Goal: Task Accomplishment & Management: Complete application form

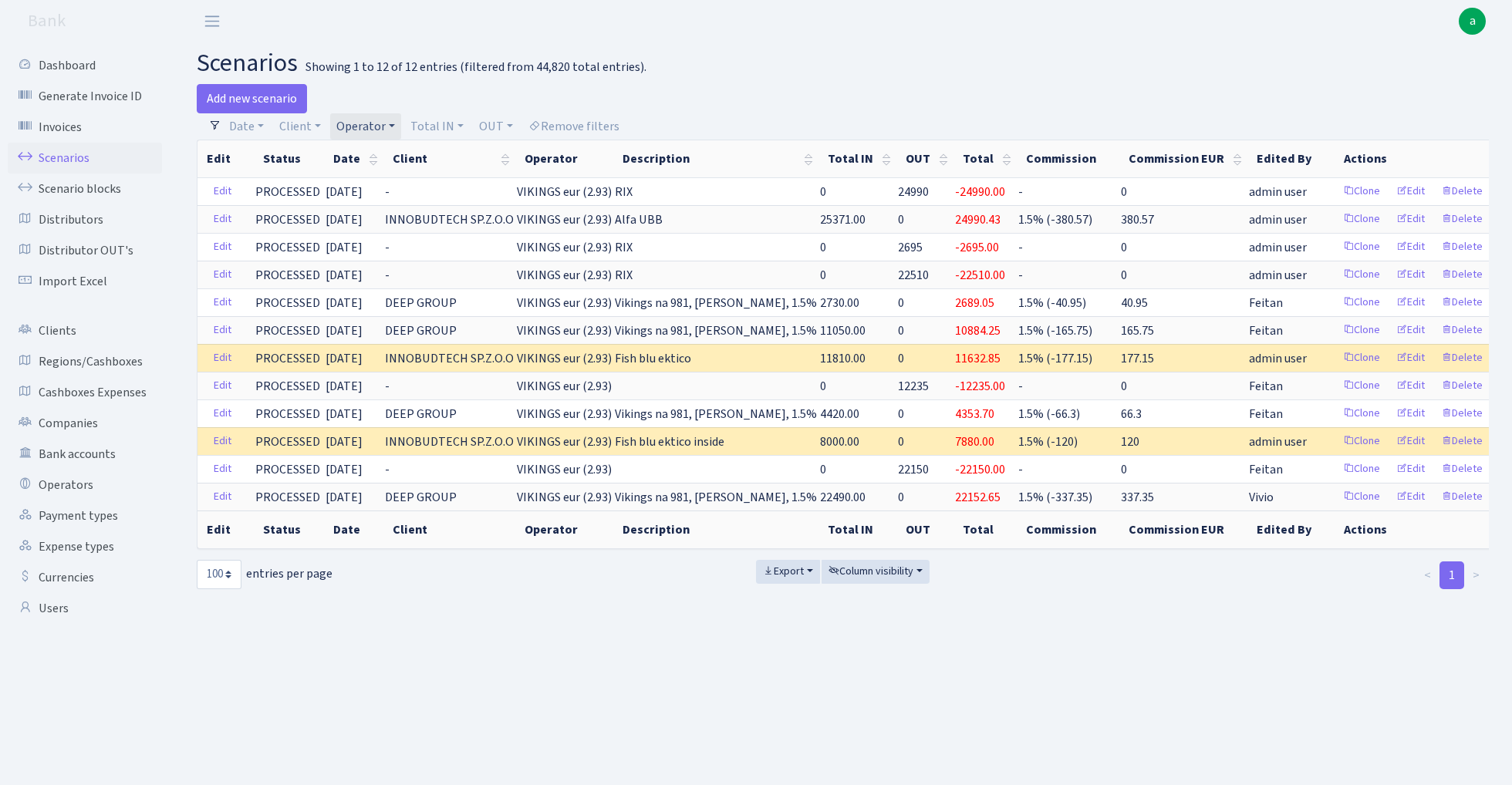
select select "100"
click at [255, 99] on link "Add new scenario" at bounding box center [251, 99] width 110 height 29
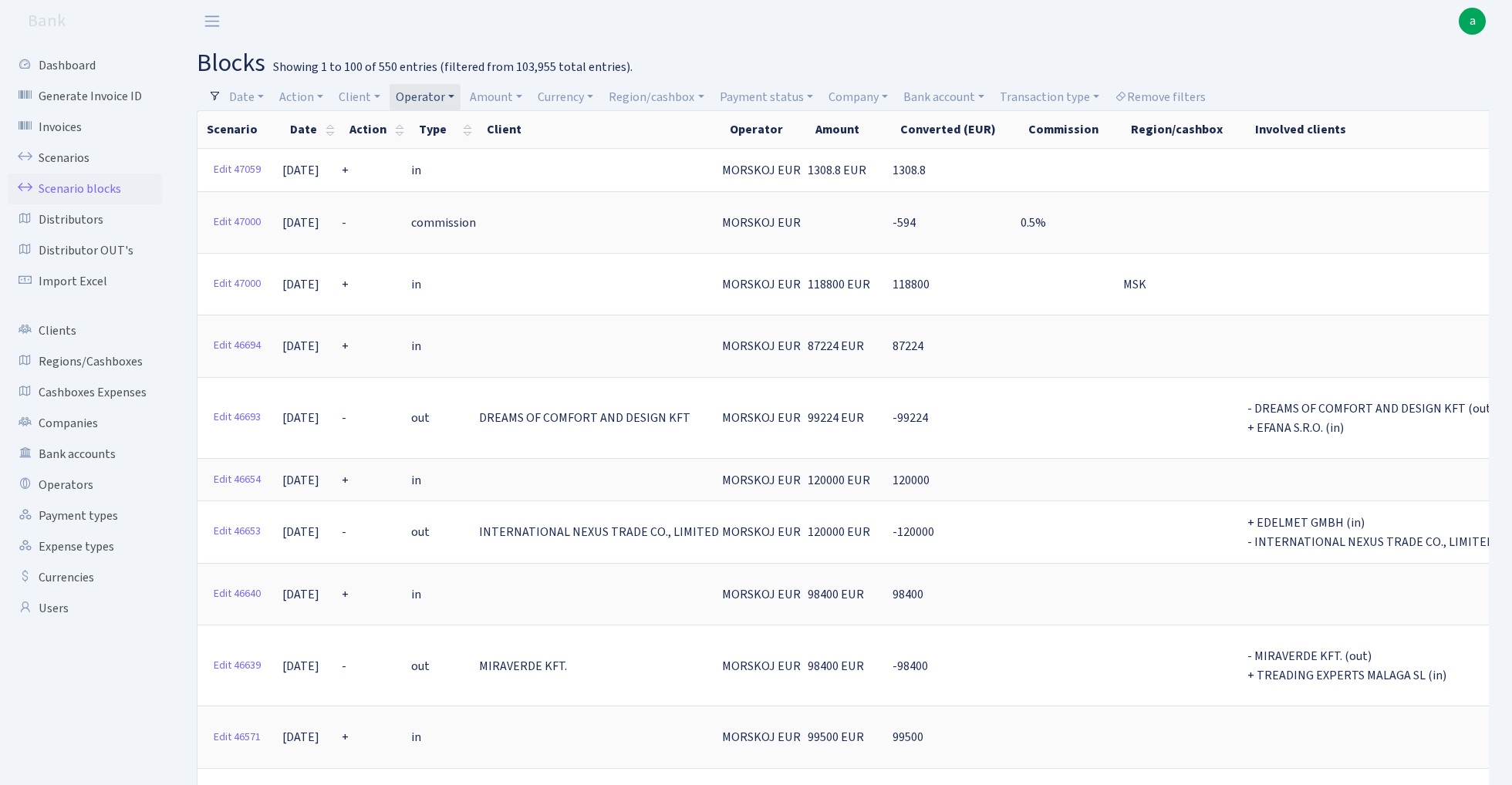
select select "100"
click at [443, 90] on link "Operator" at bounding box center [425, 97] width 71 height 27
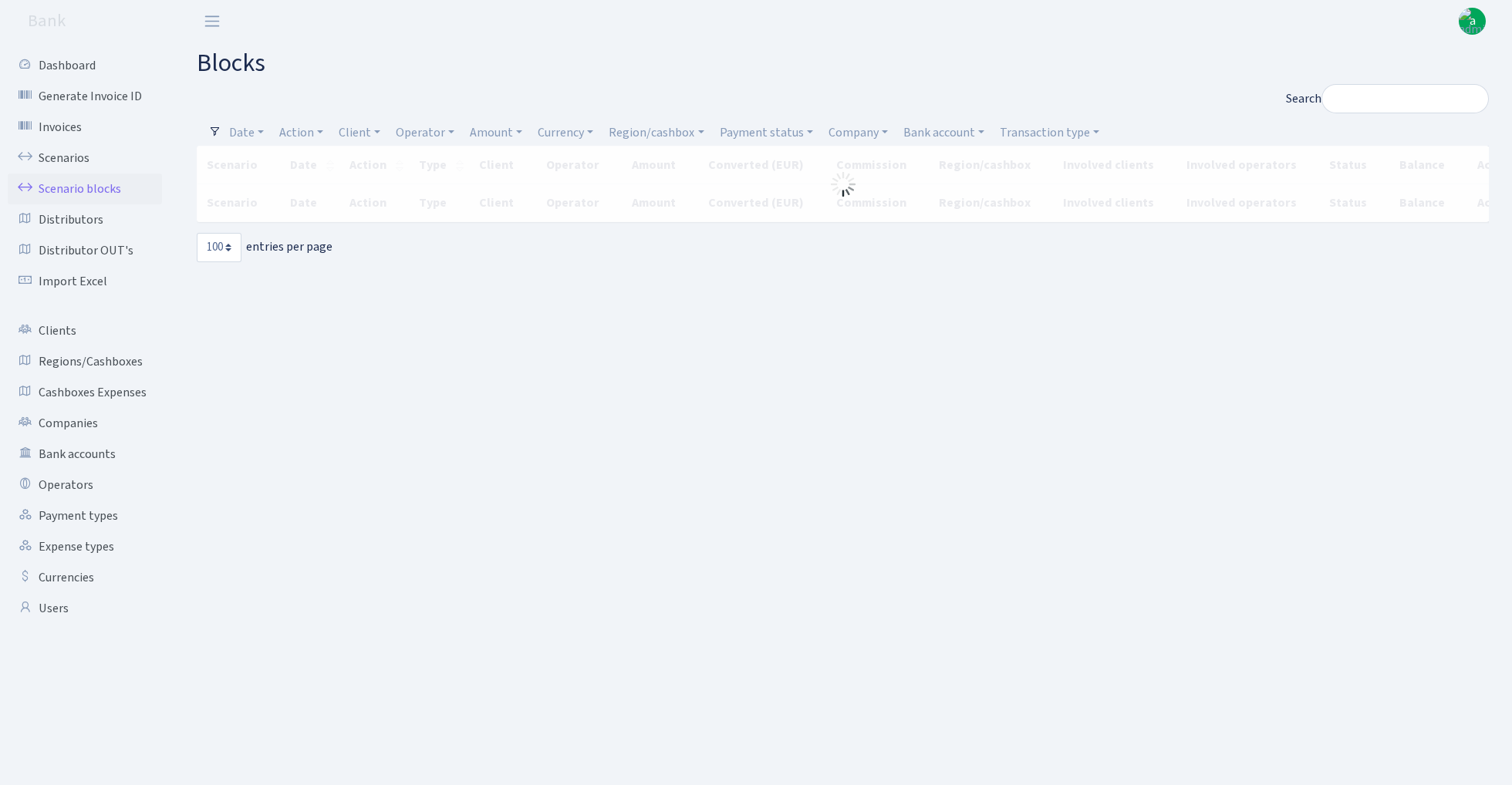
select select "100"
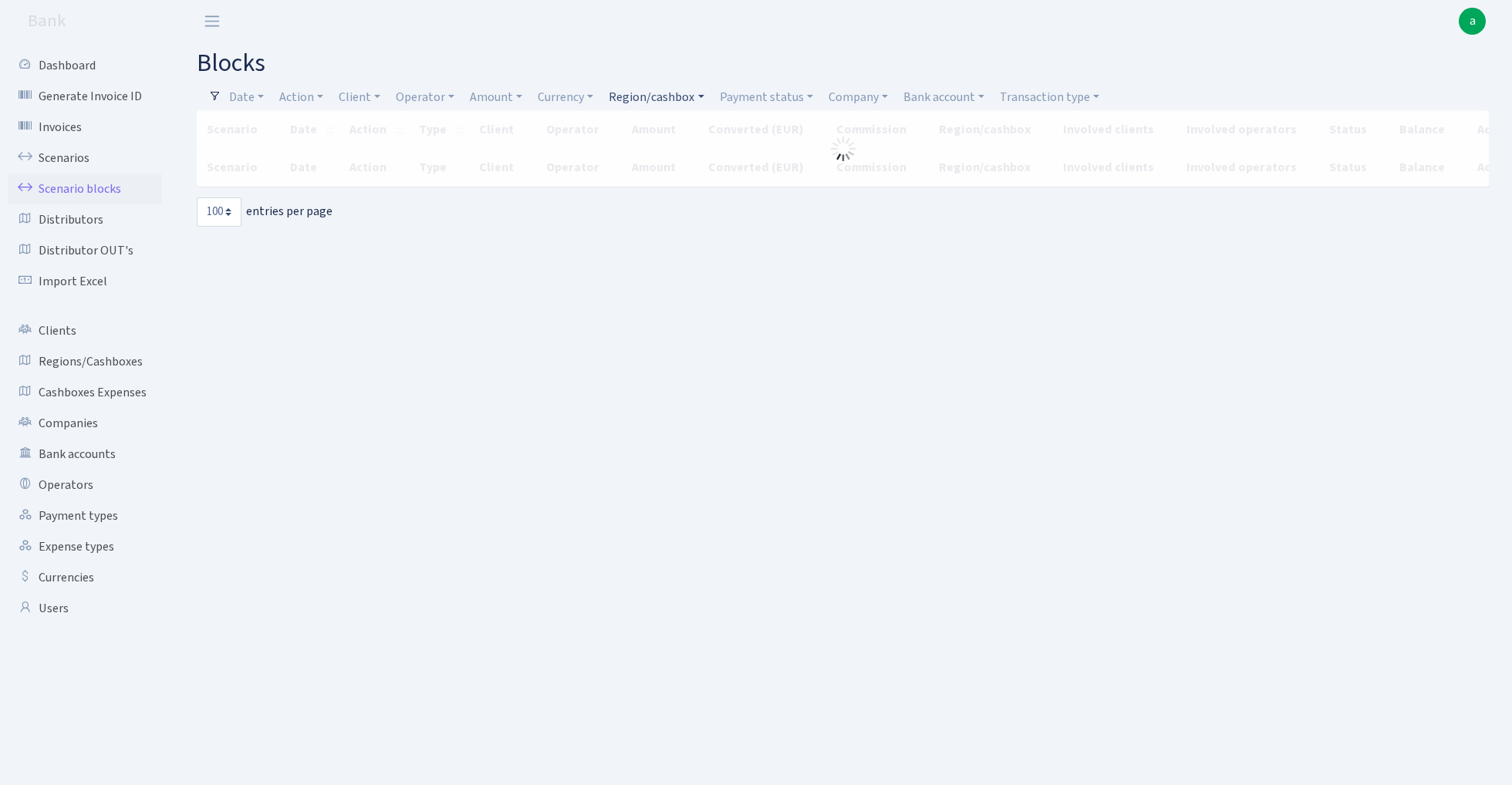
click at [659, 99] on link "Region/cashbox" at bounding box center [656, 97] width 107 height 27
click at [662, 152] on input "search" at bounding box center [665, 152] width 114 height 24
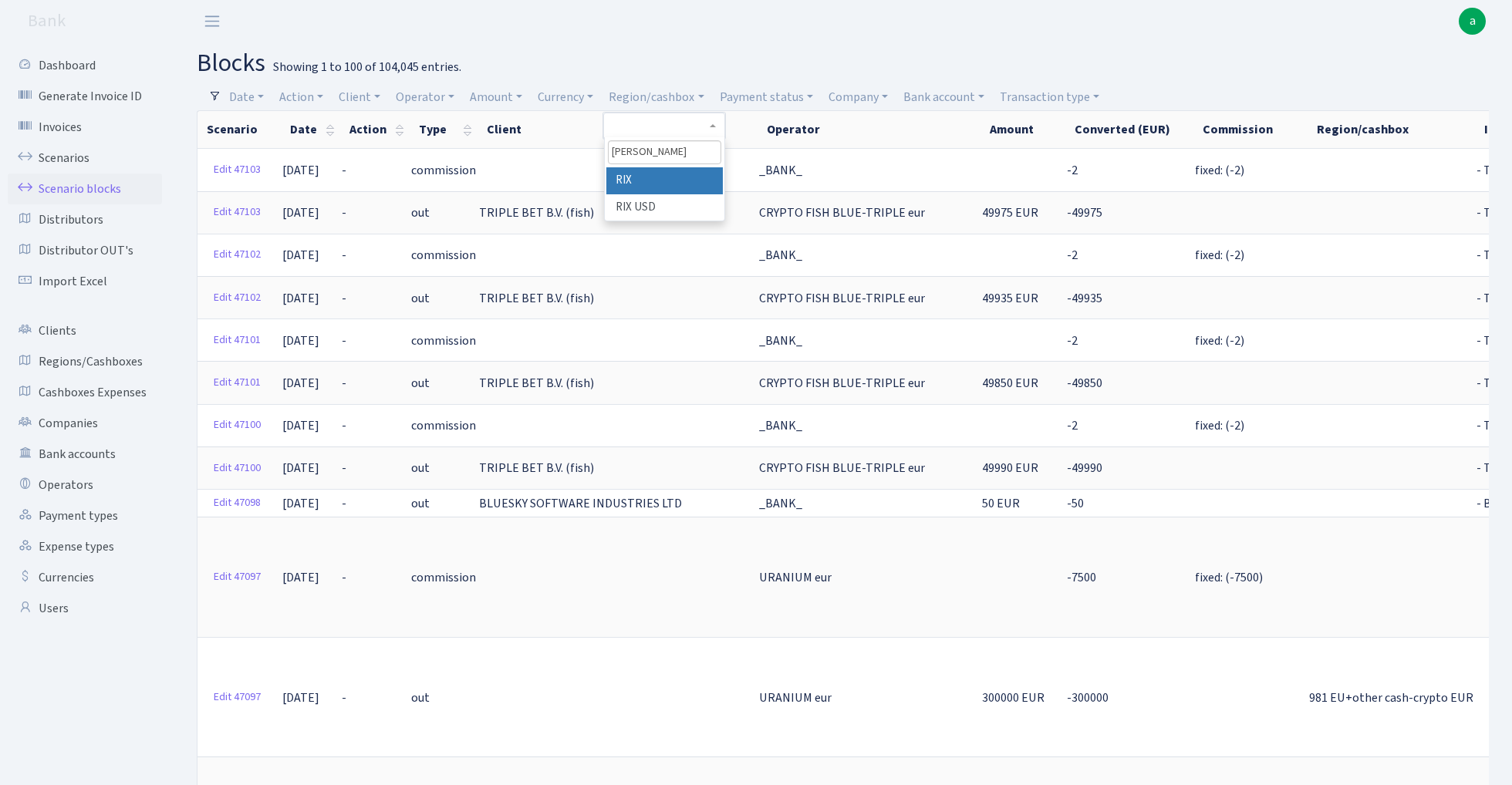
type input "rix"
click at [679, 179] on li "RIX" at bounding box center [664, 181] width 117 height 27
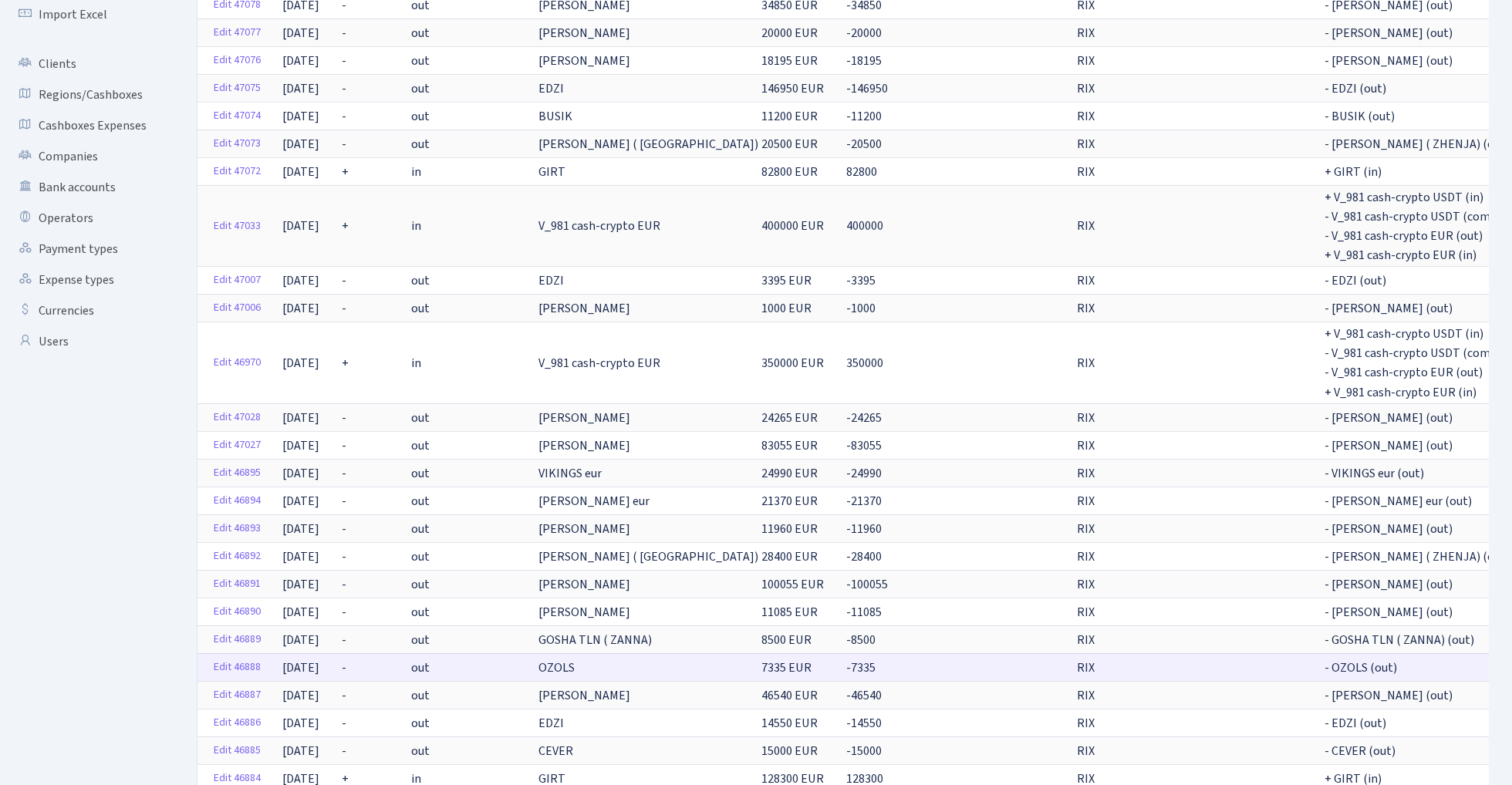
scroll to position [265, 0]
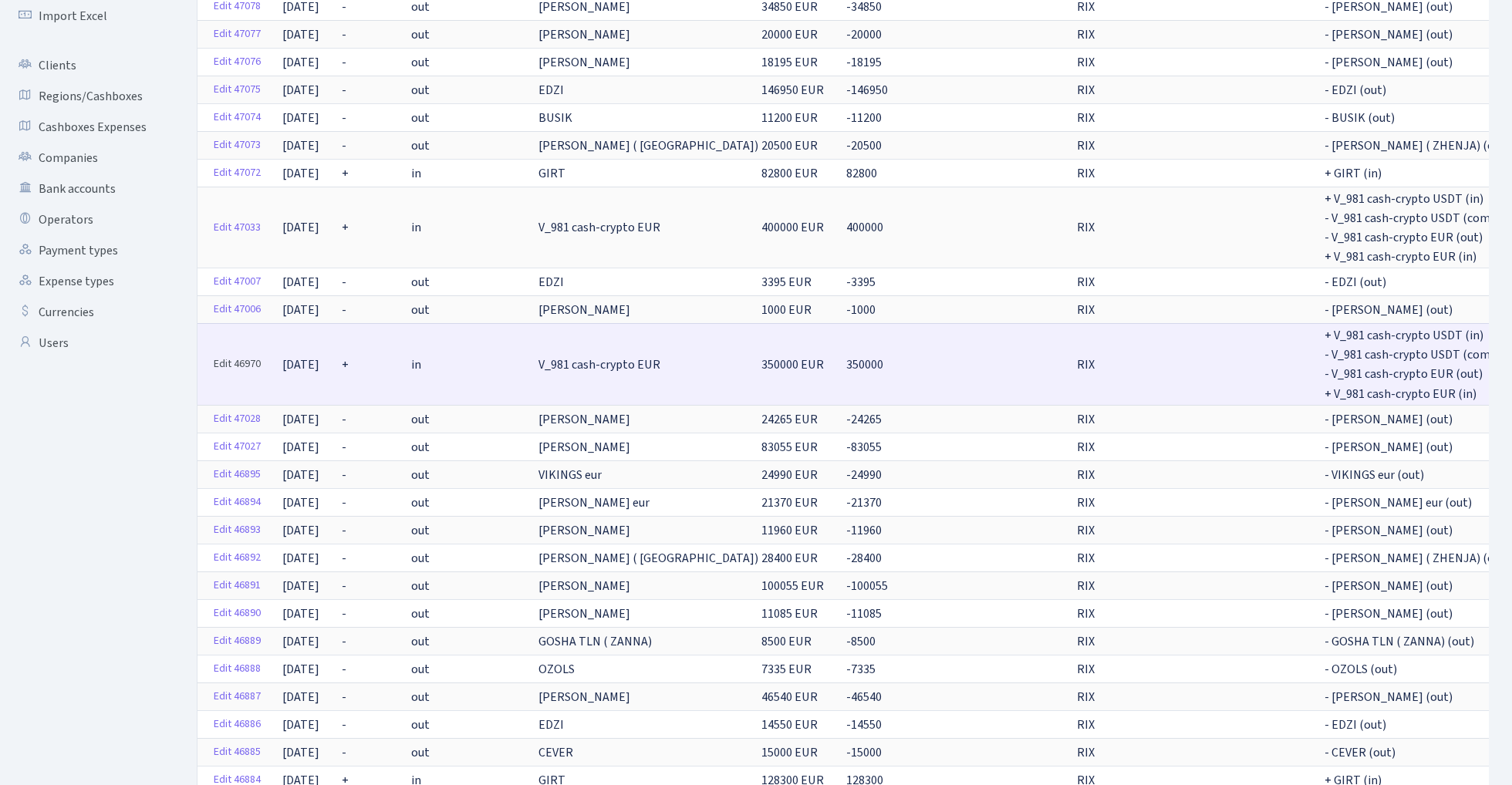
click at [235, 359] on link "Edit 46970" at bounding box center [237, 364] width 61 height 24
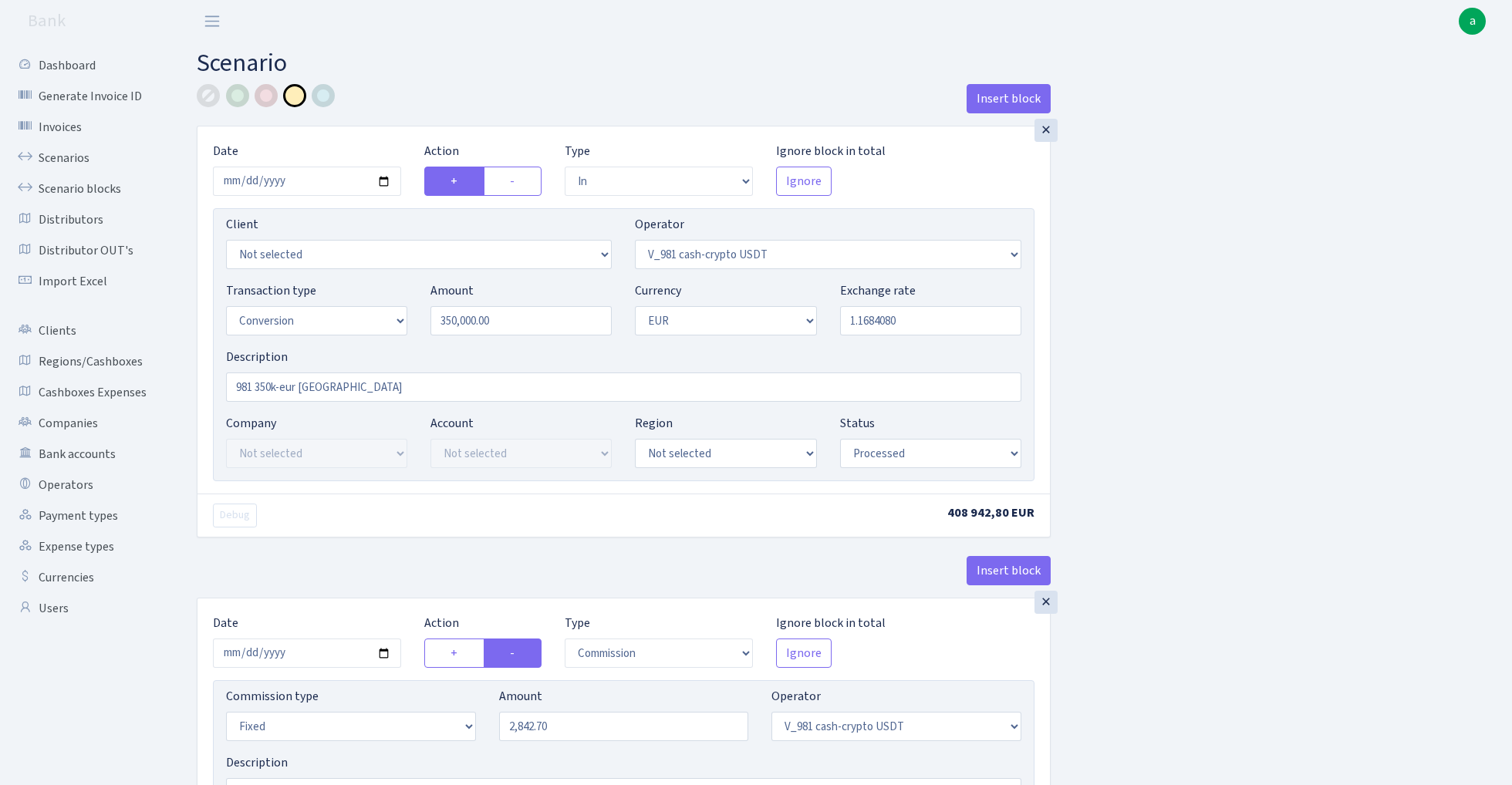
select select "in"
select select "435"
select select "15"
select select "1"
select select "processed"
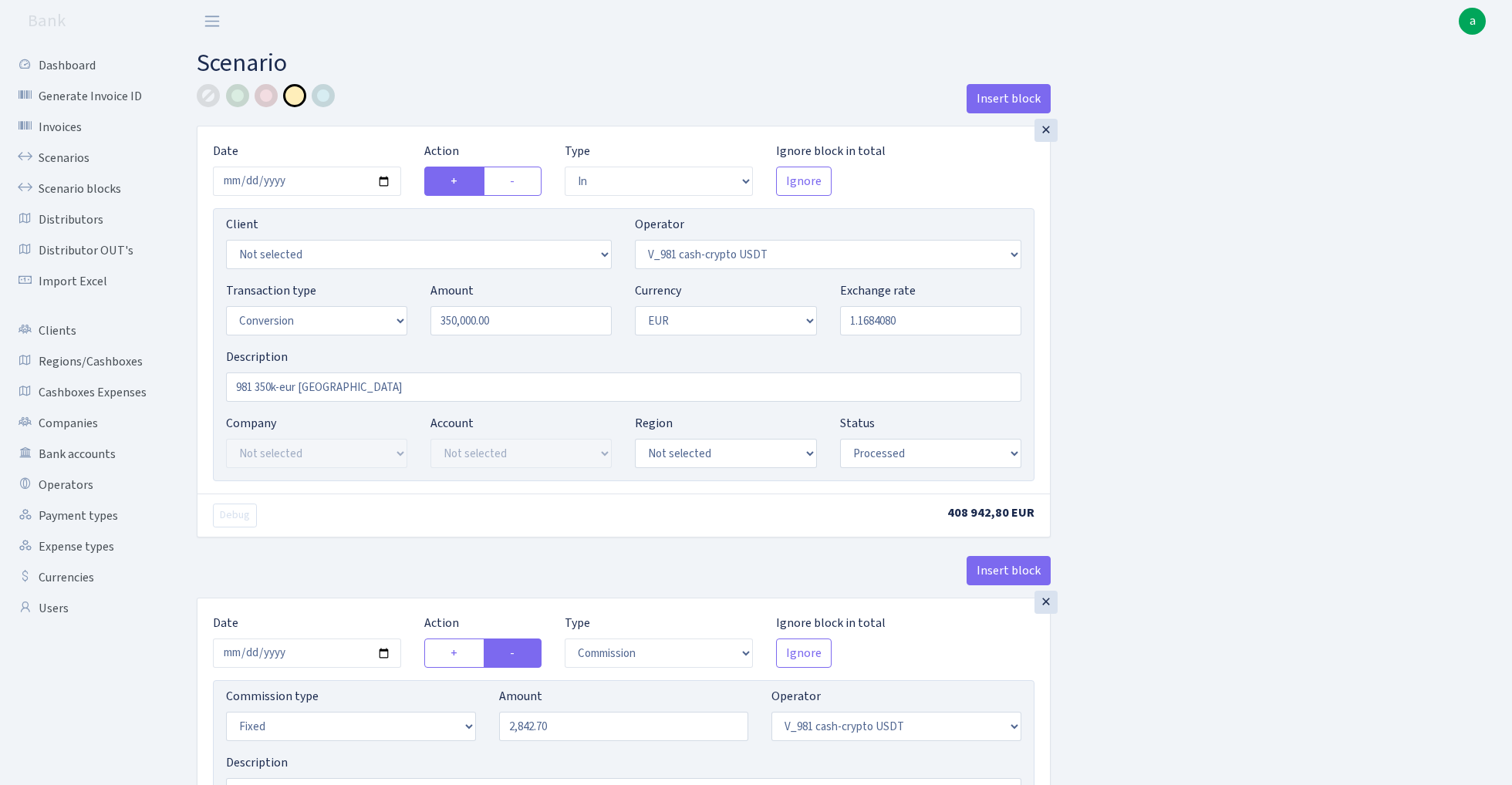
select select "commission"
select select "fixed"
select select "435"
select select "processed"
select select "out"
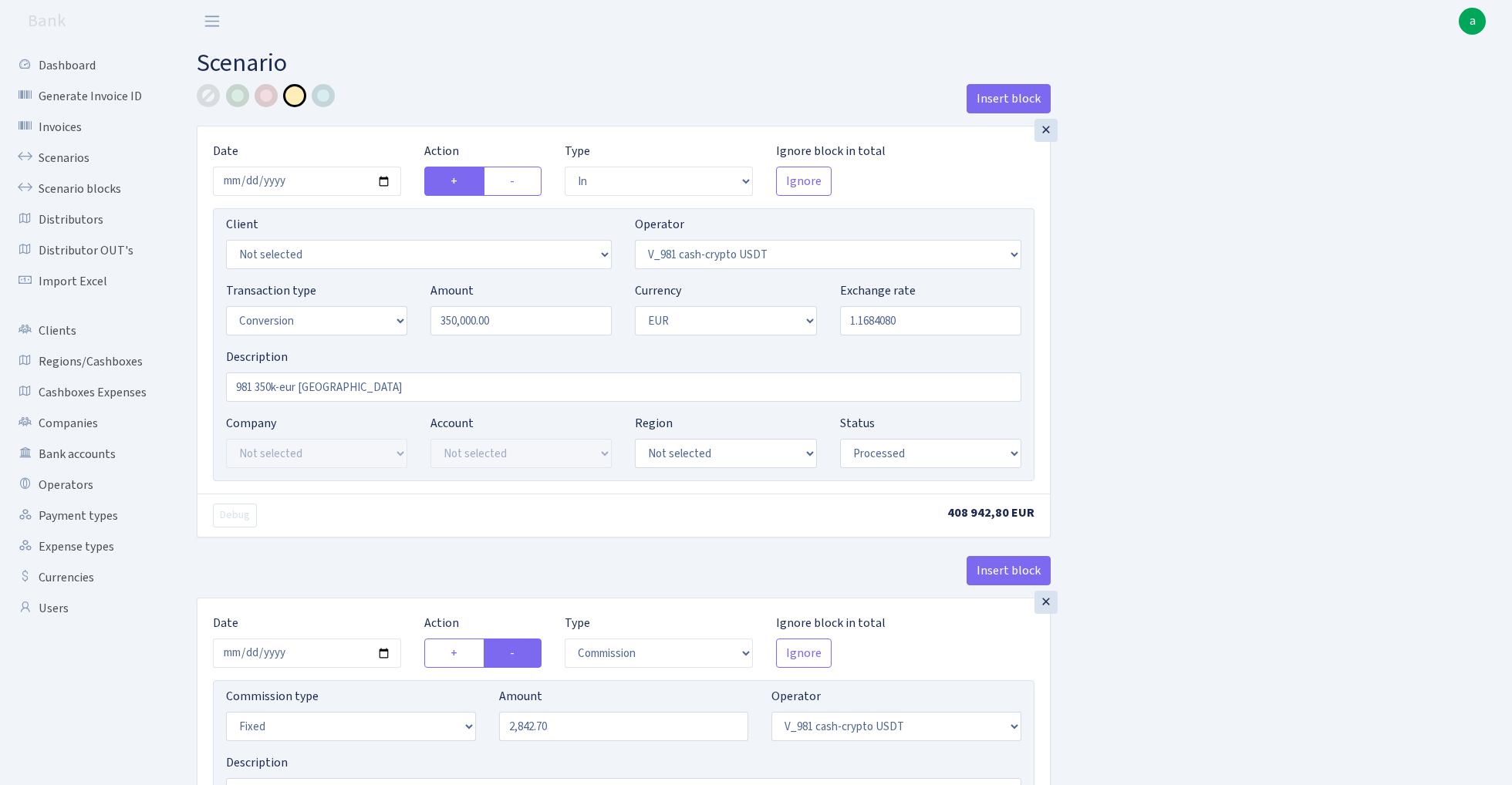
select select "434"
select select "15"
select select "1"
select select "processed"
select select "in"
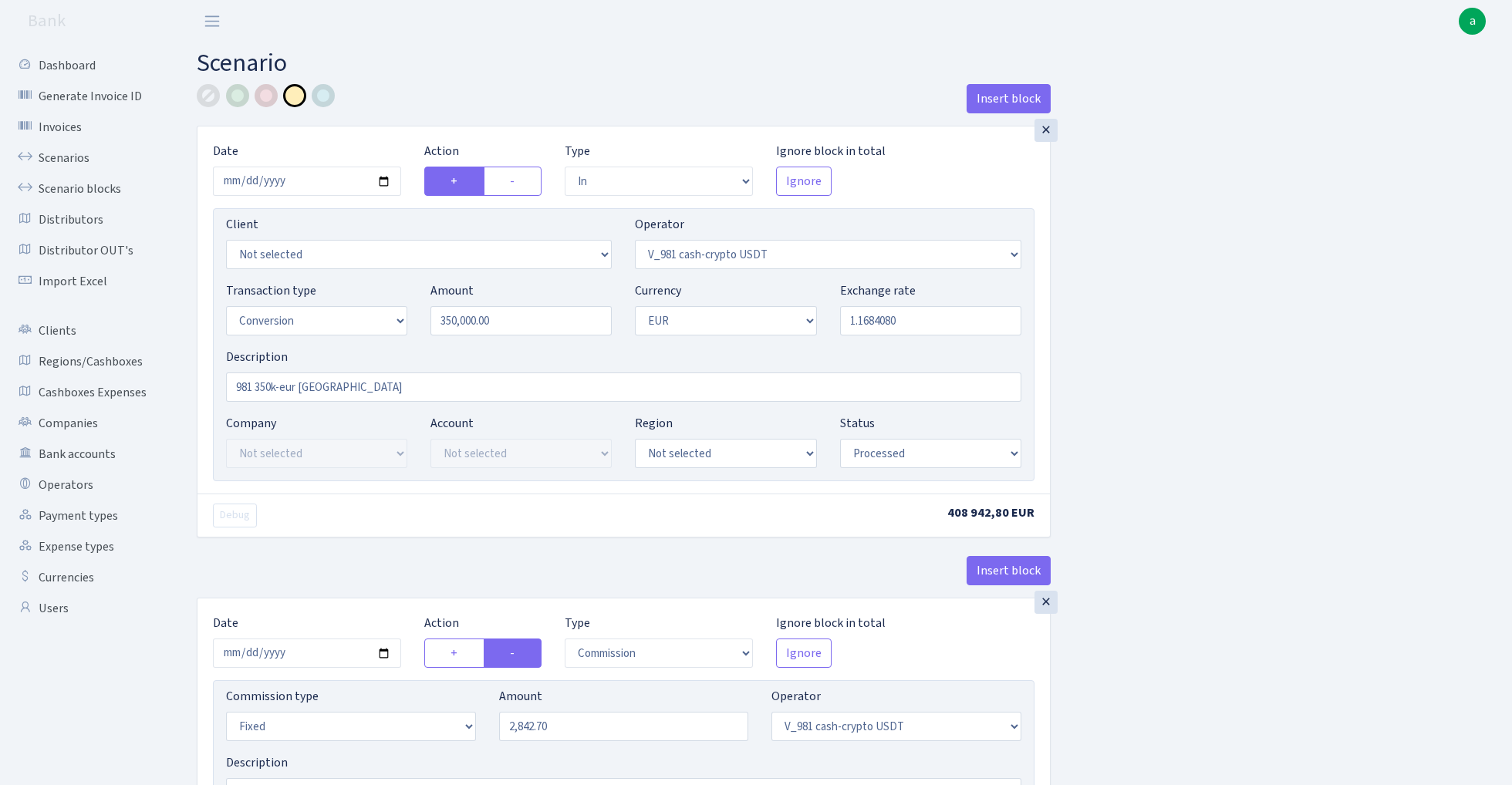
select select "434"
select select "1"
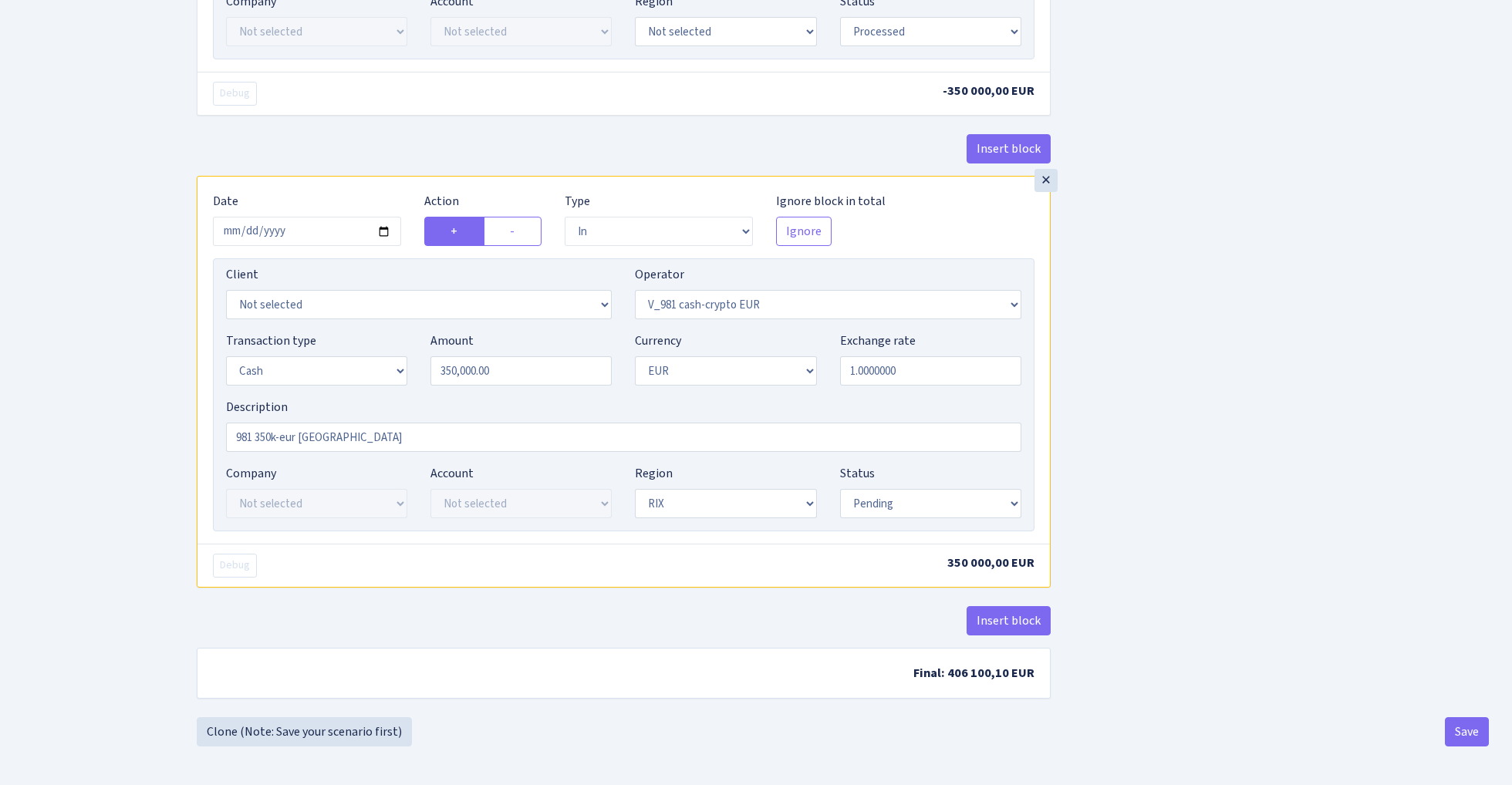
scroll to position [1308, 0]
select select "processed"
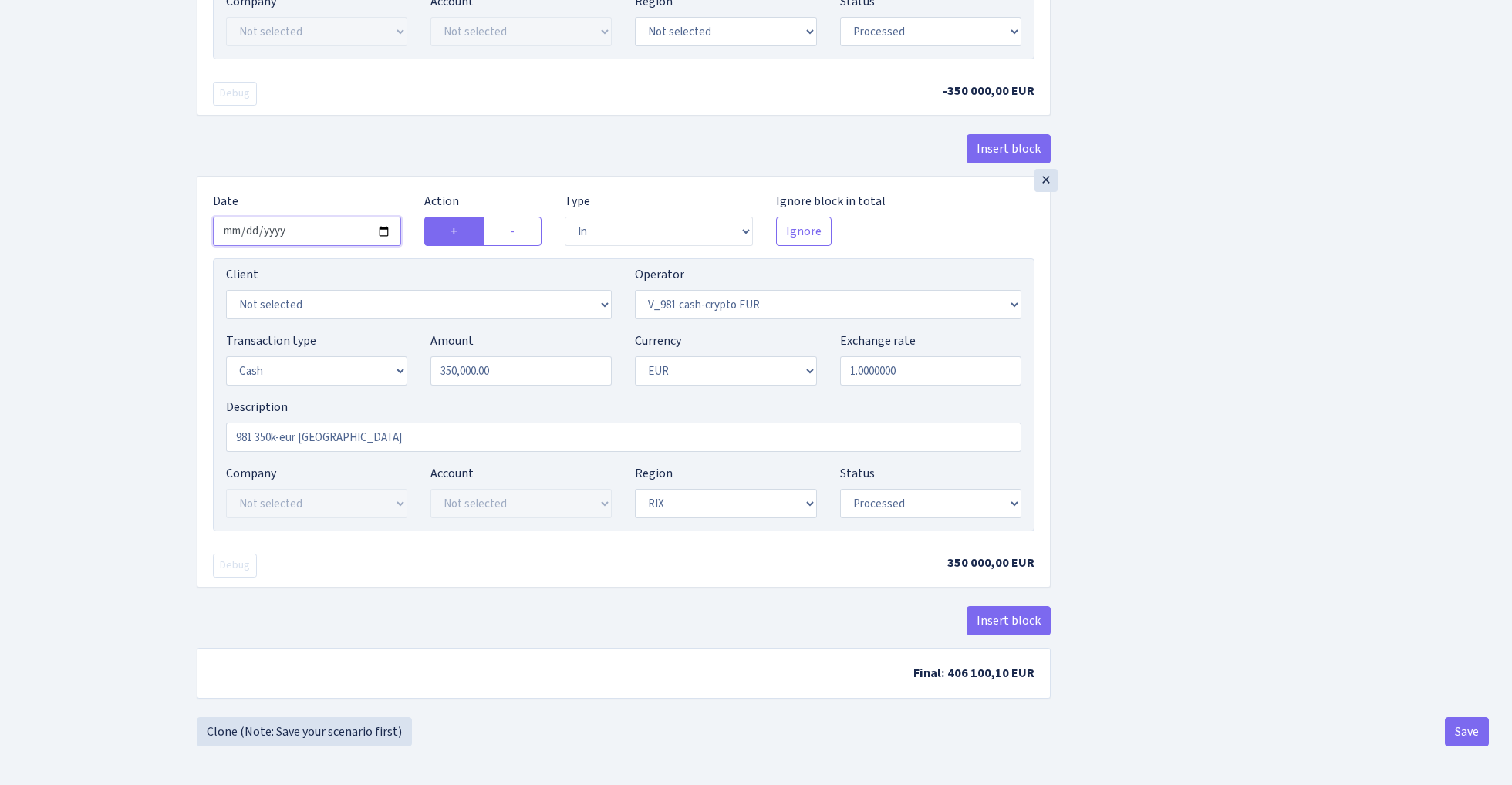
click at [304, 229] on input "2025-09-29" at bounding box center [306, 231] width 188 height 29
type input "2025-09-28"
click at [435, 149] on div "Insert block" at bounding box center [623, 154] width 854 height 41
click at [1473, 729] on button "Save" at bounding box center [1467, 732] width 44 height 29
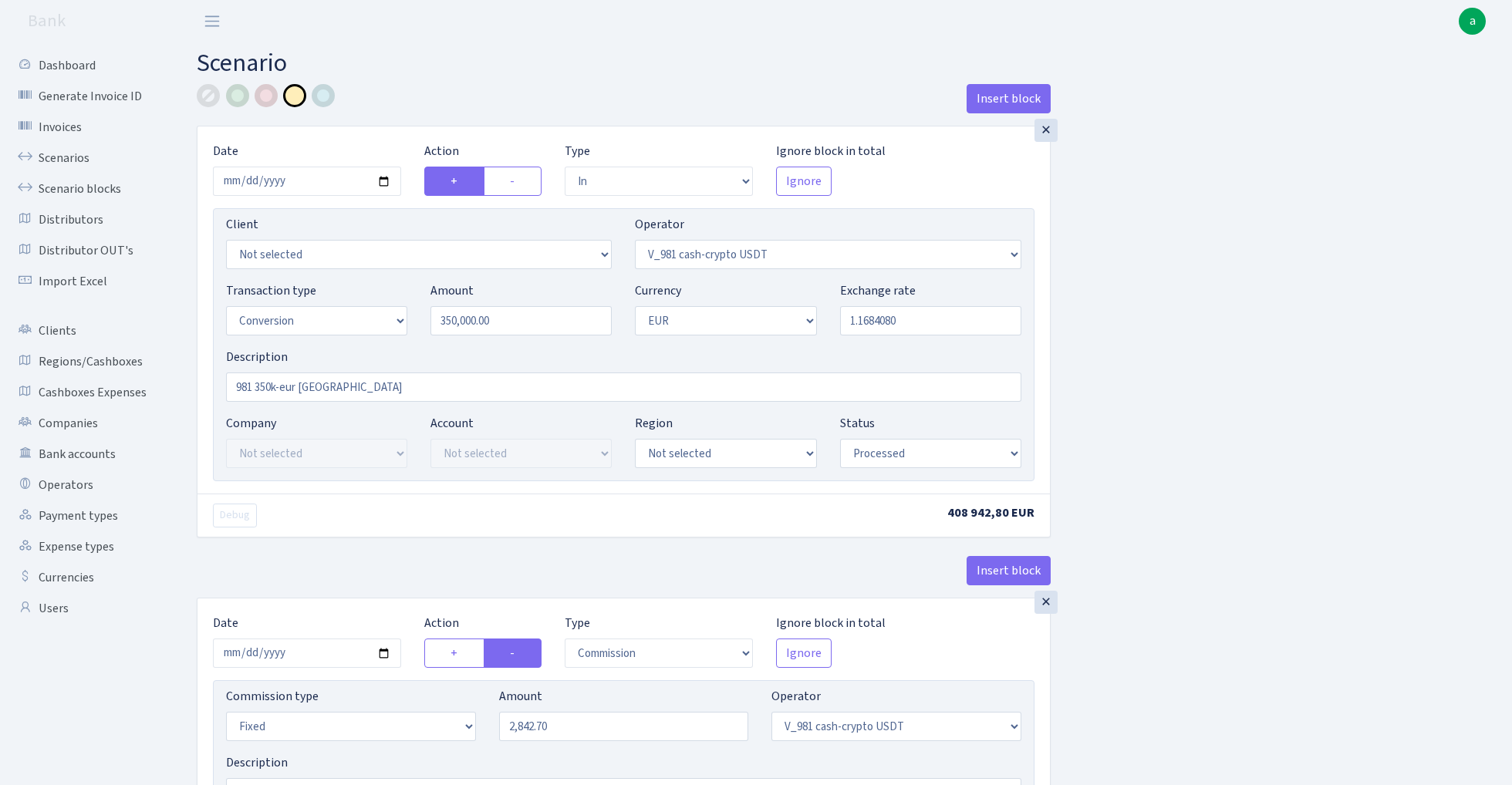
select select "in"
select select "435"
select select "15"
select select "1"
select select "processed"
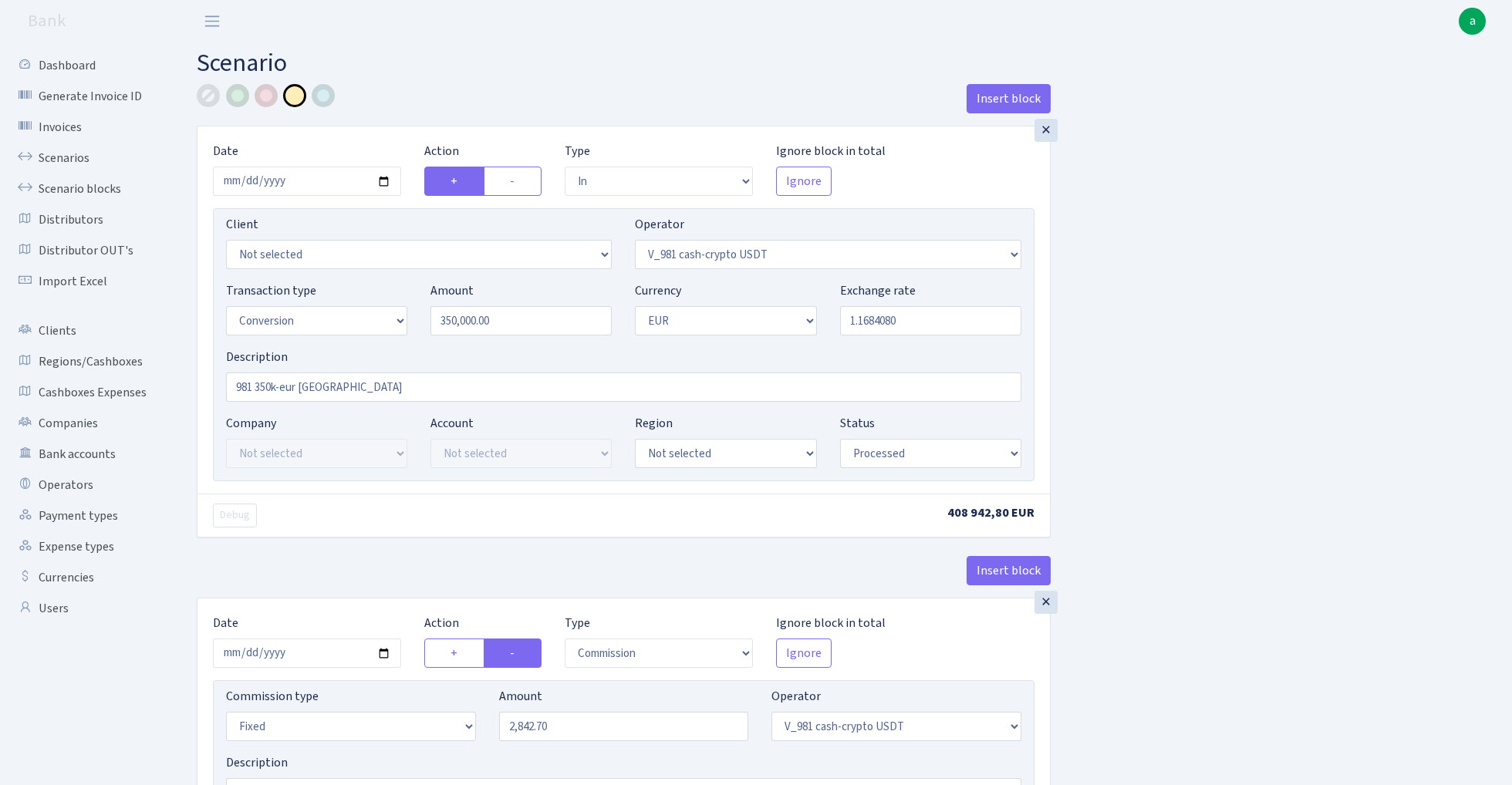
select select "commission"
select select "fixed"
select select "435"
select select "processed"
select select "out"
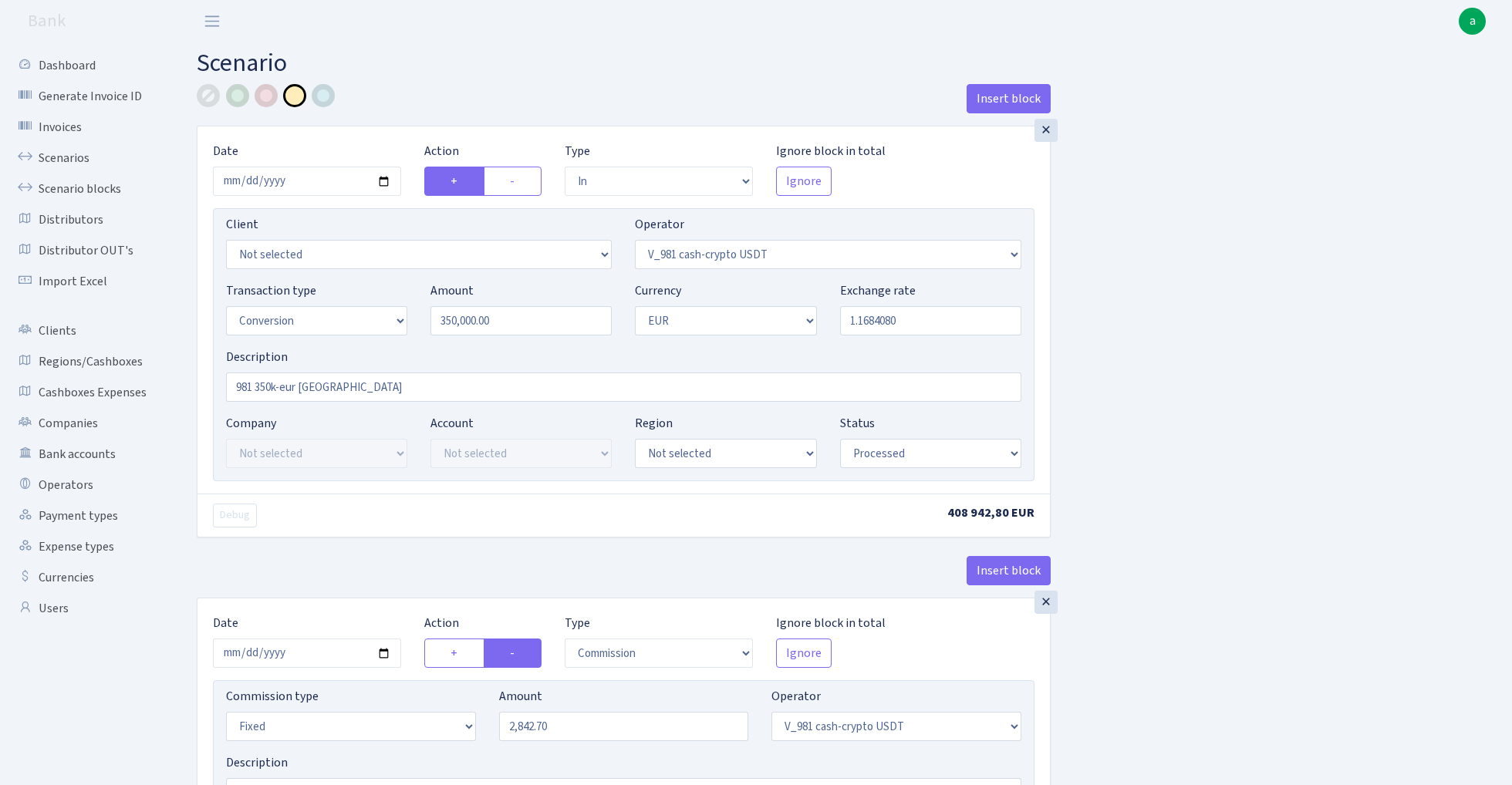
select select "434"
select select "15"
select select "1"
select select "processed"
select select "in"
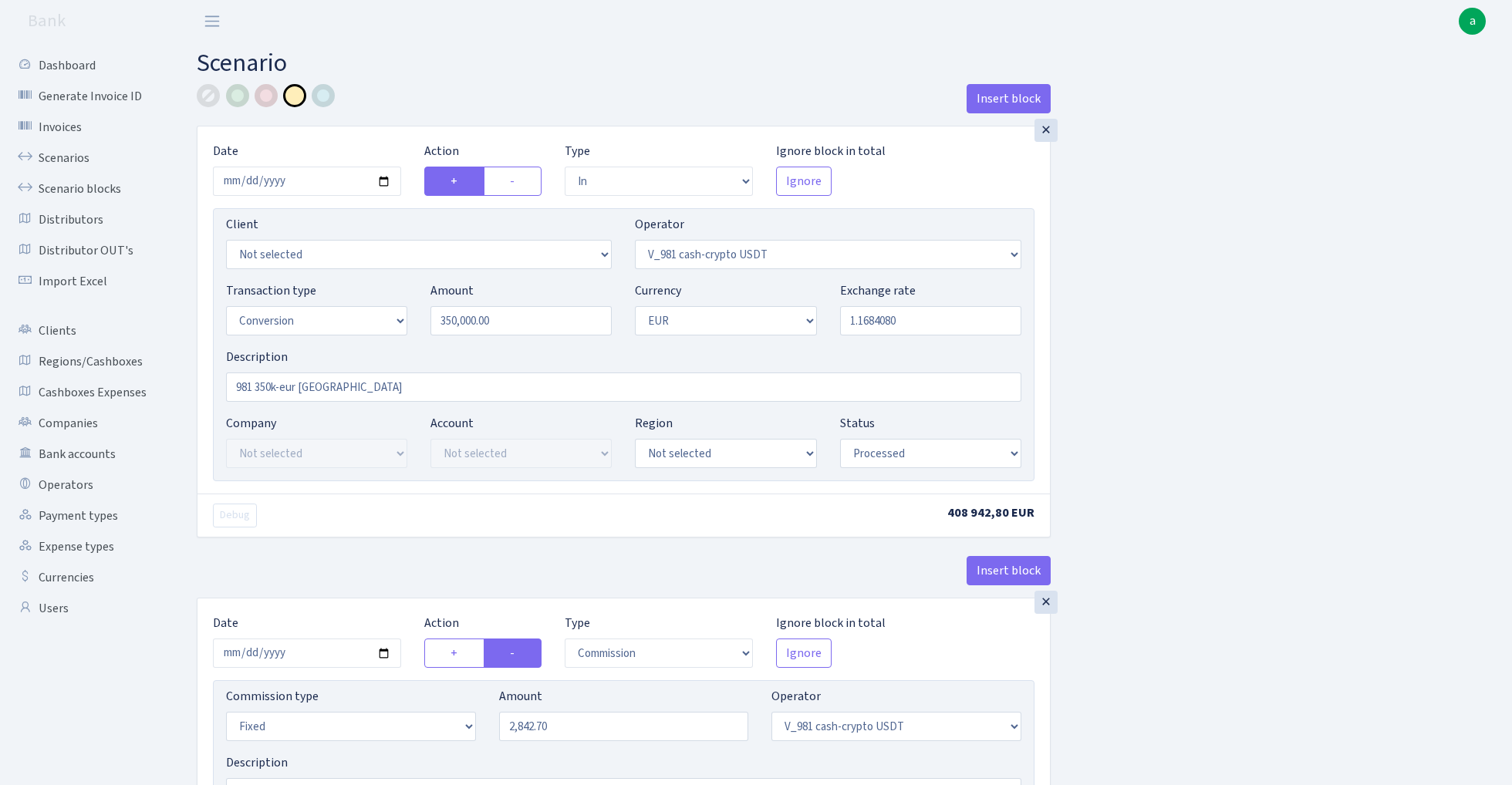
select select "434"
select select "1"
select select "processed"
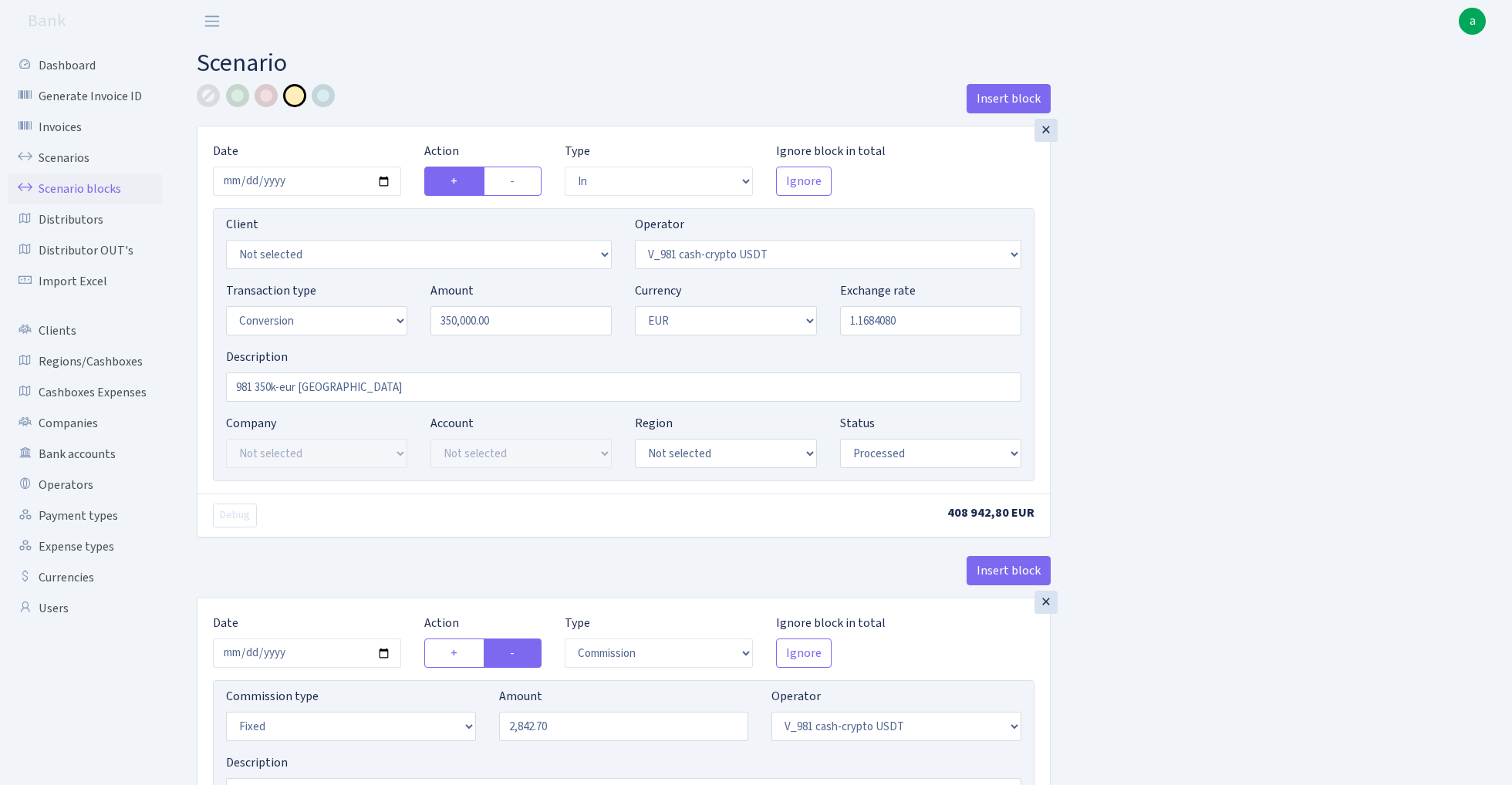
click at [106, 182] on link "Scenario blocks" at bounding box center [84, 189] width 154 height 31
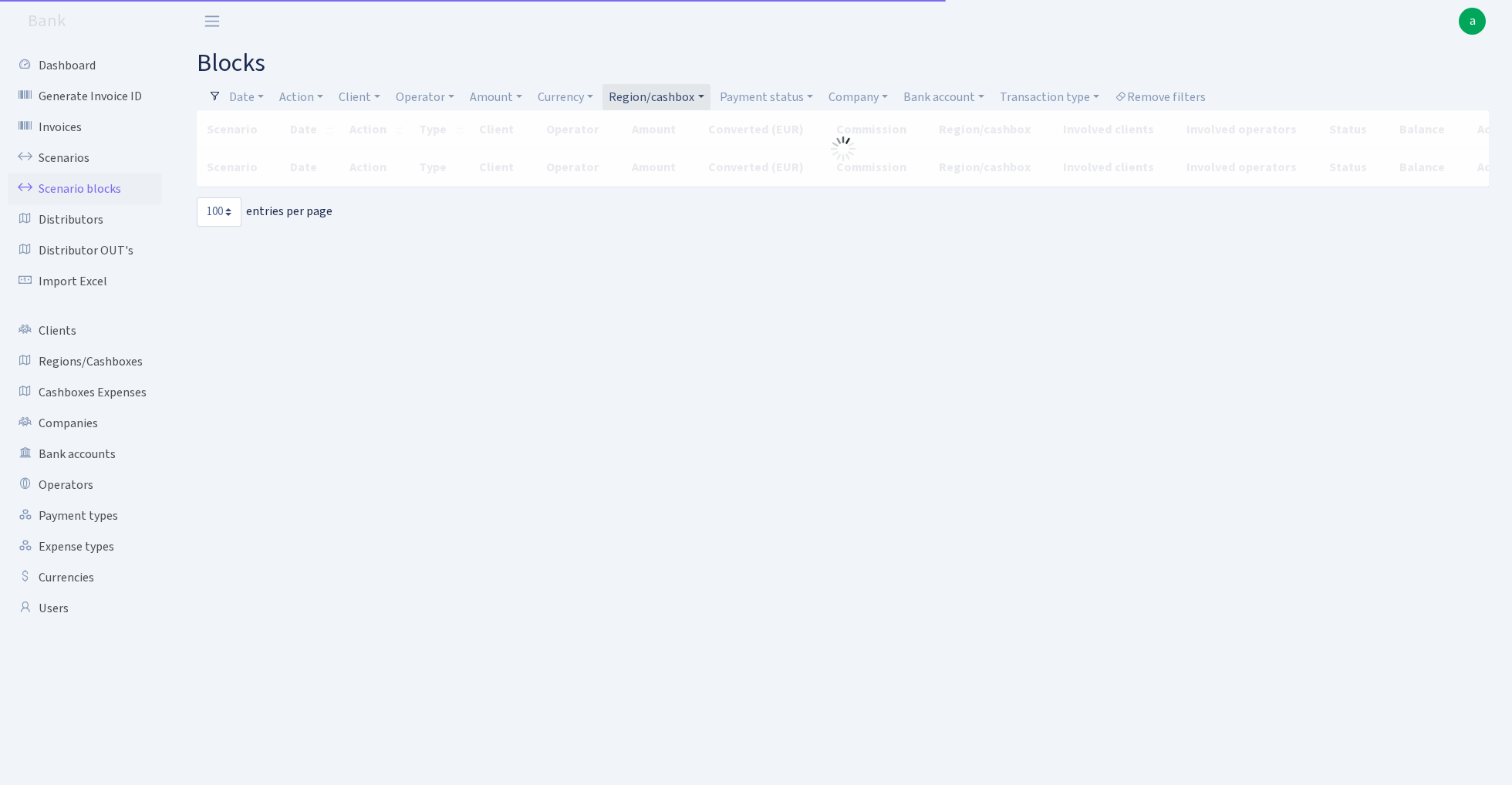
select select "100"
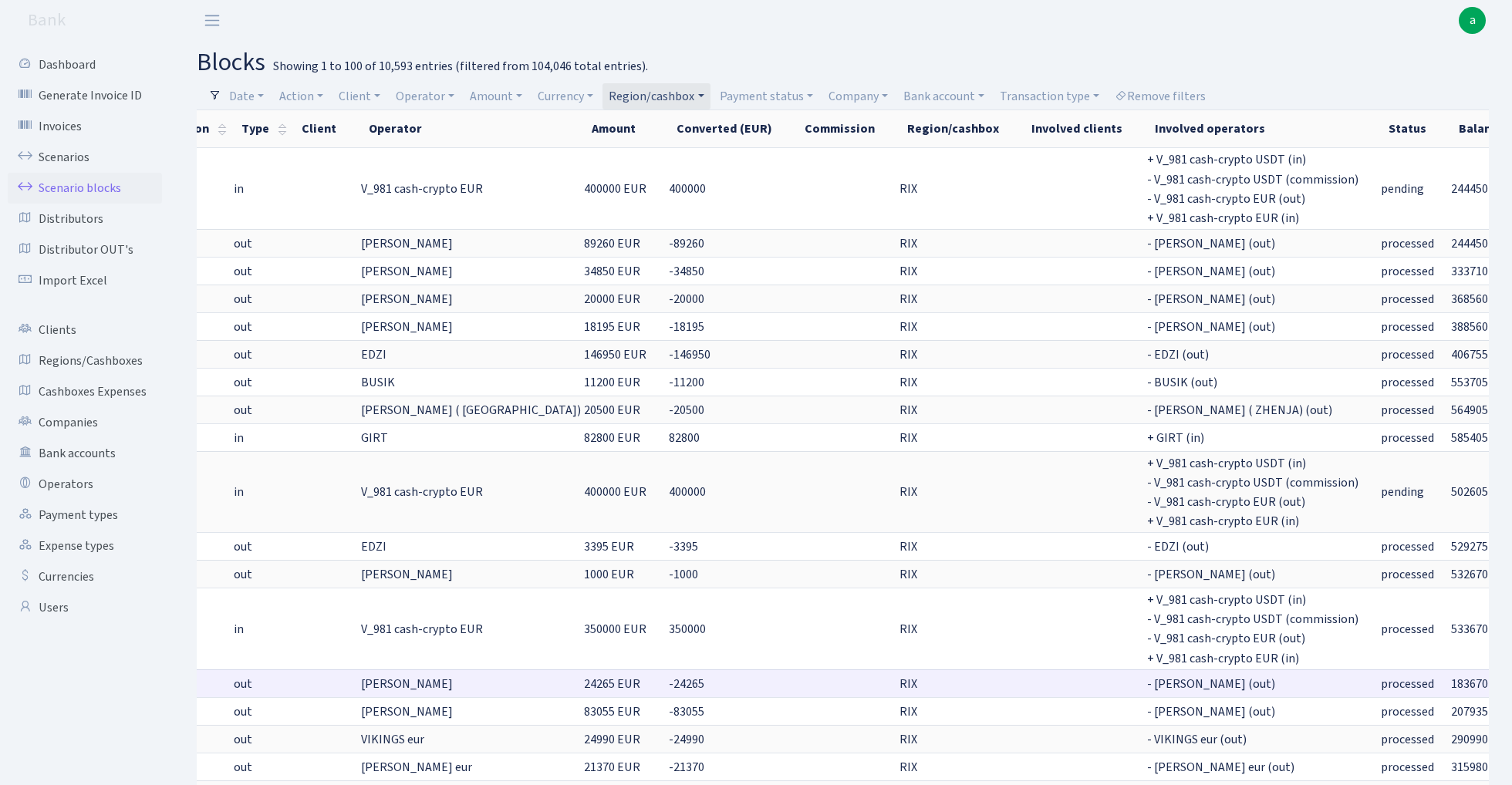
scroll to position [0, 176]
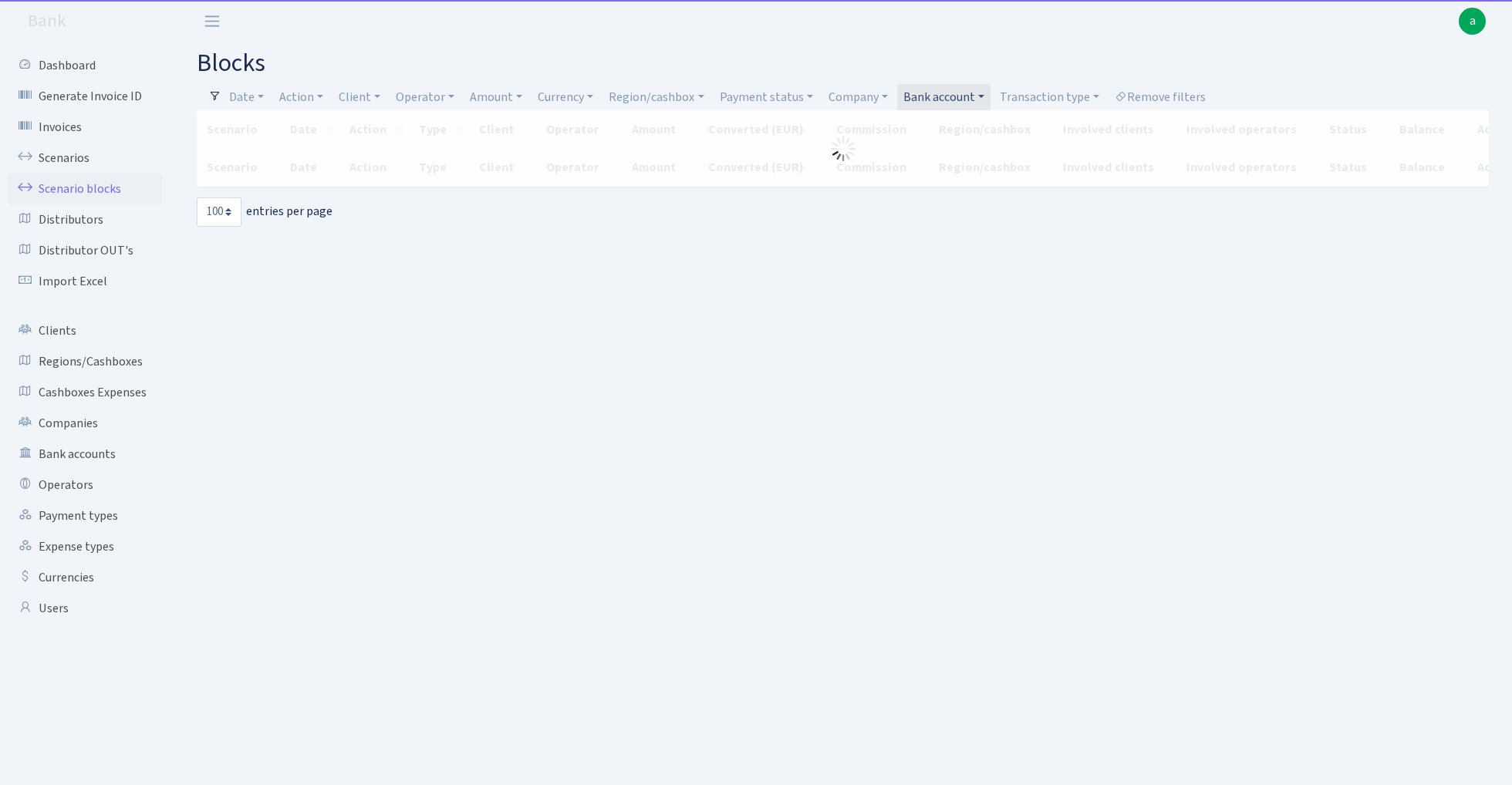
select select "100"
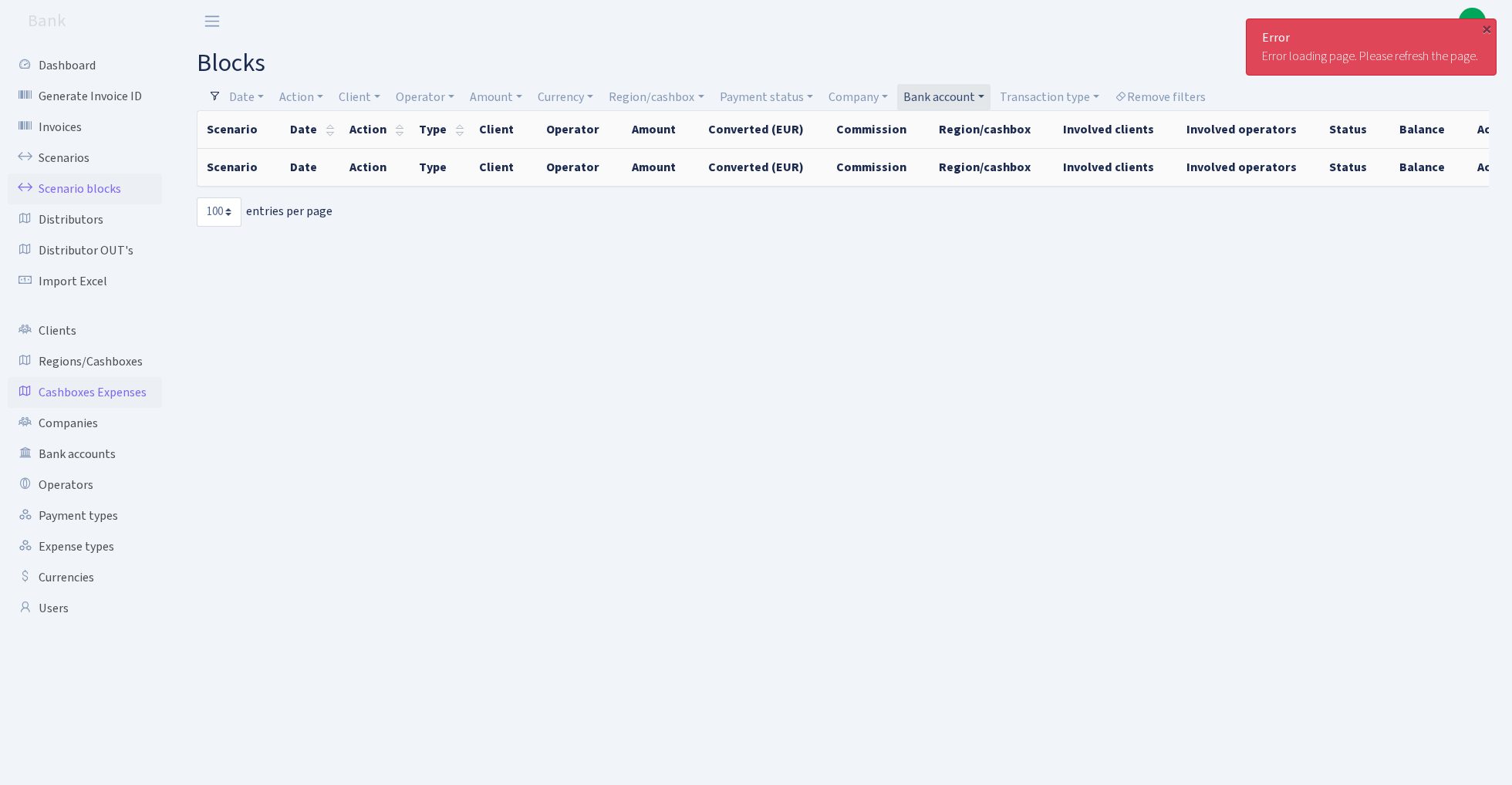
click at [119, 390] on link "Cashboxes Expenses" at bounding box center [84, 392] width 154 height 31
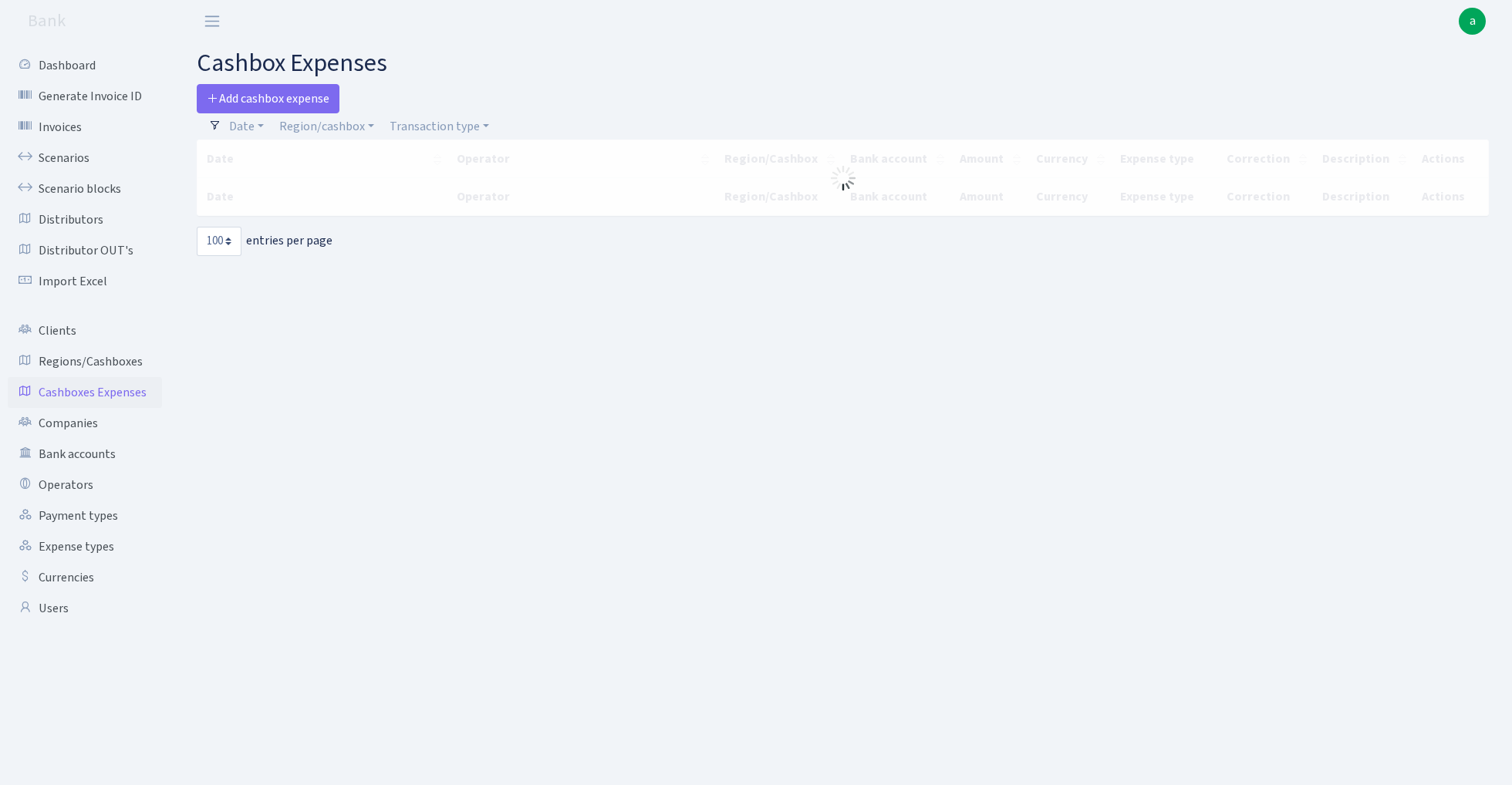
select select "100"
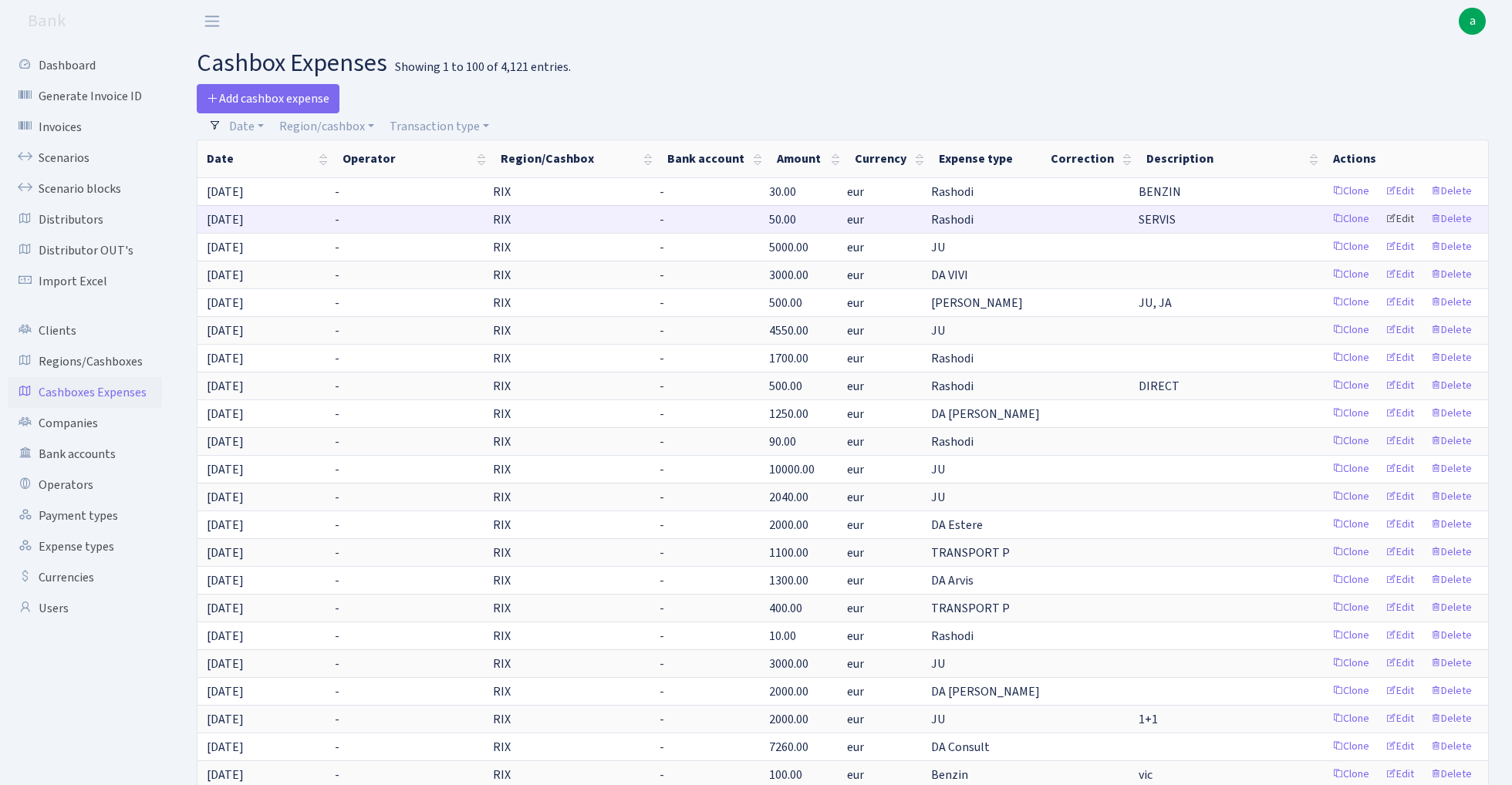
click at [1399, 216] on link "Edit" at bounding box center [1400, 219] width 42 height 24
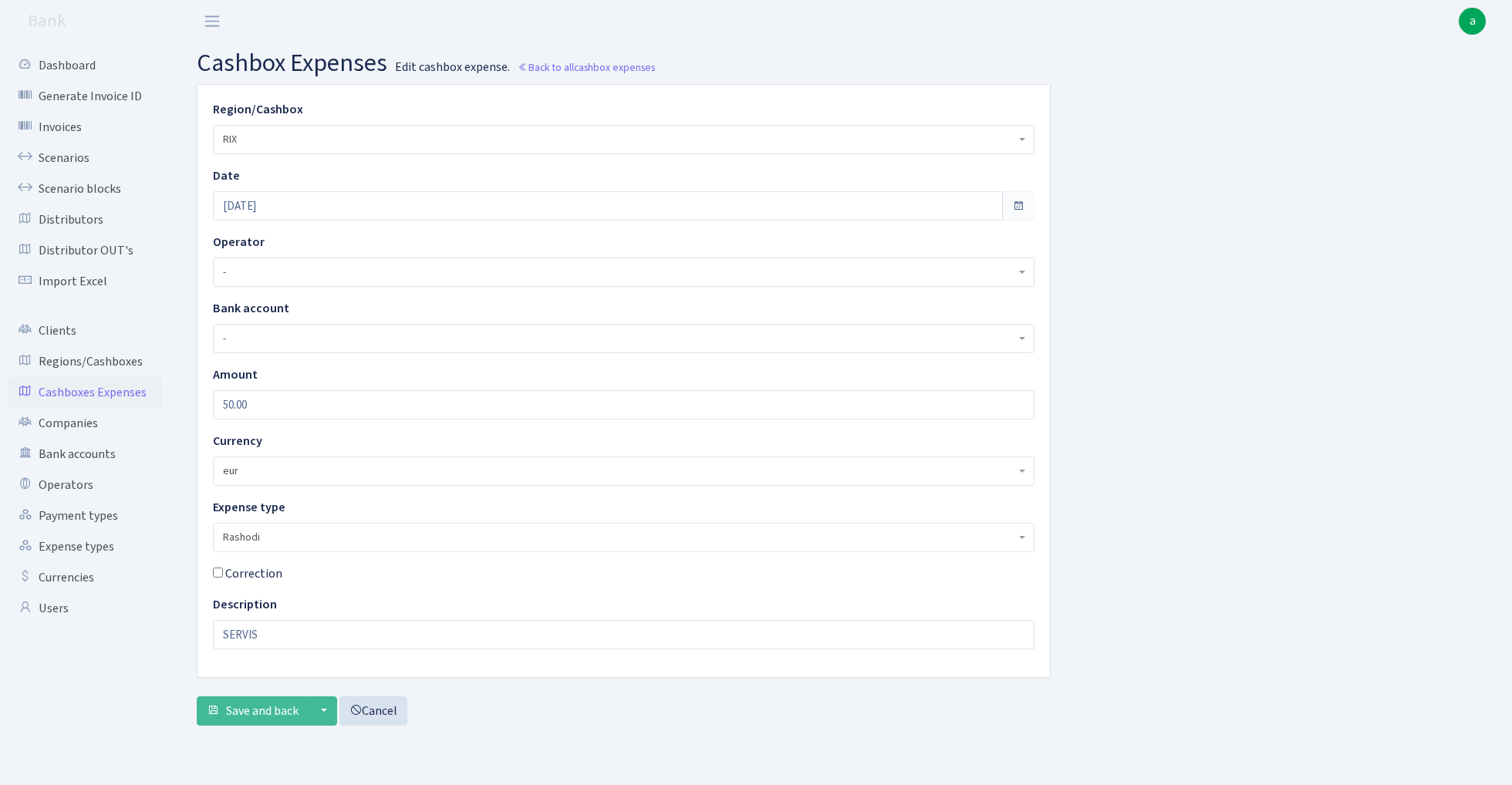
click at [304, 537] on span "Rashodi" at bounding box center [619, 537] width 793 height 16
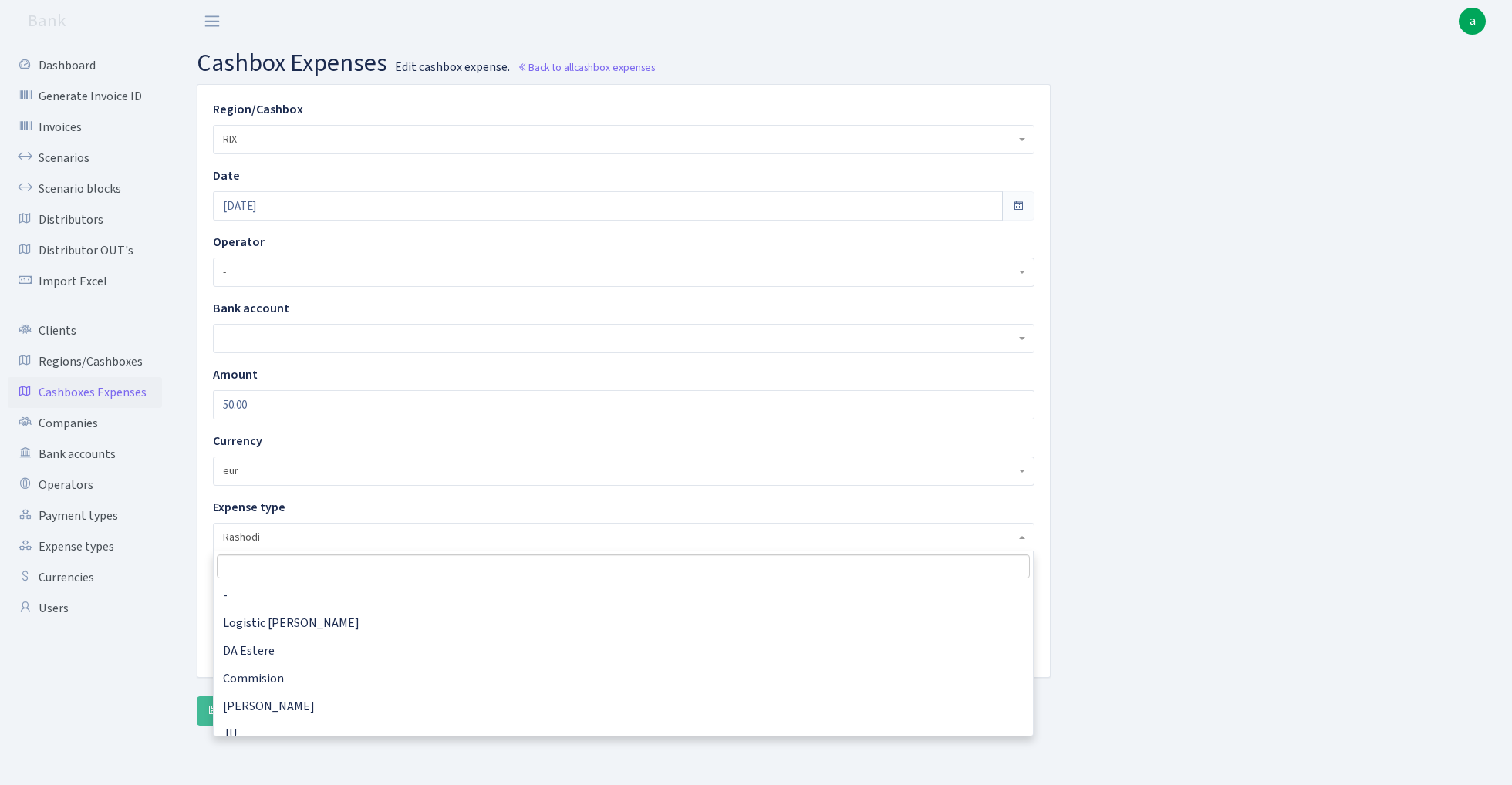
scroll to position [167, 0]
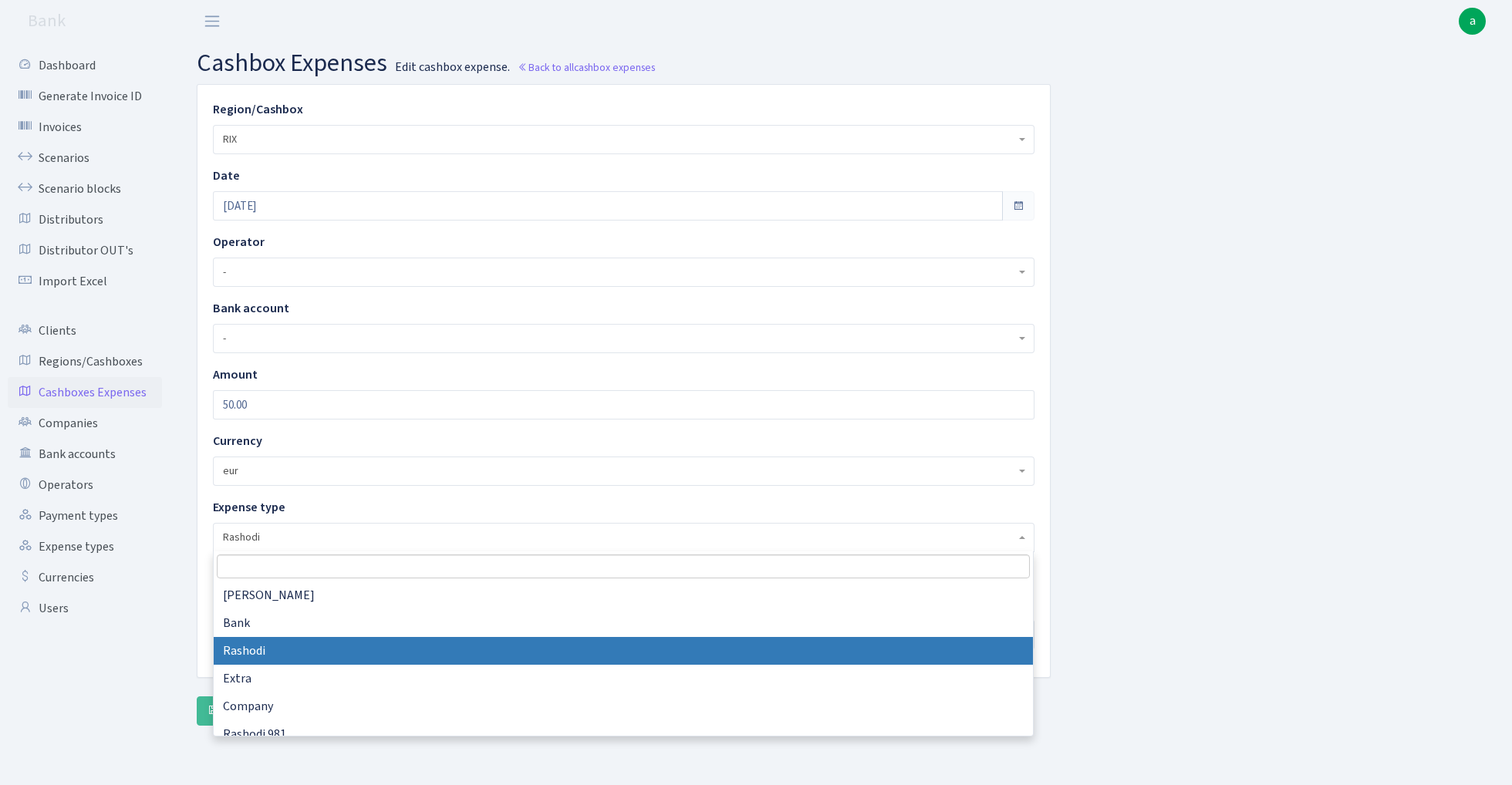
click at [290, 569] on input "search" at bounding box center [623, 567] width 813 height 24
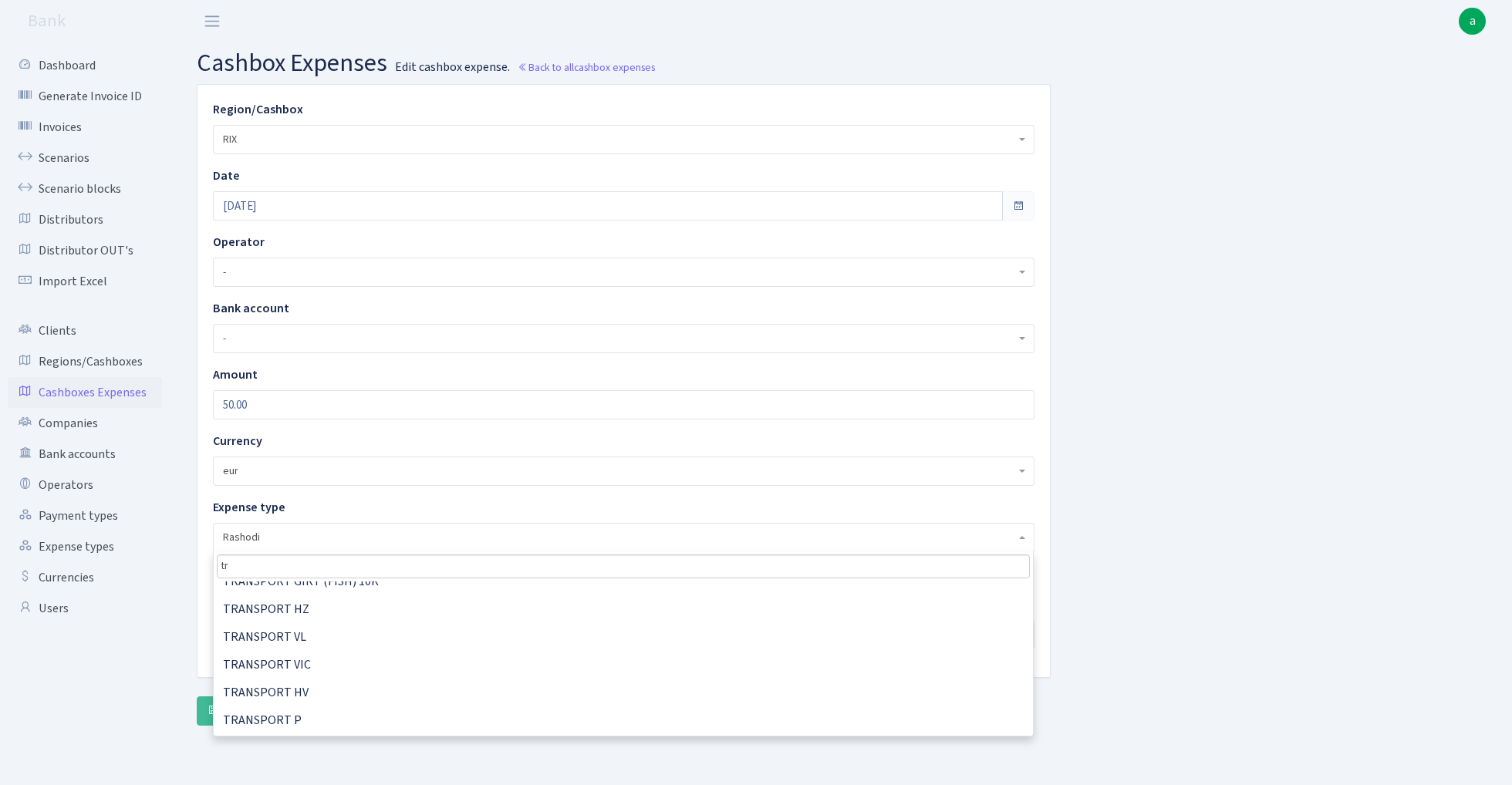
scroll to position [127, 0]
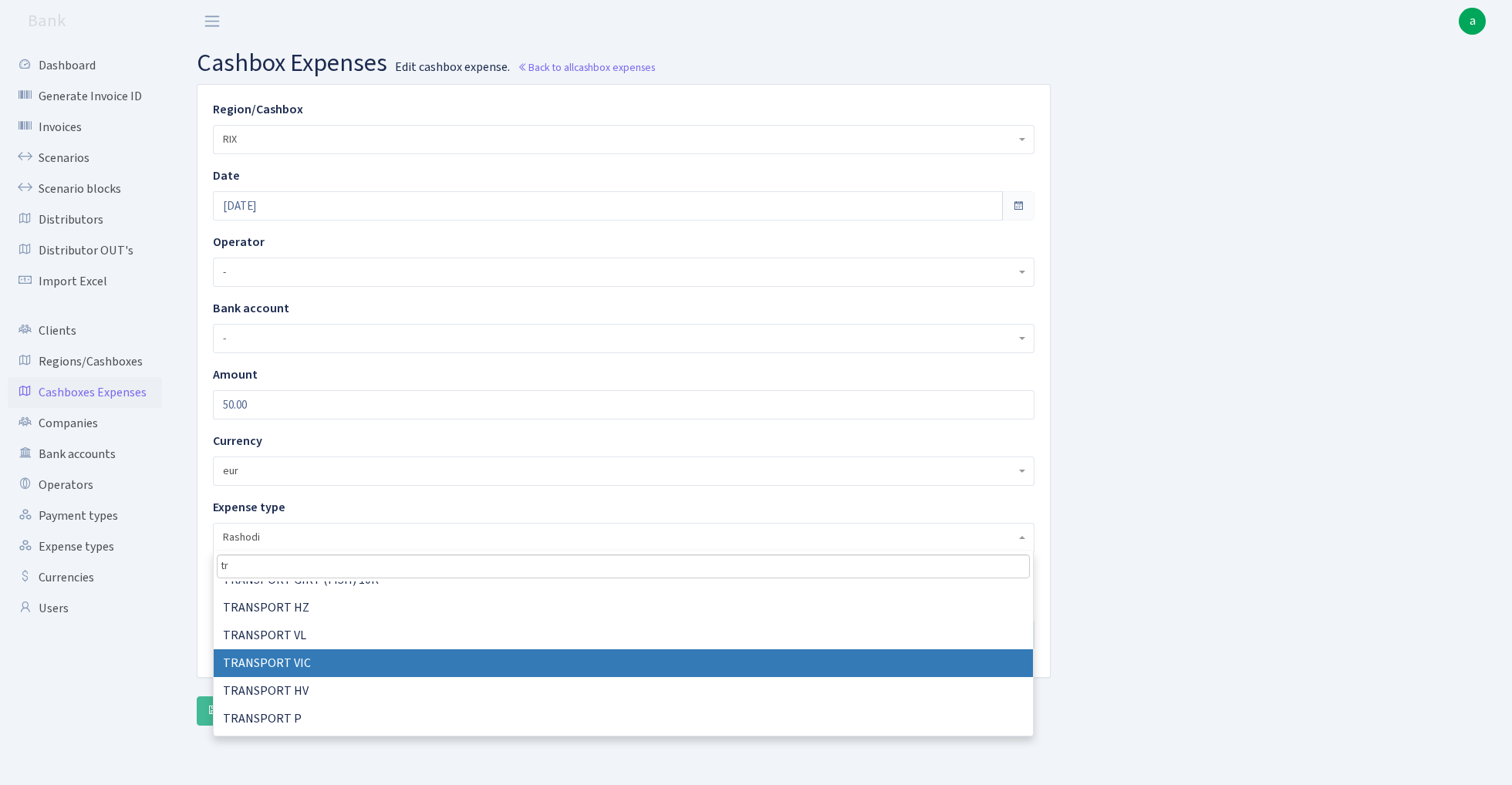
type input "tr"
select select "32"
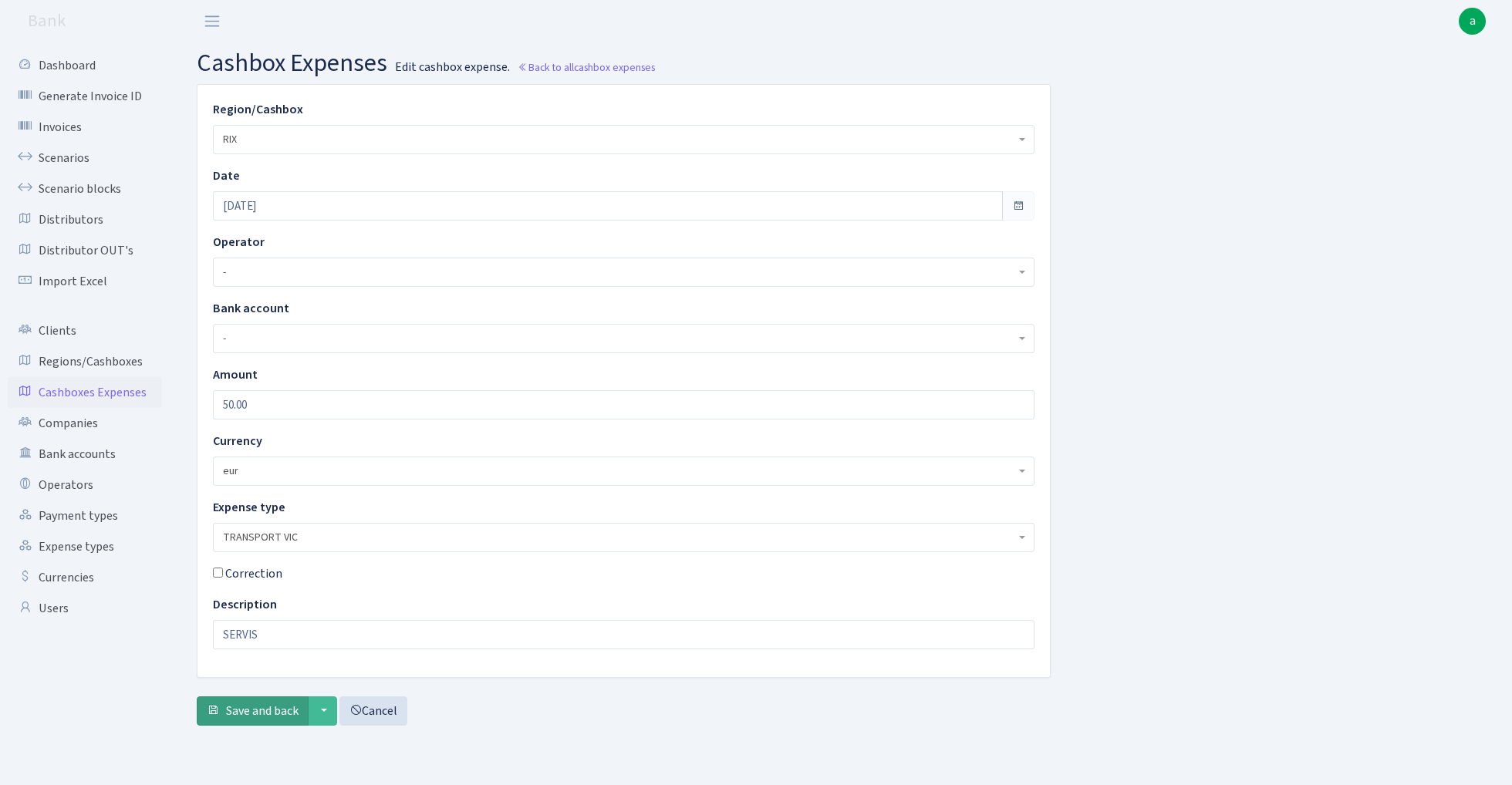
click at [270, 717] on span "Save and back" at bounding box center [261, 711] width 72 height 17
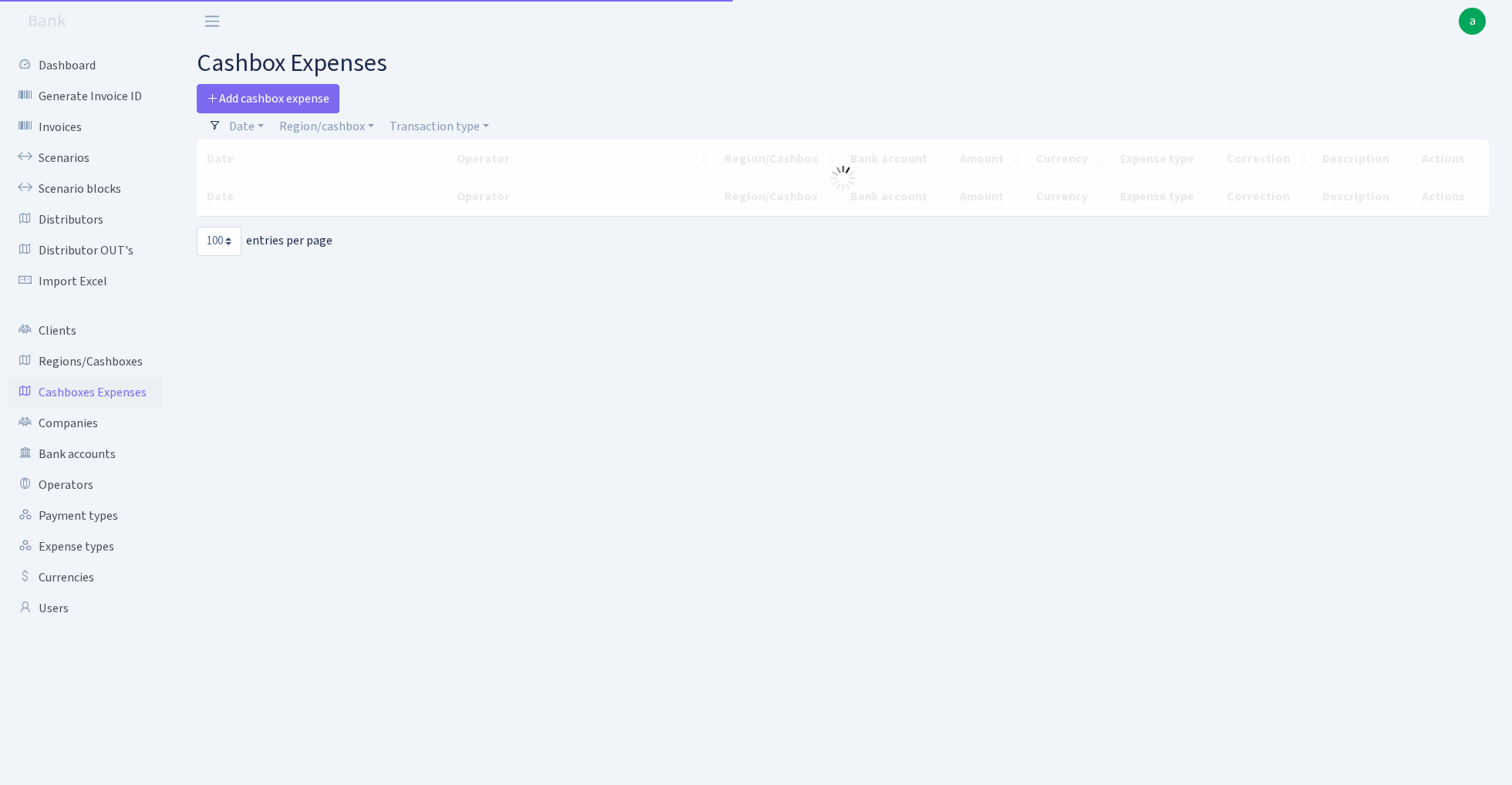
select select "100"
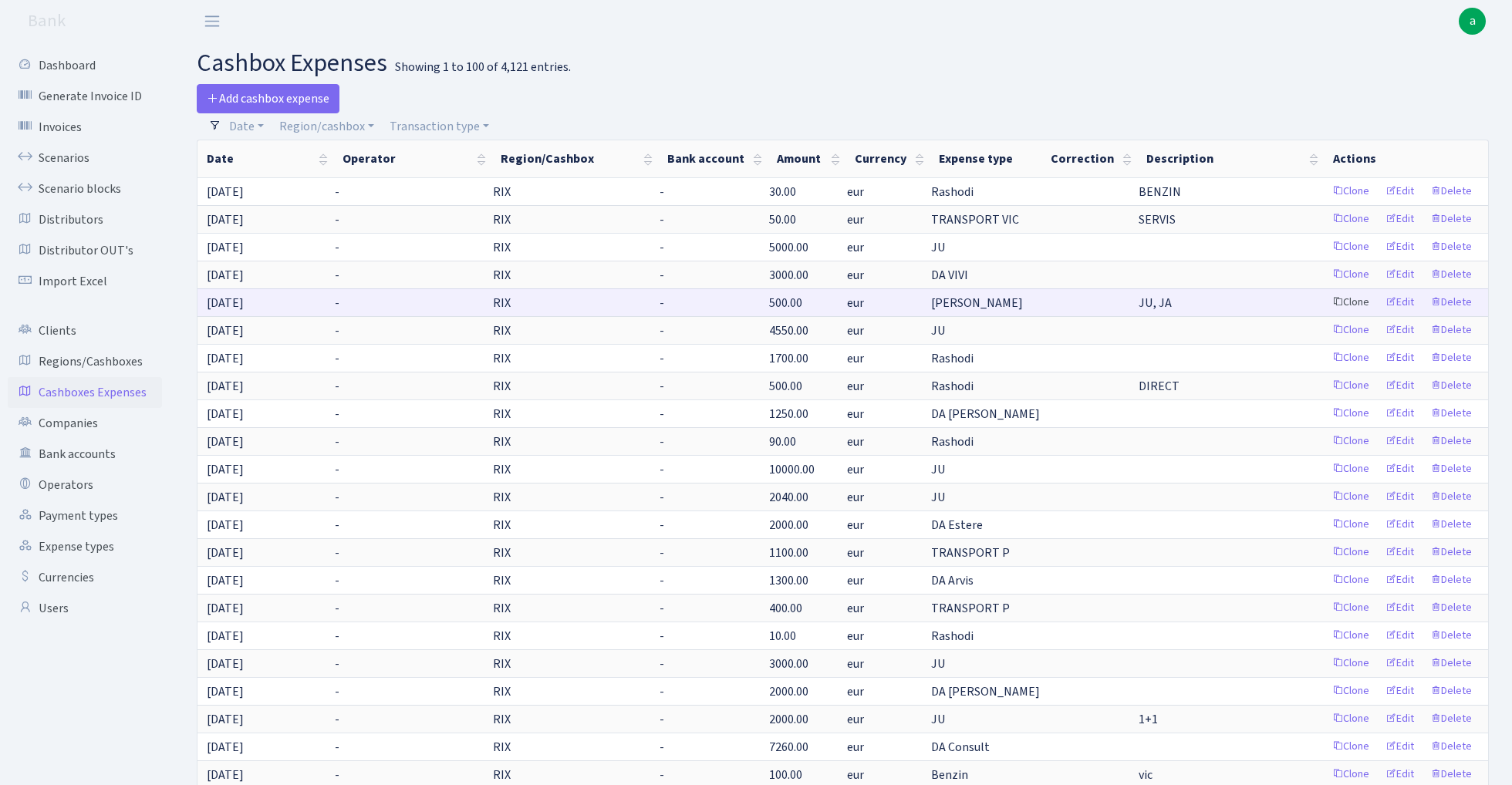
click at [1347, 303] on link "Clone" at bounding box center [1351, 303] width 51 height 24
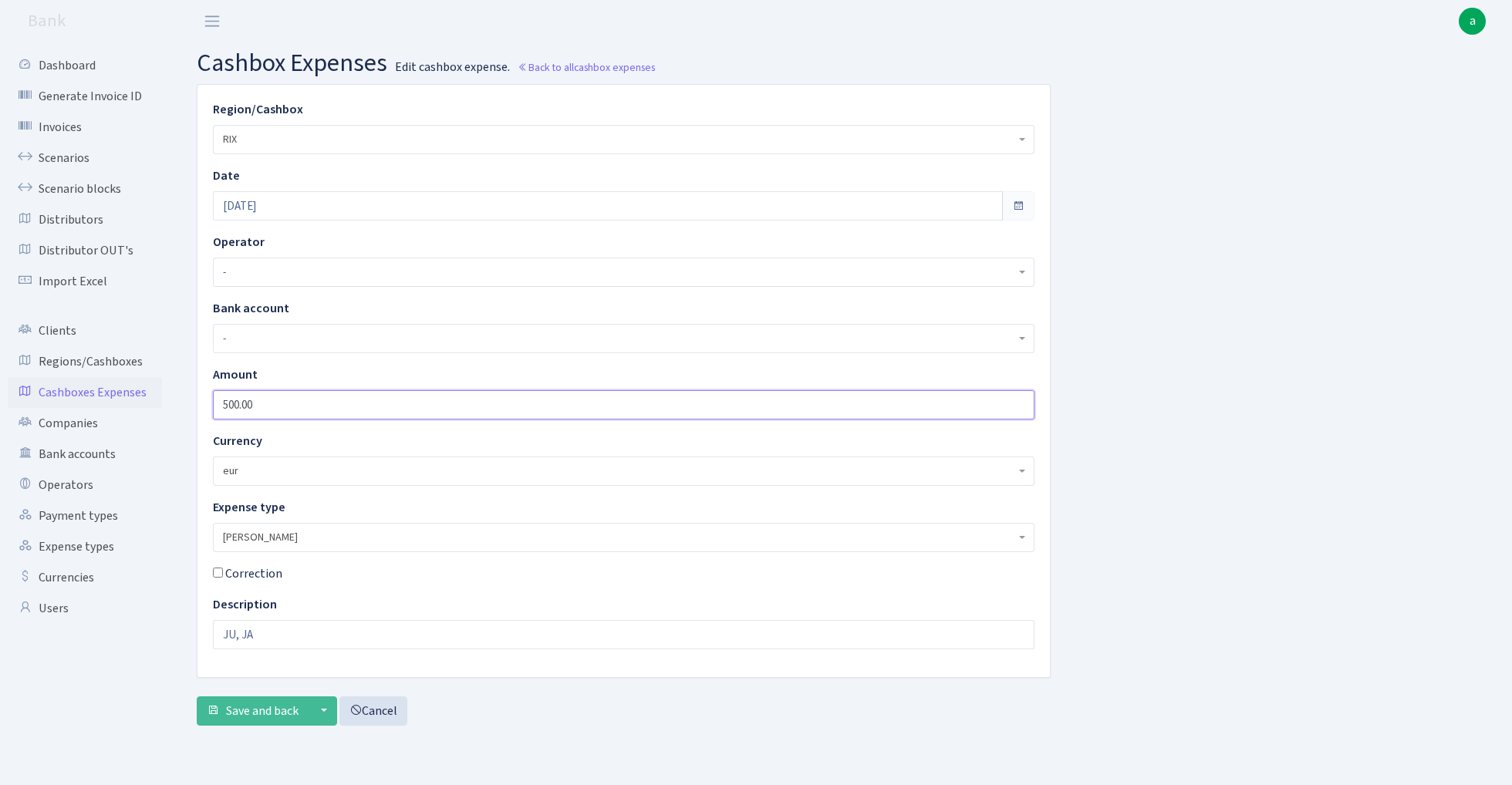
click at [294, 408] on input "500.00" at bounding box center [624, 405] width 822 height 29
type input "250"
click at [217, 634] on input "JU, JA" at bounding box center [624, 635] width 822 height 29
click at [263, 638] on input "500 JU, JA" at bounding box center [624, 635] width 822 height 29
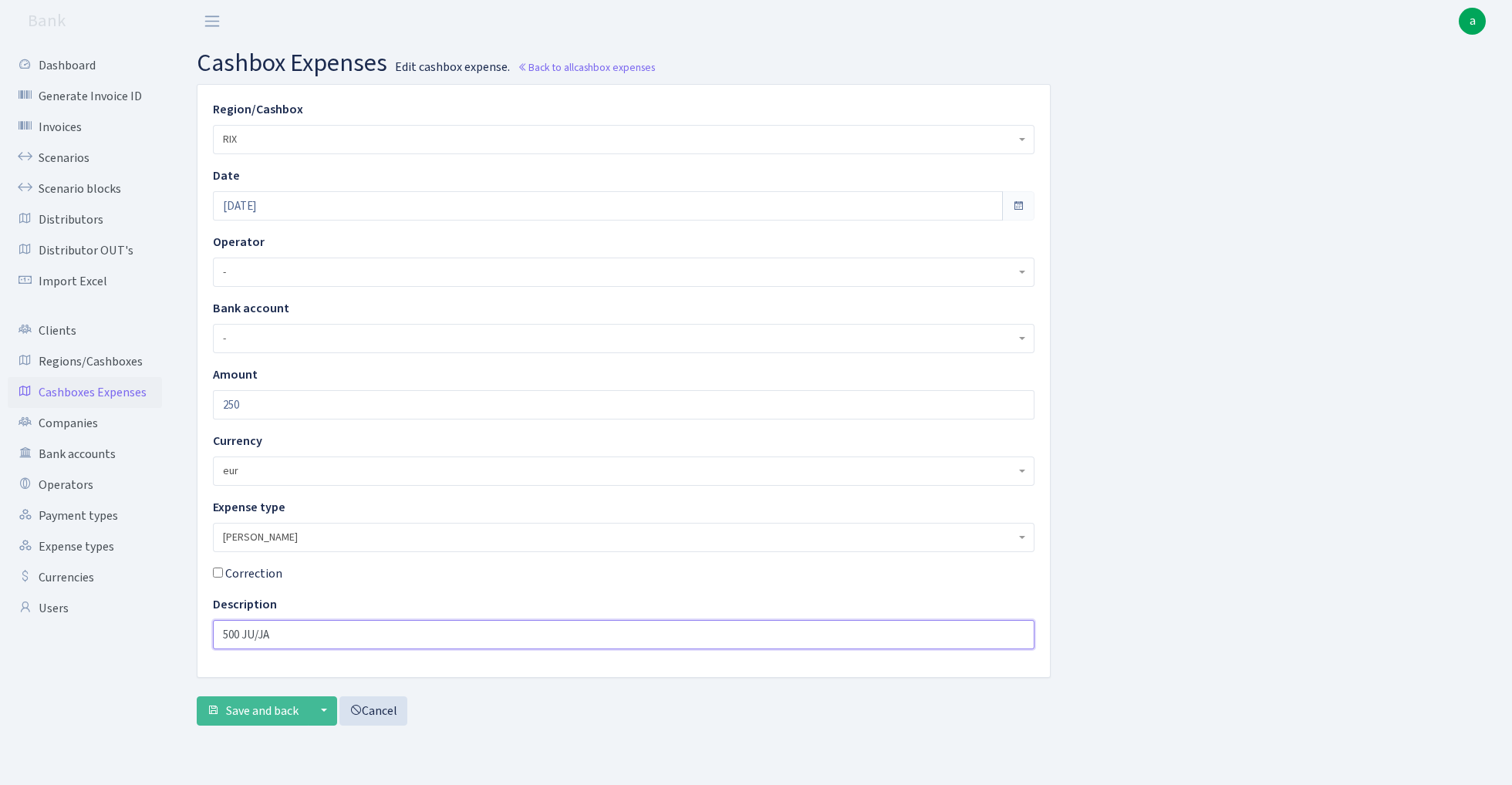
click at [241, 637] on input "500 JU/JA" at bounding box center [624, 635] width 822 height 29
type input "500 eur JU/[PERSON_NAME]"
click at [257, 714] on span "Save and back" at bounding box center [261, 711] width 72 height 17
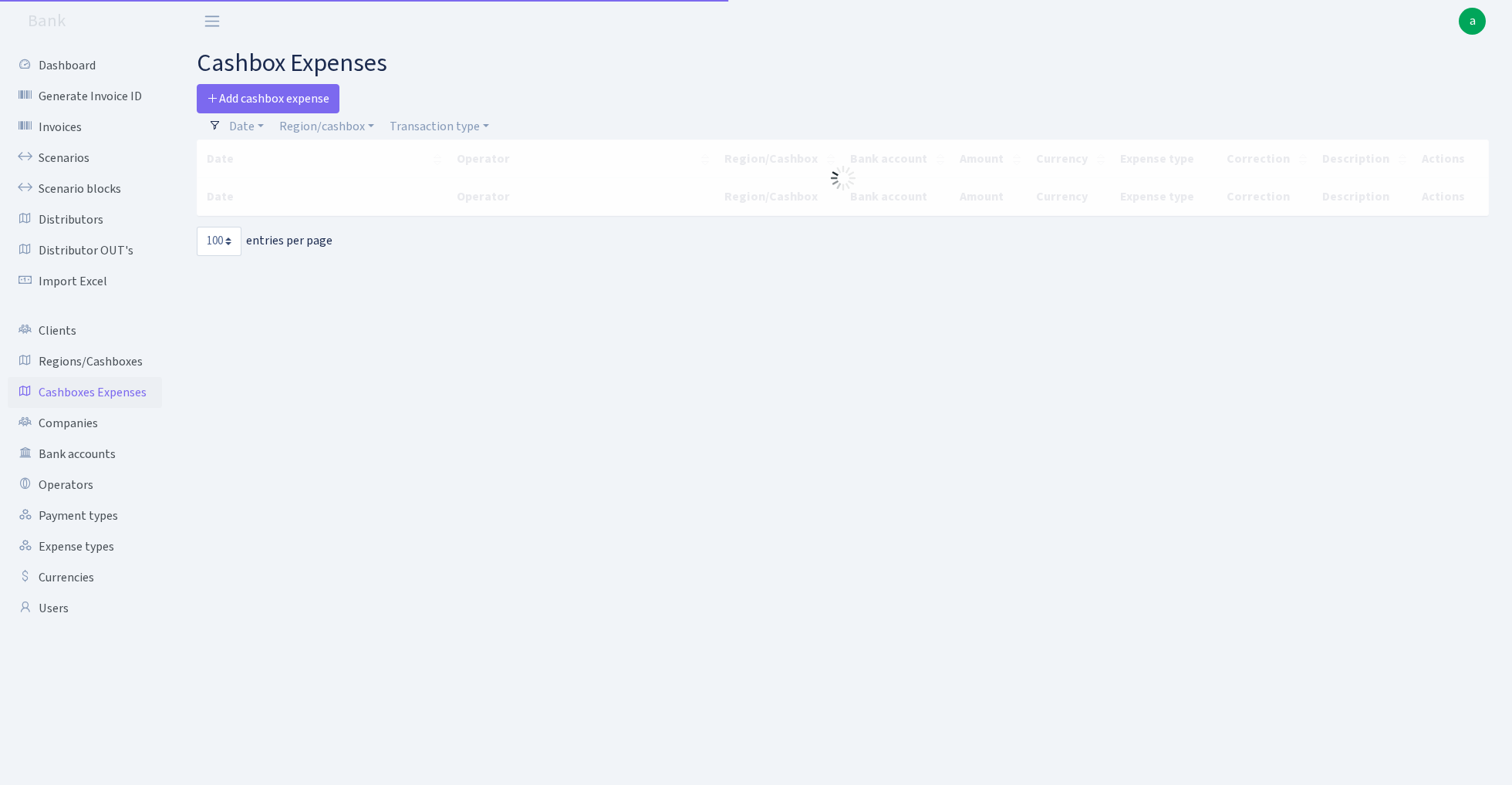
select select "100"
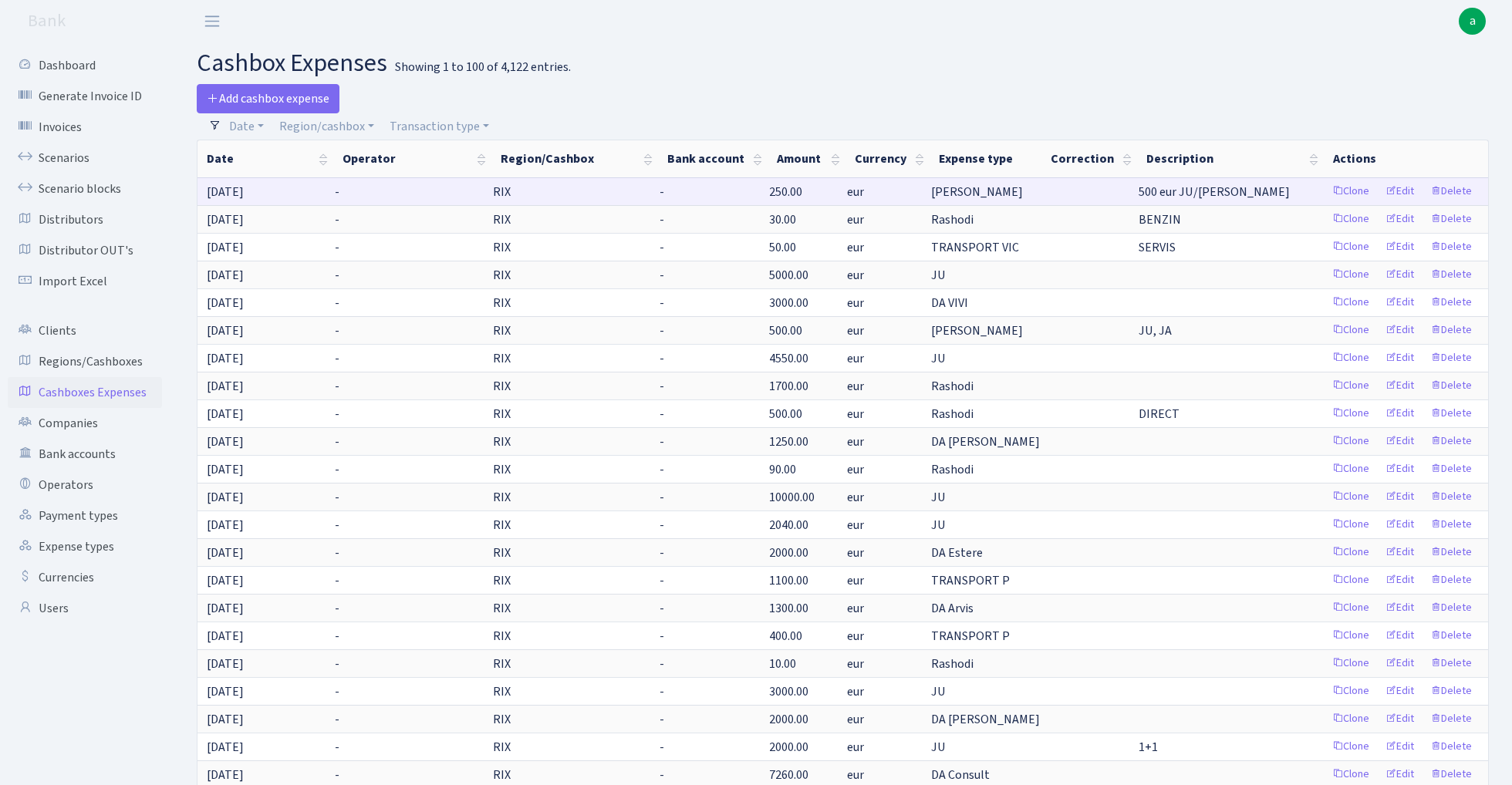
drag, startPoint x: 1136, startPoint y: 190, endPoint x: 1235, endPoint y: 190, distance: 99.0
click at [1235, 190] on td "500 eur JU/[PERSON_NAME]" at bounding box center [1231, 191] width 187 height 28
copy span "500 eur JU/[PERSON_NAME]"
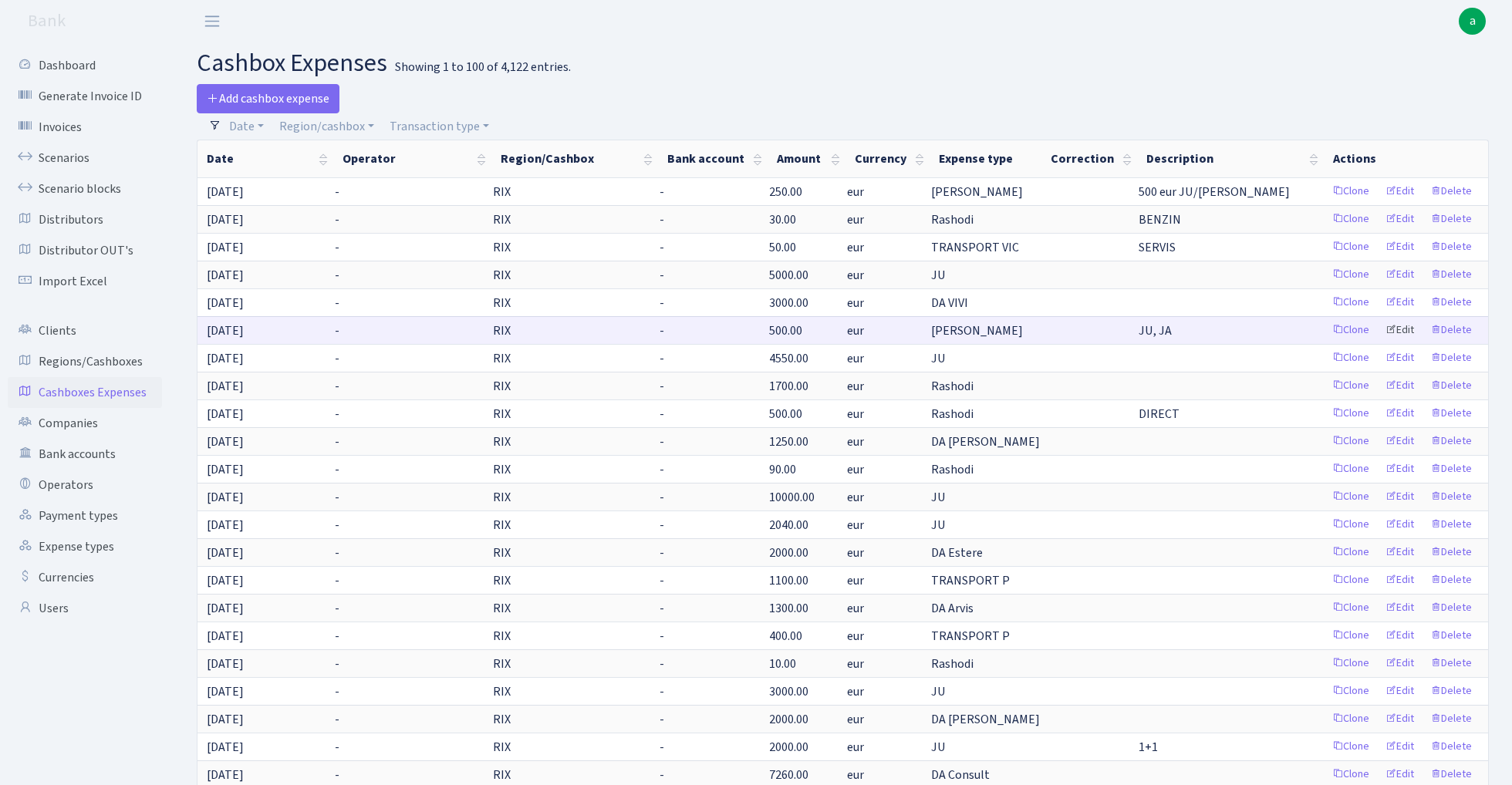
click at [1403, 330] on link "Edit" at bounding box center [1400, 330] width 42 height 24
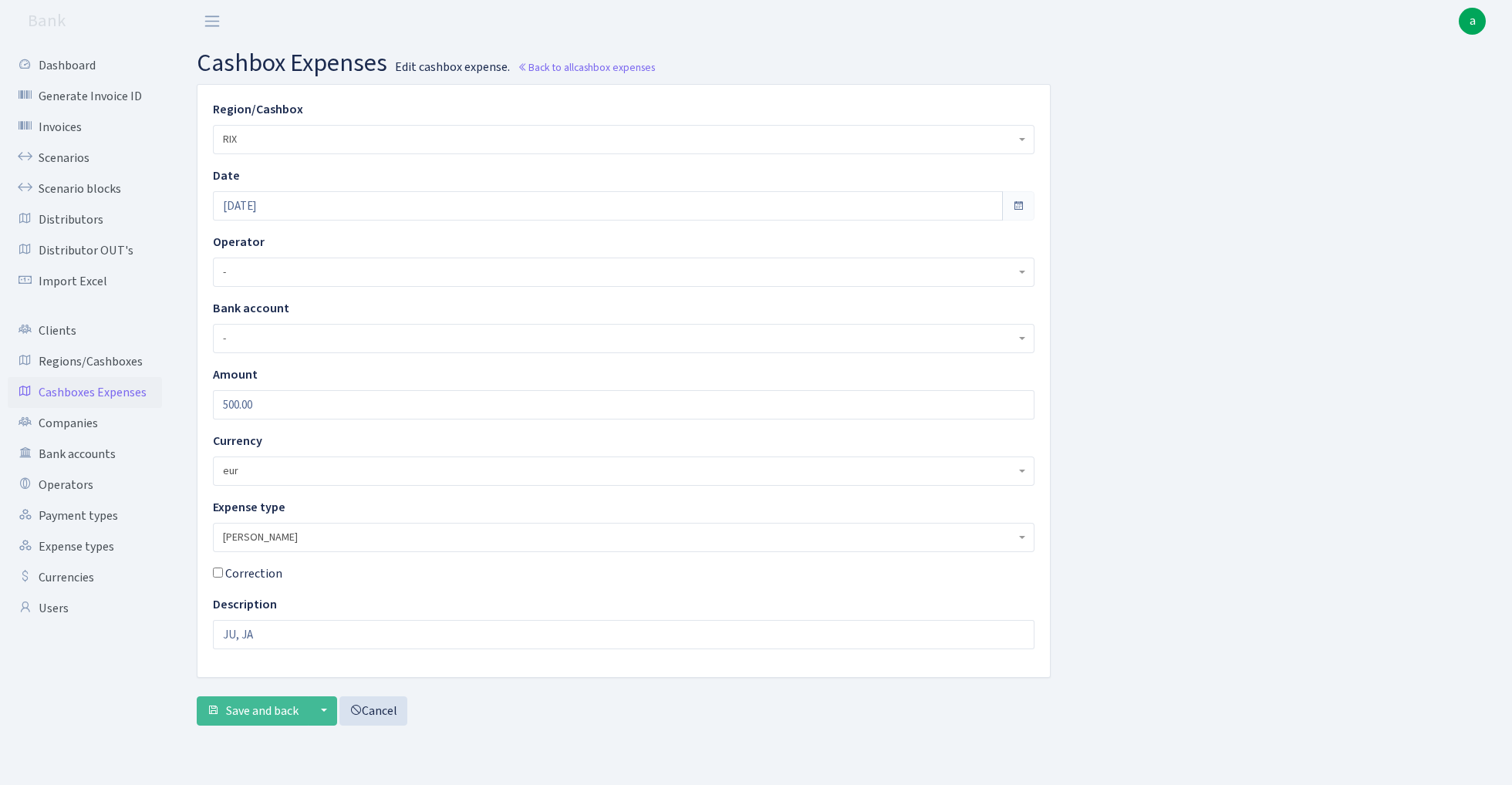
click at [278, 536] on span "[PERSON_NAME]" at bounding box center [619, 537] width 793 height 16
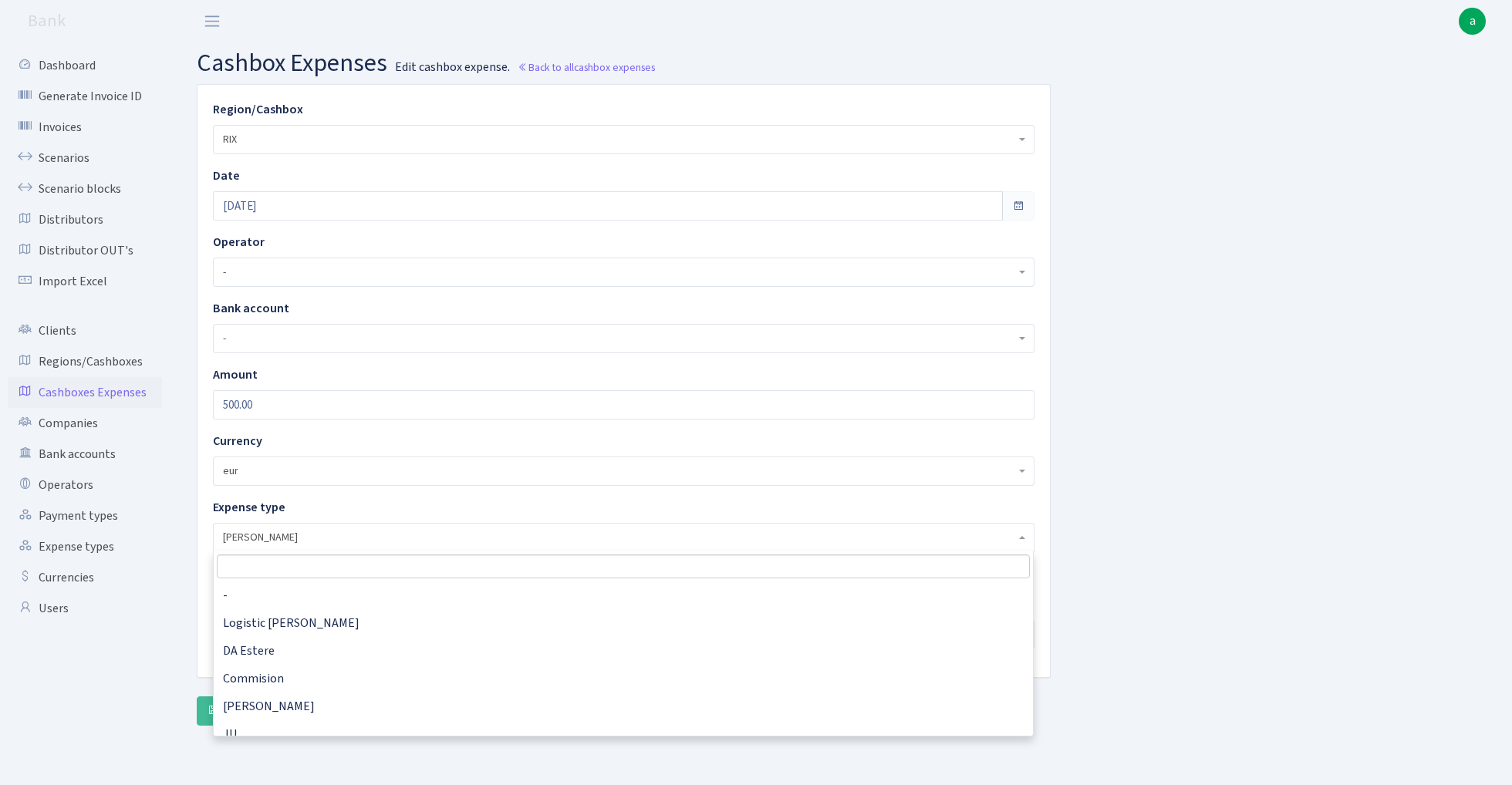
scroll to position [111, 0]
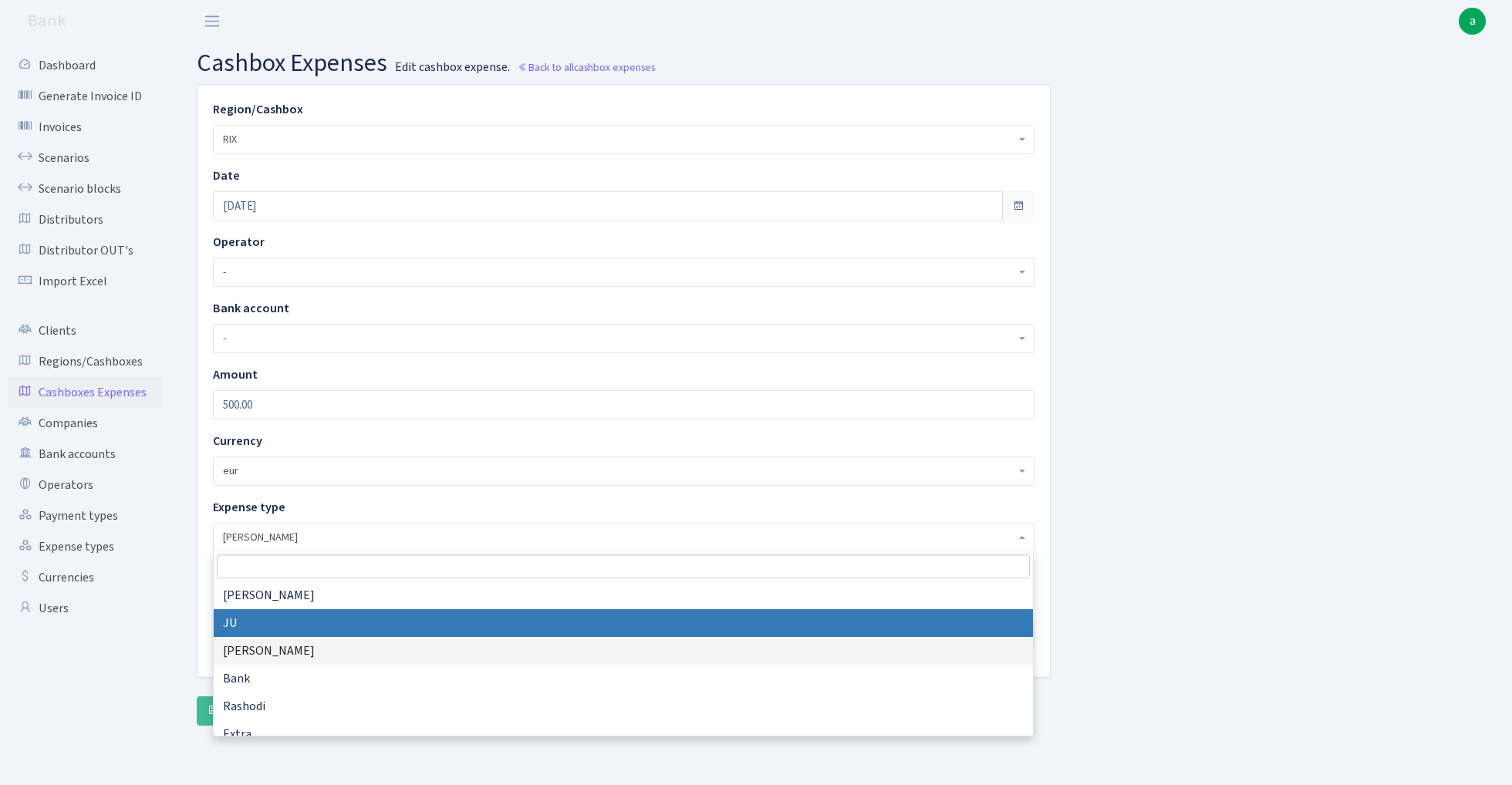
select select "5"
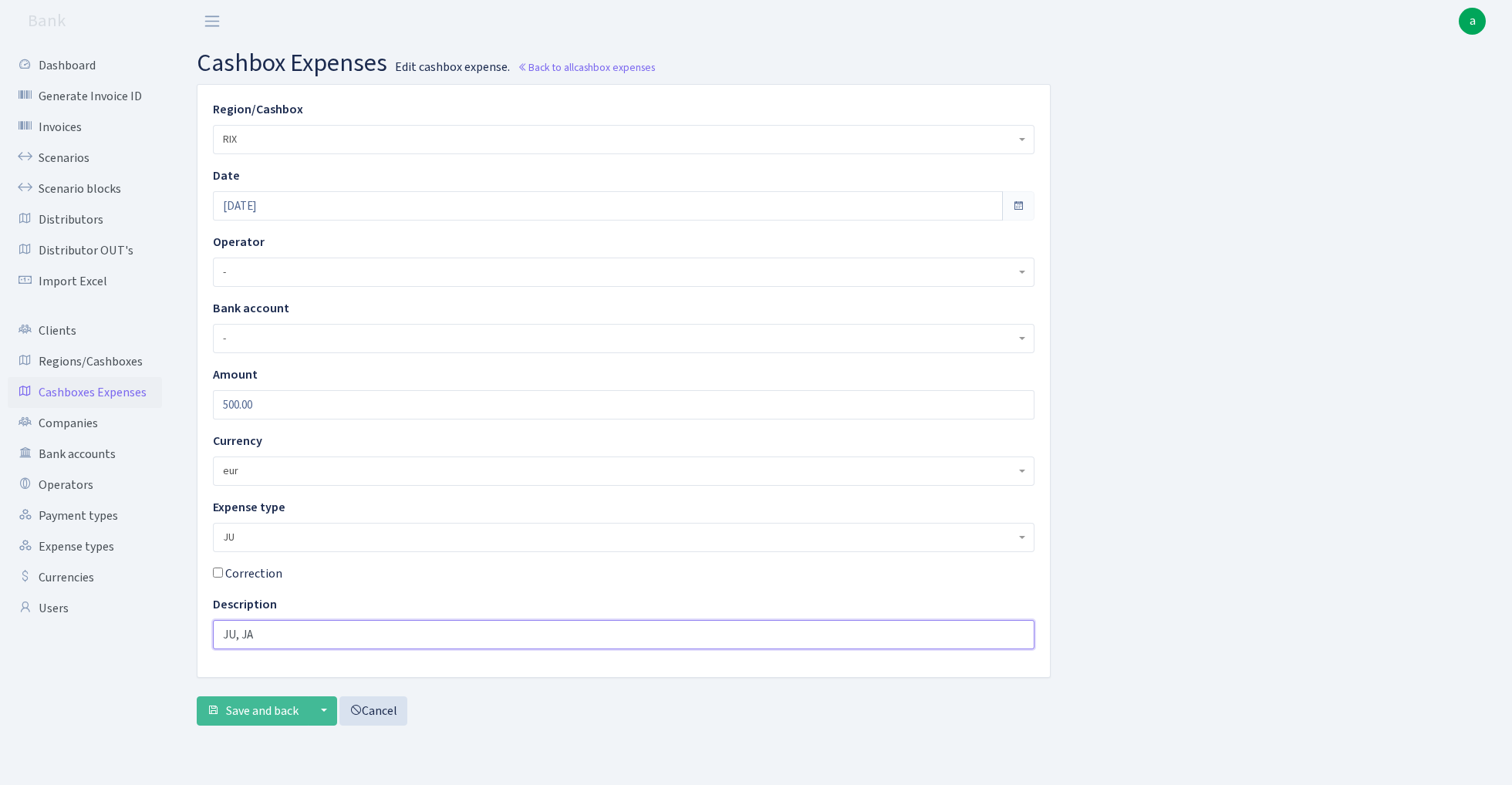
click at [294, 642] on input "JU, JA" at bounding box center [624, 635] width 822 height 29
click at [296, 636] on input "JU, JA" at bounding box center [624, 635] width 822 height 29
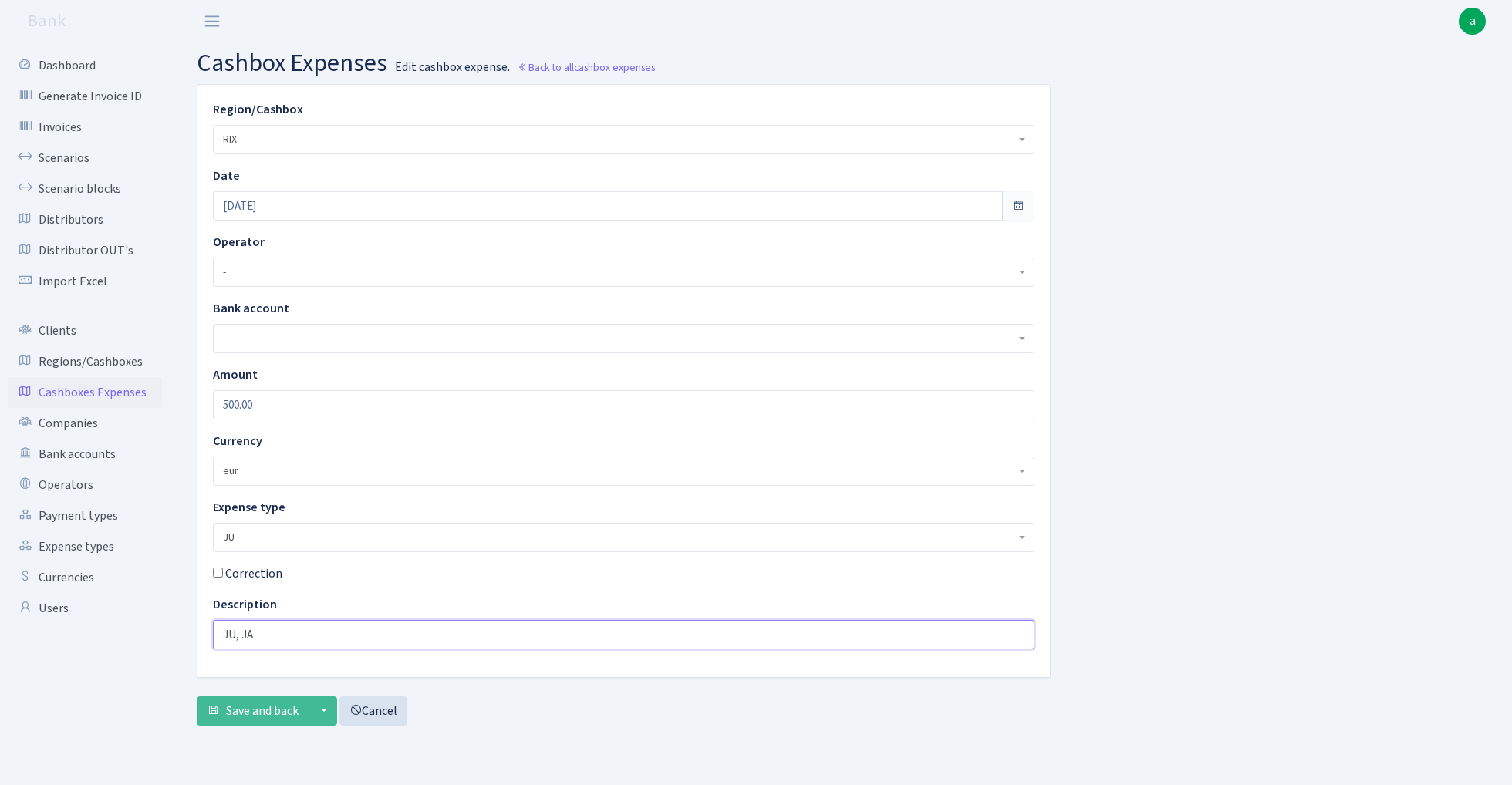
paste input "500 eur JU/"
type input "500 eur JU/JA"
click at [298, 409] on input "500.00" at bounding box center [624, 405] width 822 height 29
type input "250"
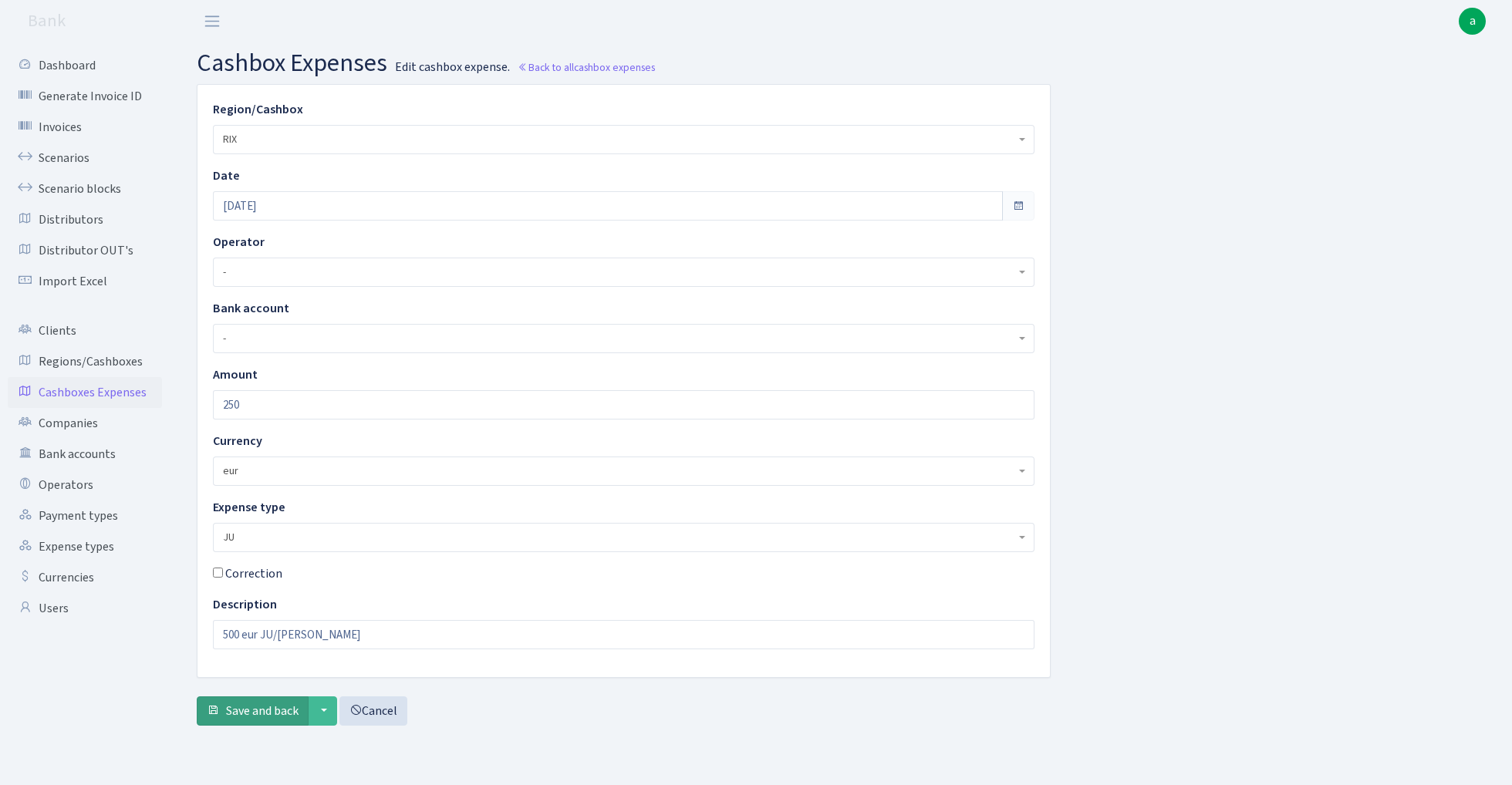
click at [254, 710] on span "Save and back" at bounding box center [261, 711] width 72 height 17
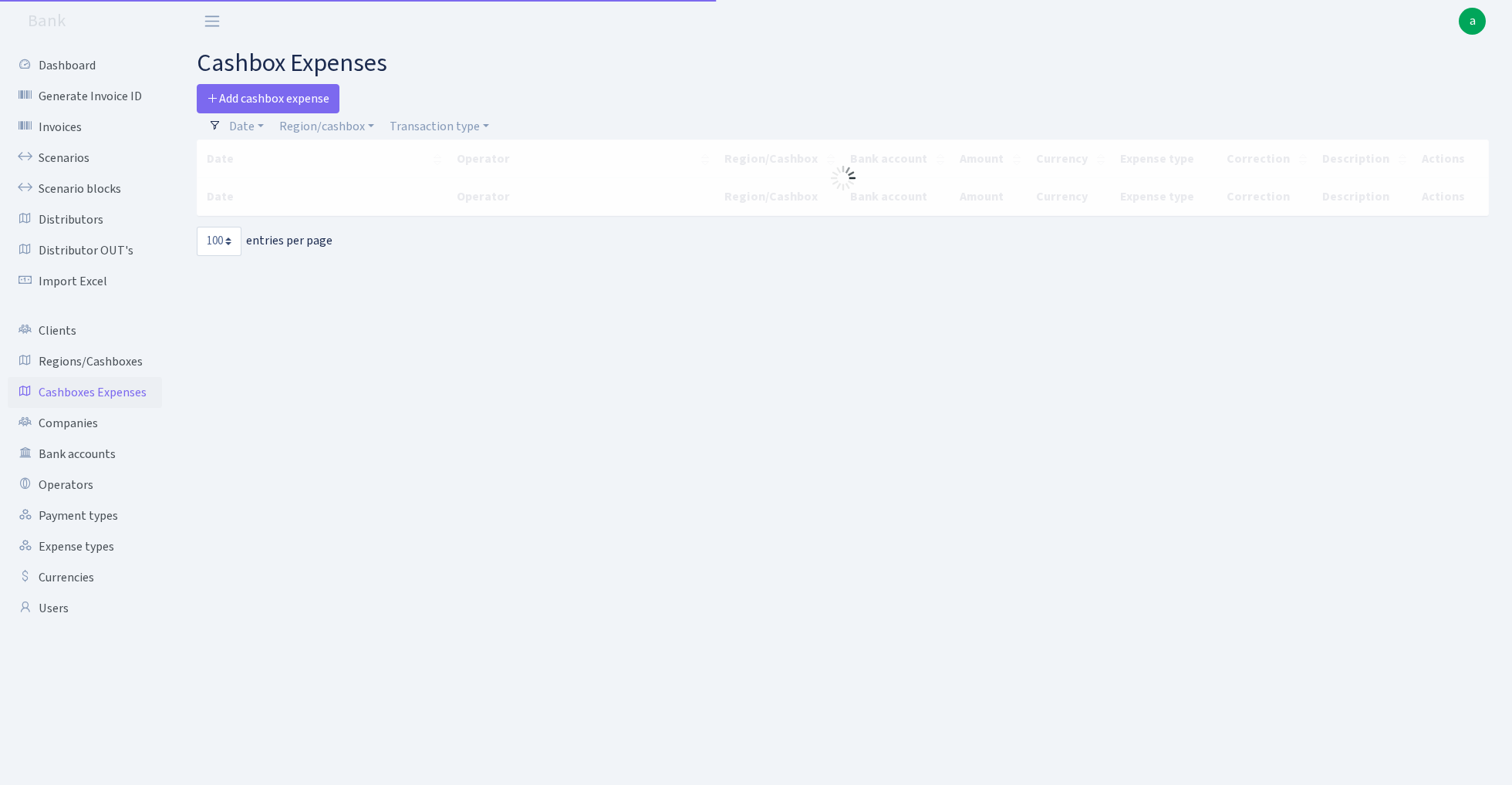
select select "100"
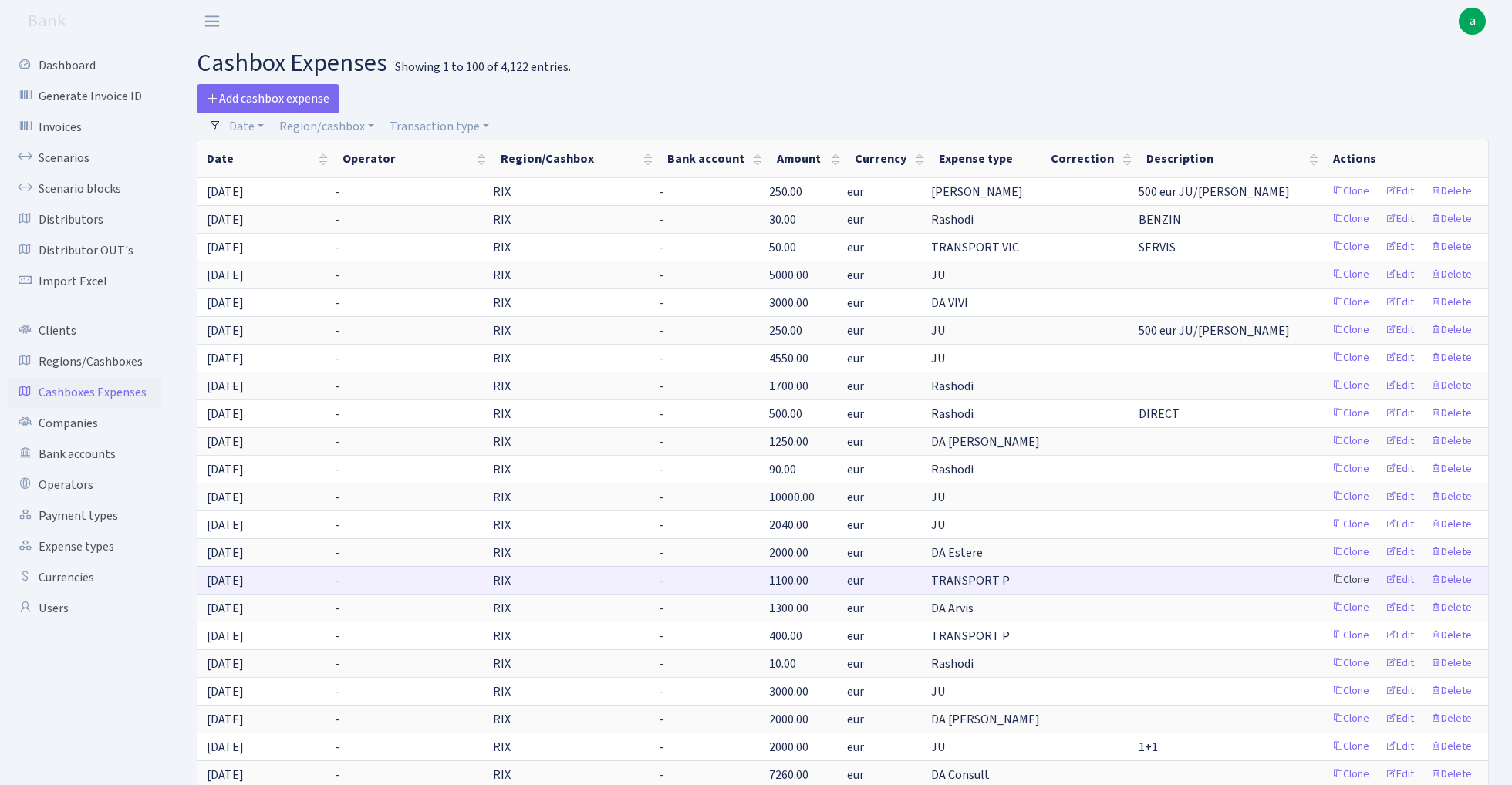
click at [1355, 579] on link "Clone" at bounding box center [1351, 580] width 51 height 24
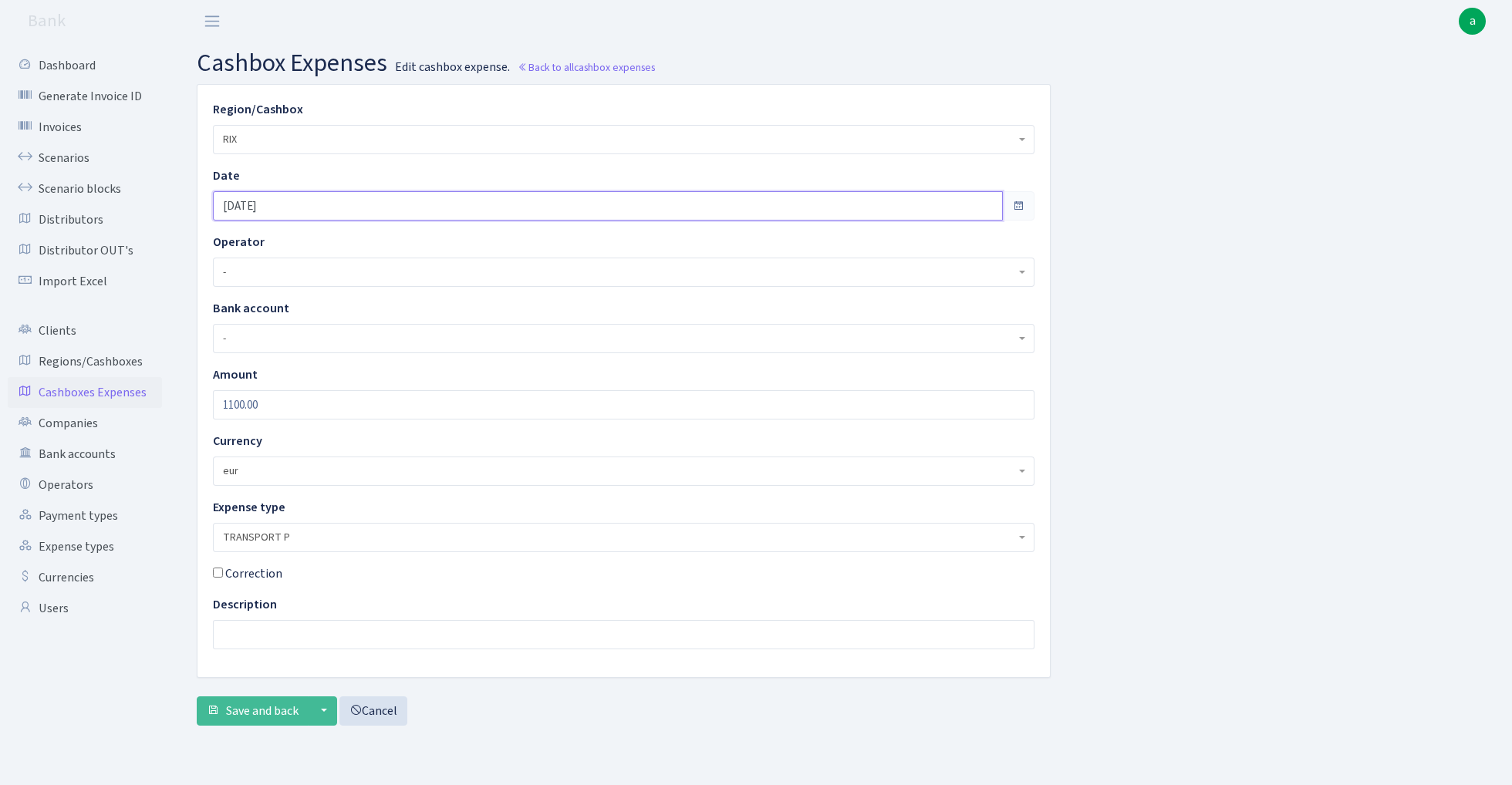
click at [318, 205] on input "[DATE]" at bounding box center [607, 206] width 790 height 29
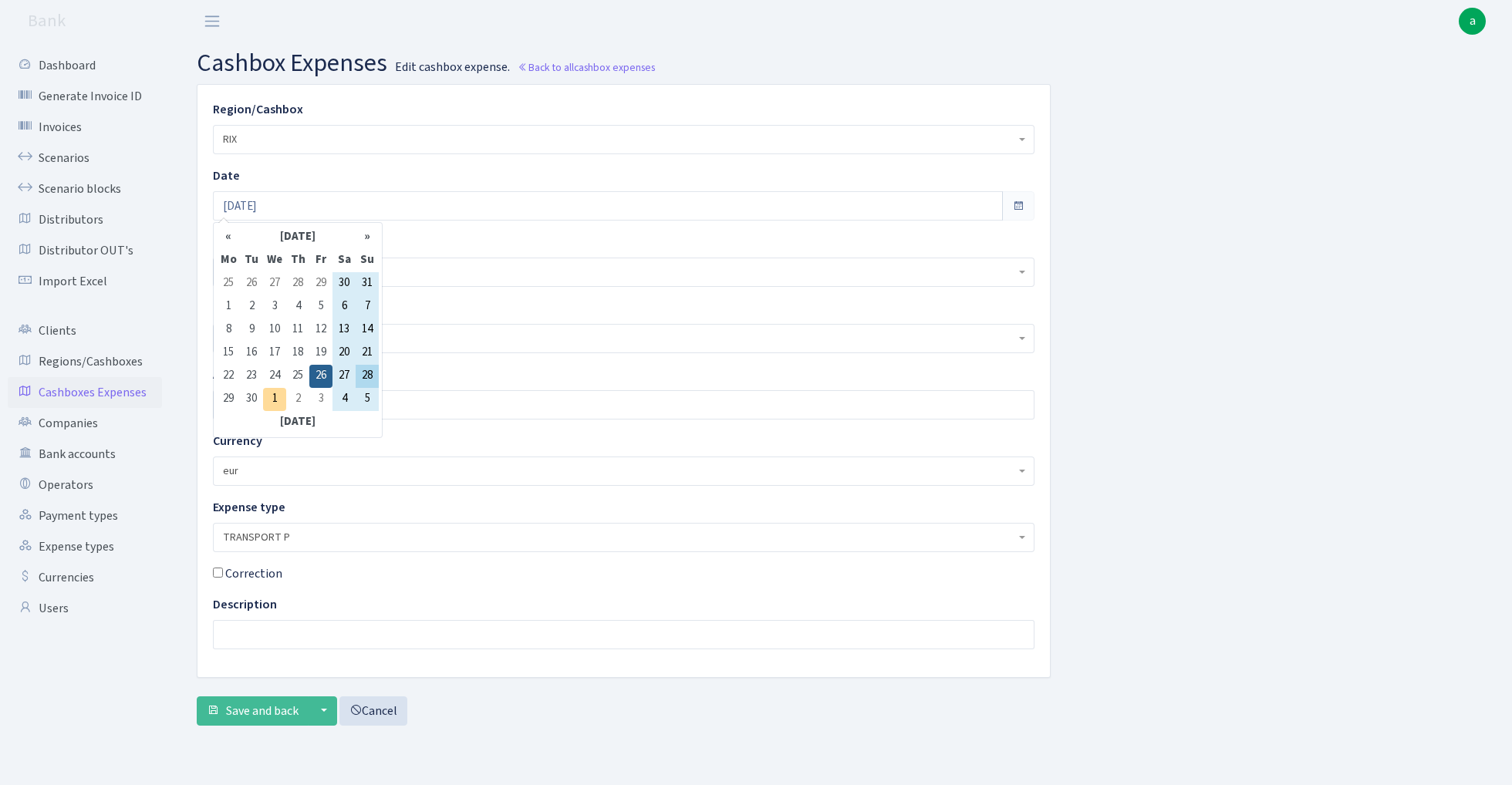
click at [374, 370] on td "28" at bounding box center [367, 376] width 23 height 23
type input "[DATE]"
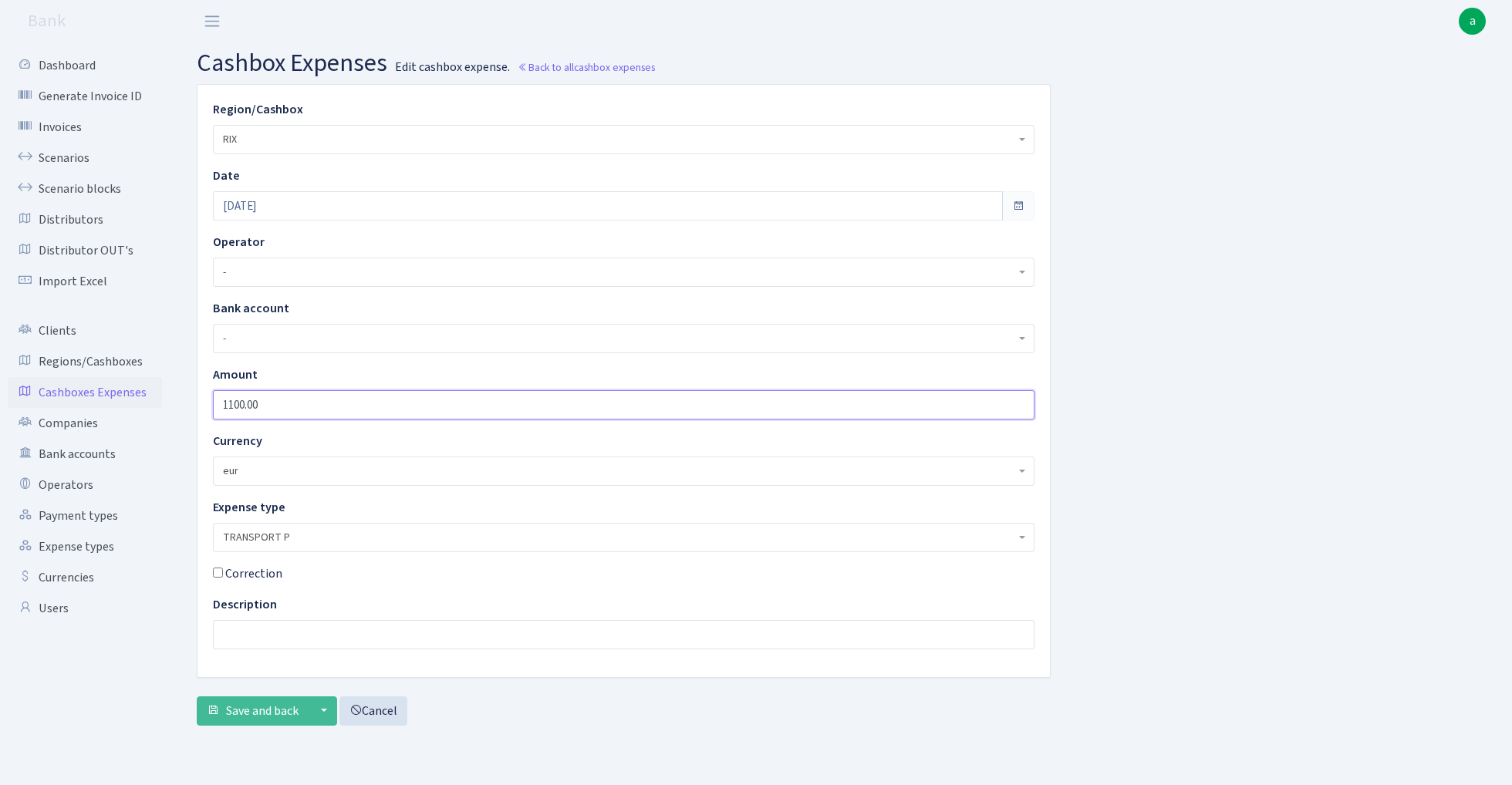
click at [291, 409] on input "1100.00" at bounding box center [624, 405] width 822 height 29
type input "1700"
click at [253, 634] on input "text" at bounding box center [624, 635] width 822 height 29
type input "PA"
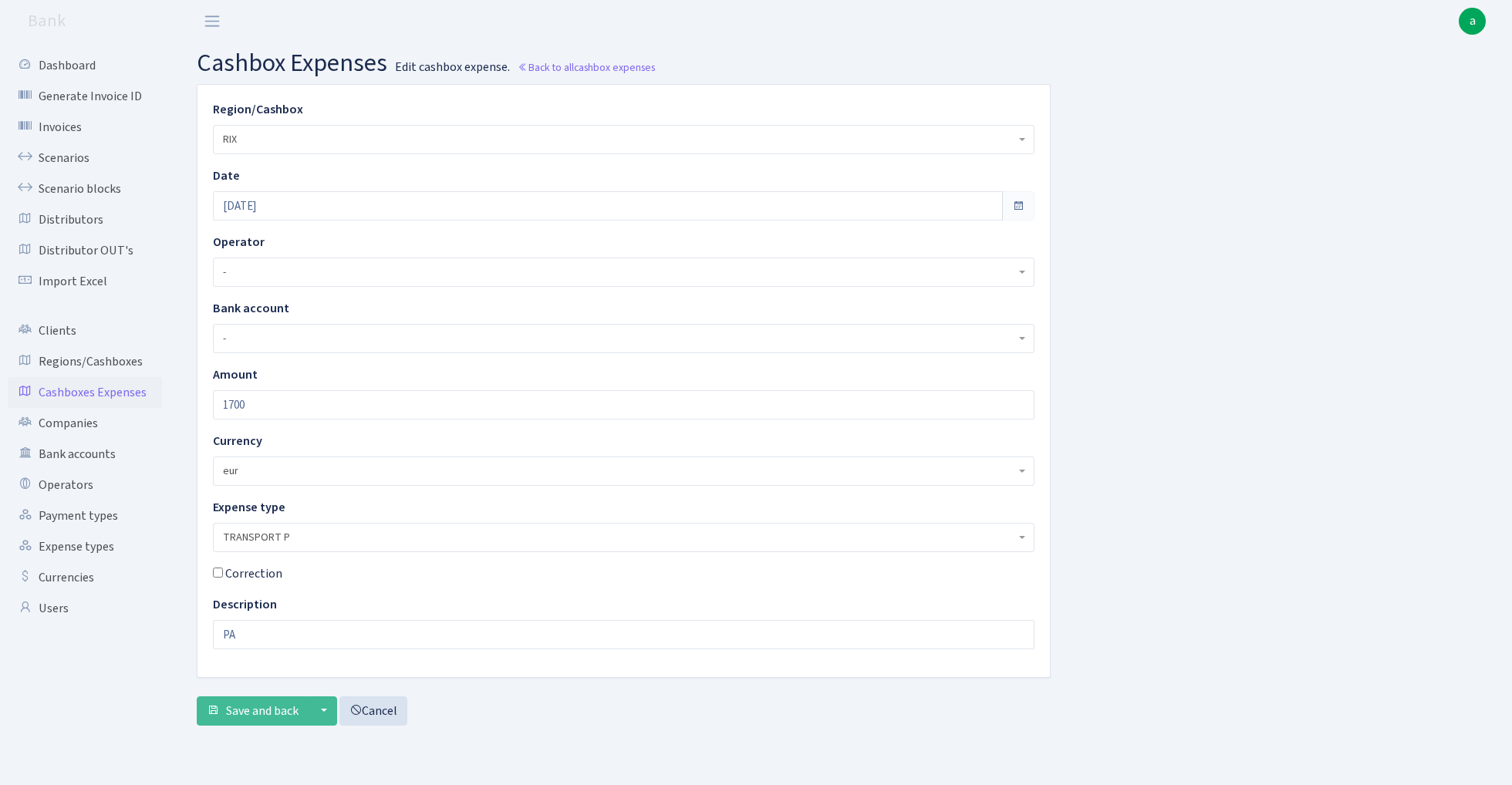
click at [181, 730] on div "Region/Cashbox - 981 EU+other cash-crypto AED 981 EU+other cash-crypto EUR 981 …" at bounding box center [842, 411] width 1339 height 654
click at [251, 702] on span "Save and back" at bounding box center [261, 711] width 72 height 17
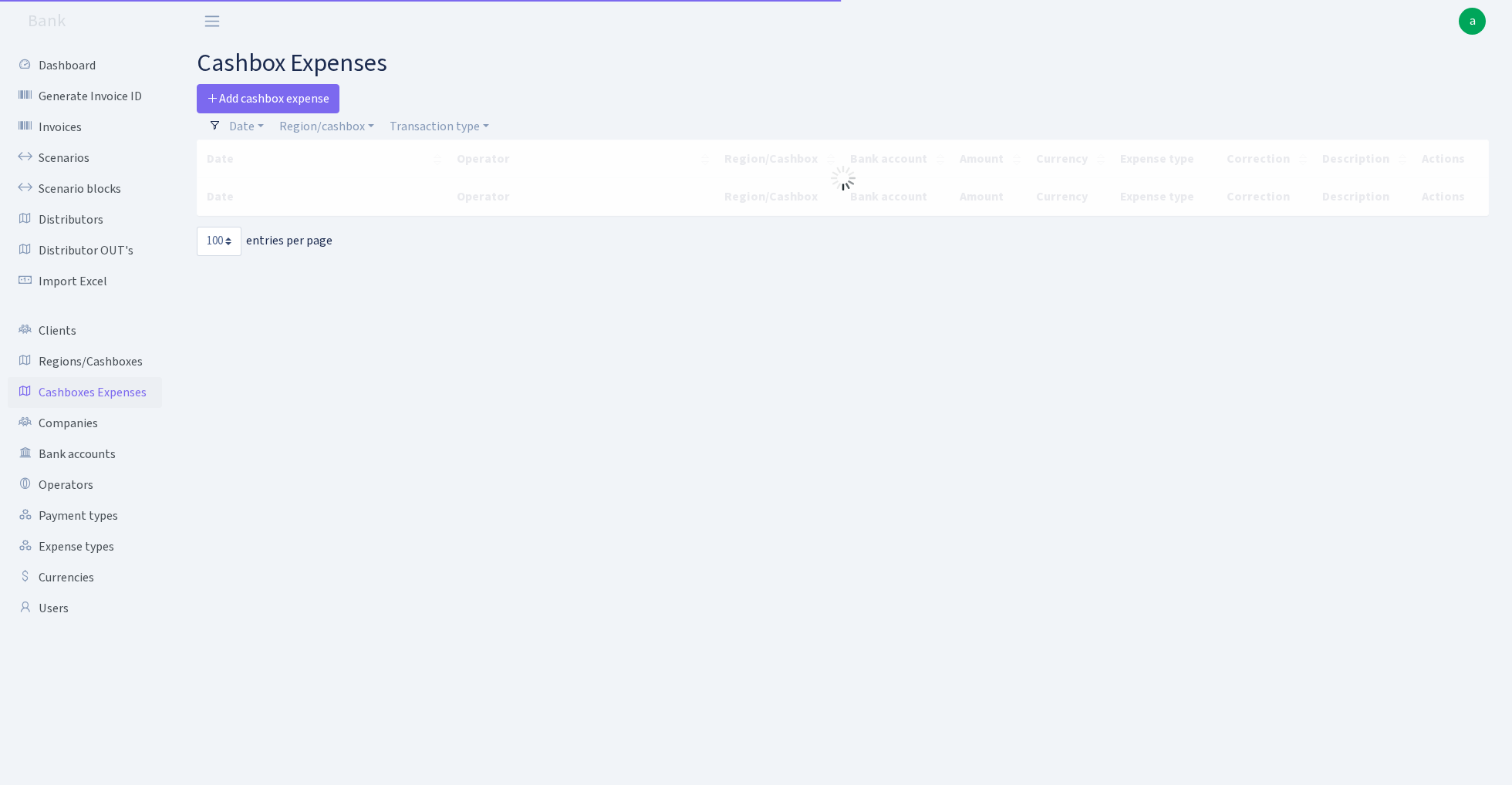
select select "100"
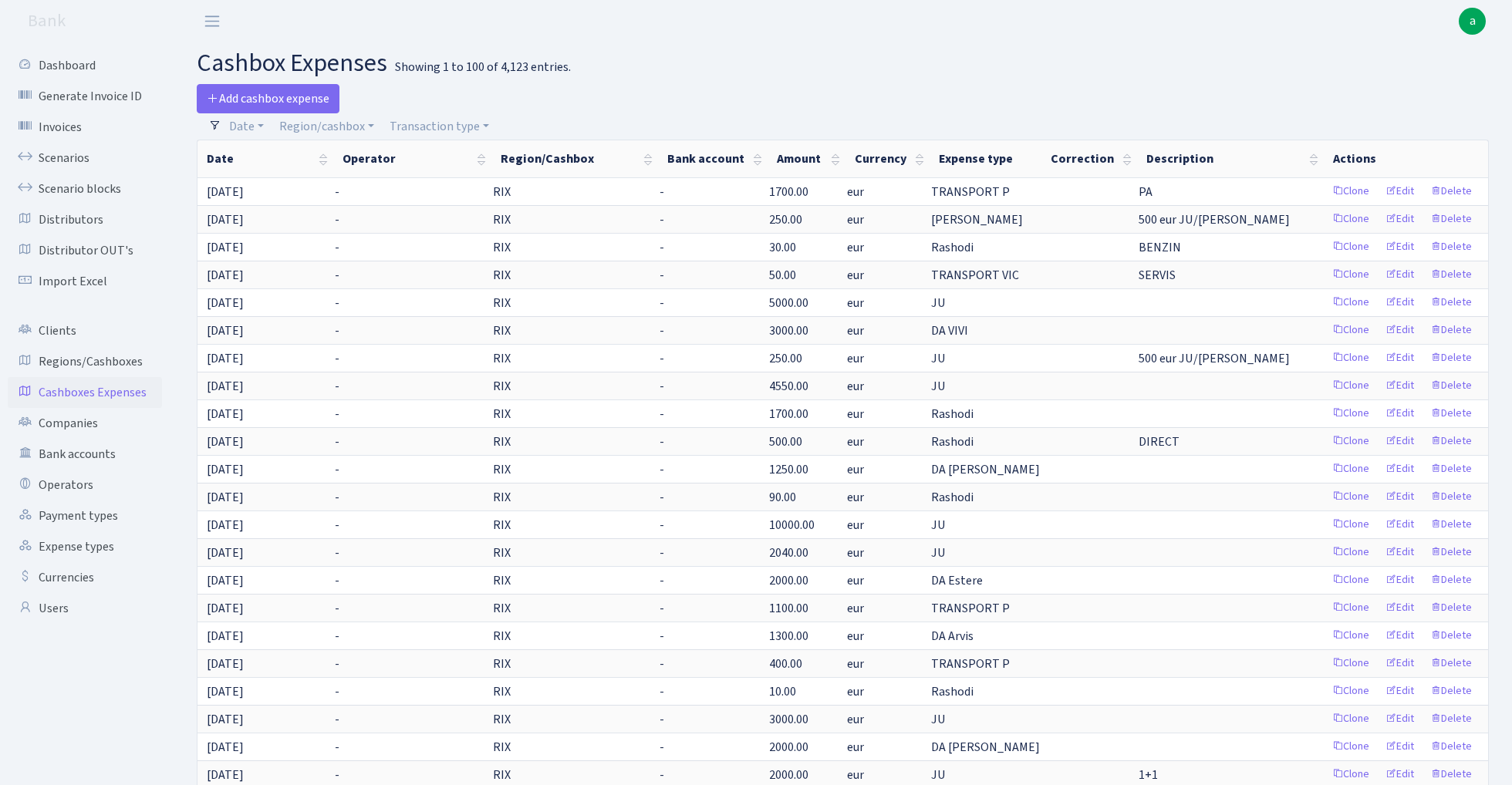
click at [227, 158] on th "Date" at bounding box center [265, 159] width 136 height 37
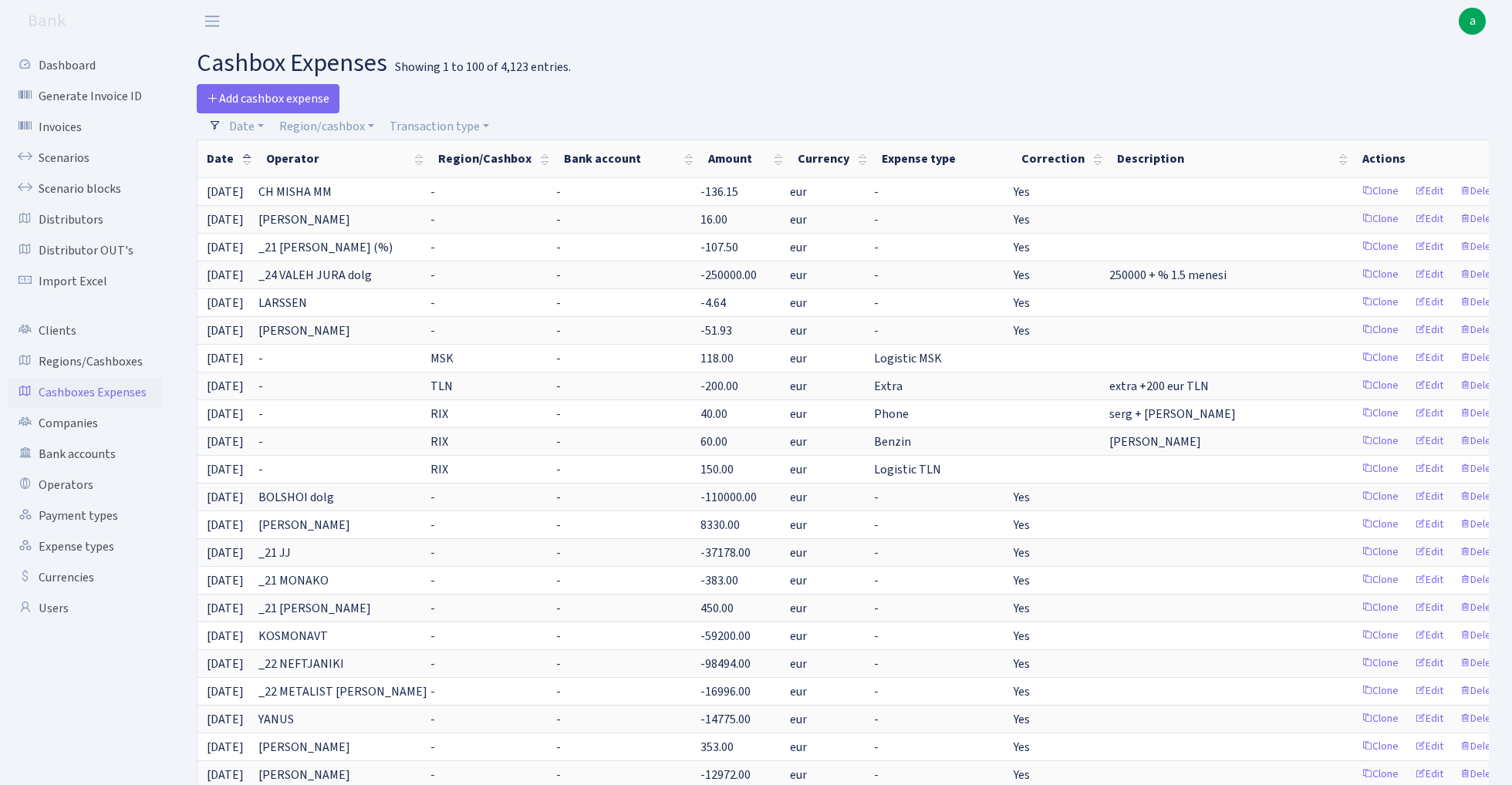
click at [226, 155] on th "Date" at bounding box center [227, 159] width 60 height 37
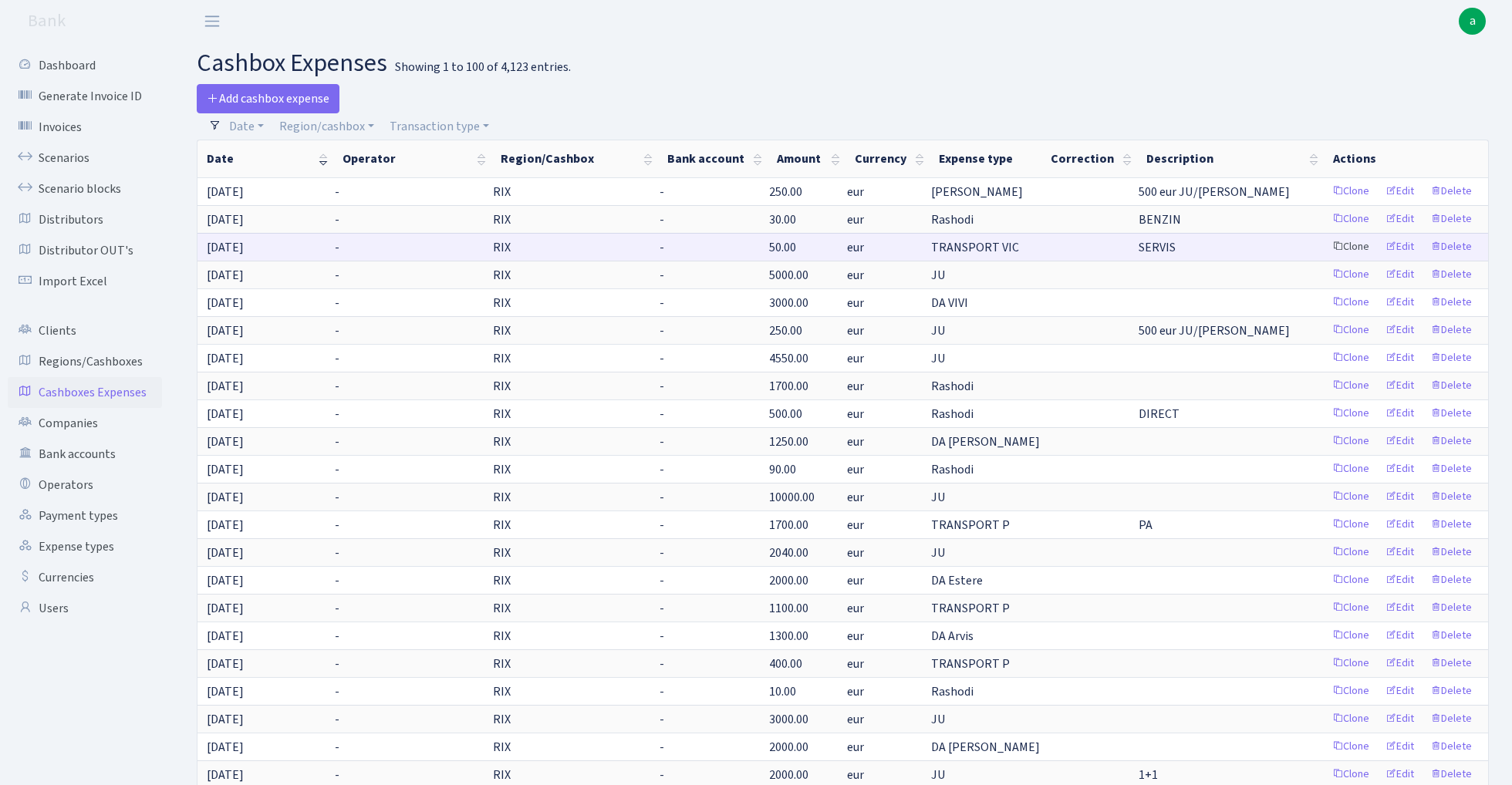
click at [1357, 250] on link "Clone" at bounding box center [1351, 248] width 51 height 24
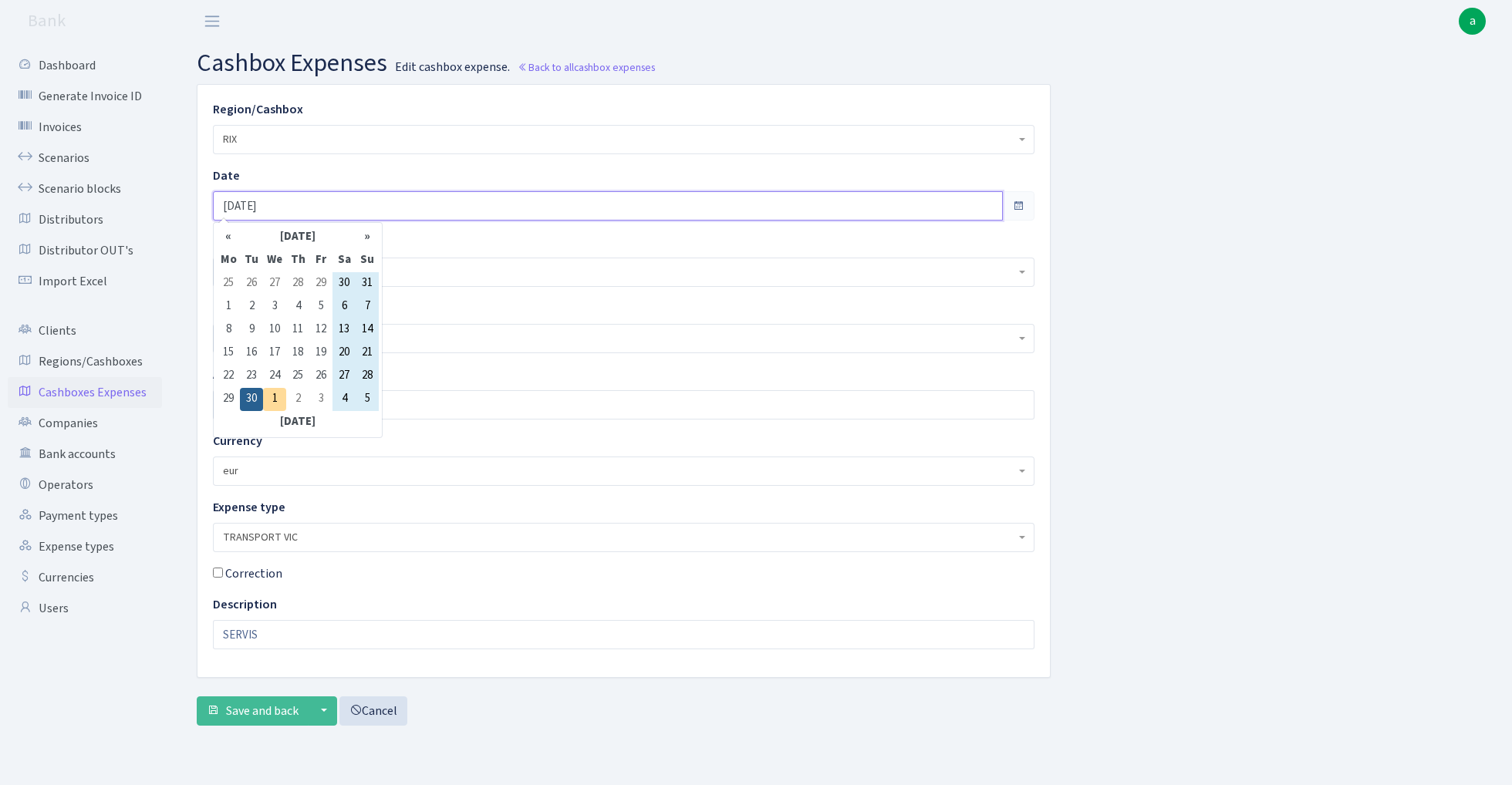
click at [315, 204] on input "[DATE]" at bounding box center [607, 206] width 790 height 29
click at [372, 378] on td "28" at bounding box center [367, 376] width 23 height 23
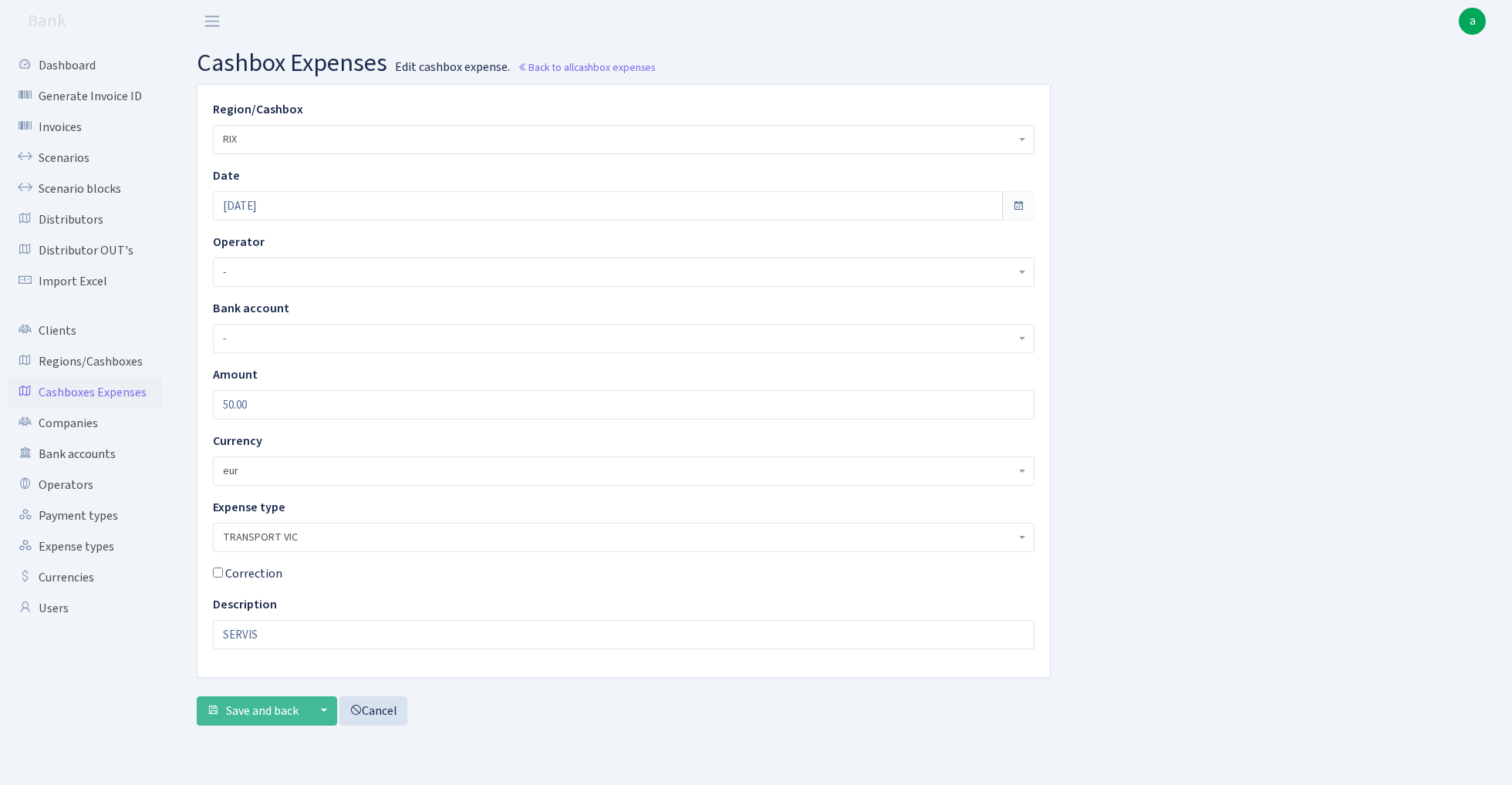
type input "[DATE]"
click at [283, 645] on input "SERVIS" at bounding box center [624, 635] width 822 height 29
type input "apdrosinasana"
click at [304, 407] on input "50.00" at bounding box center [624, 405] width 822 height 29
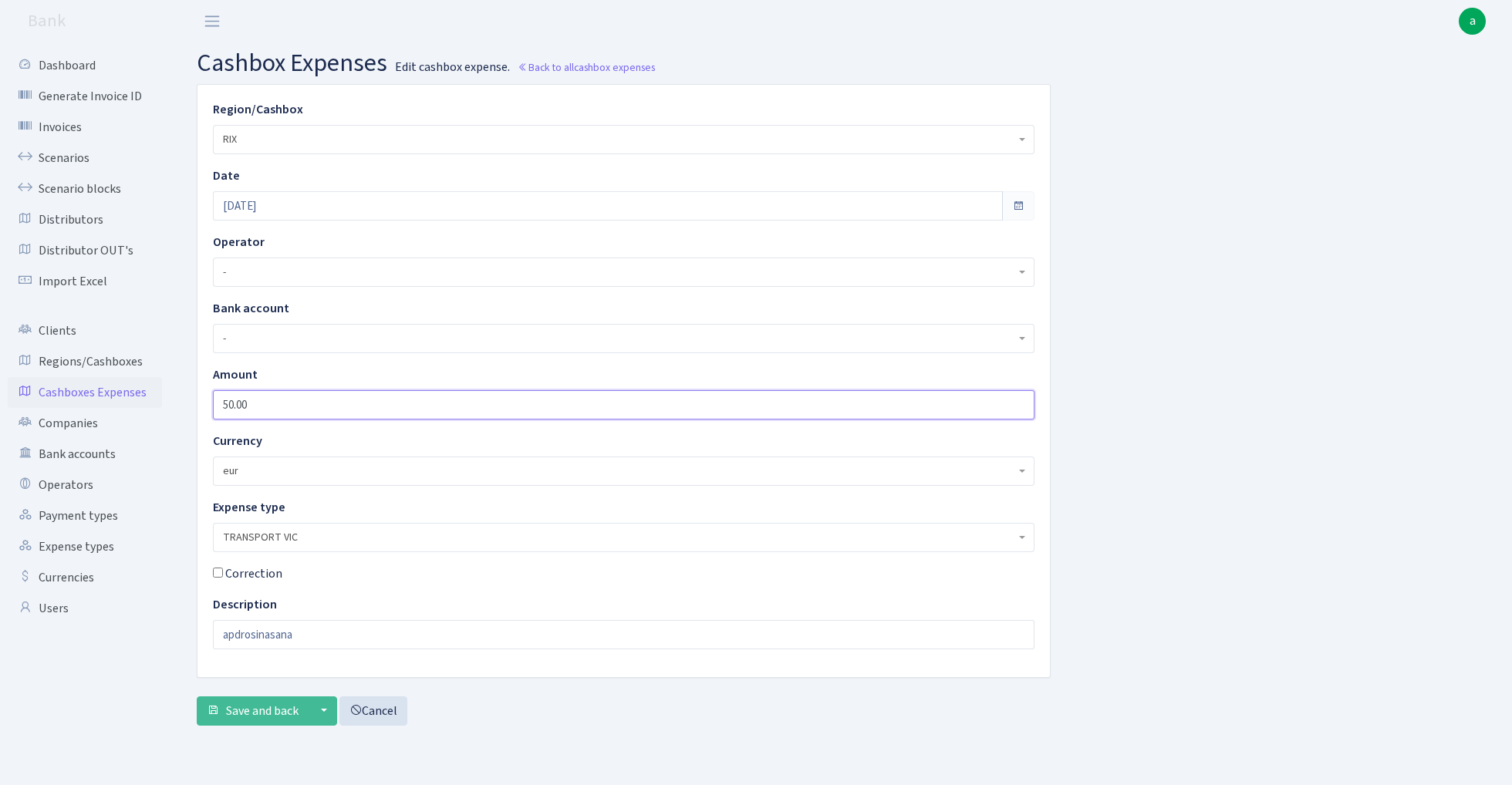
click at [304, 407] on input "50.00" at bounding box center [624, 405] width 822 height 29
type input "115"
click at [241, 711] on span "Save and back" at bounding box center [261, 711] width 72 height 17
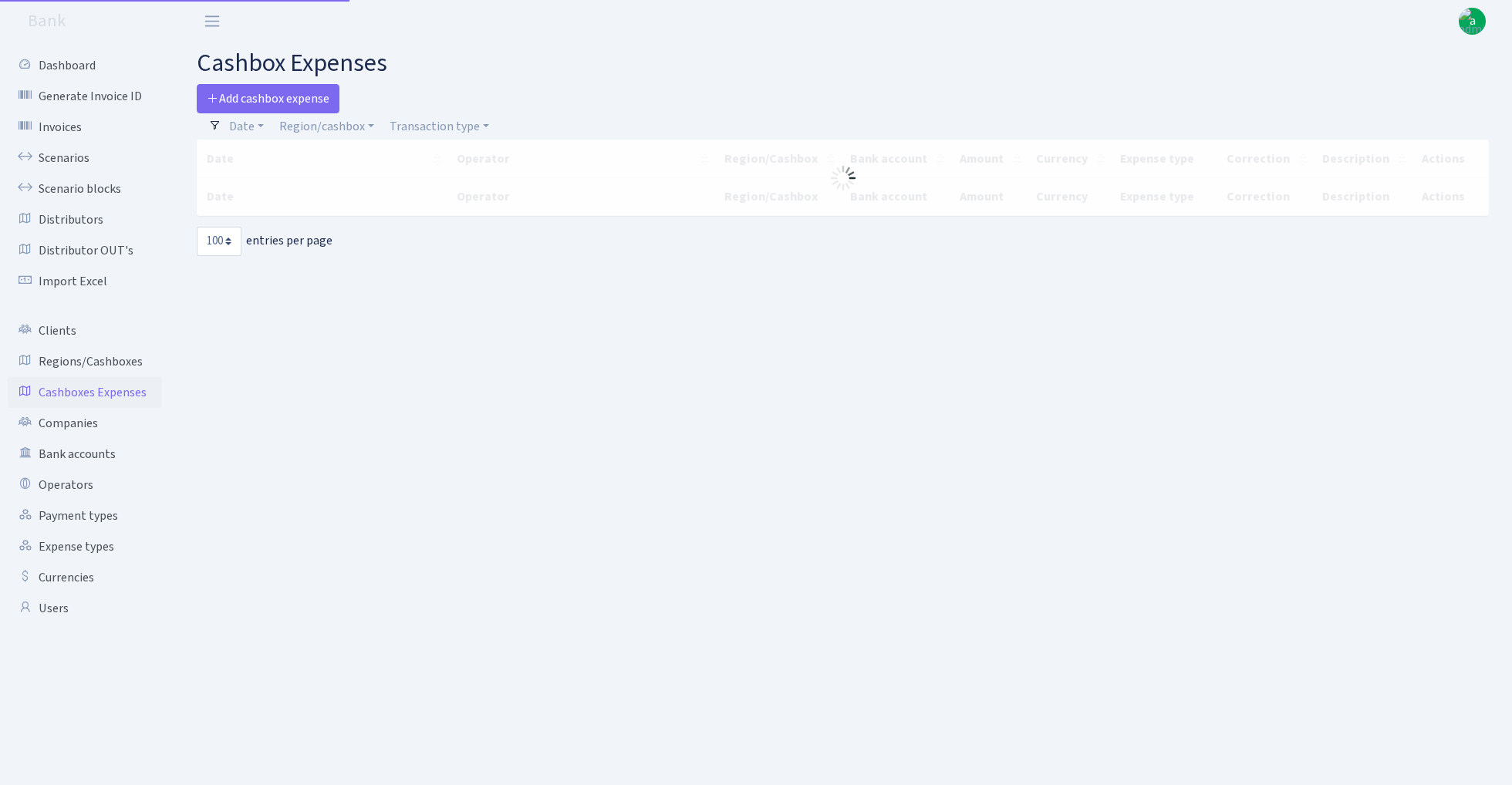
select select "100"
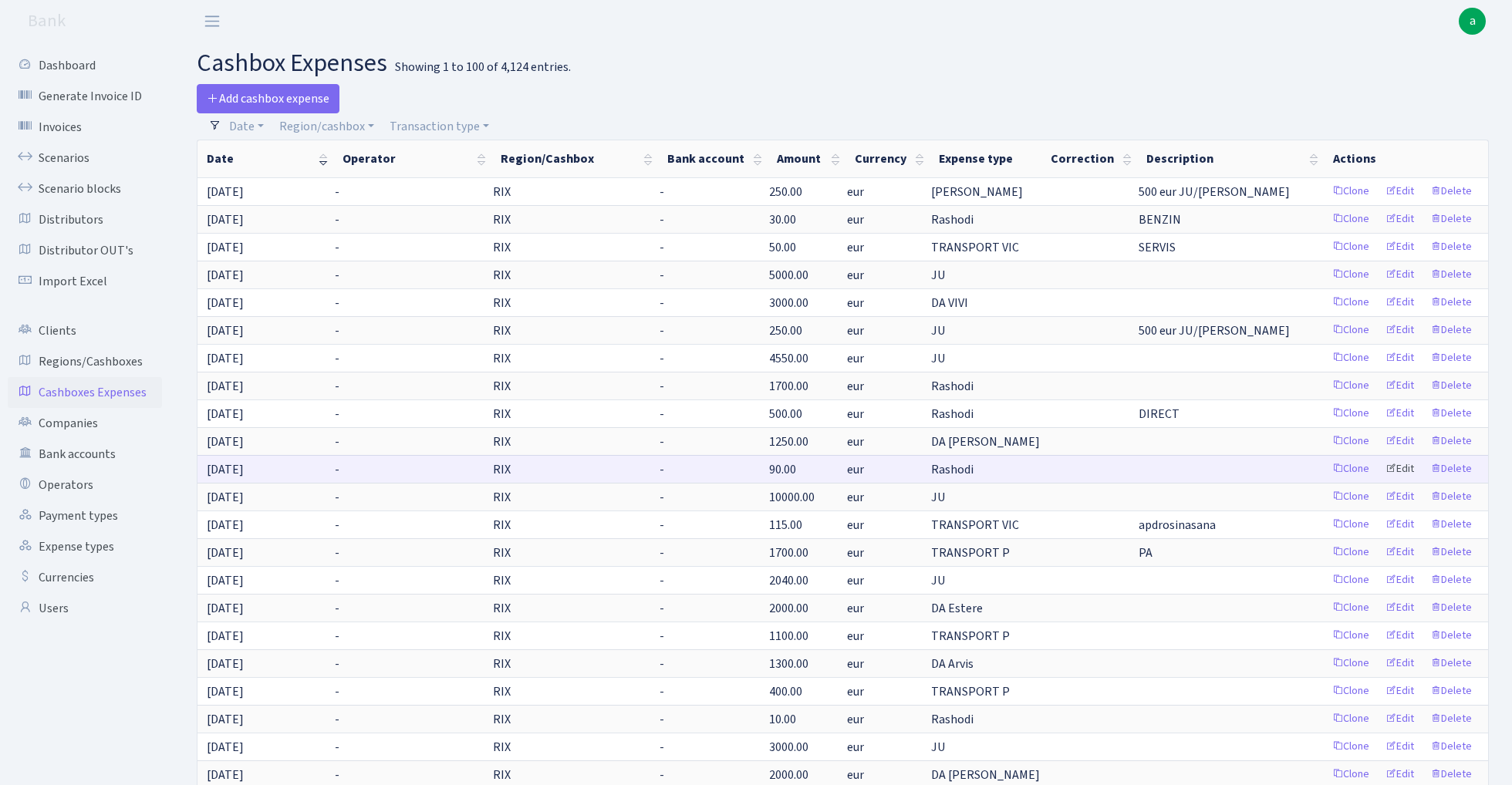
click at [1403, 468] on link "Edit" at bounding box center [1400, 470] width 42 height 24
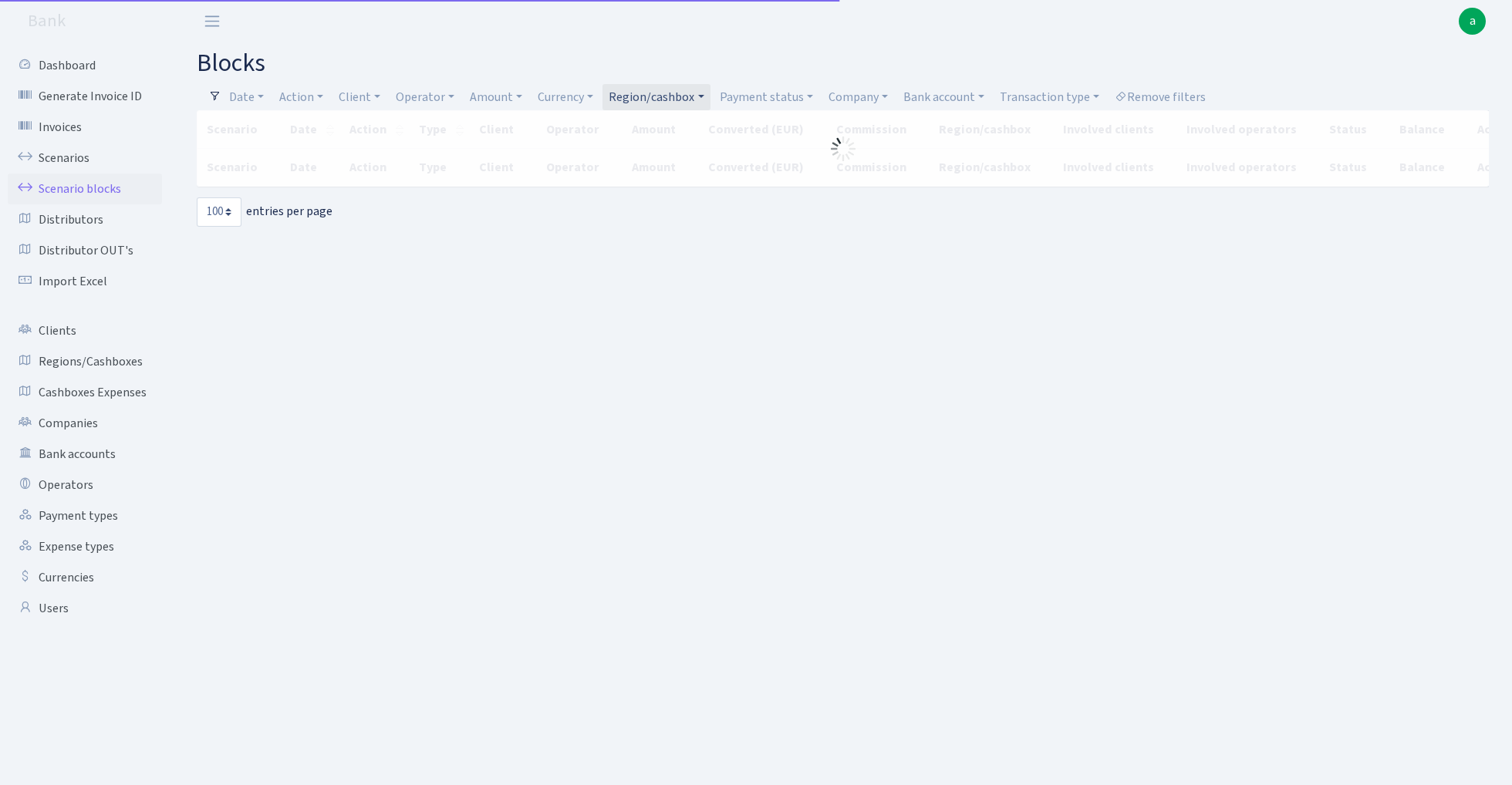
select select "100"
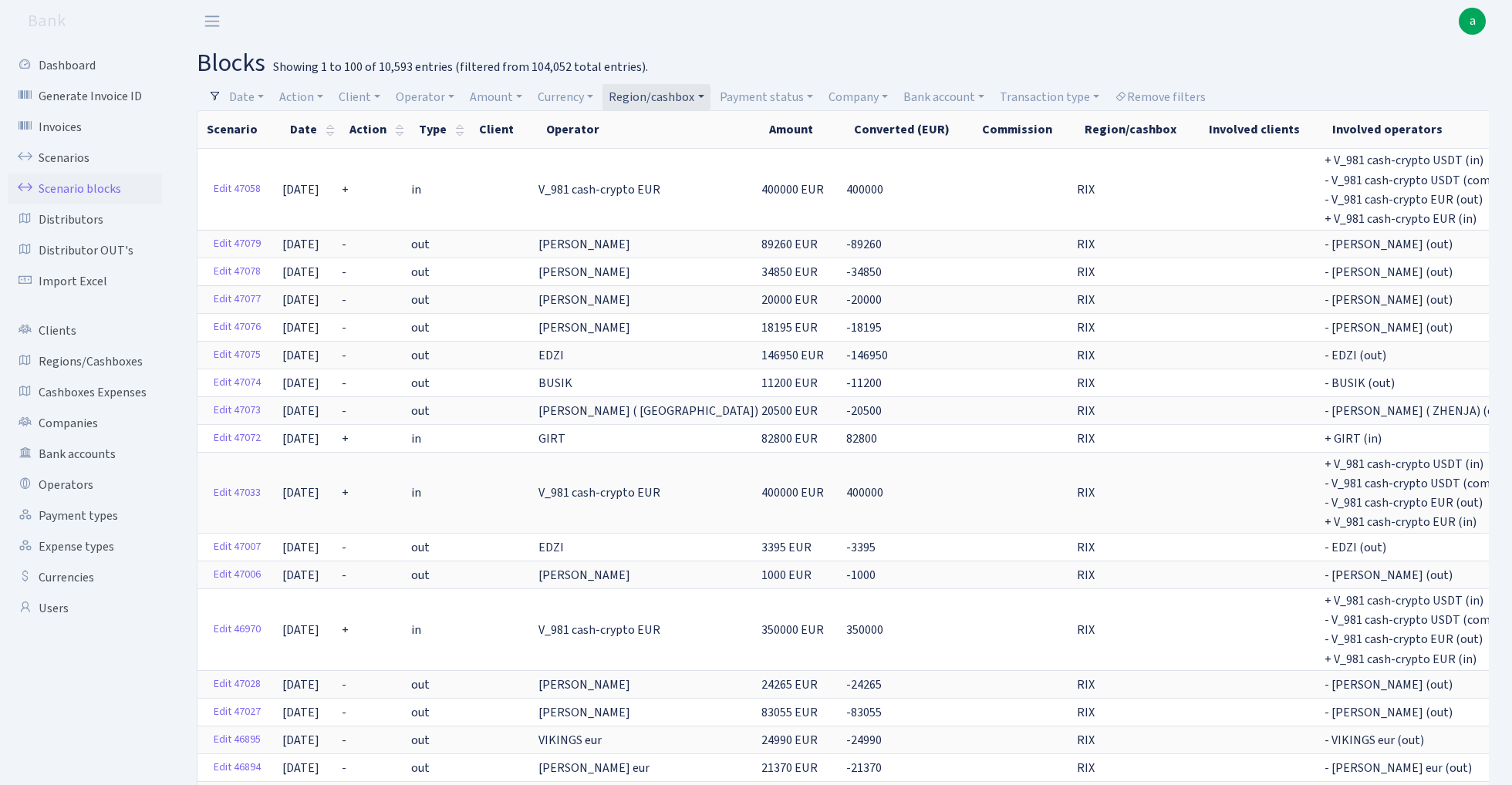
click at [683, 102] on link "Region/cashbox" at bounding box center [656, 97] width 107 height 27
click at [706, 125] on span "× [PERSON_NAME]" at bounding box center [660, 126] width 93 height 16
click at [954, 96] on link "Bank account" at bounding box center [944, 97] width 94 height 27
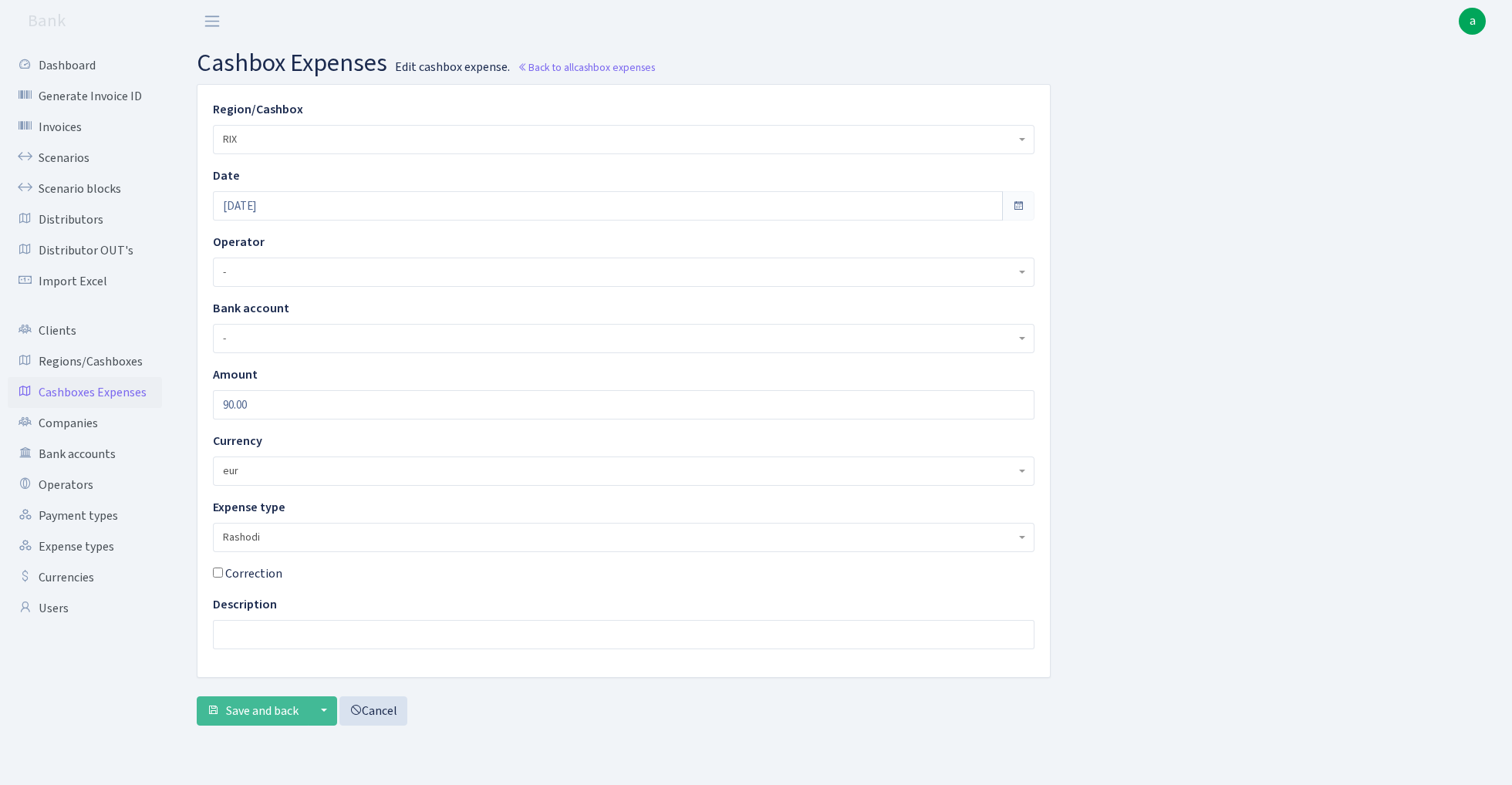
click at [300, 541] on span "Rashodi" at bounding box center [619, 537] width 793 height 16
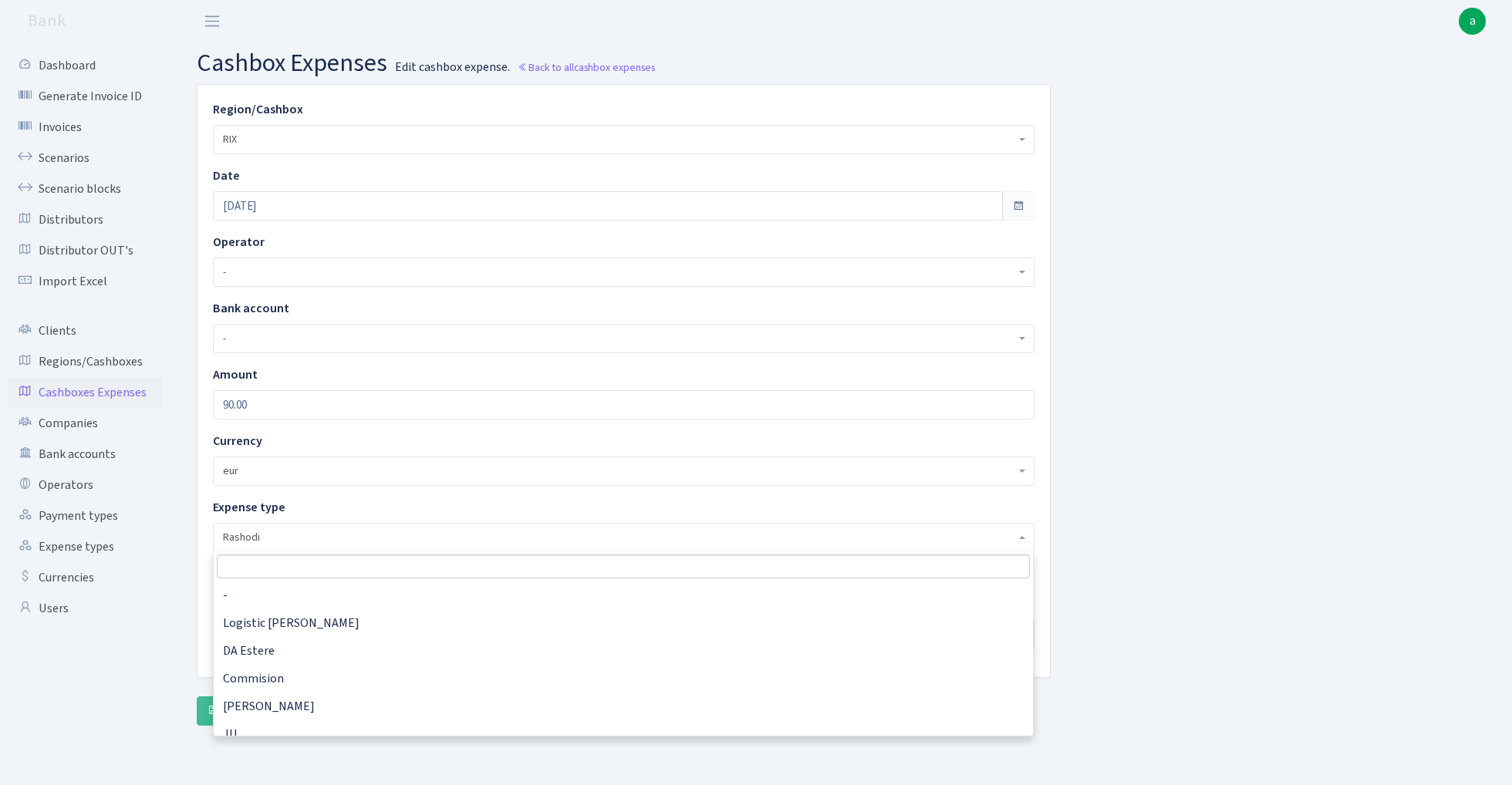
scroll to position [167, 0]
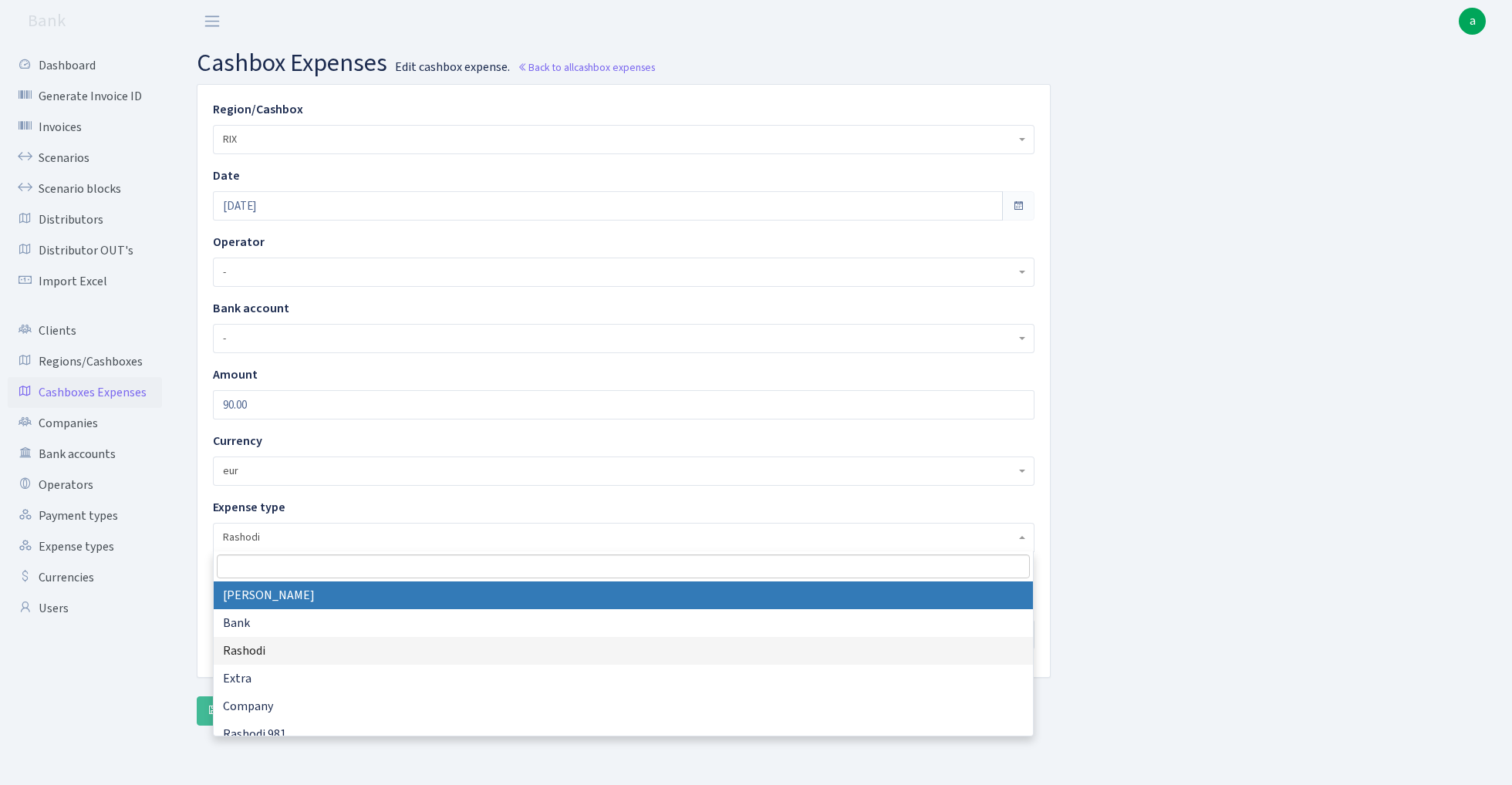
click at [294, 562] on input "search" at bounding box center [623, 567] width 813 height 24
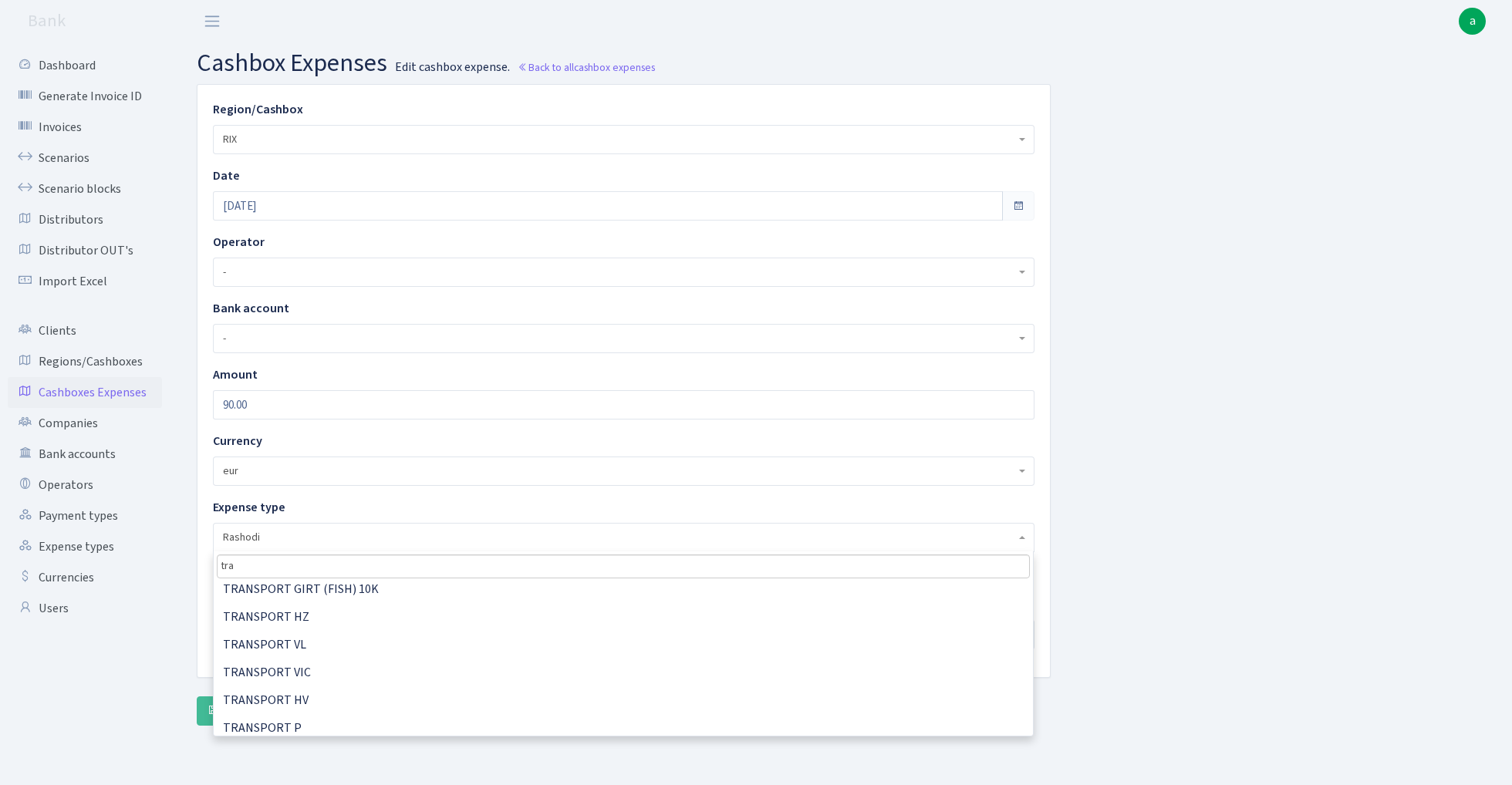
scroll to position [120, 0]
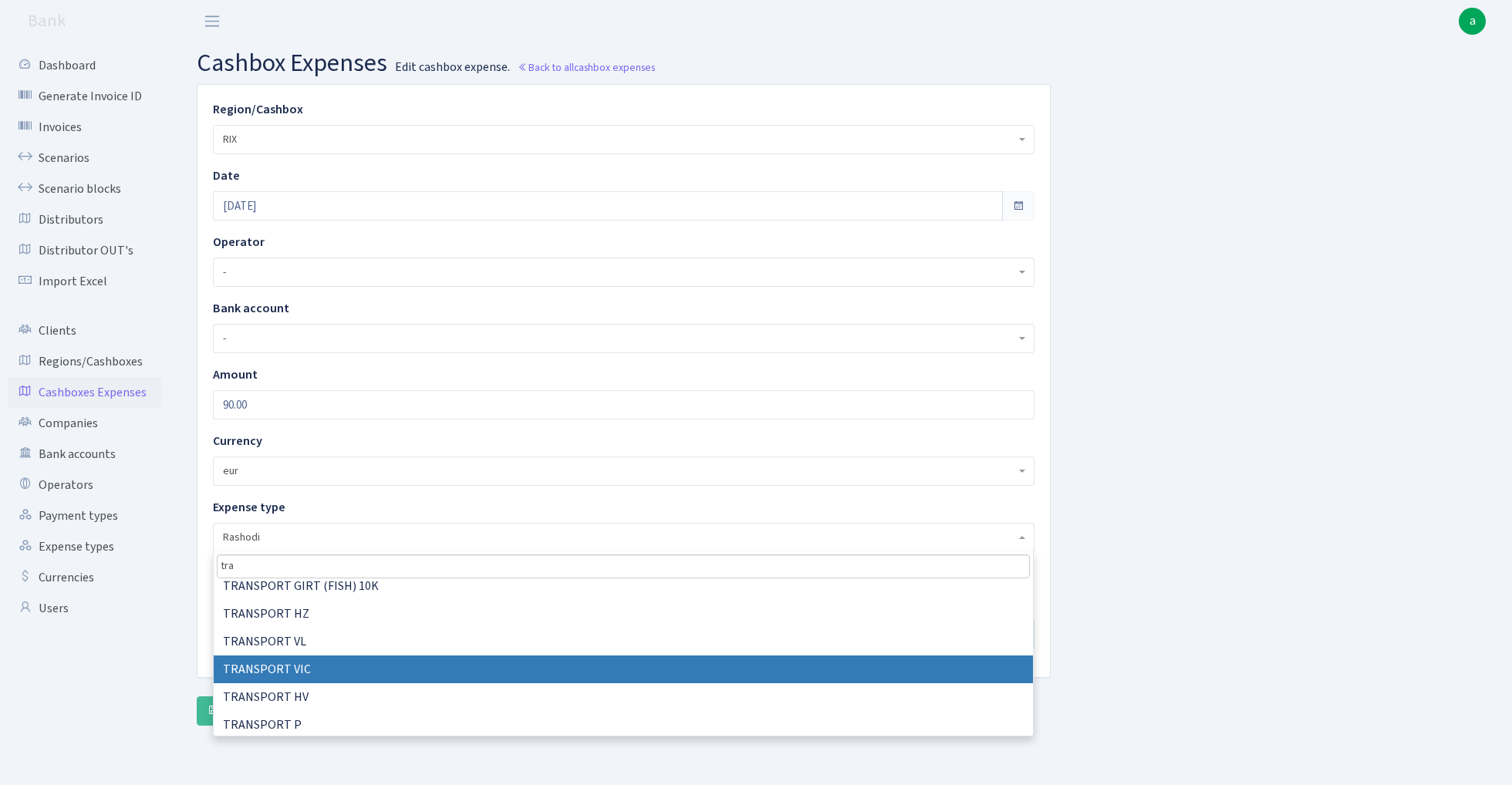
type input "tra"
select select "32"
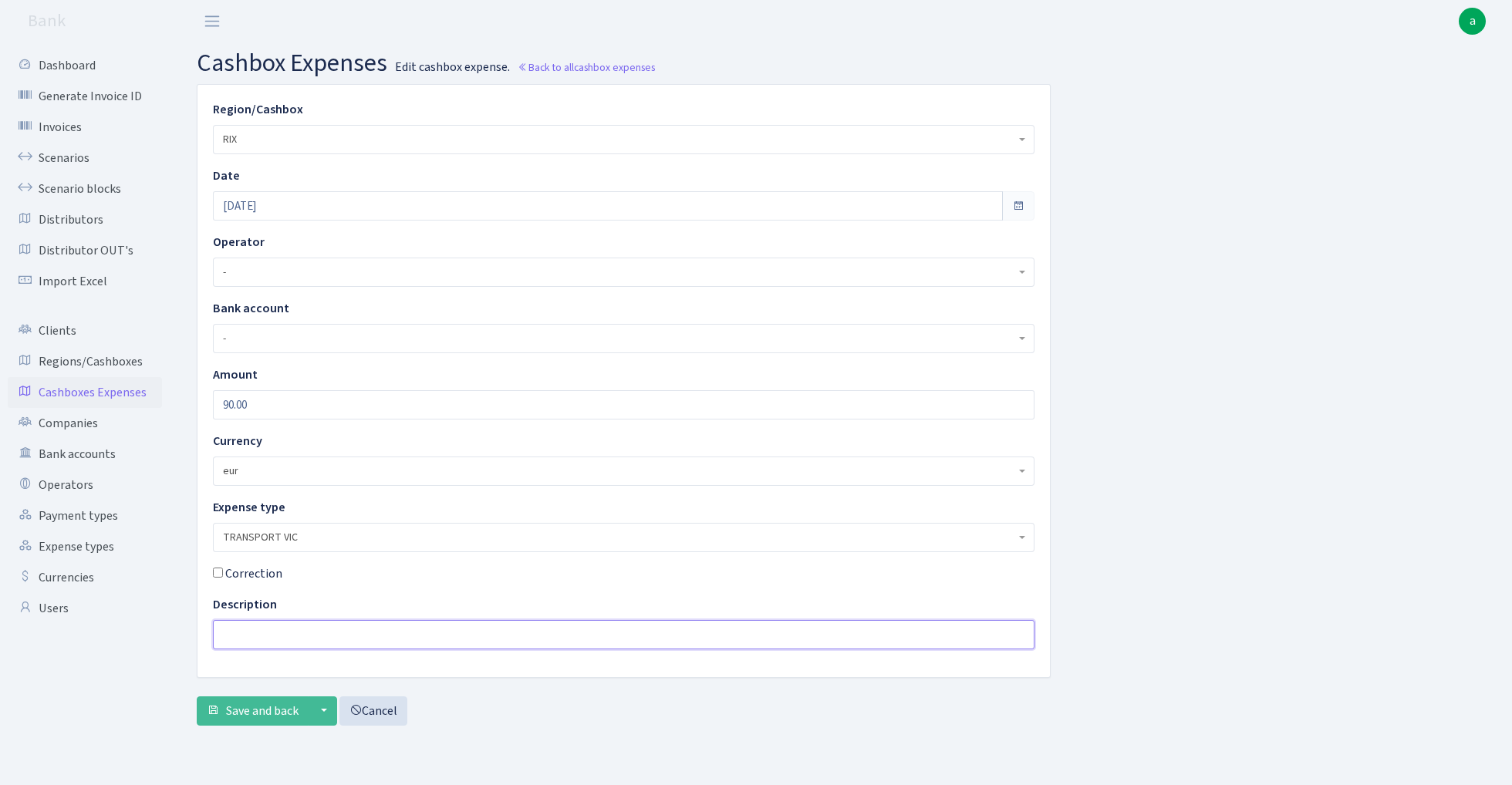
click at [279, 636] on input "text" at bounding box center [624, 635] width 822 height 29
type input "remonts"
click at [254, 707] on span "Save and back" at bounding box center [261, 711] width 72 height 17
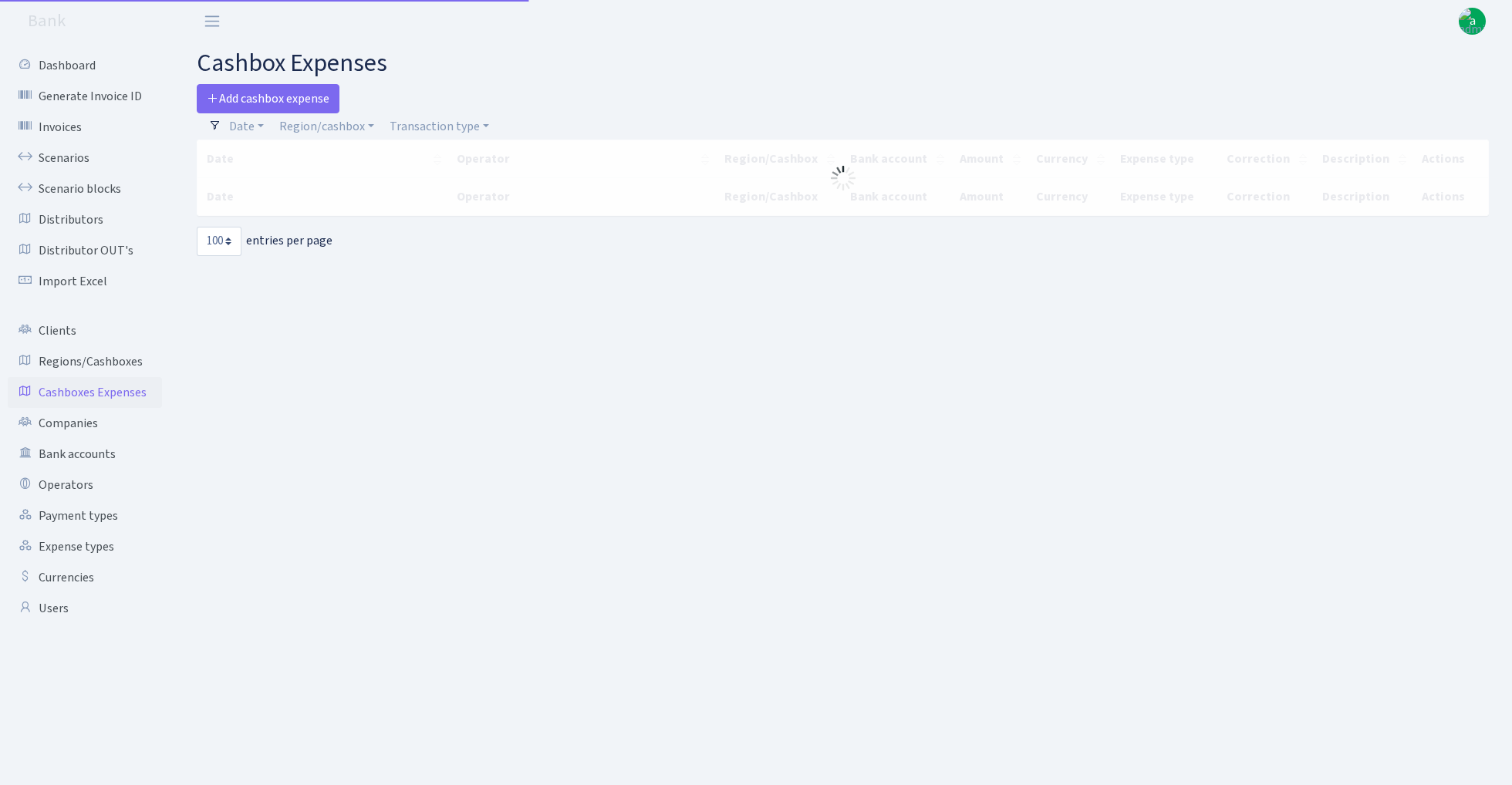
select select "100"
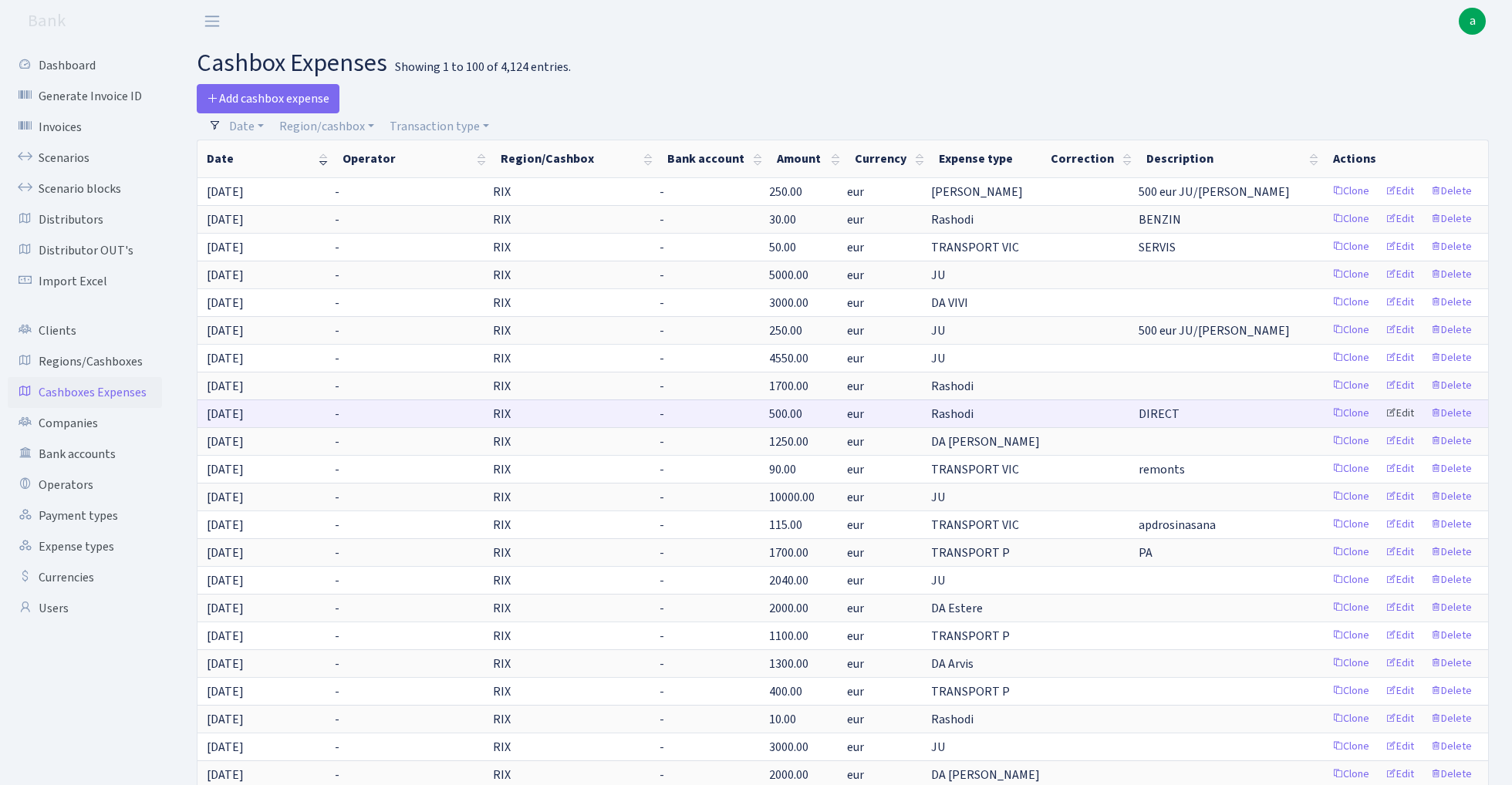
click at [1410, 415] on link "Edit" at bounding box center [1400, 414] width 42 height 24
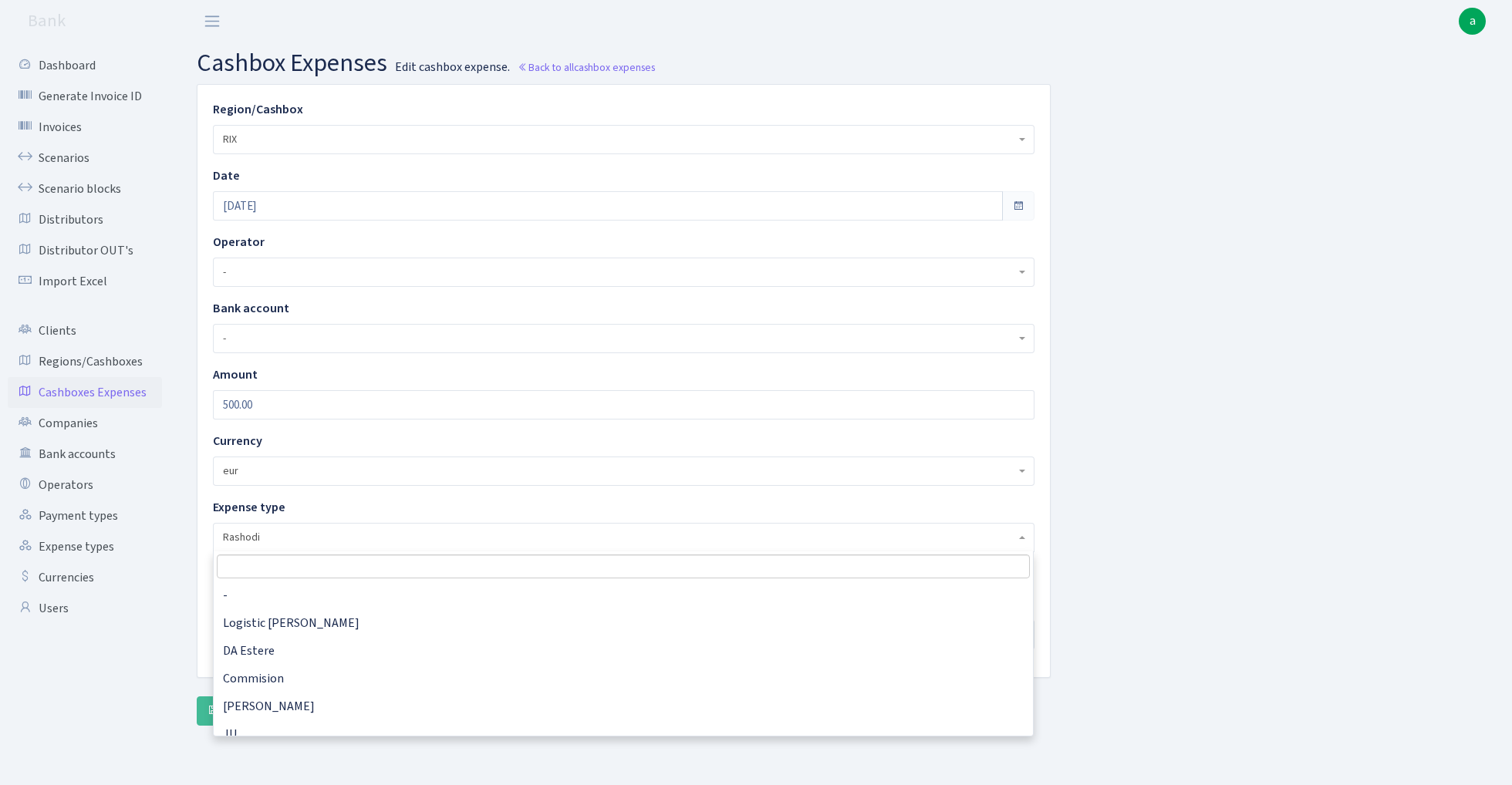
click at [328, 535] on span "Rashodi" at bounding box center [619, 537] width 793 height 16
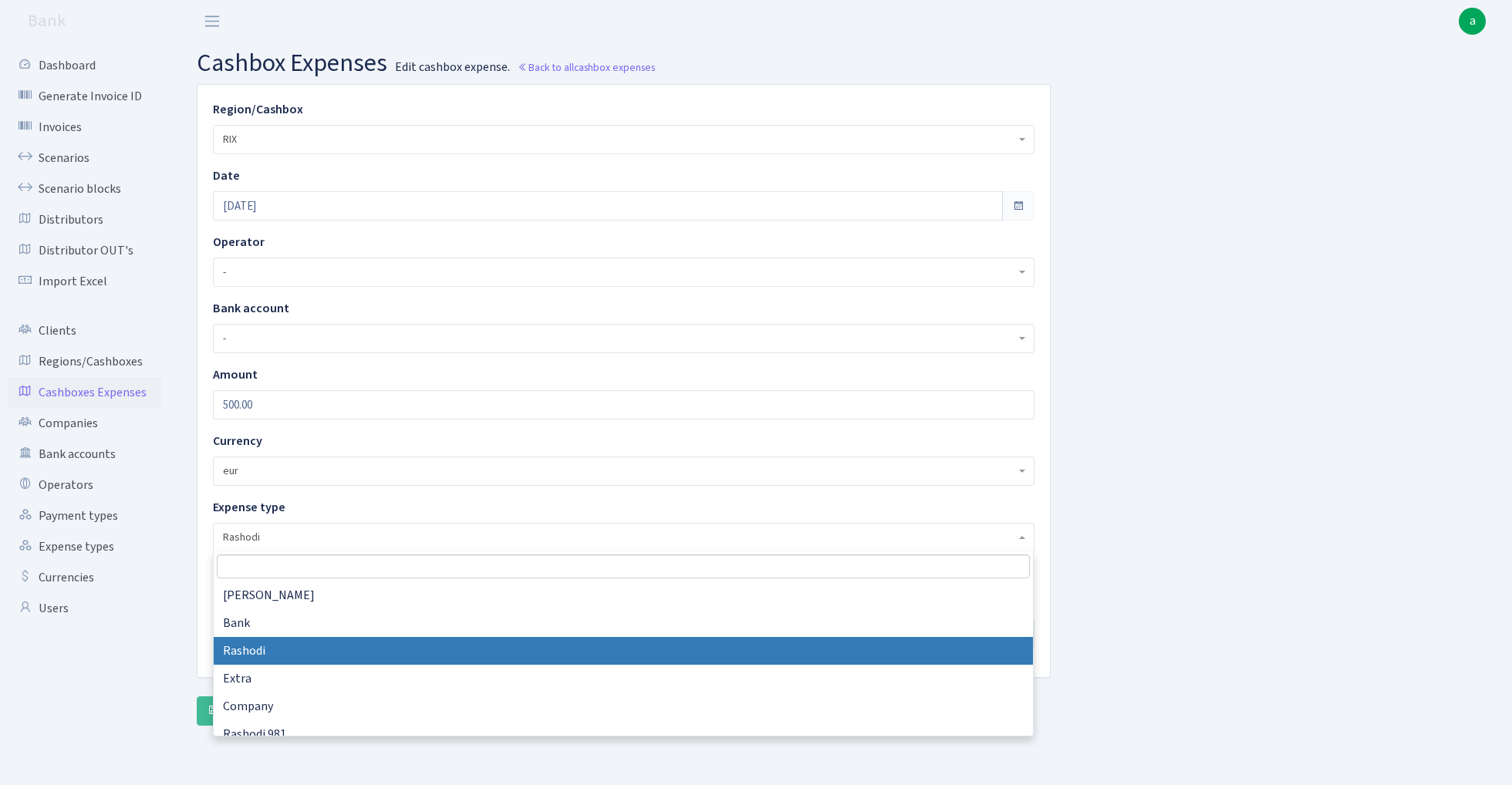
click at [315, 569] on input "search" at bounding box center [623, 567] width 813 height 24
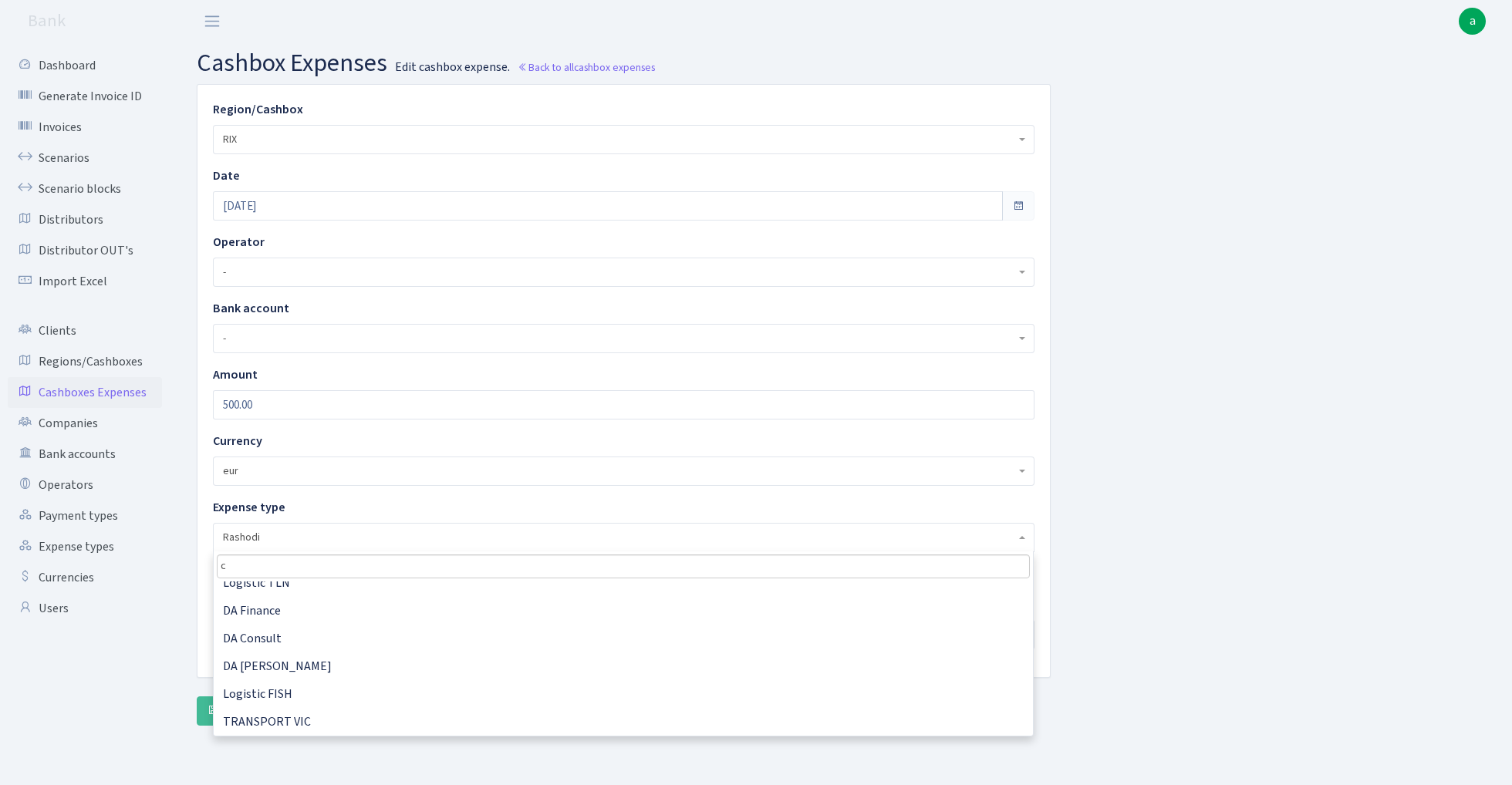
scroll to position [0, 0]
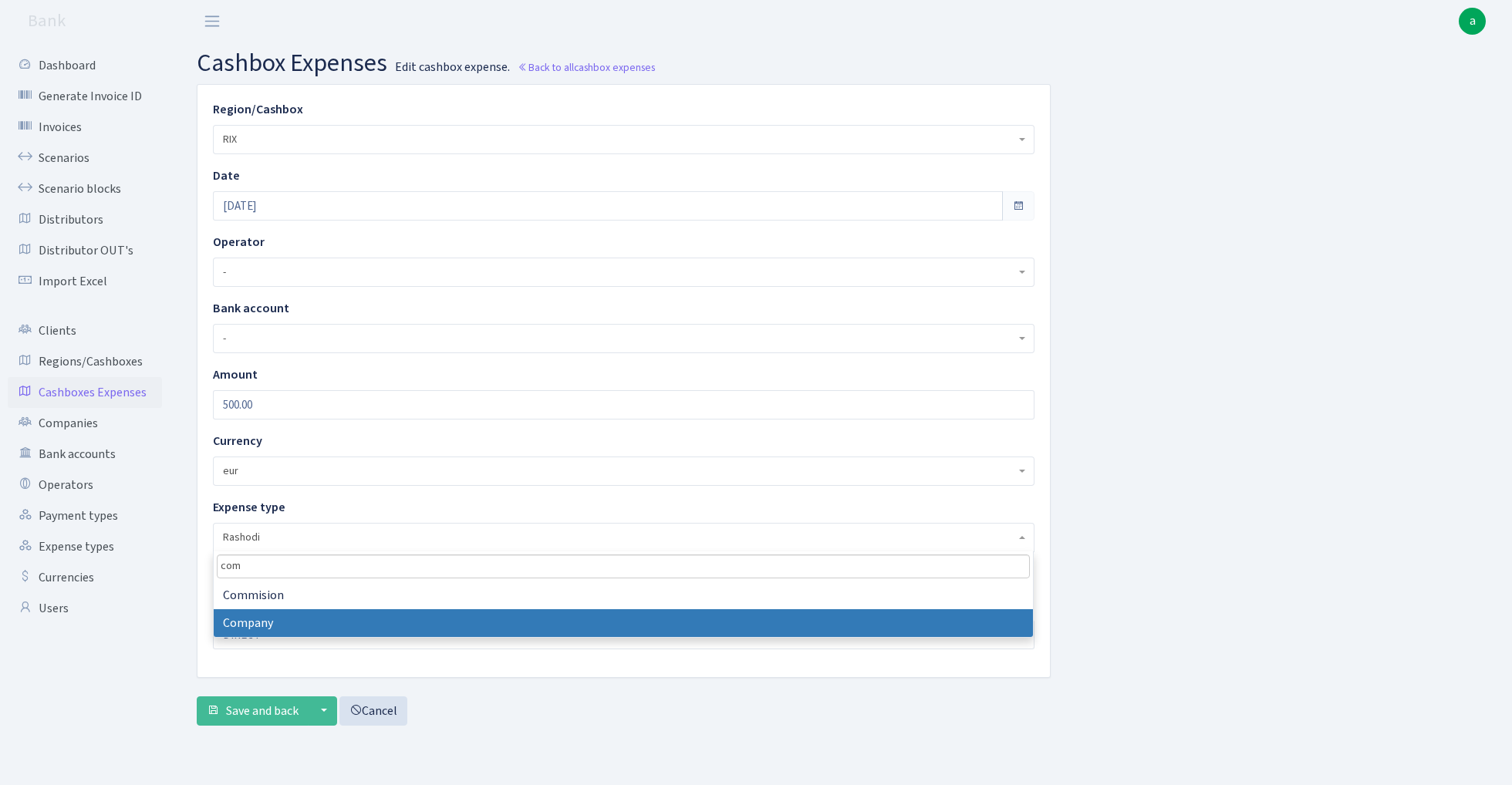
type input "com"
select select "10"
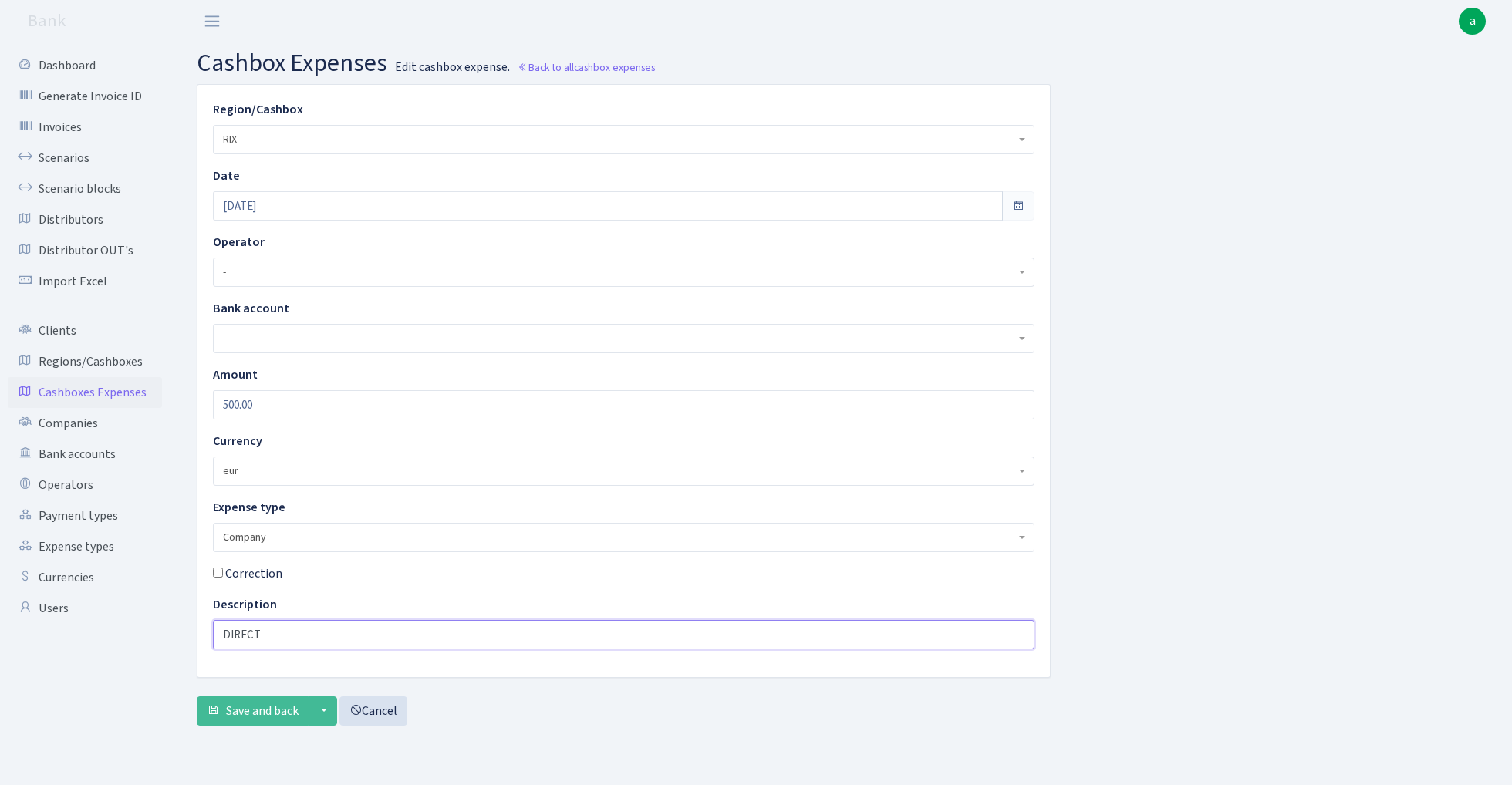
click at [289, 630] on input "DIRECT" at bounding box center [624, 635] width 822 height 29
type input "D"
type input "direktors alga 2025.09"
click at [239, 716] on span "Save and back" at bounding box center [261, 711] width 72 height 17
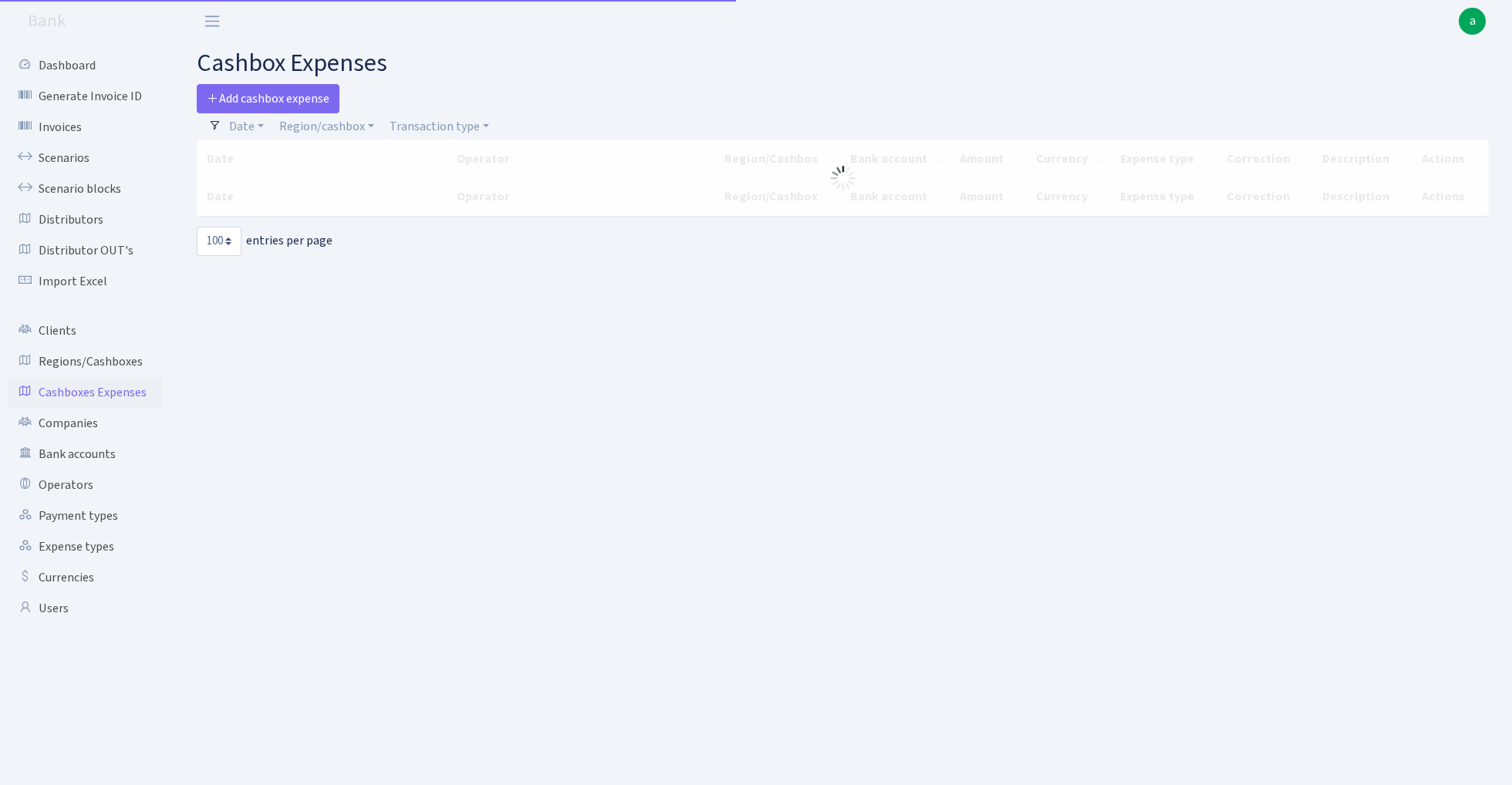
select select "100"
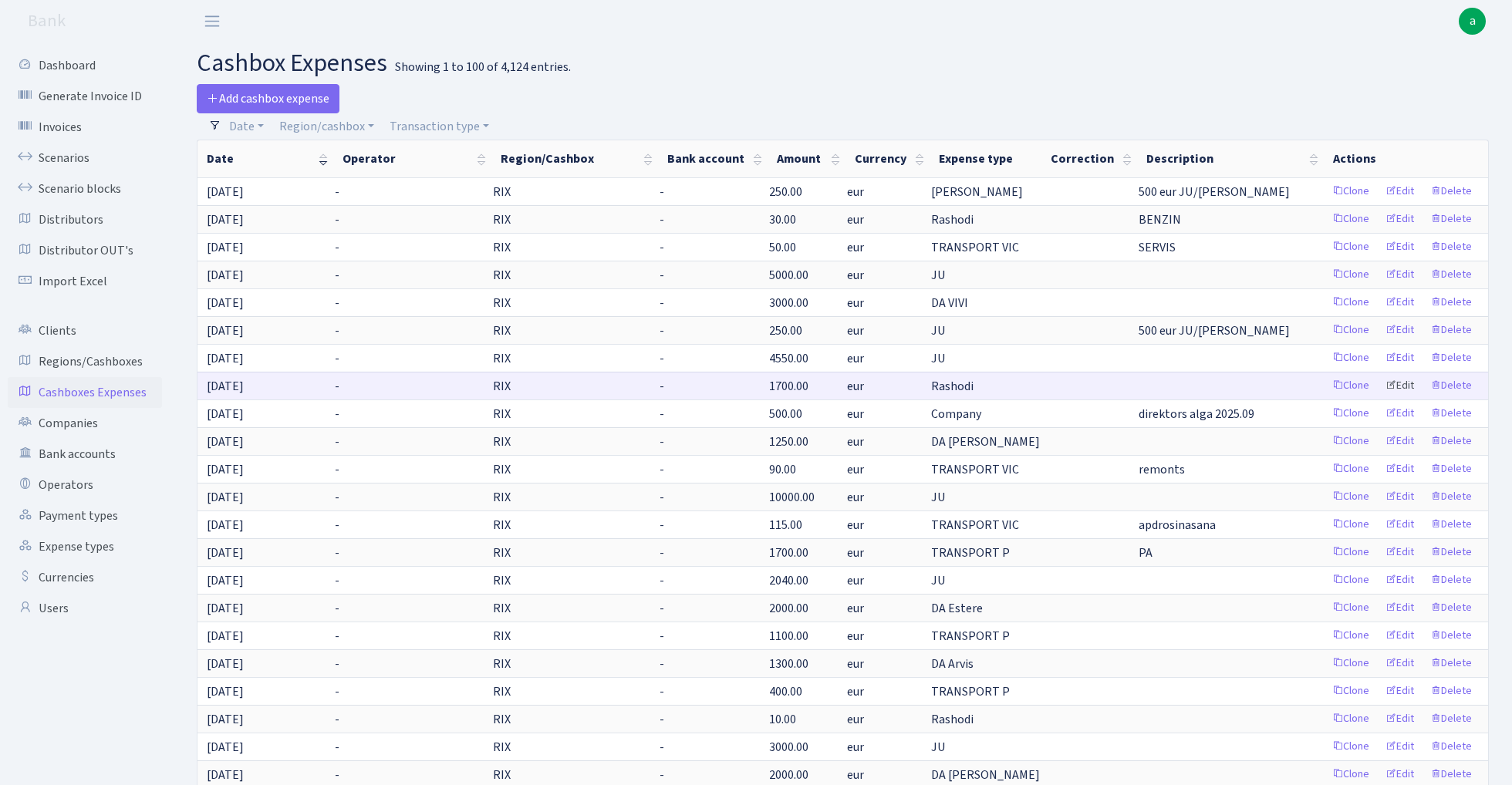
click at [1407, 384] on link "Edit" at bounding box center [1400, 386] width 42 height 24
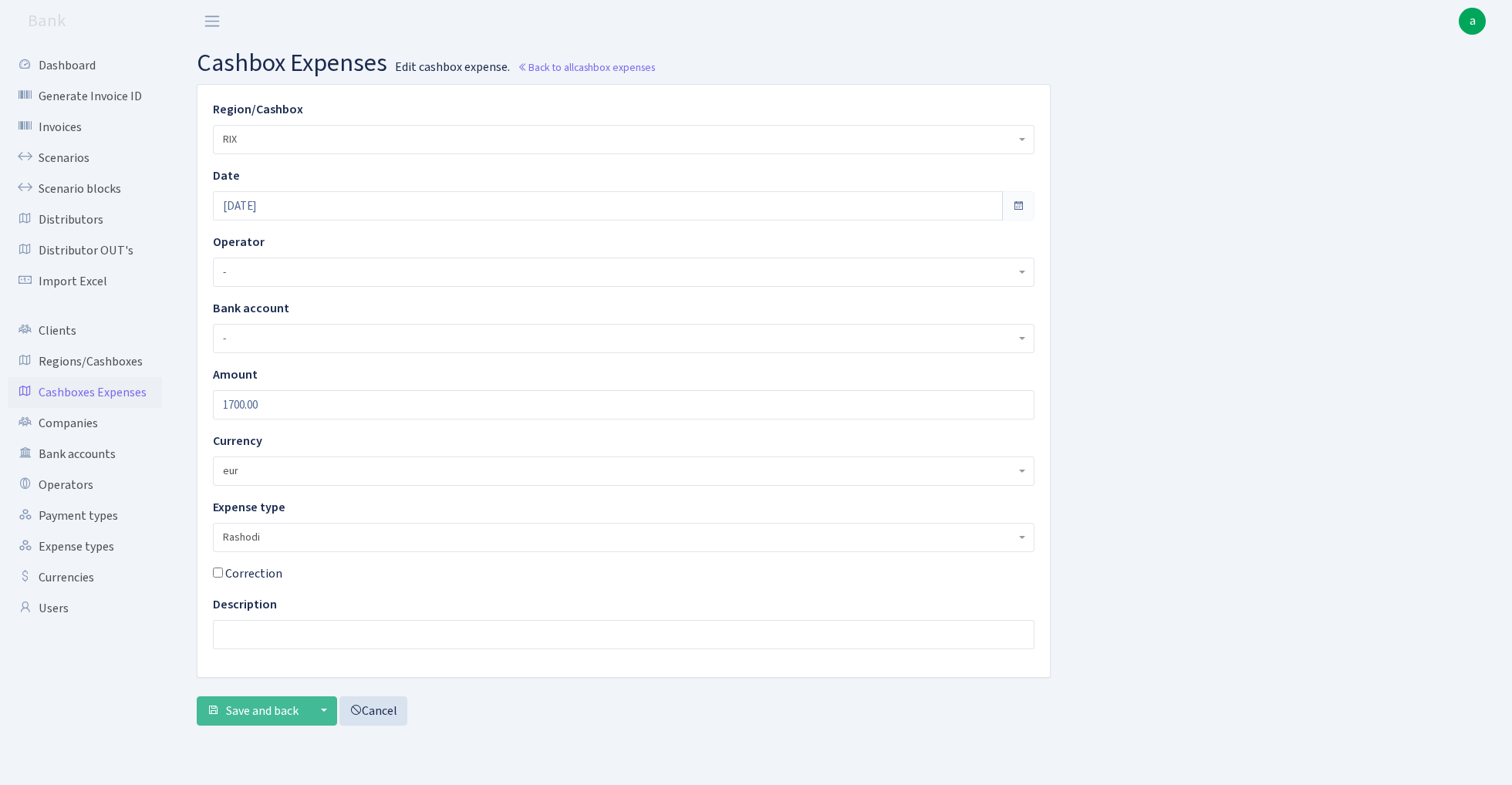
click at [298, 537] on span "Rashodi" at bounding box center [619, 537] width 793 height 16
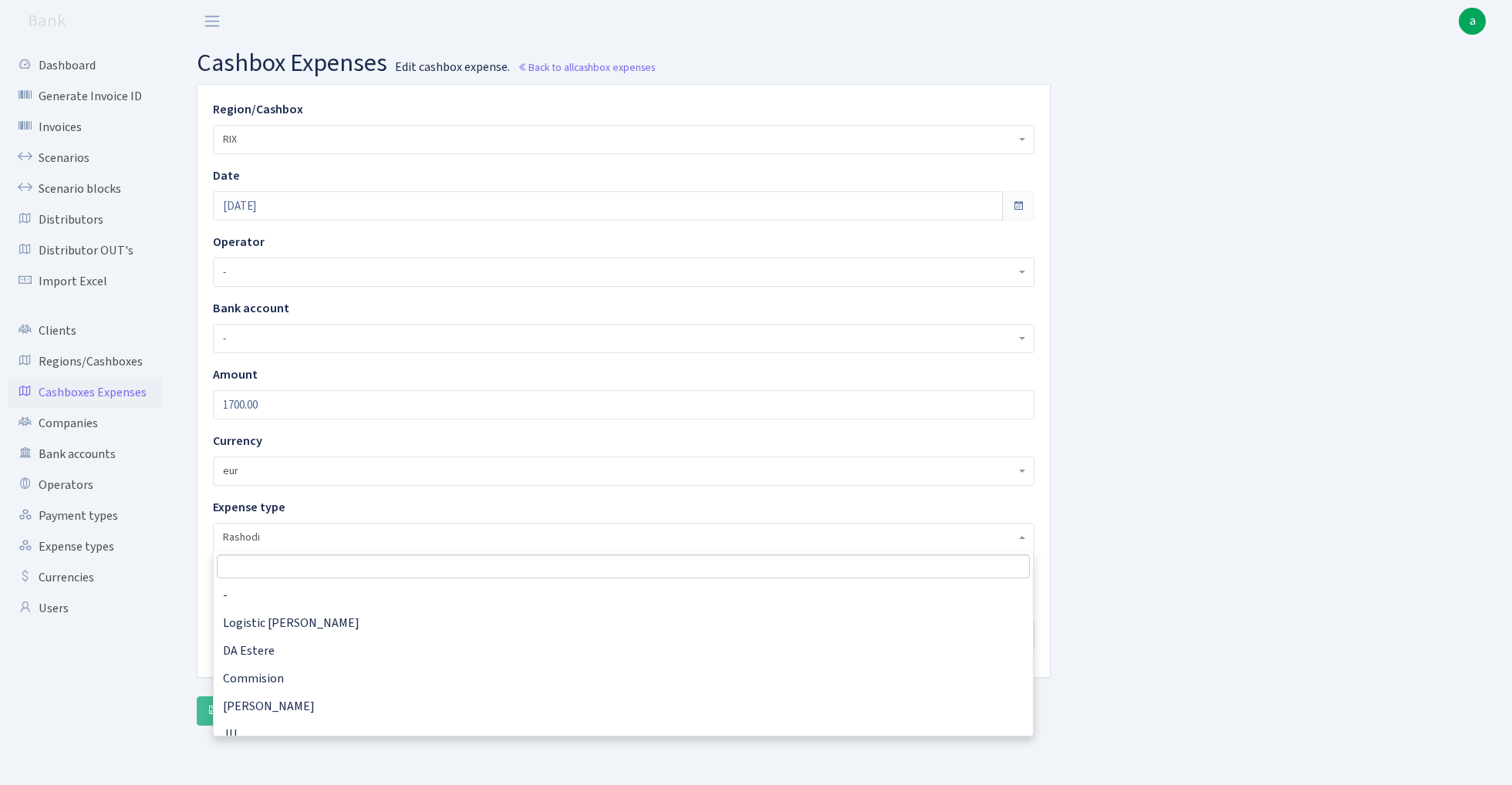
scroll to position [167, 0]
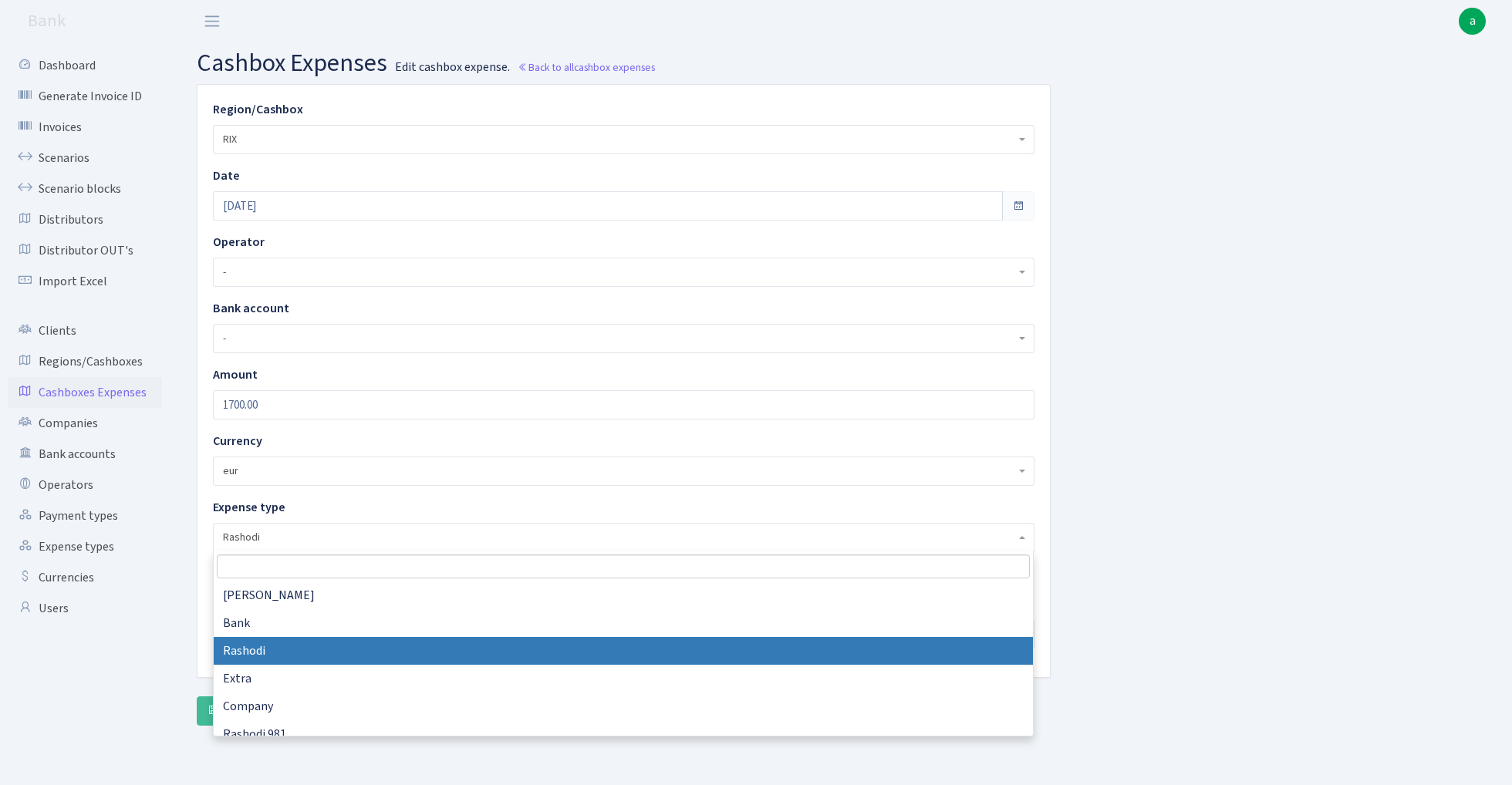
click at [287, 569] on input "search" at bounding box center [623, 567] width 813 height 24
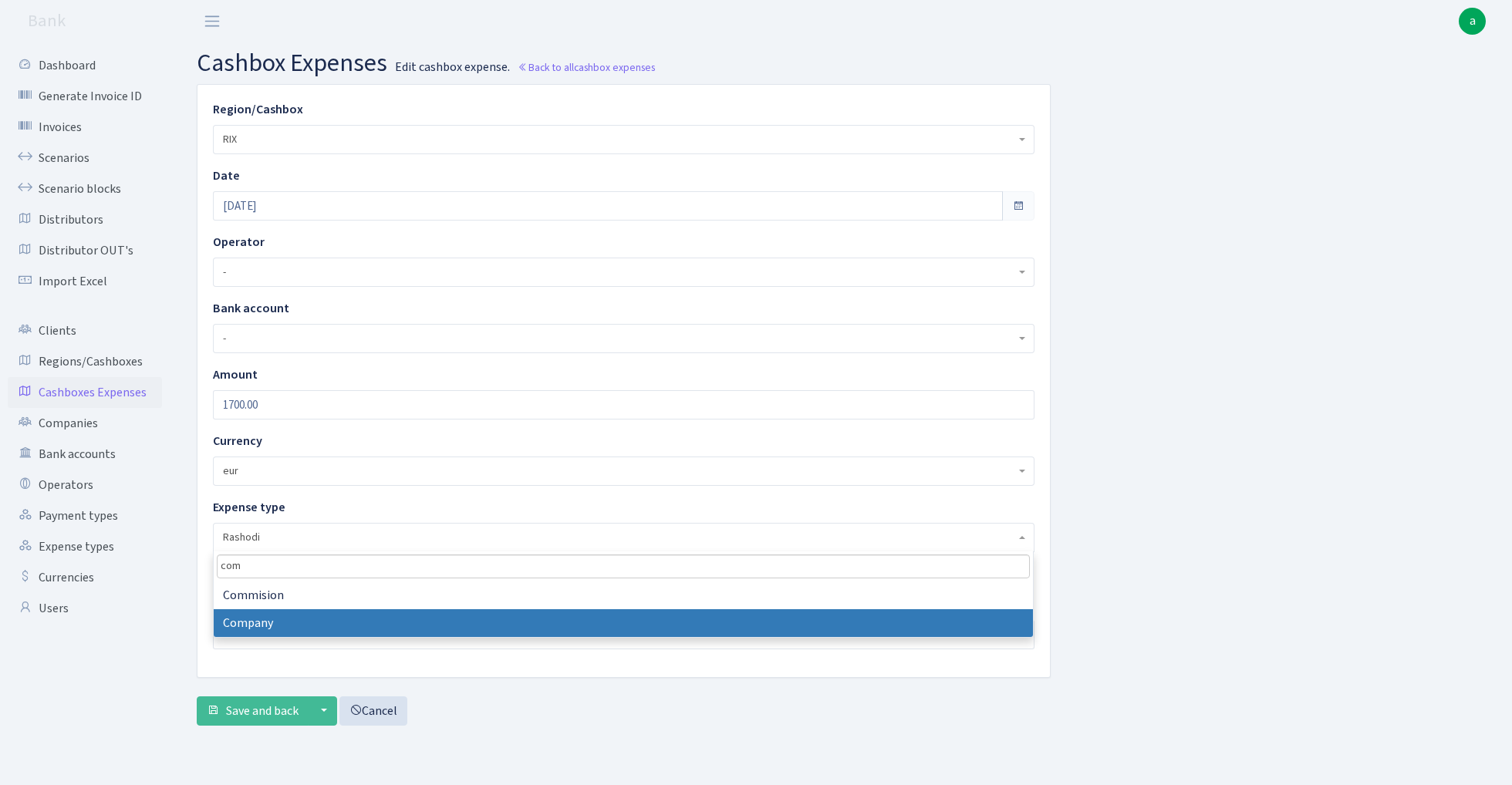
type input "com"
select select "10"
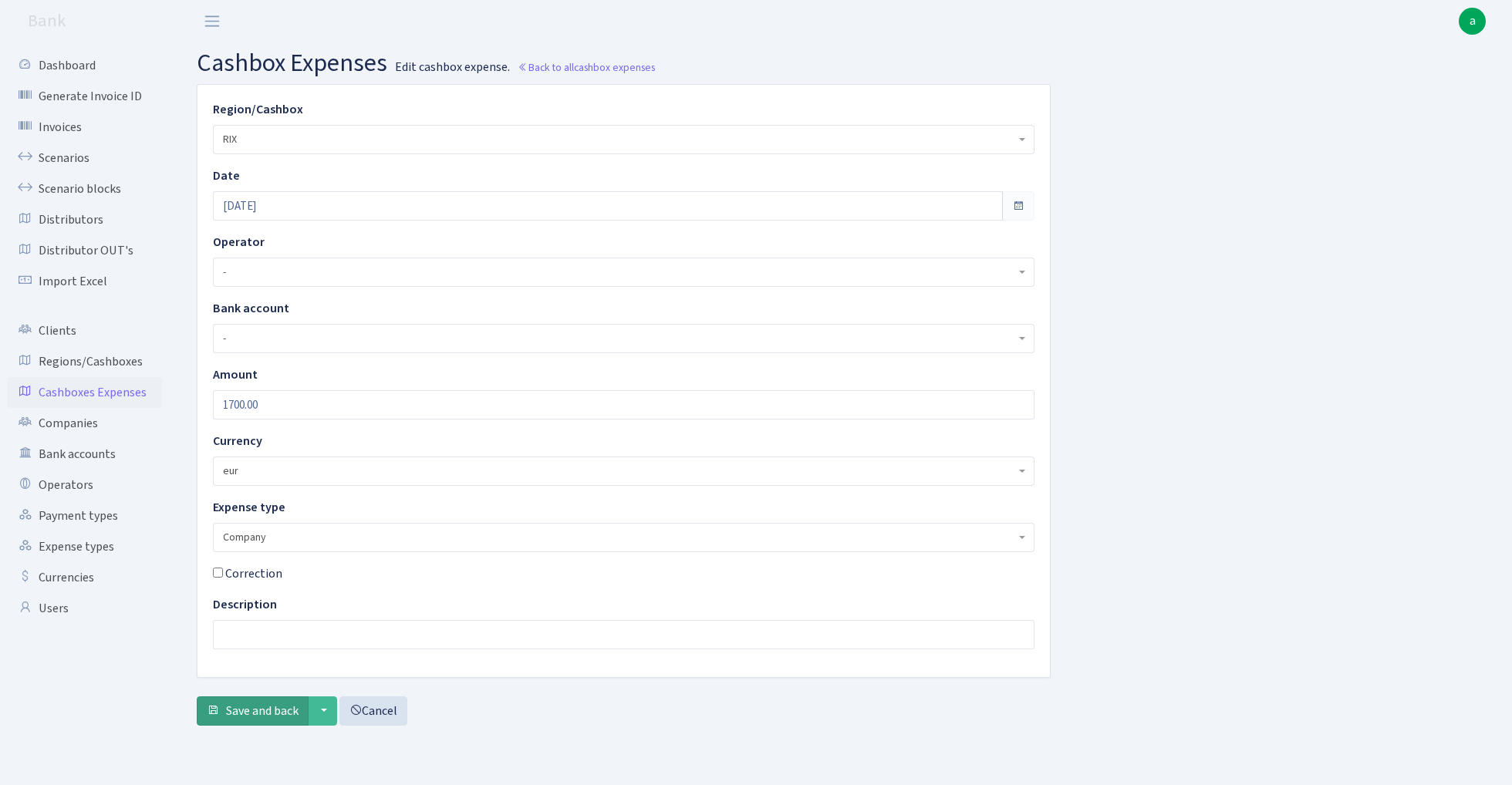
click at [262, 714] on span "Save and back" at bounding box center [261, 711] width 72 height 17
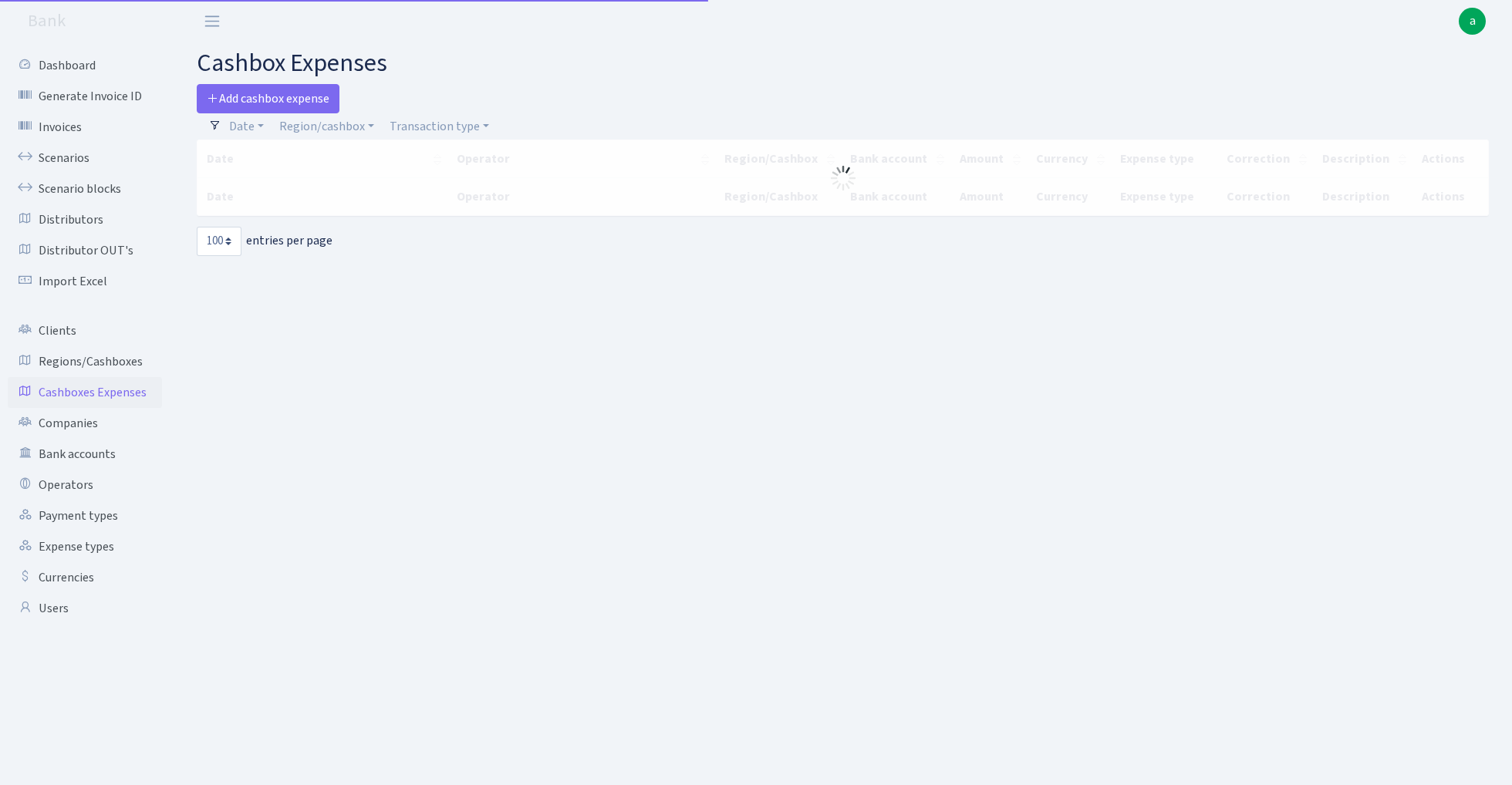
select select "100"
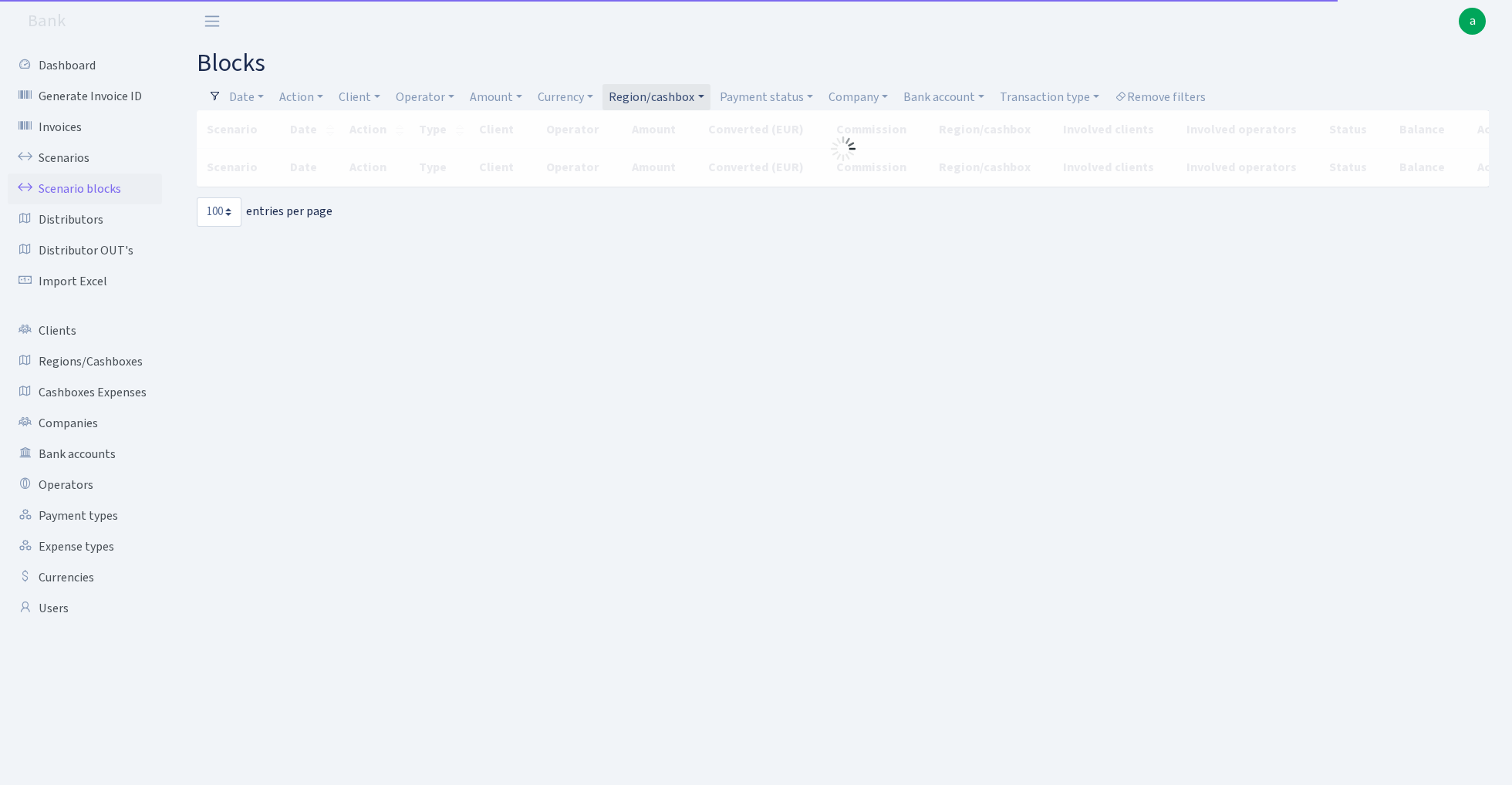
select select "100"
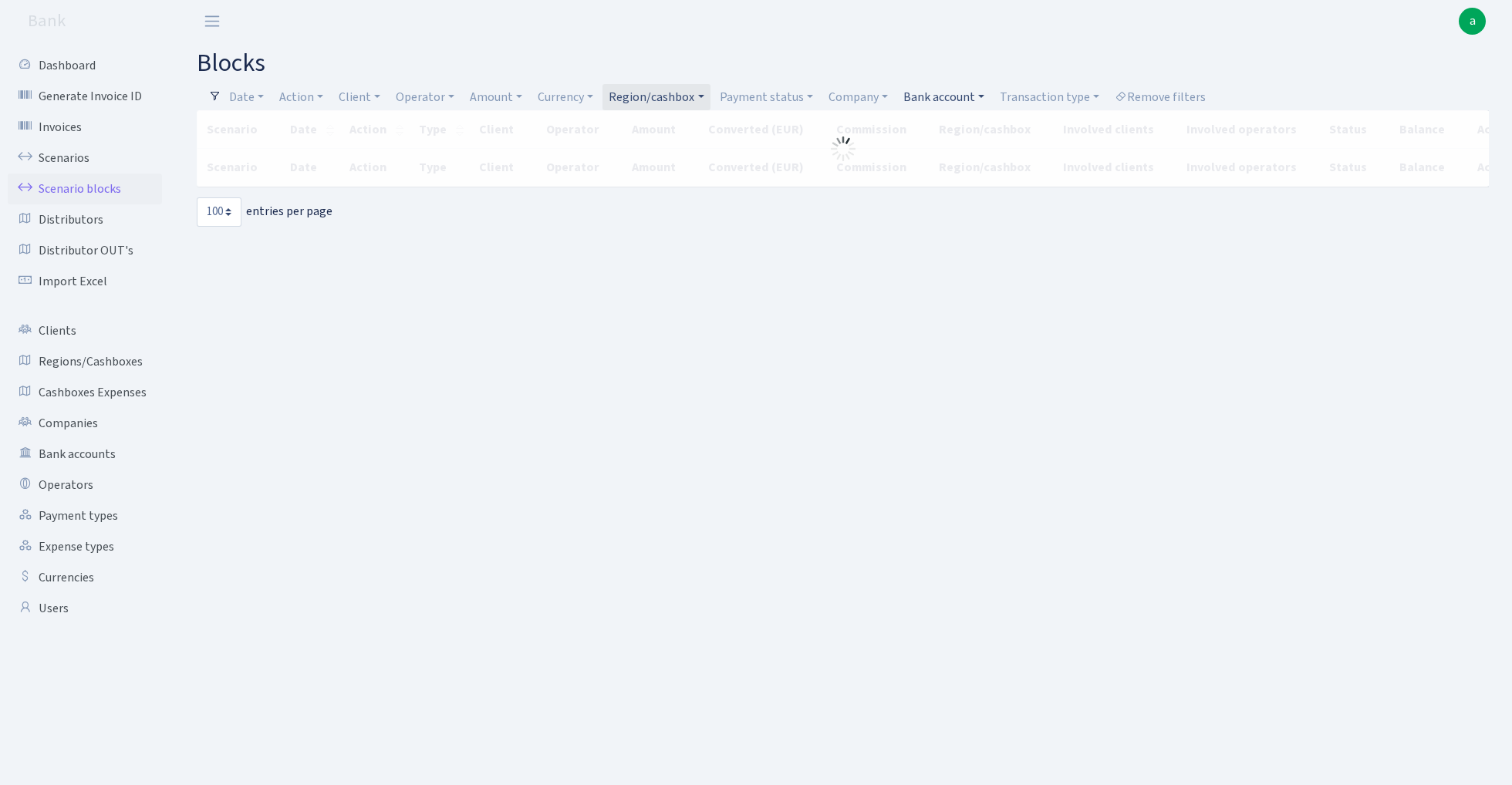
click at [948, 96] on link "Bank account" at bounding box center [944, 97] width 94 height 27
click at [945, 158] on input "search" at bounding box center [959, 152] width 114 height 24
type input "fish"
click at [989, 314] on li "FISH Blue Payswix" at bounding box center [959, 326] width 117 height 27
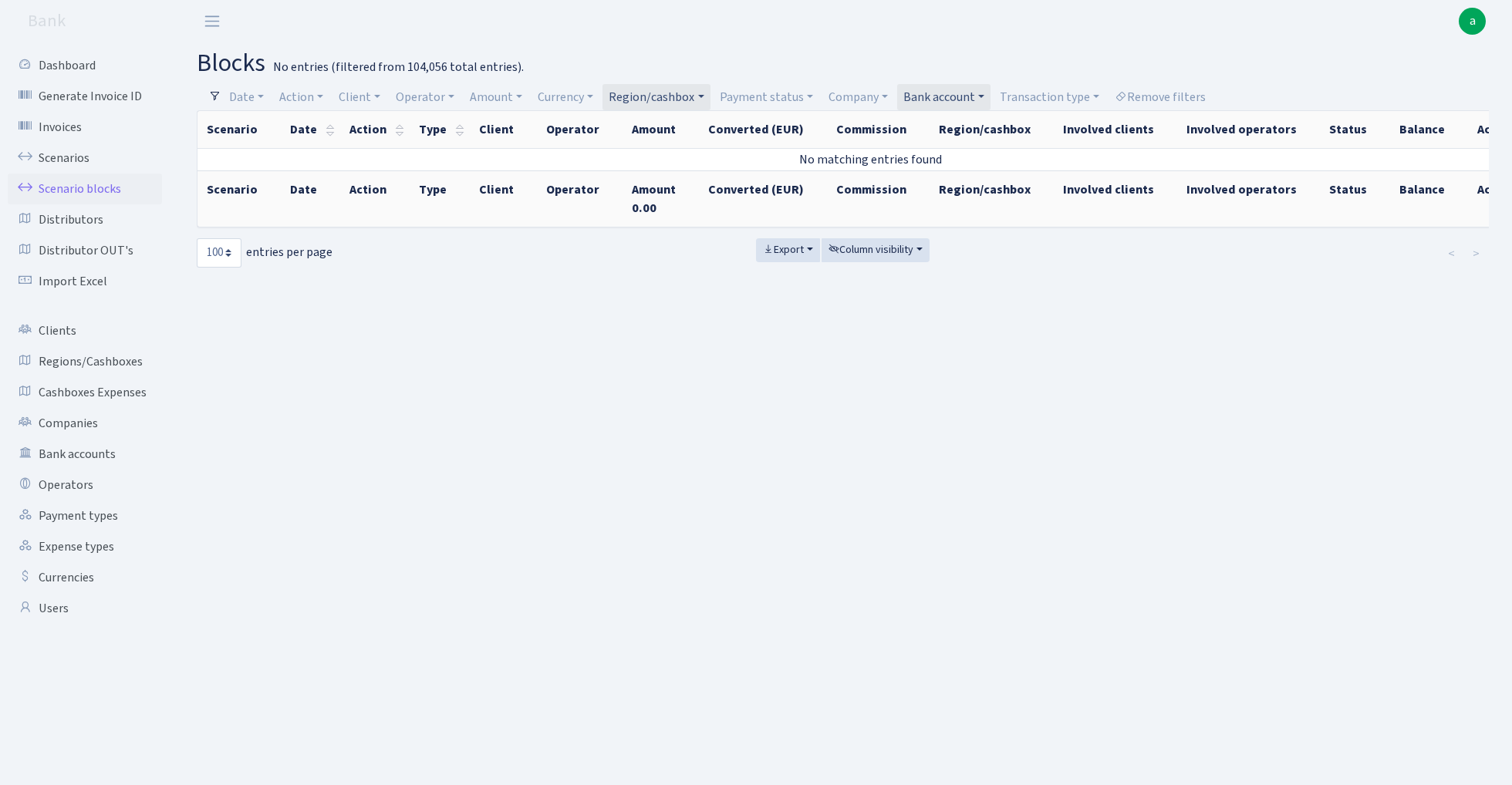
click at [668, 99] on link "Region/cashbox" at bounding box center [656, 97] width 107 height 27
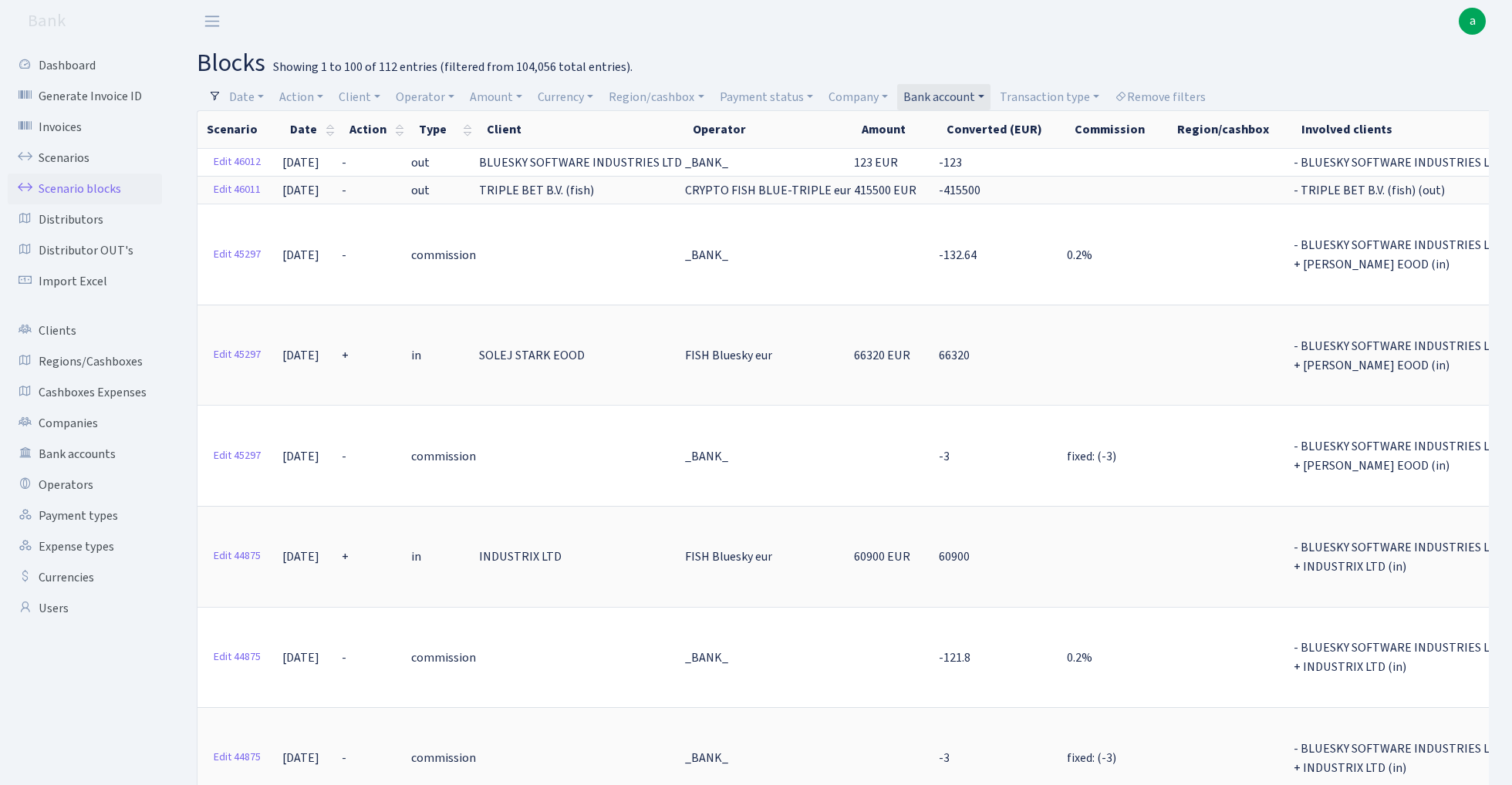
click at [941, 97] on link "Bank account" at bounding box center [944, 97] width 94 height 27
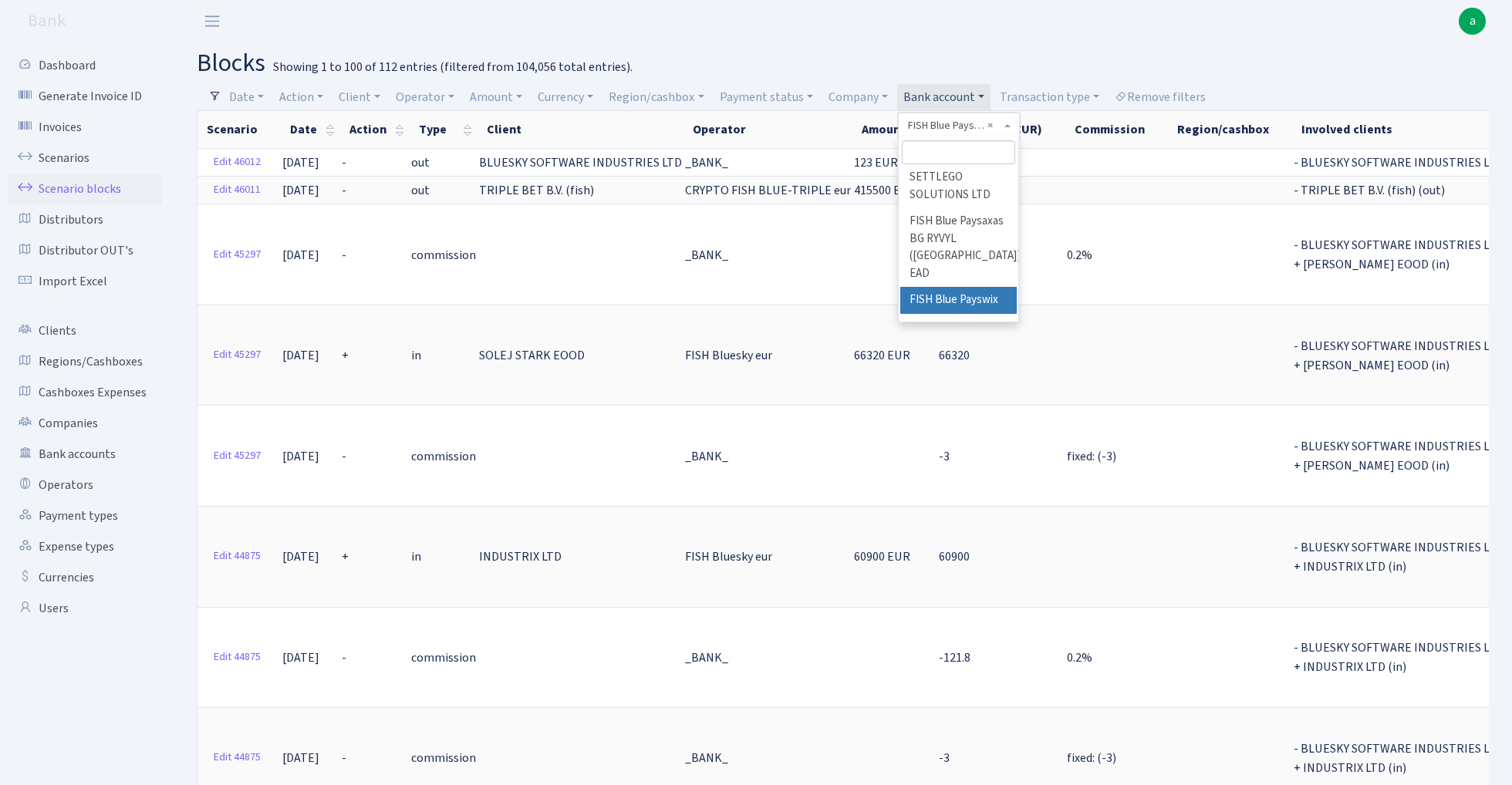
click at [944, 148] on input "search" at bounding box center [959, 152] width 114 height 24
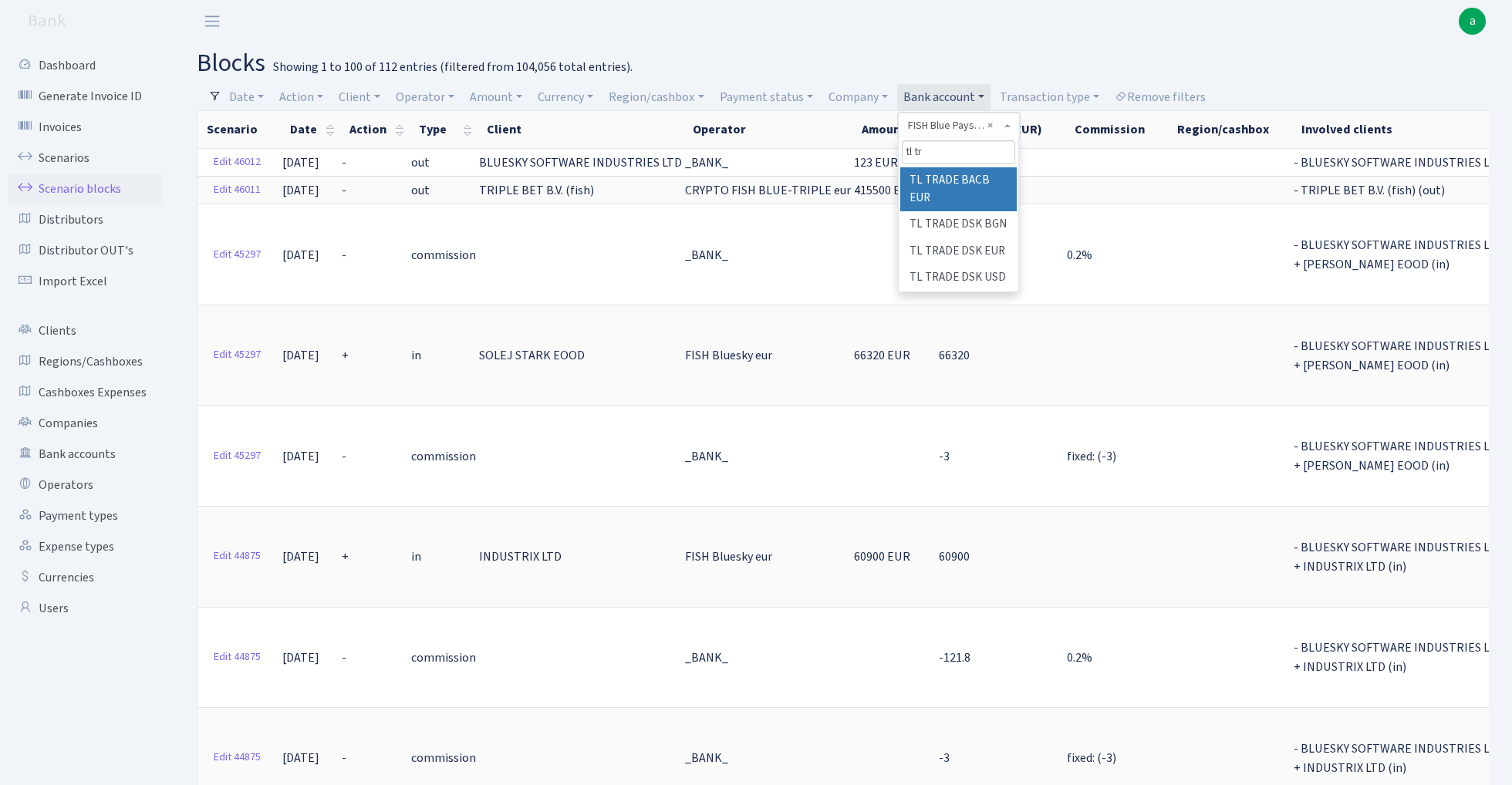
type input "tl tr"
click at [992, 176] on li "TL TRADE BACB EUR" at bounding box center [959, 190] width 117 height 44
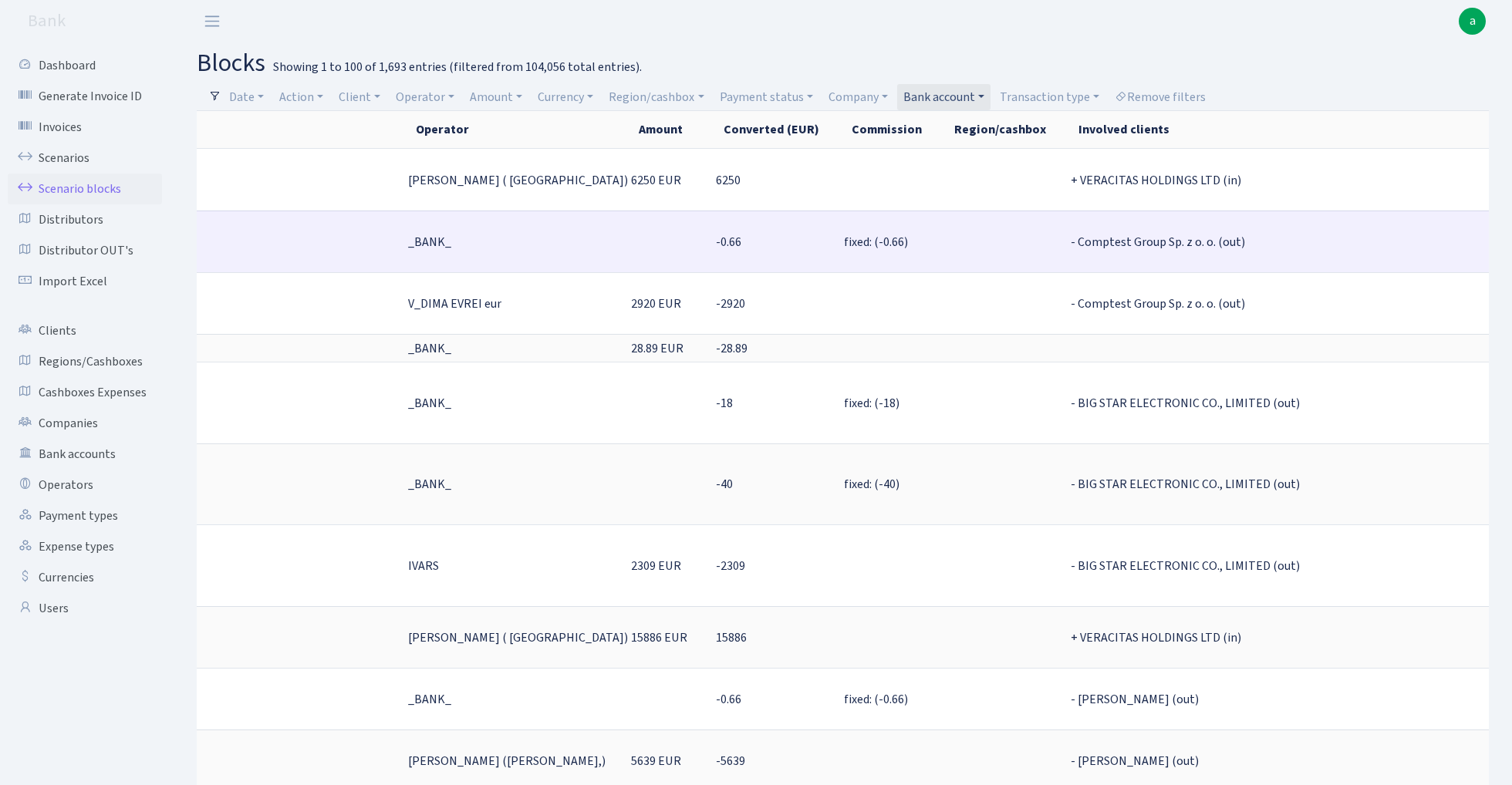
scroll to position [0, 476]
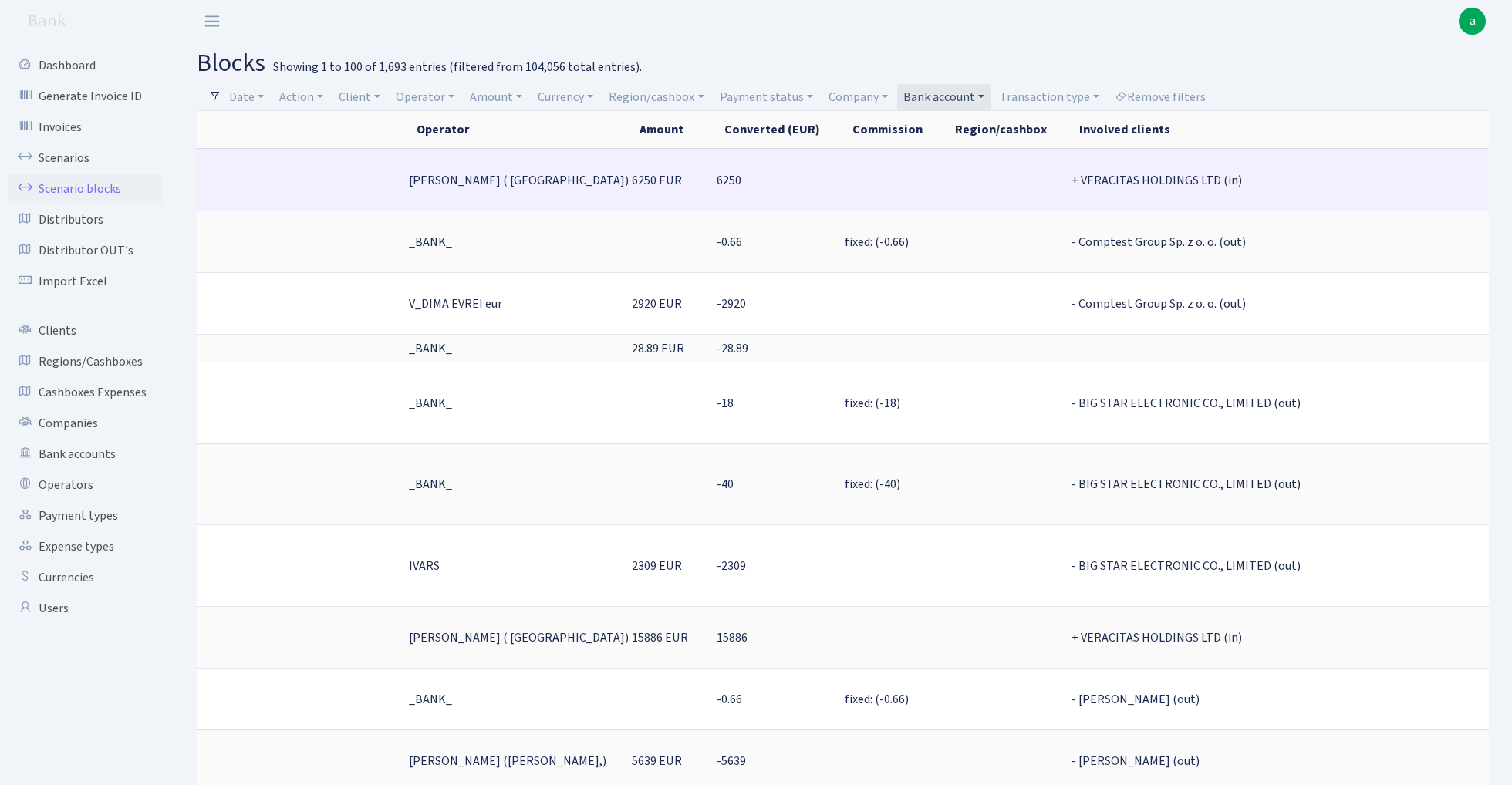
copy span "21275.6"
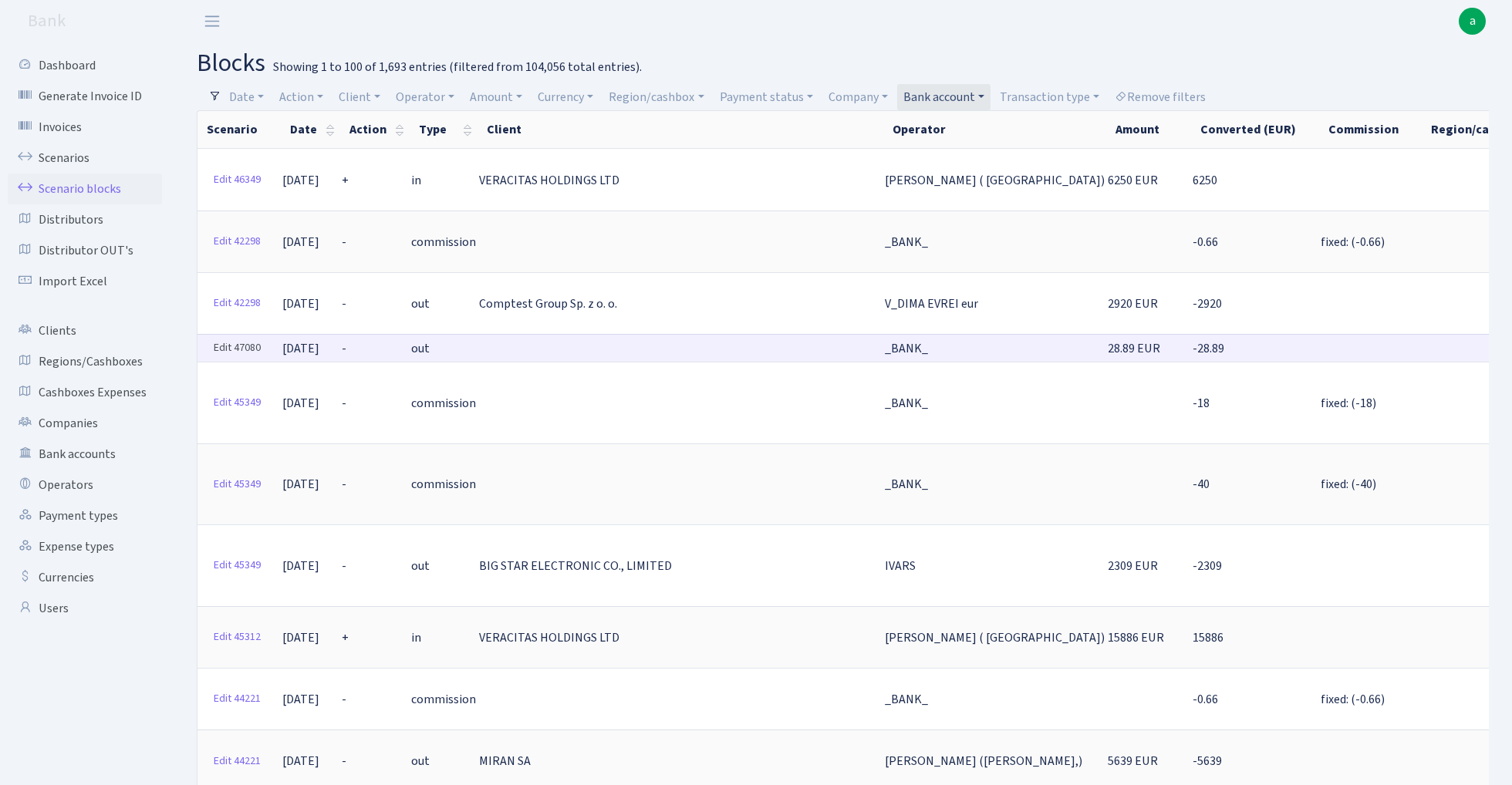
scroll to position [0, 0]
click at [245, 341] on link "Edit 47080" at bounding box center [237, 348] width 61 height 24
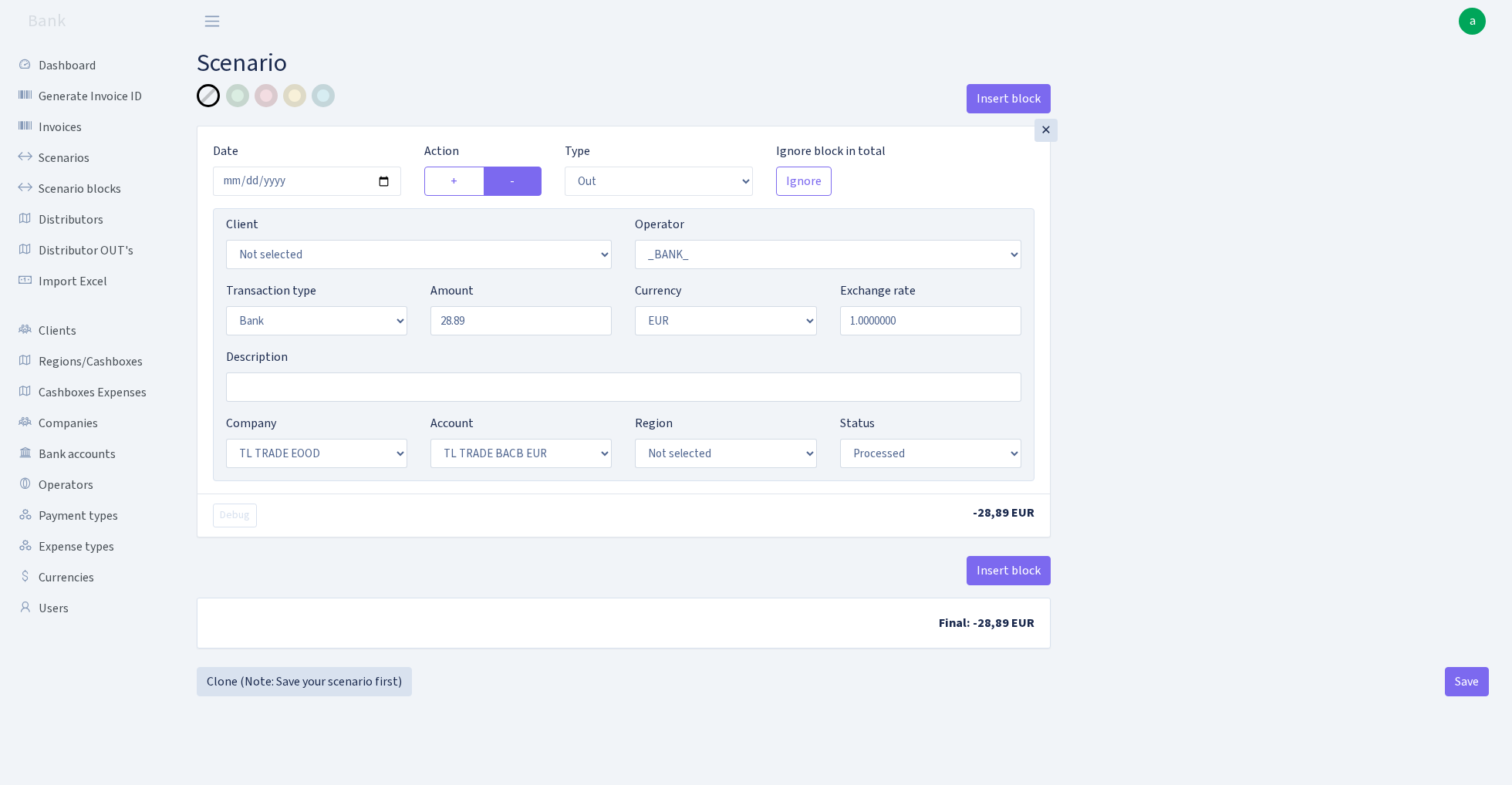
select select "out"
select select "1"
select select "2"
select select "1"
select select "10"
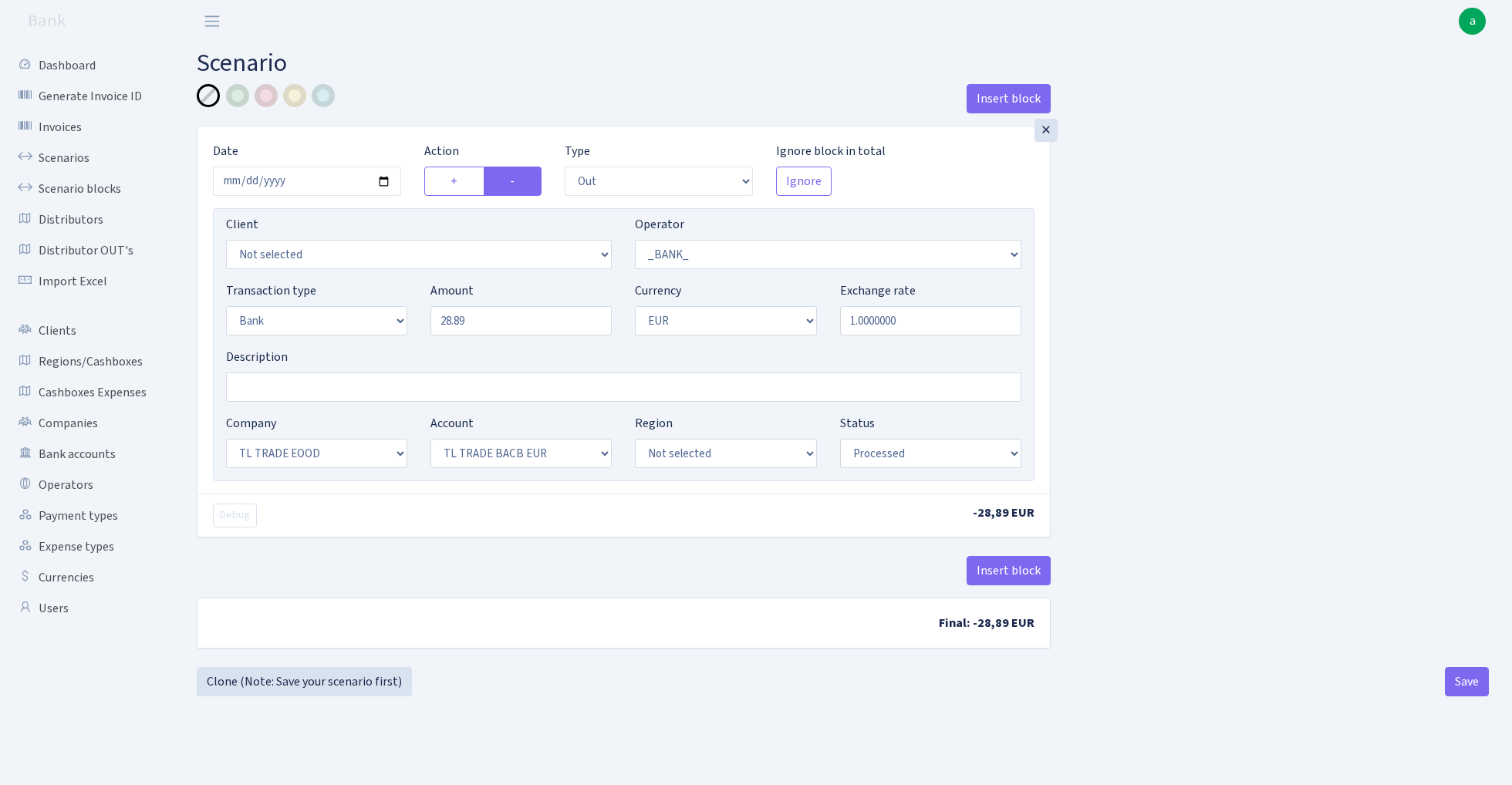
select select "30"
select select "processed"
click at [352, 685] on link "Clone (Note: Save your scenario first)" at bounding box center [304, 682] width 216 height 29
select select "out"
select select "1"
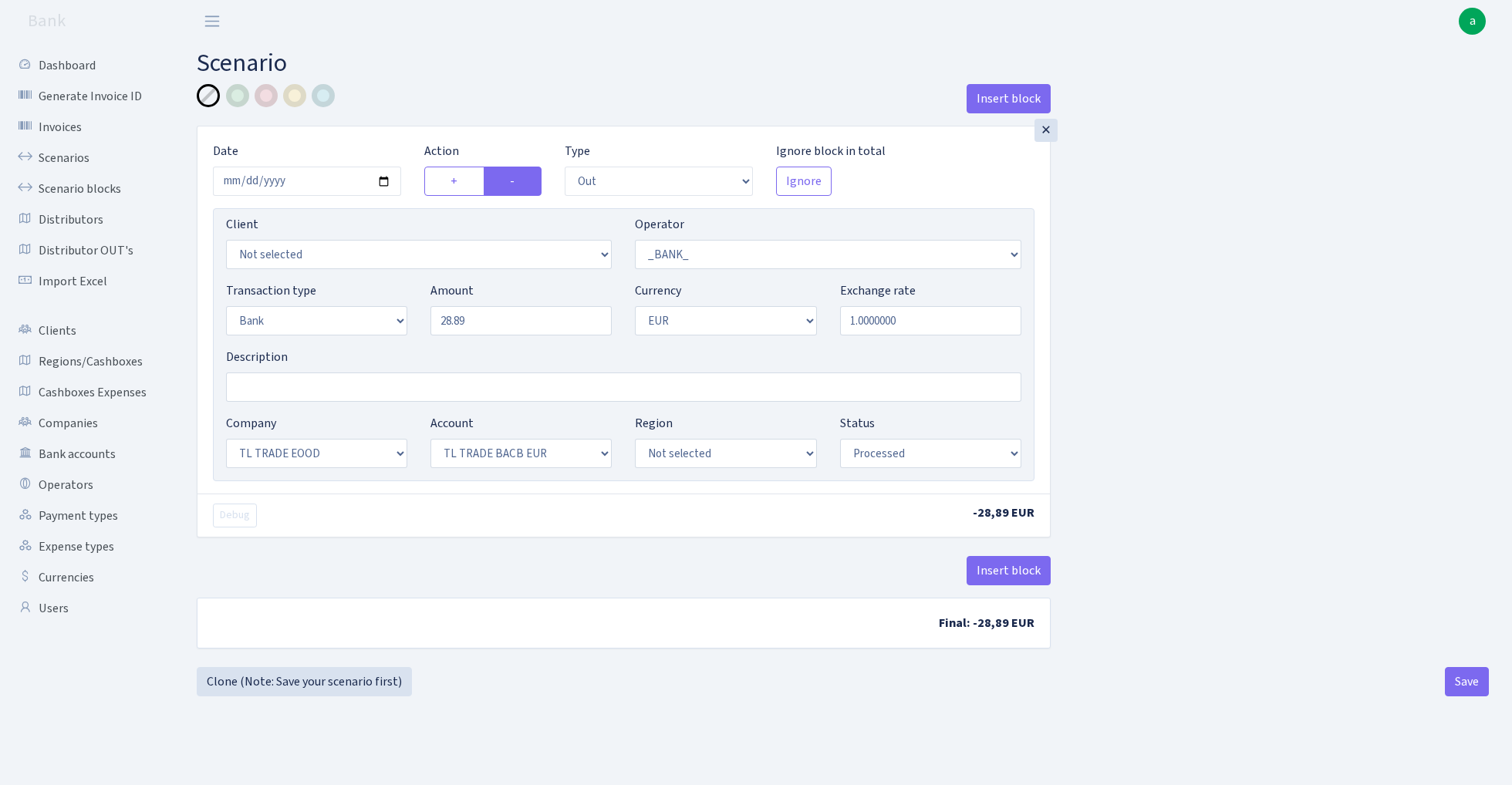
select select "2"
select select "1"
select select "10"
select select "30"
select select "processed"
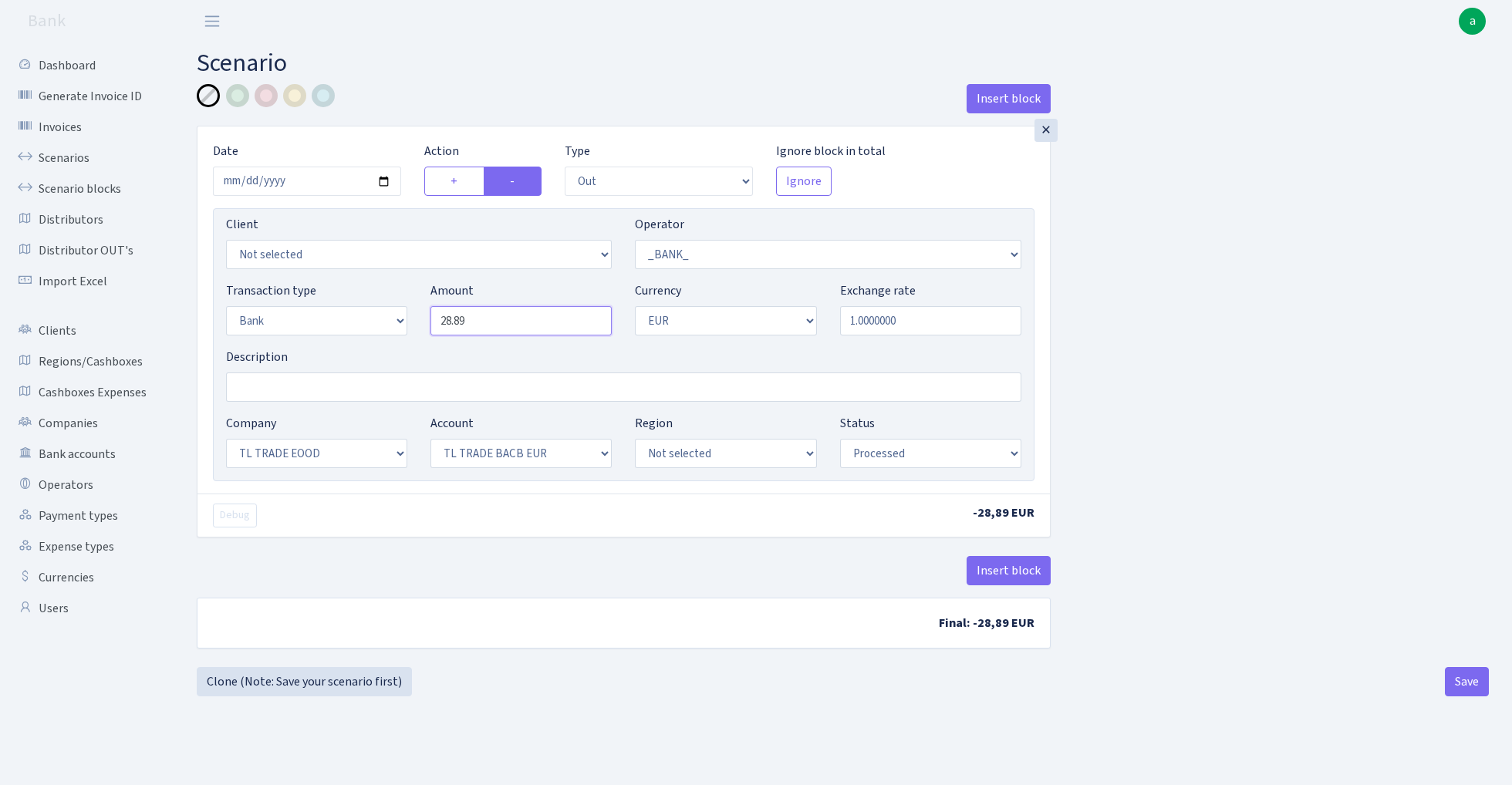
click at [485, 327] on input "28.89" at bounding box center [521, 321] width 182 height 29
type input "29.09"
click at [316, 171] on input "[DATE]" at bounding box center [306, 182] width 188 height 29
type input "[DATE]"
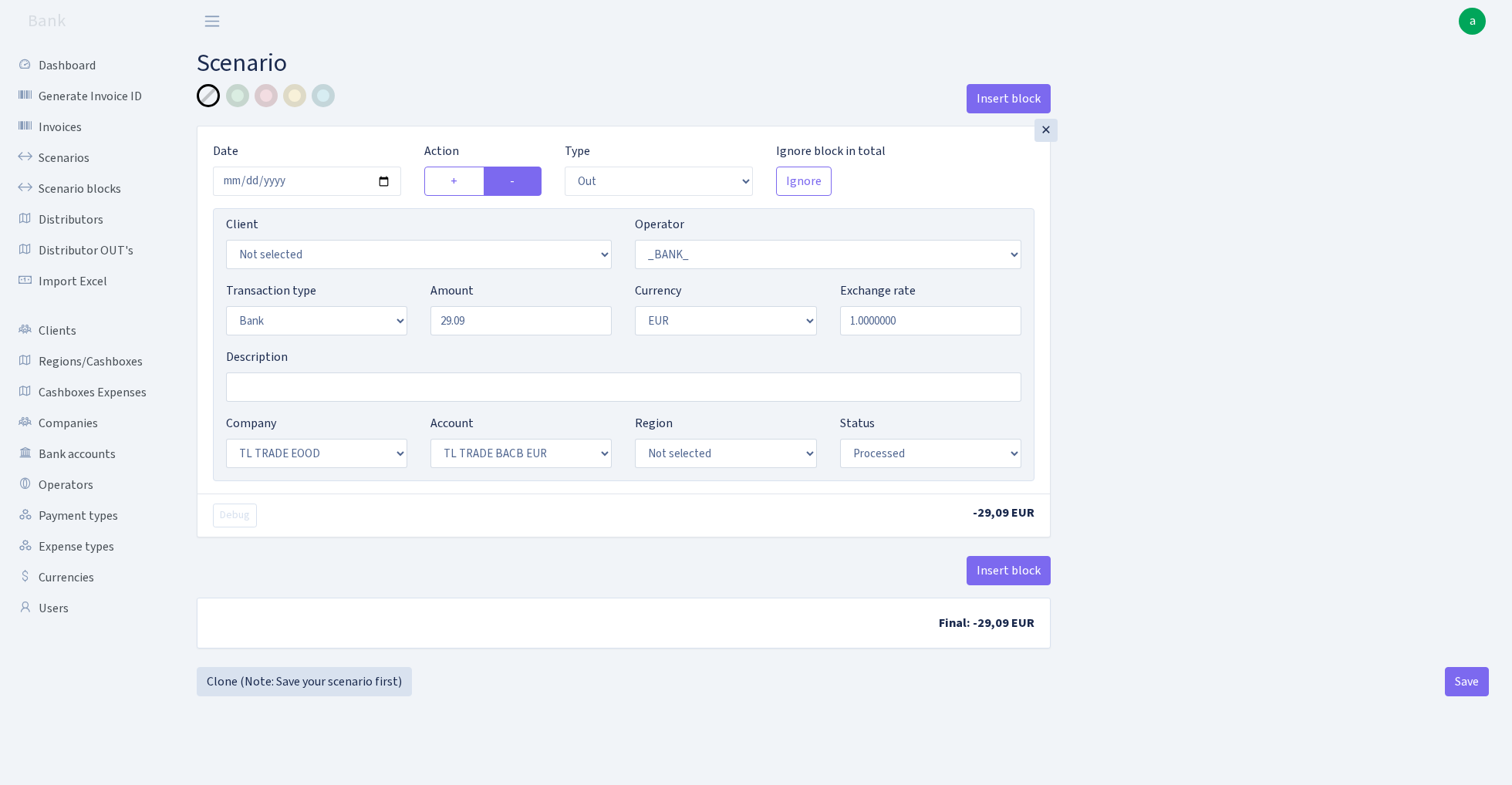
click at [483, 79] on main "Scenario Insert block × Date 2025-08-31 Action + - Type --- In Out Commission F…" at bounding box center [842, 394] width 1339 height 704
click at [1466, 686] on button "Save" at bounding box center [1467, 682] width 44 height 29
select select "out"
select select "1"
select select "2"
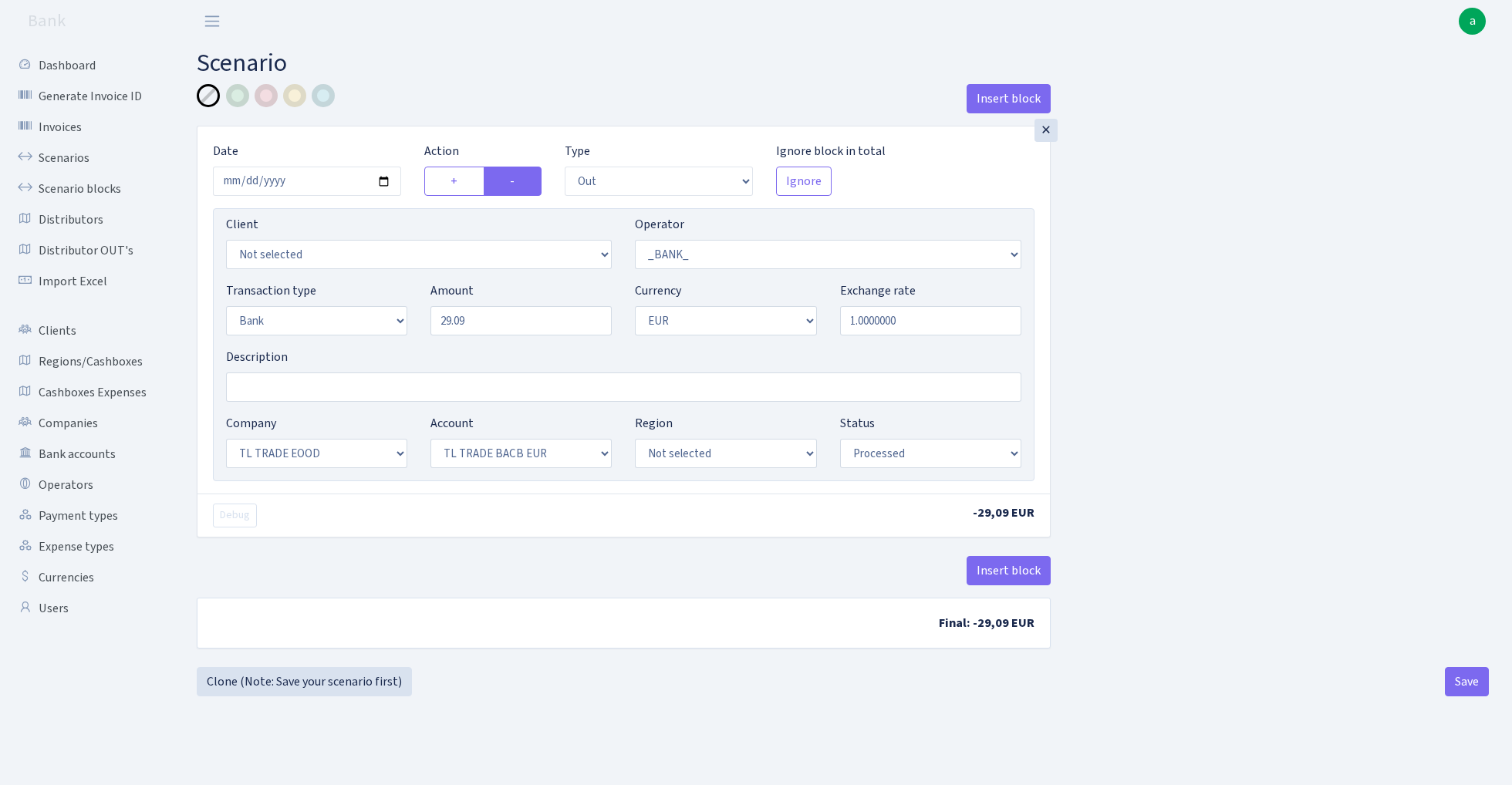
select select "1"
select select "10"
select select "30"
select select "processed"
click at [100, 189] on link "Scenario blocks" at bounding box center [84, 189] width 154 height 31
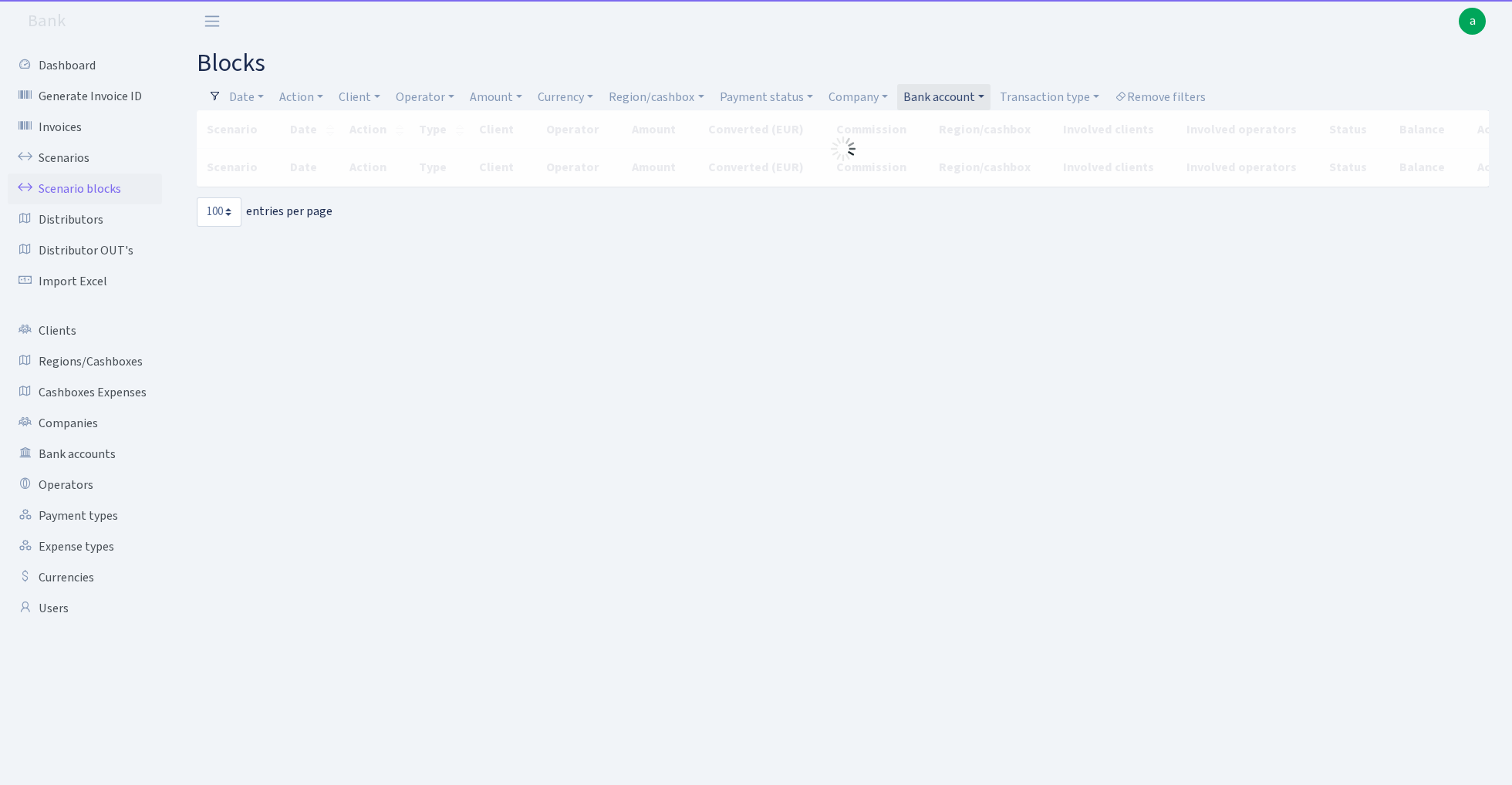
select select "100"
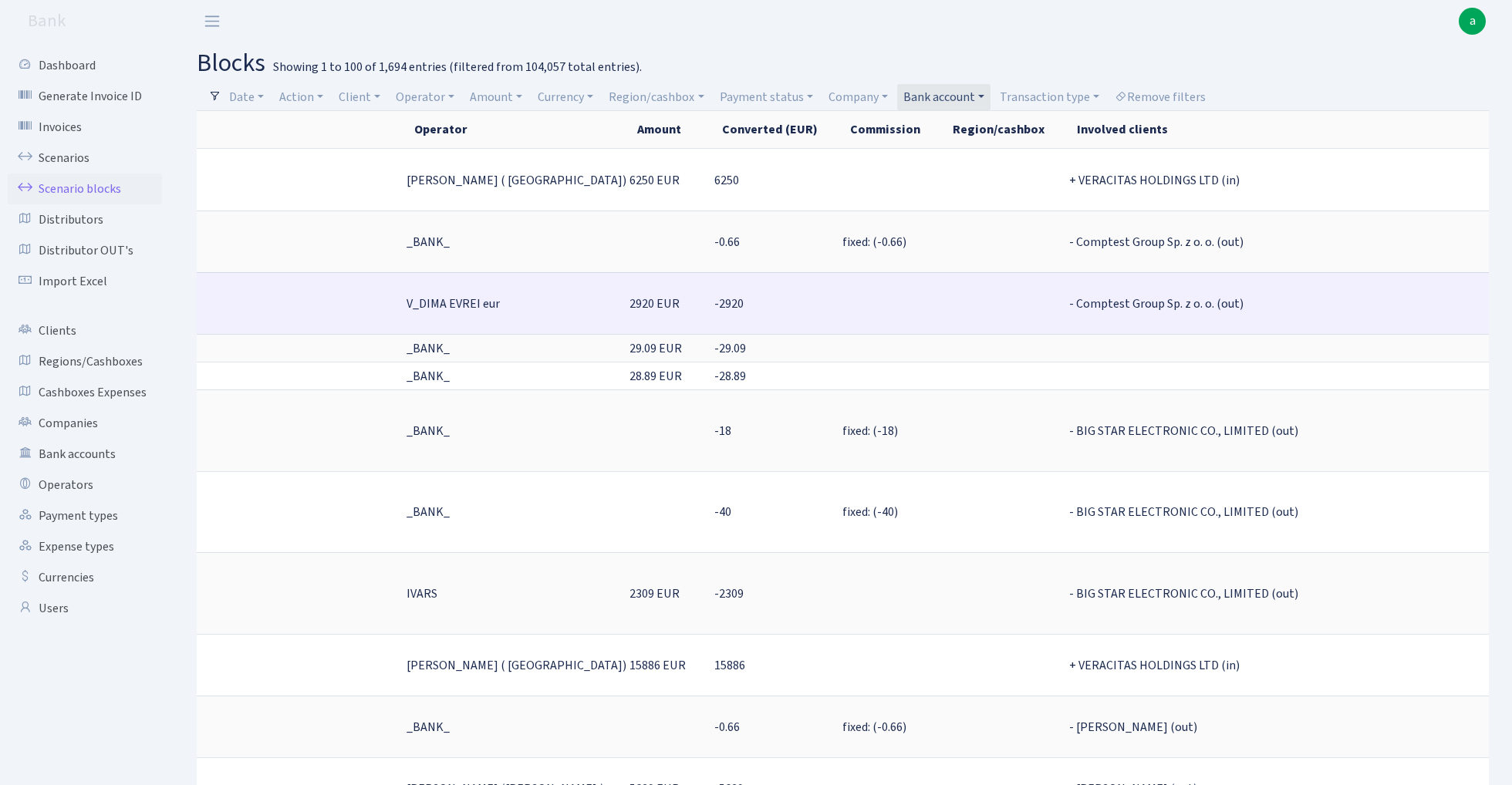
scroll to position [0, 476]
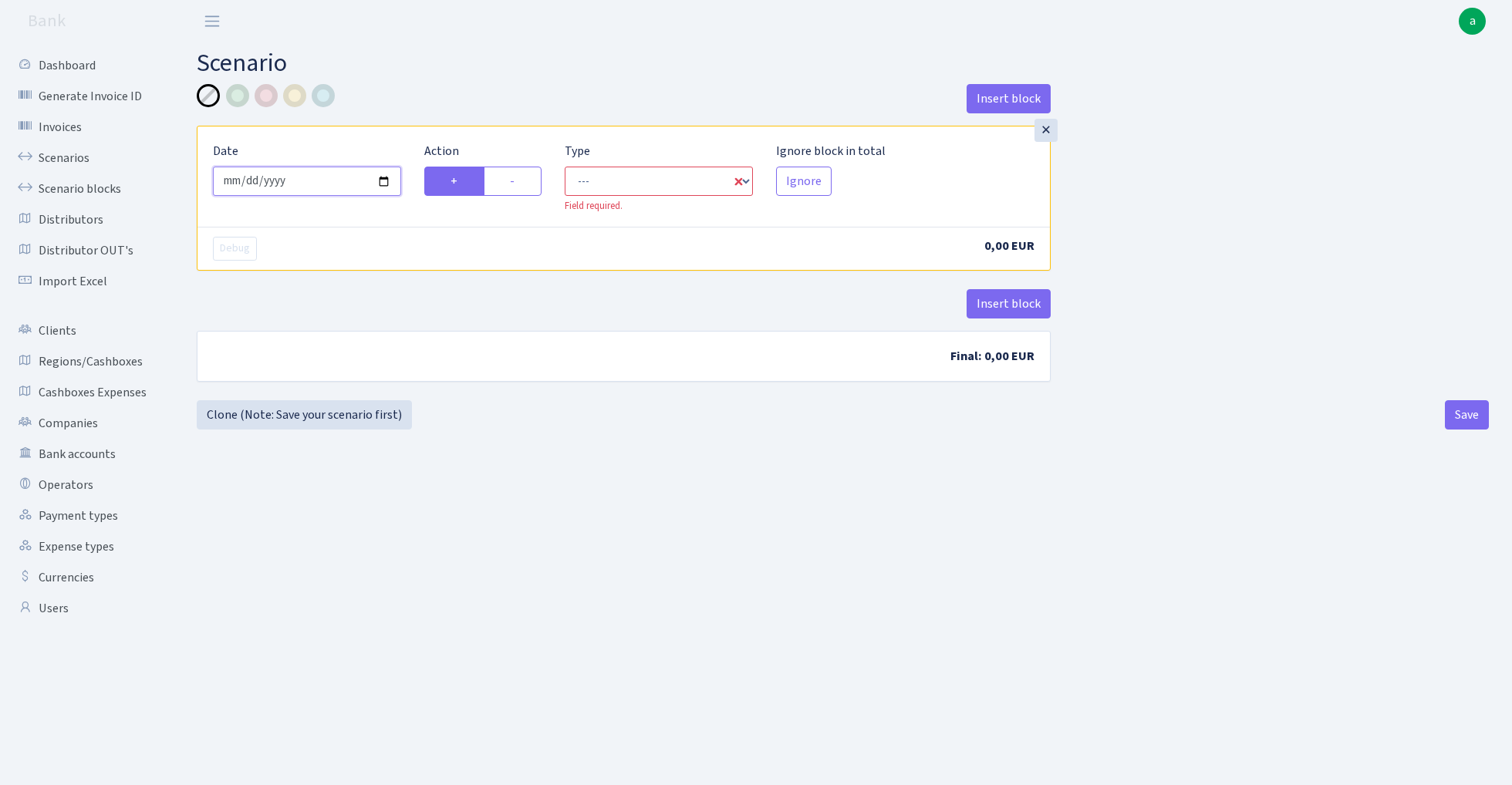
click at [304, 181] on input "[DATE]" at bounding box center [306, 182] width 188 height 29
type input "[DATE]"
click at [415, 94] on div "Insert block" at bounding box center [623, 105] width 854 height 41
click at [522, 182] on label "-" at bounding box center [512, 182] width 58 height 29
click at [520, 182] on input "-" at bounding box center [515, 177] width 10 height 10
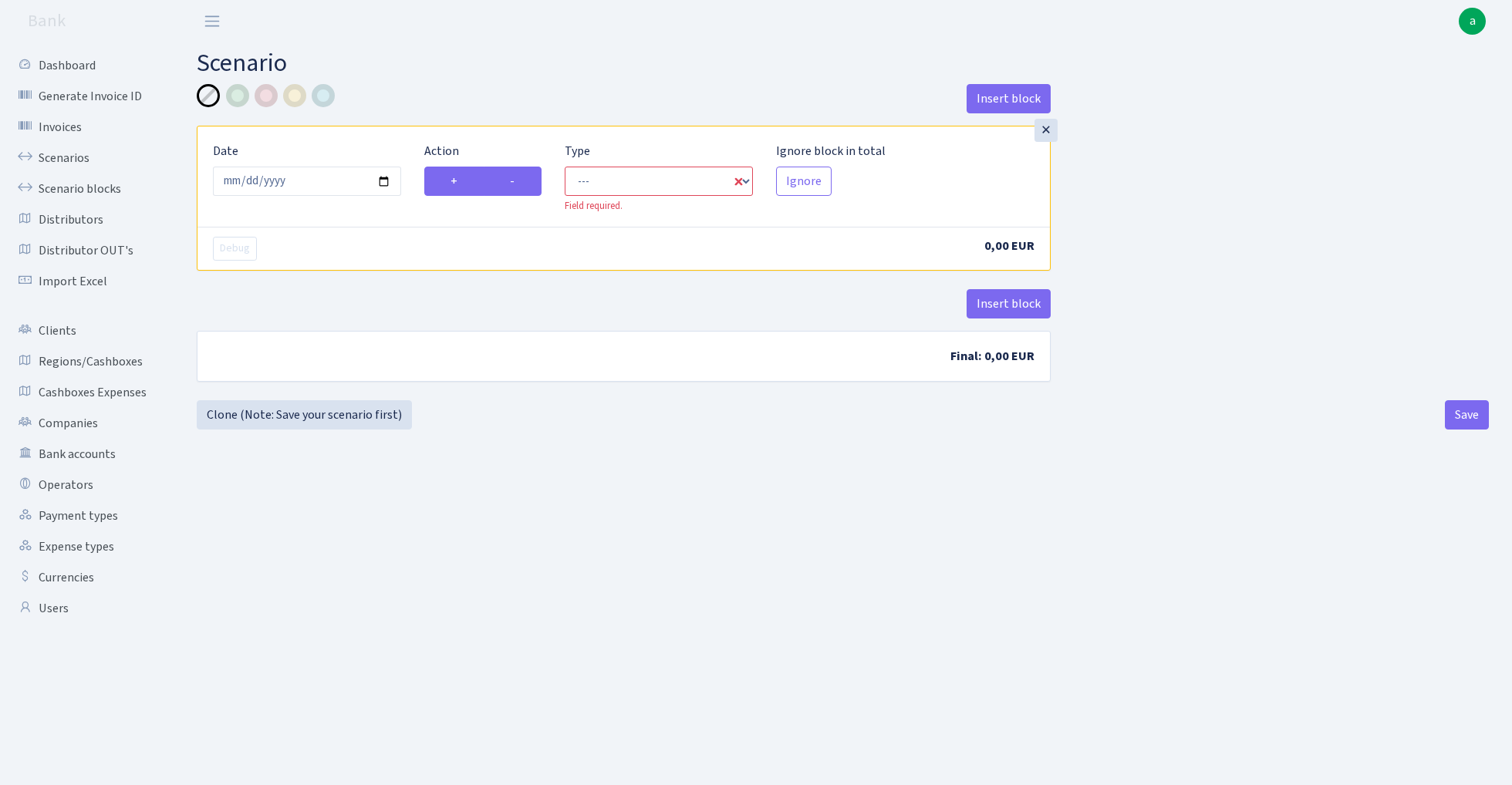
radio input "true"
radio input "false"
select select "out"
select select "1"
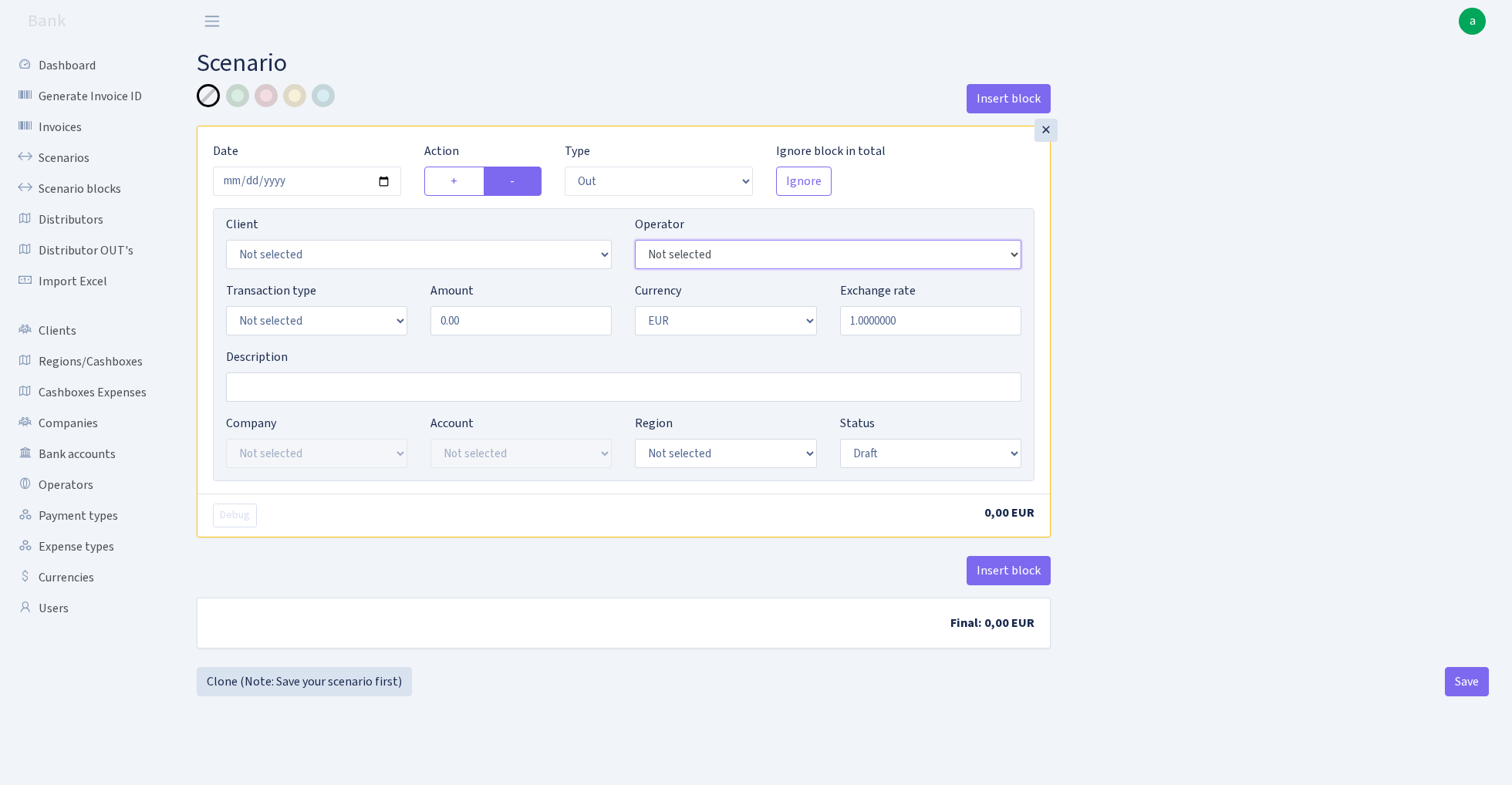
select select "460"
select select "2867"
select select "2"
click at [526, 325] on input "0.00" at bounding box center [521, 321] width 182 height 29
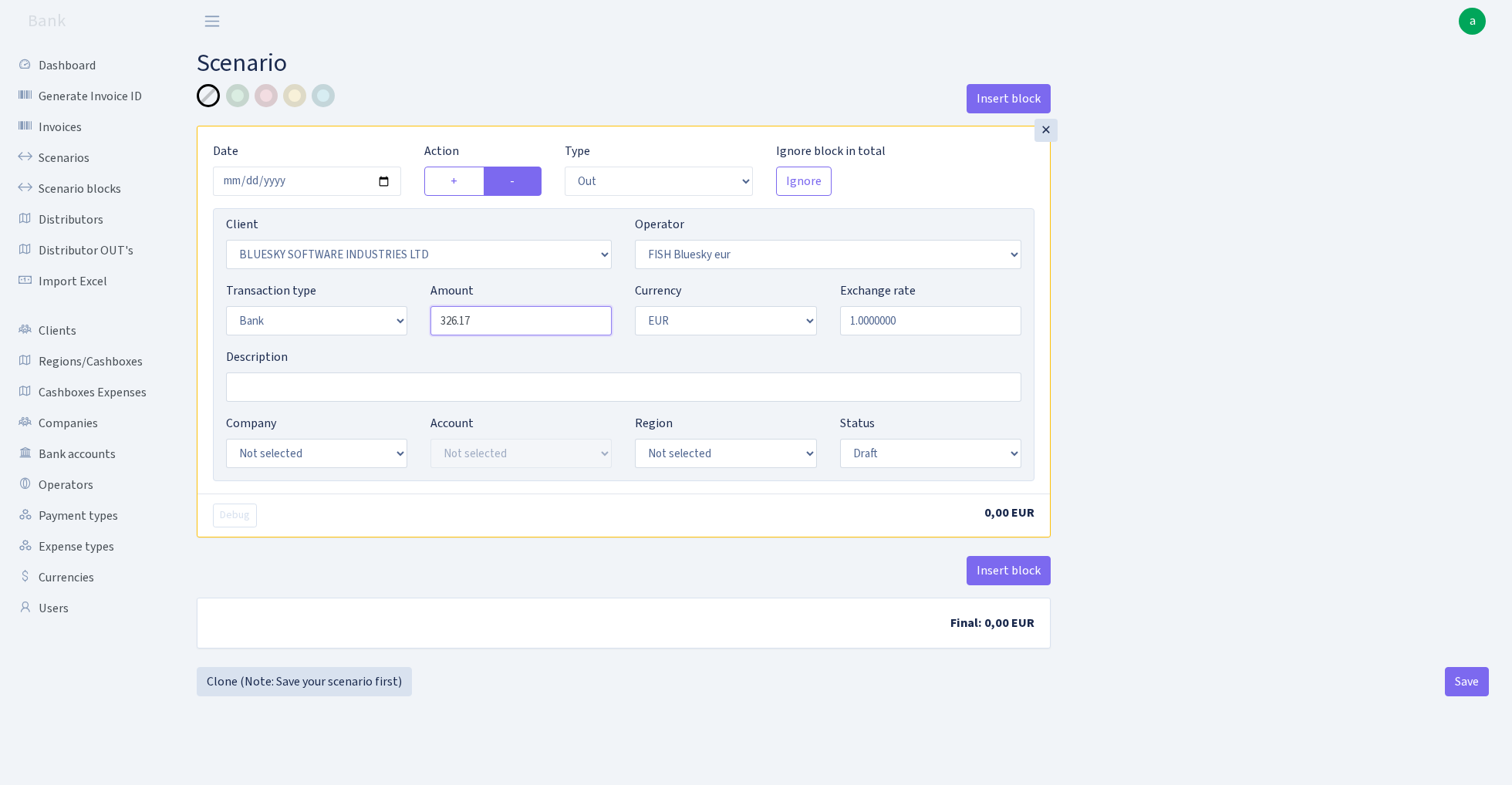
type input "326.17"
select select "23"
select select "69"
select select "processed"
click at [1022, 574] on button "Insert block" at bounding box center [1009, 570] width 84 height 29
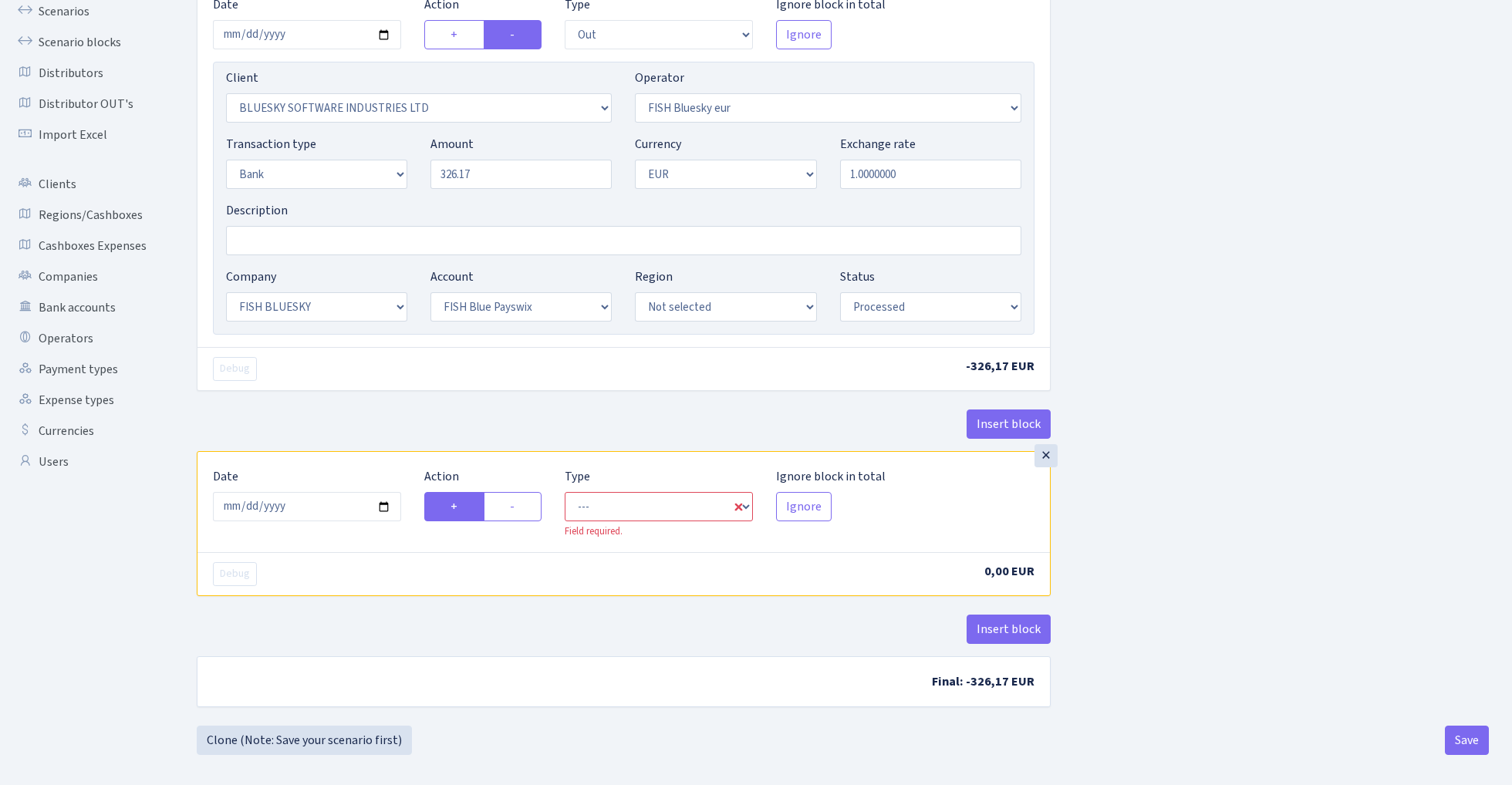
scroll to position [158, 0]
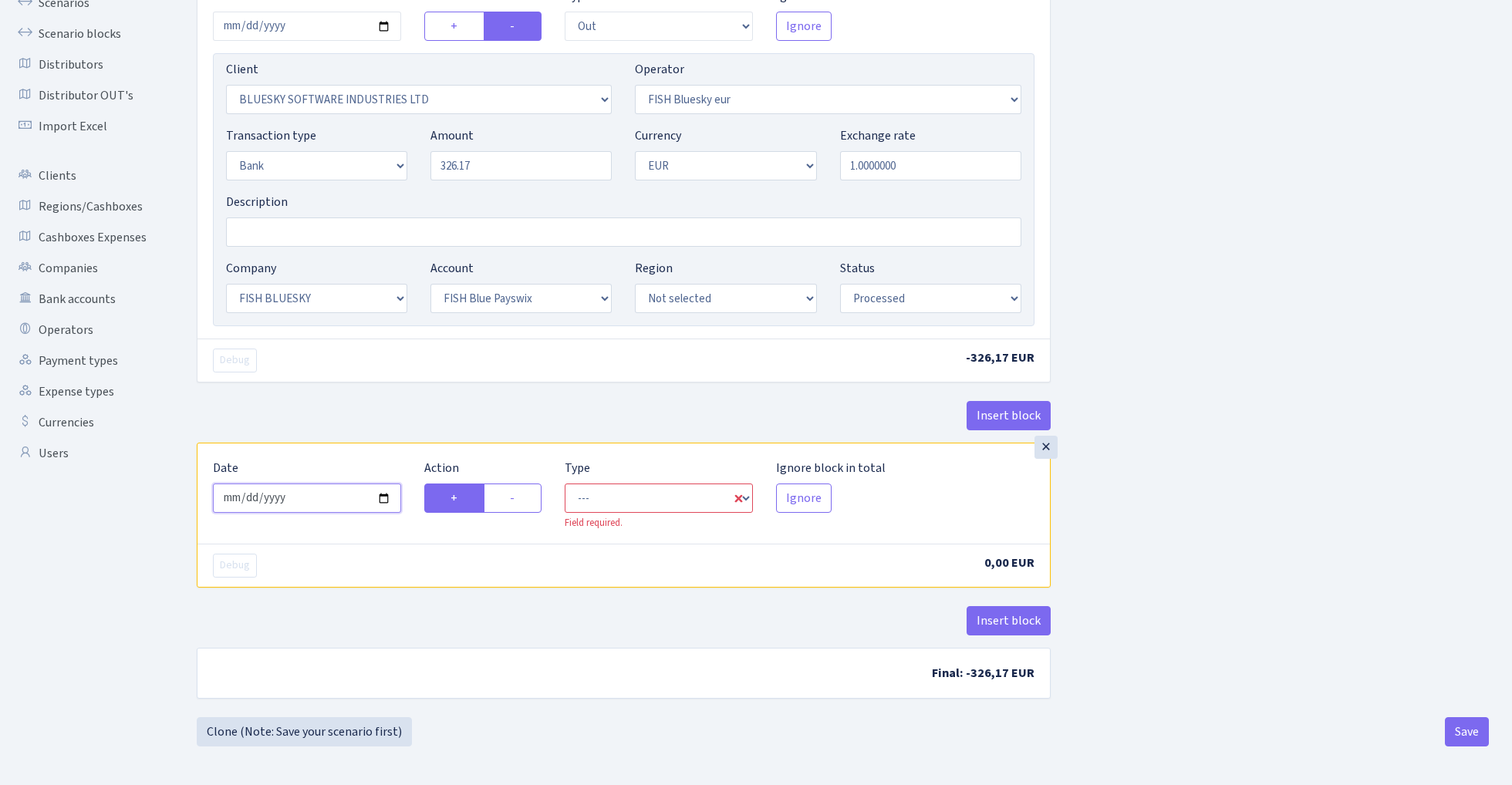
click at [316, 497] on input "2025-10-01" at bounding box center [306, 498] width 188 height 29
type input "2025-09-17"
click at [405, 424] on div "Insert block" at bounding box center [623, 421] width 854 height 41
click at [525, 492] on label "-" at bounding box center [512, 498] width 58 height 29
click at [520, 492] on input "-" at bounding box center [515, 493] width 10 height 10
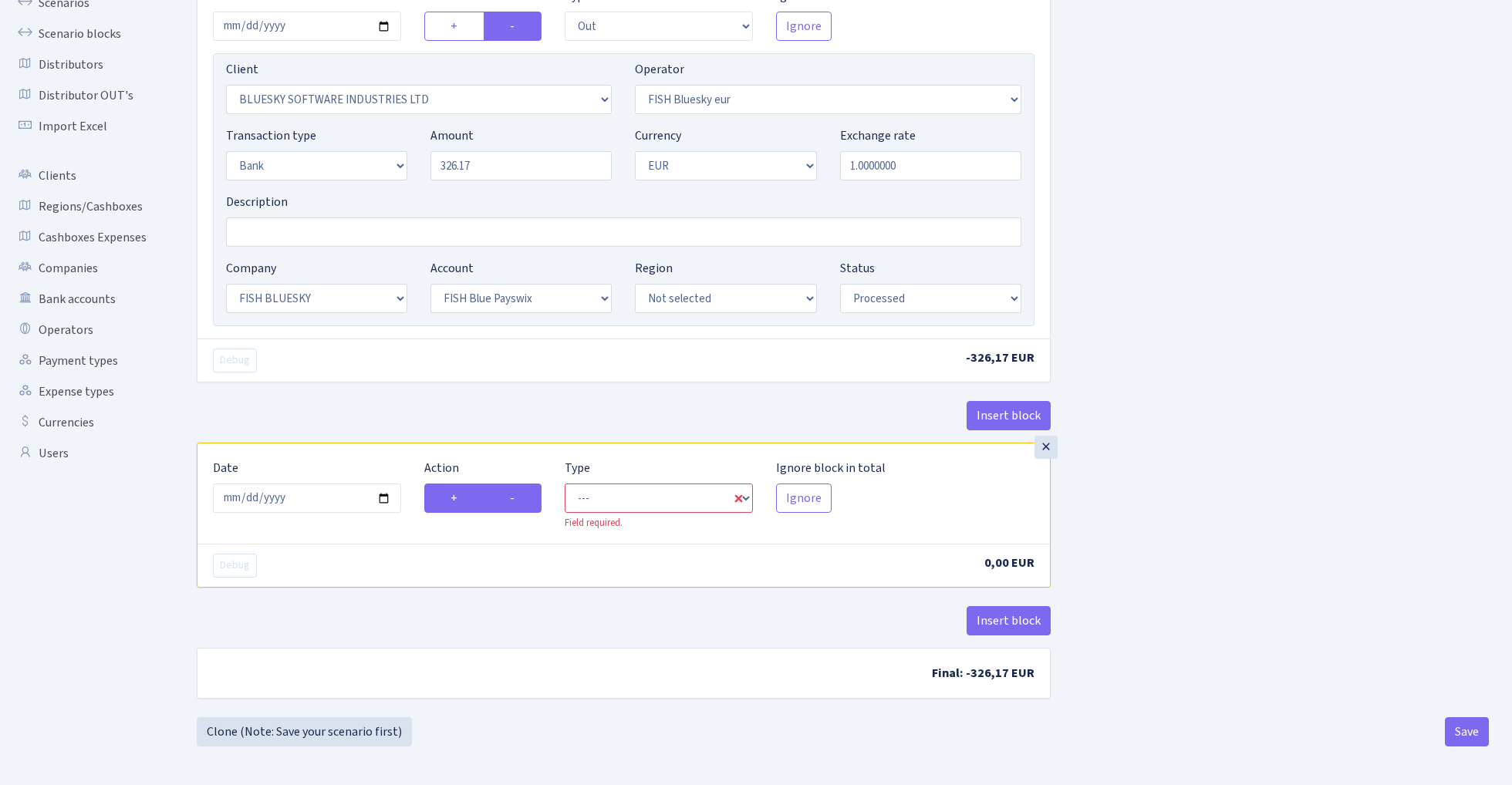
radio input "true"
radio input "false"
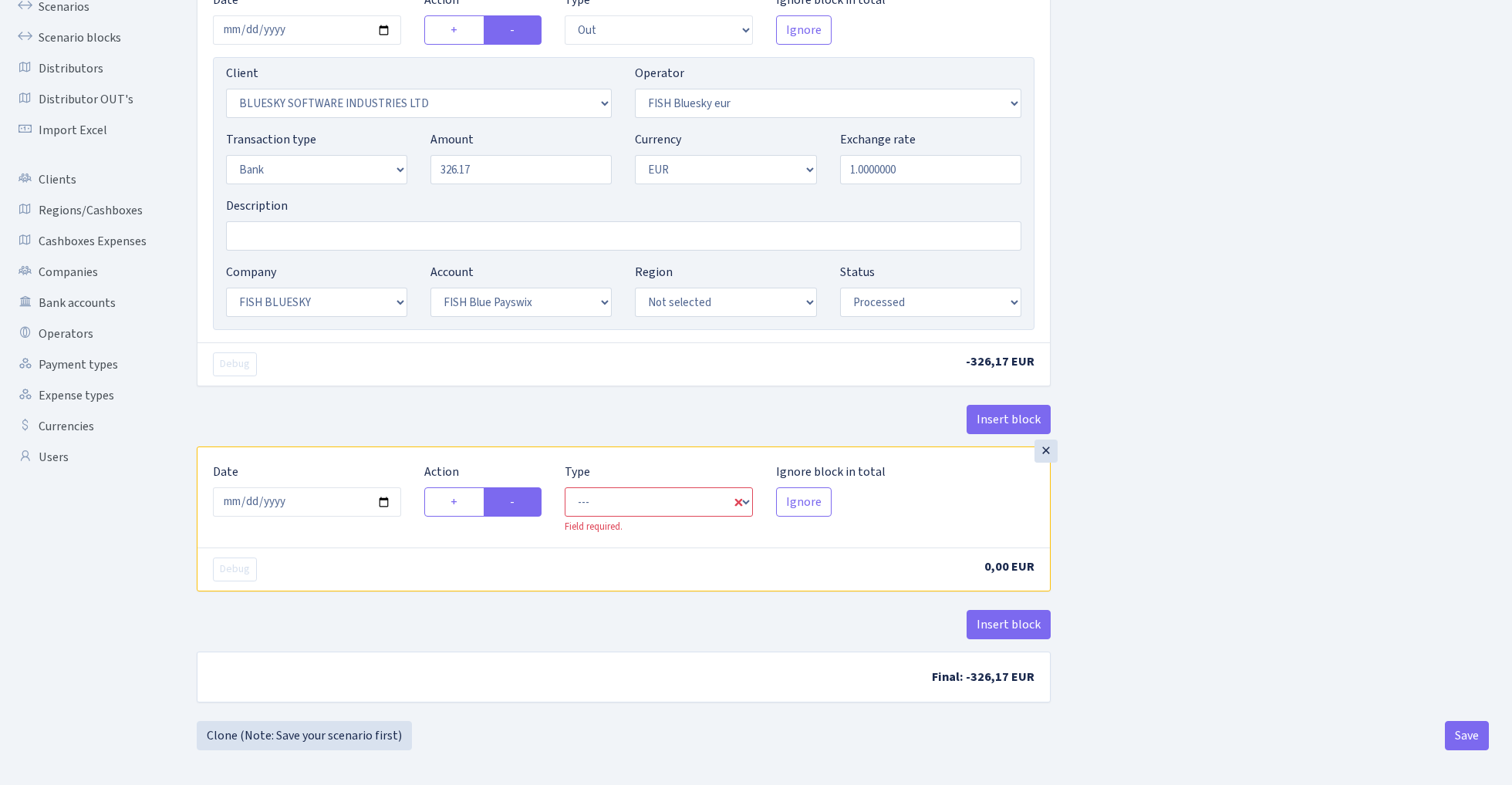
click at [636, 485] on div "Type --- In Out Commission Field required." at bounding box center [659, 499] width 211 height 72
select select "commission"
select select "460"
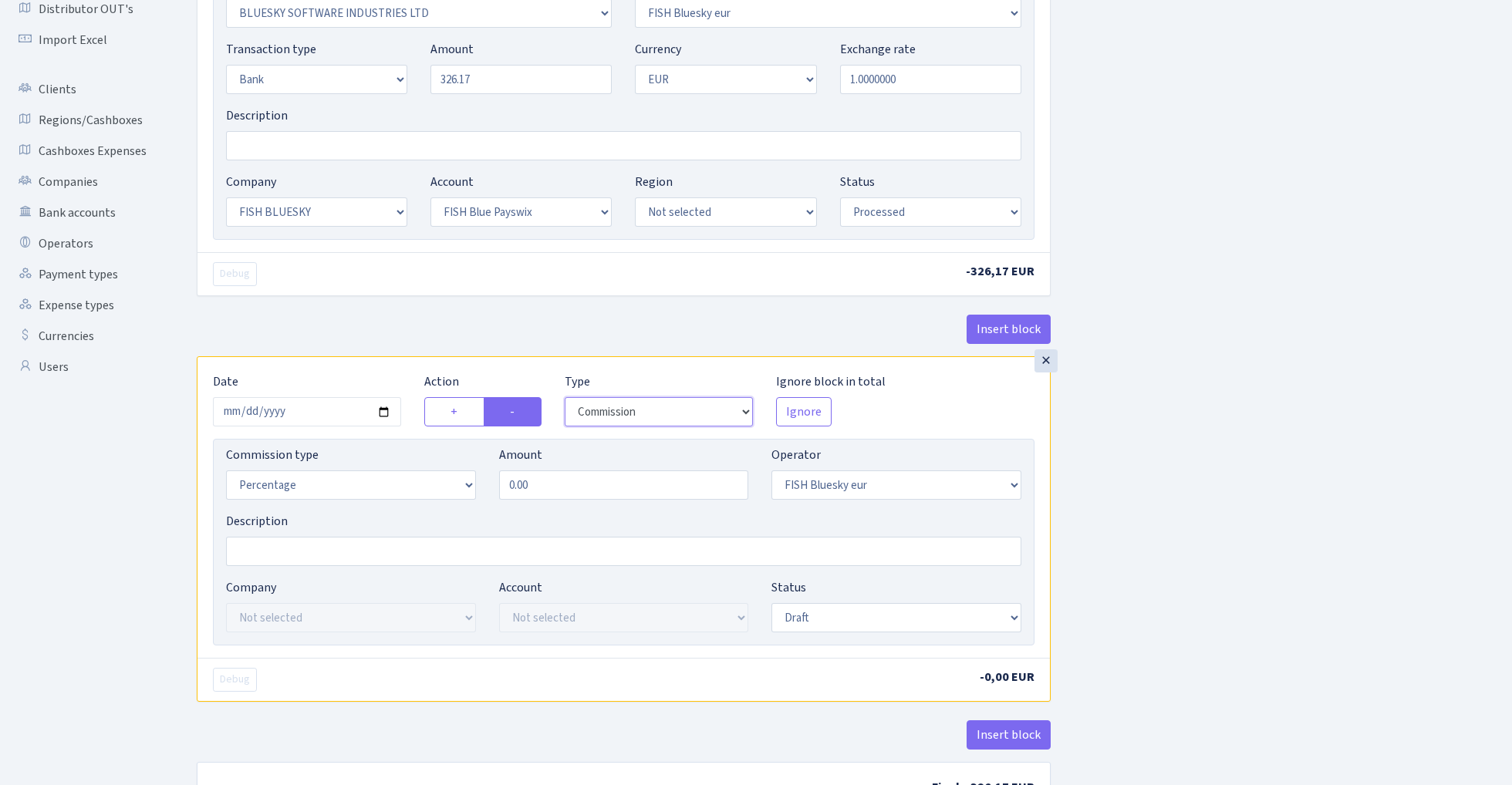
scroll to position [305, 0]
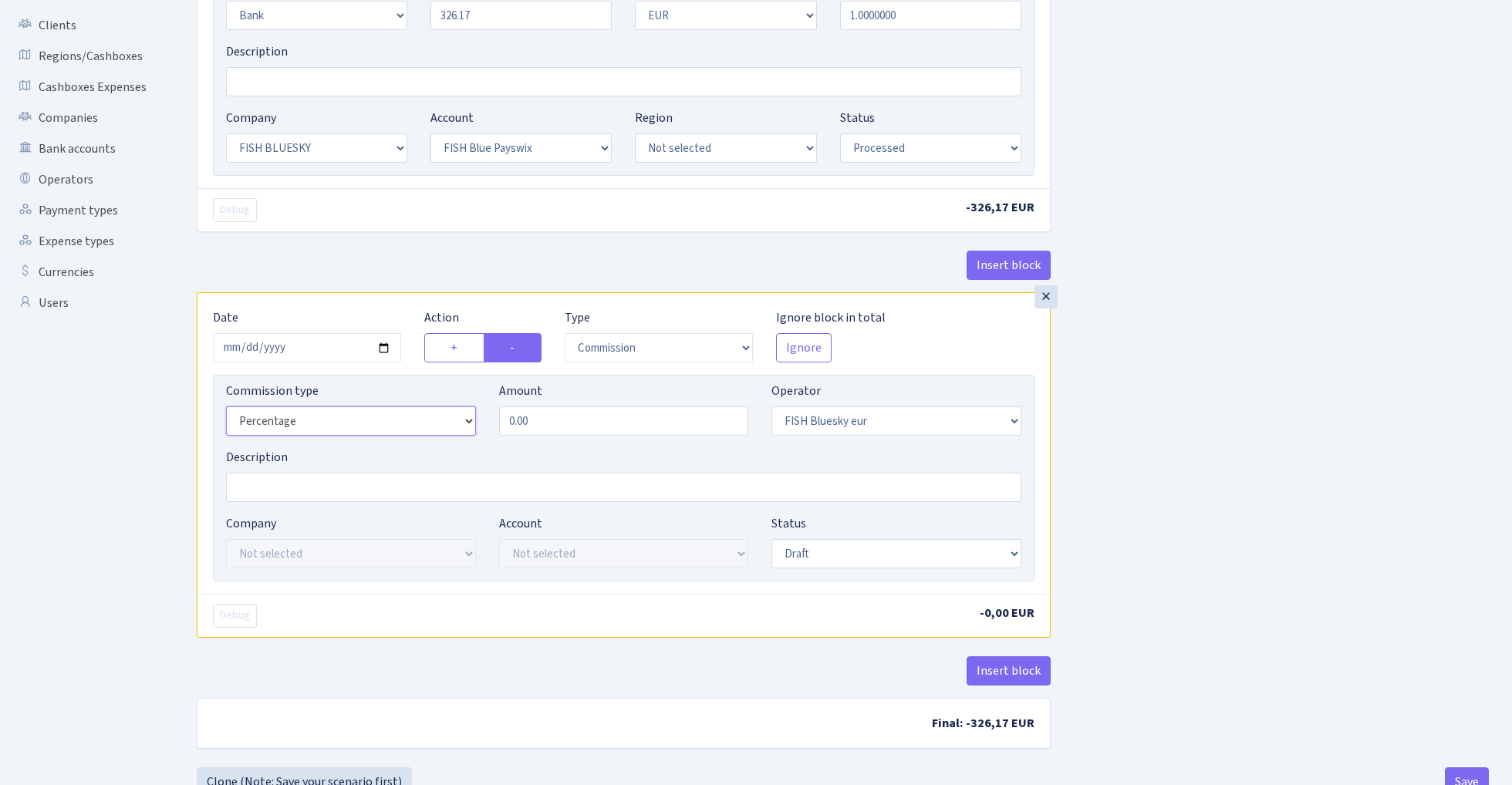
select select "fixed"
click at [550, 420] on input "0.00" at bounding box center [624, 421] width 250 height 29
type input "3.00"
select select "1"
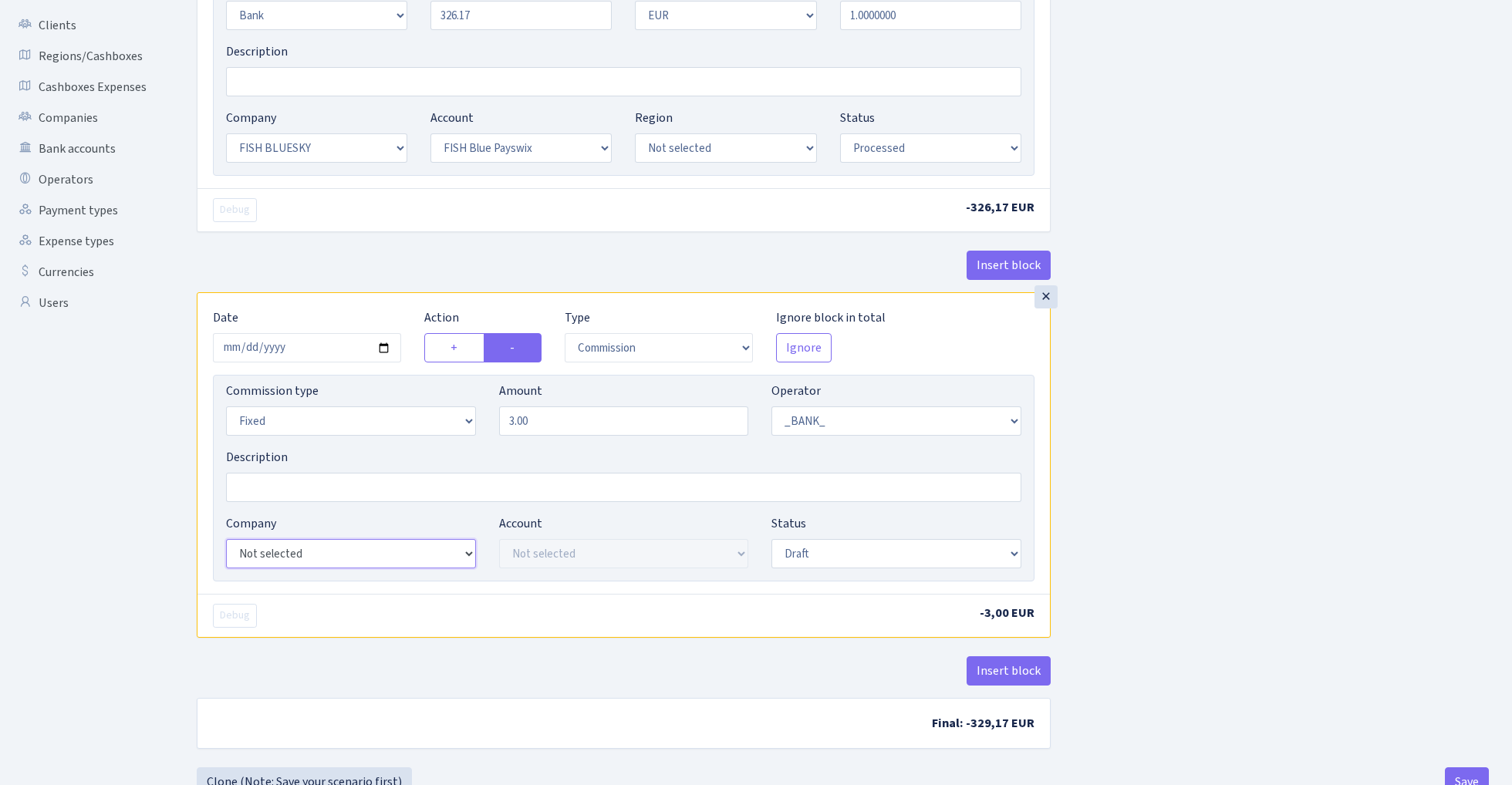
select select "23"
select select "69"
select select "processed"
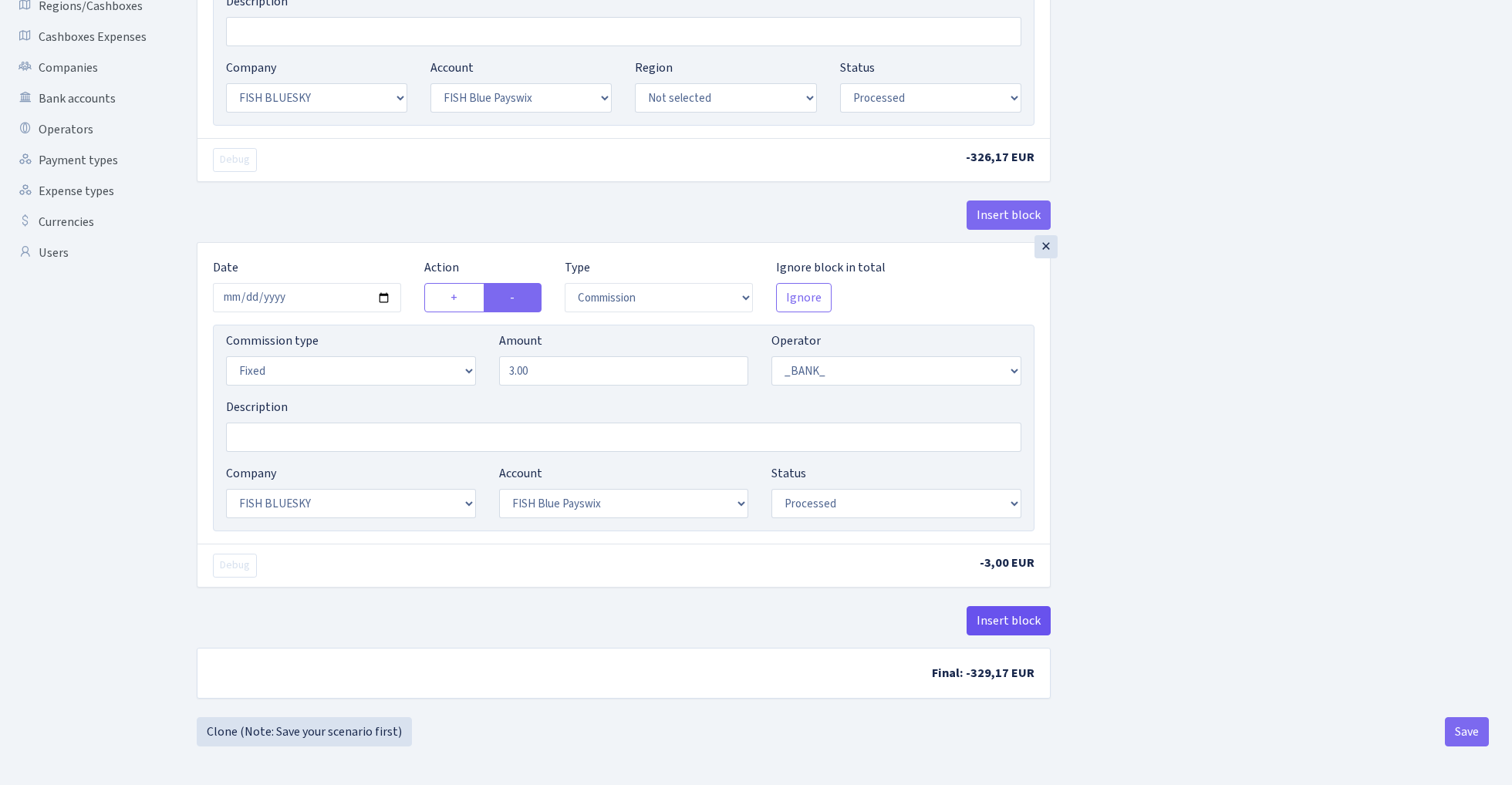
click at [1019, 615] on button "Insert block" at bounding box center [1009, 621] width 84 height 29
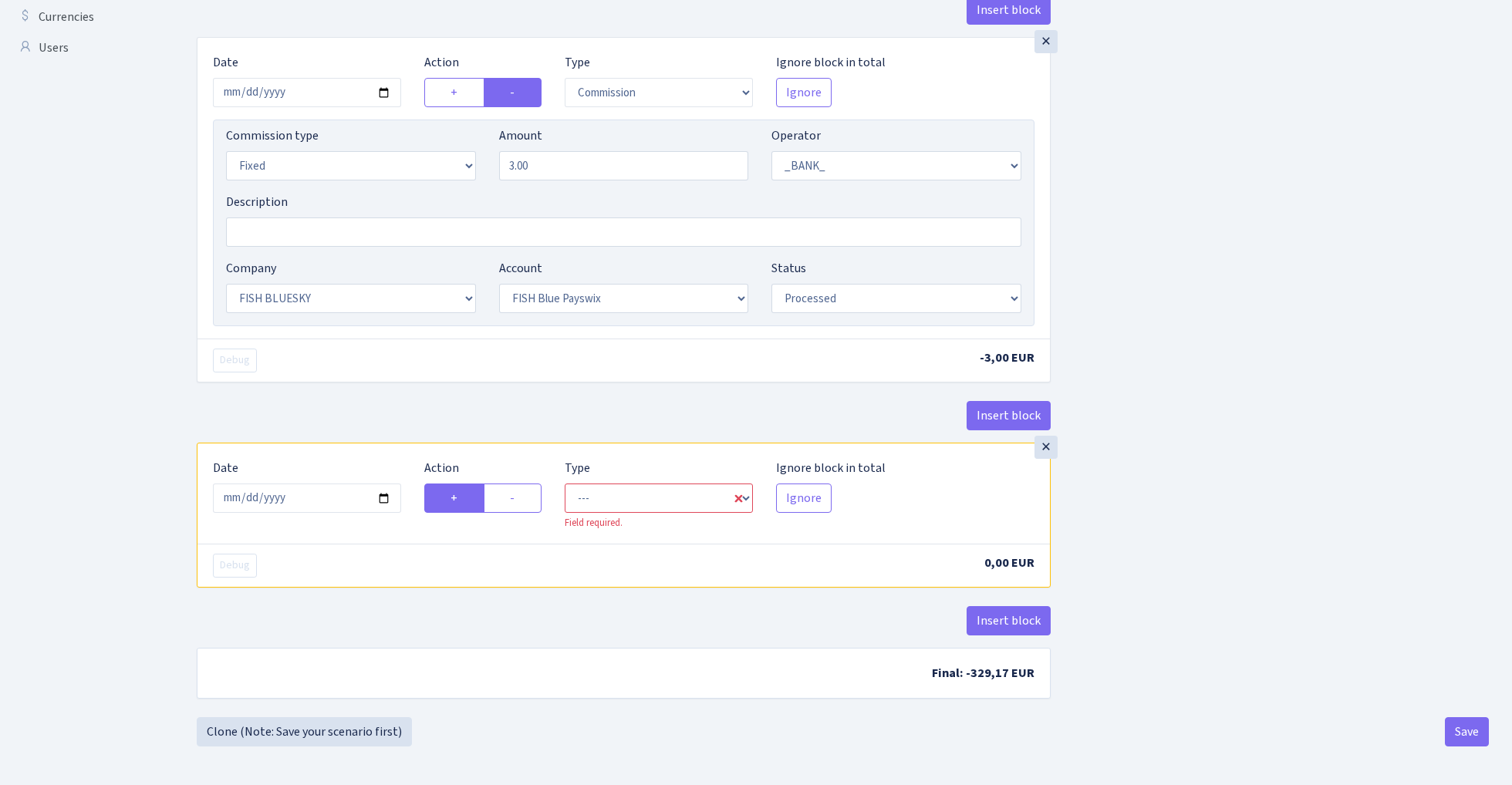
scroll to position [565, 0]
click at [323, 499] on input "2025-10-01" at bounding box center [306, 498] width 188 height 29
type input "2025-09-17"
click at [360, 401] on div "Insert block" at bounding box center [623, 421] width 854 height 41
click at [526, 496] on label "-" at bounding box center [512, 498] width 58 height 29
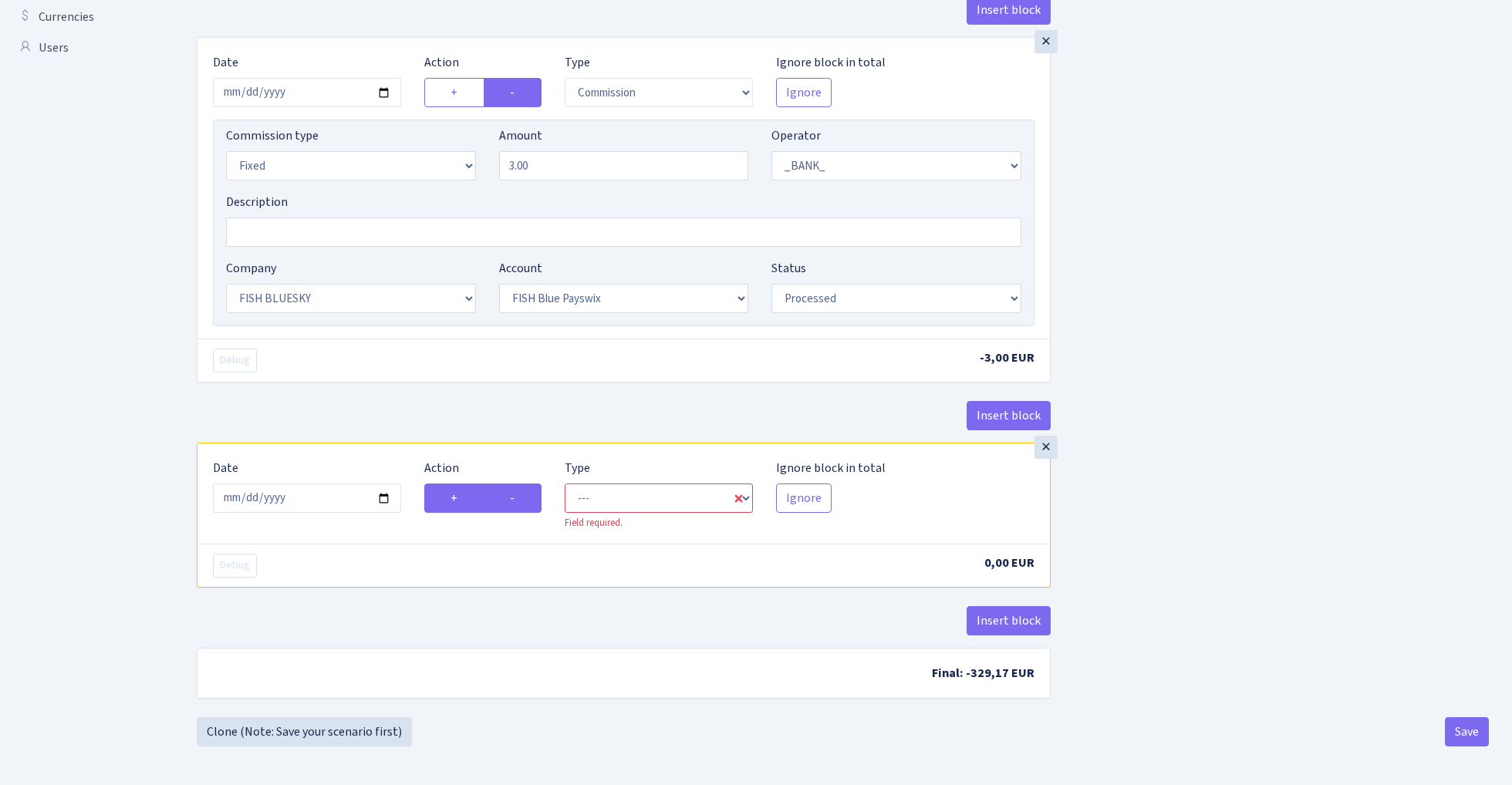
click at [520, 496] on input "-" at bounding box center [515, 493] width 10 height 10
radio input "true"
radio input "false"
select select "commission"
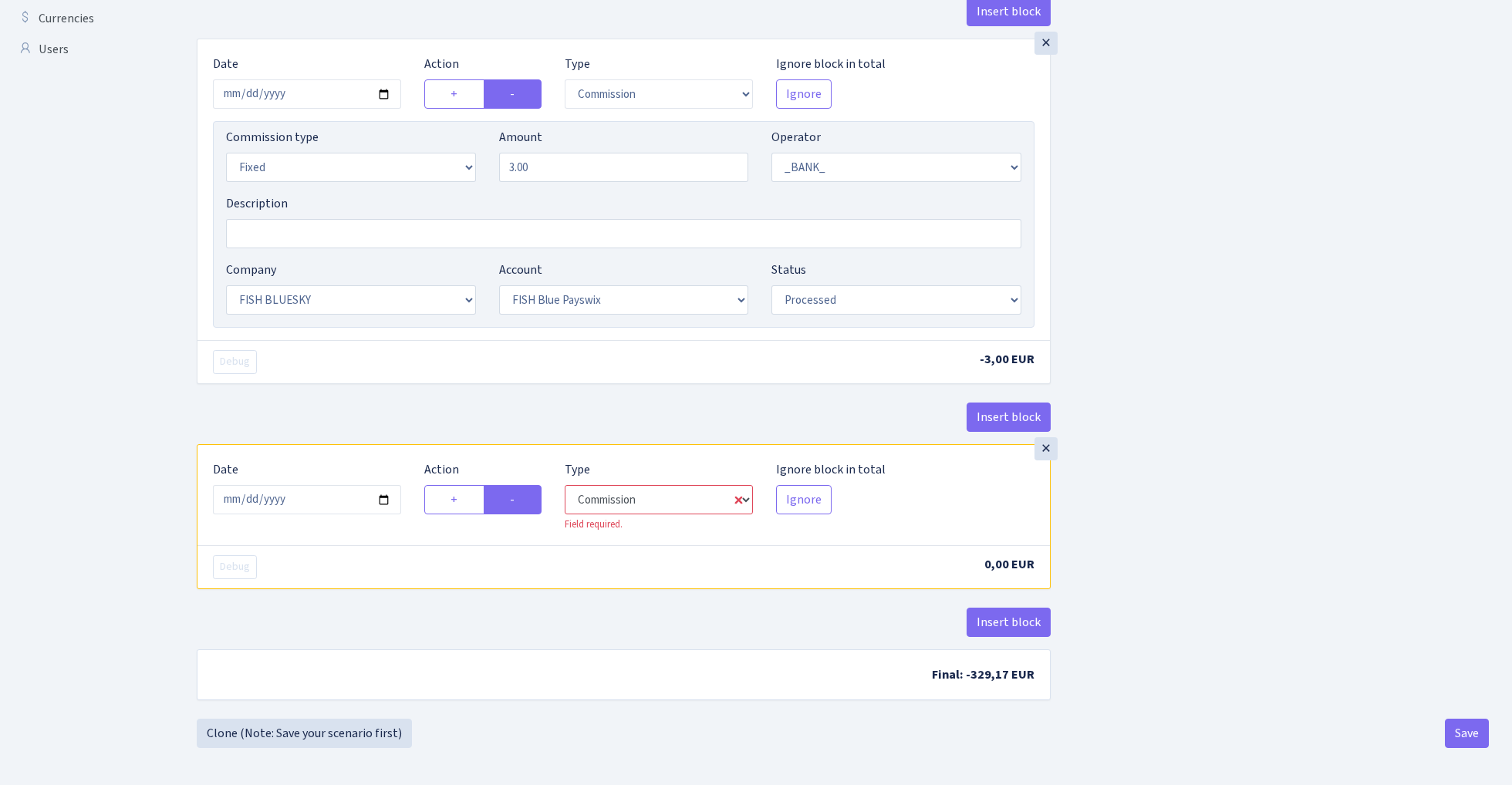
select select "1"
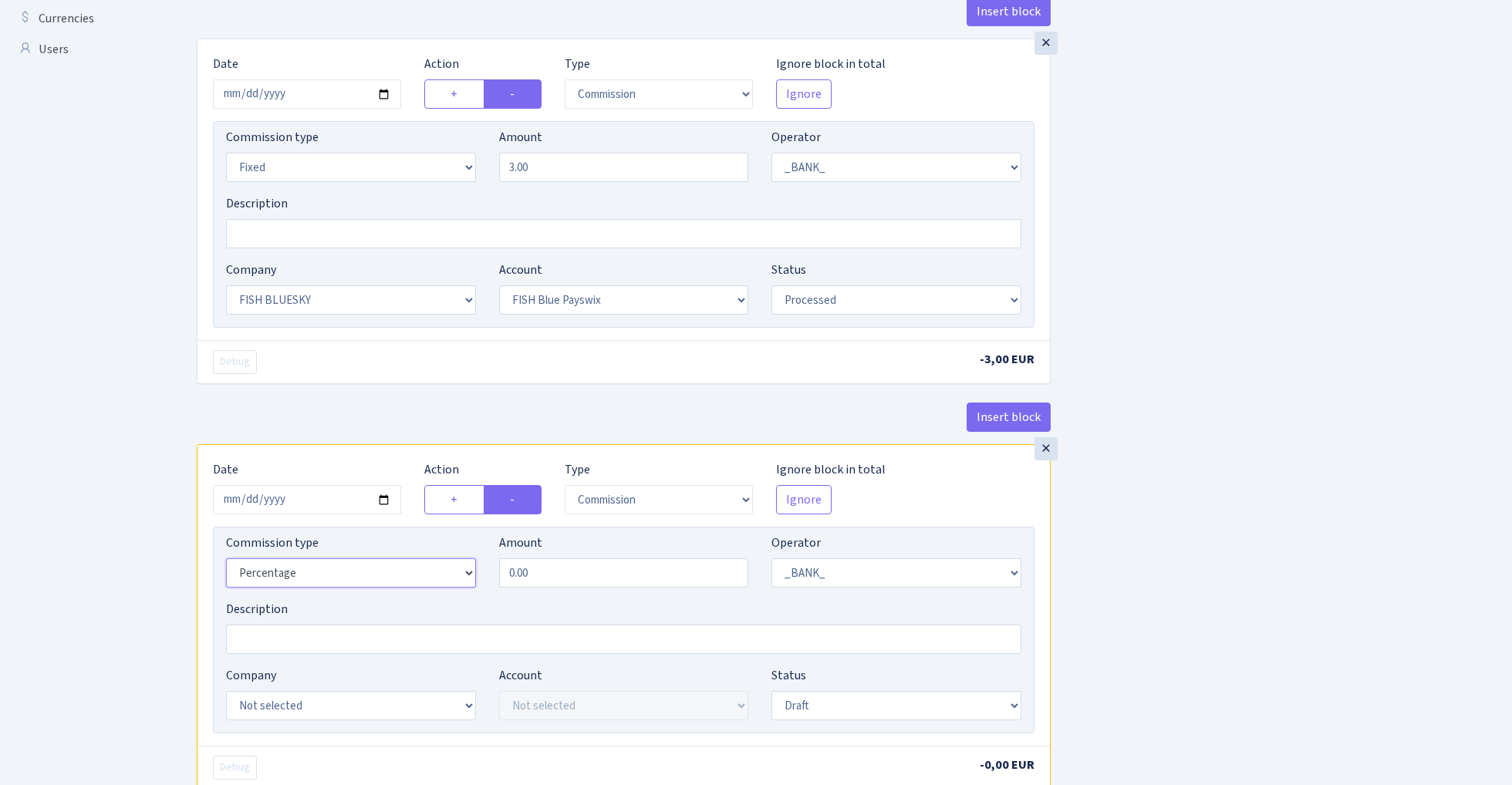
select select "fixed"
click at [581, 582] on input "0.00" at bounding box center [624, 573] width 250 height 29
type input "25.00"
click at [1310, 488] on div "Insert block × Date 2025-09-17 Action + - Type --- In Out Commission Field requ…" at bounding box center [843, 222] width 1316 height 1395
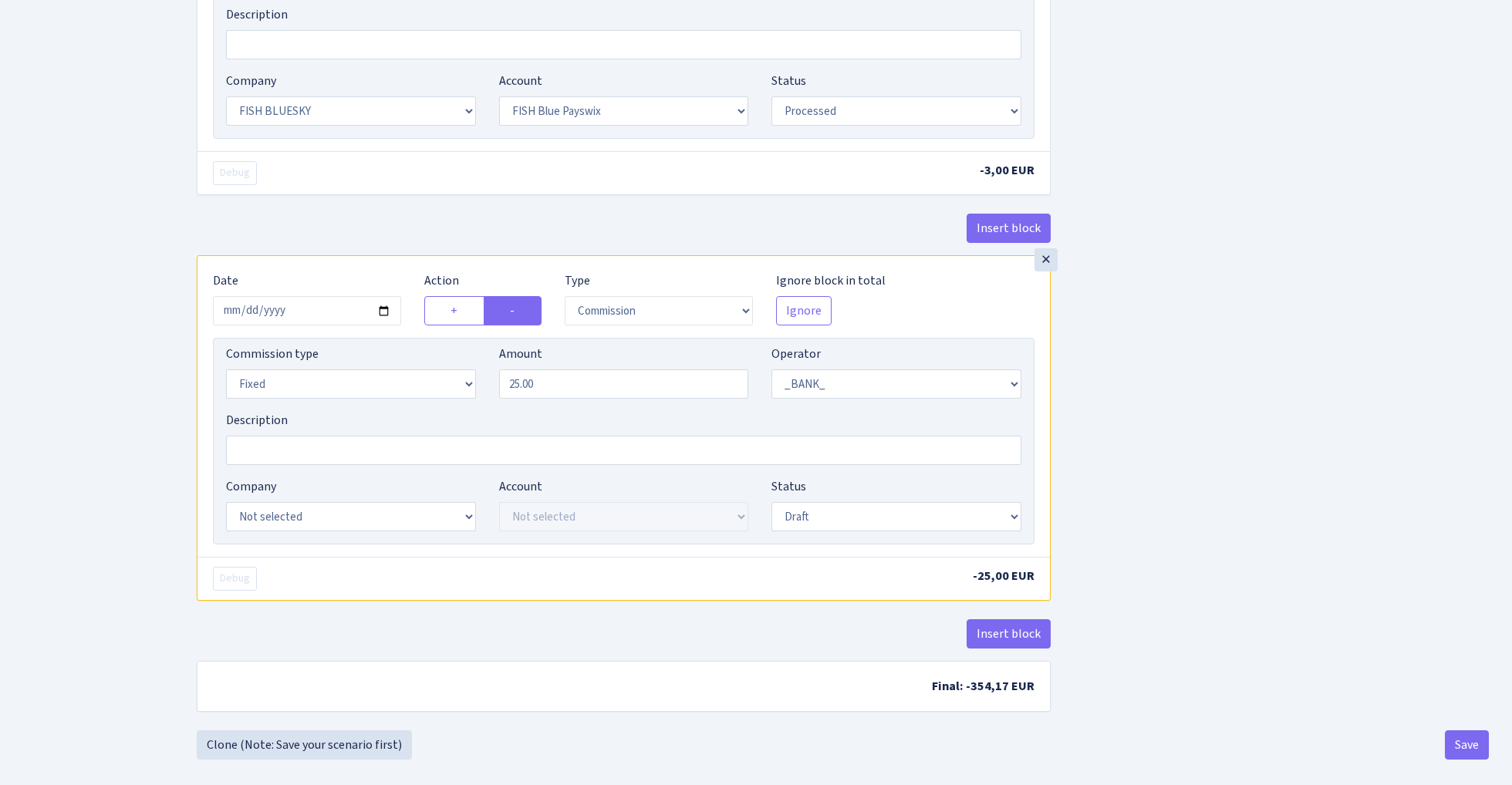
scroll to position [762, 0]
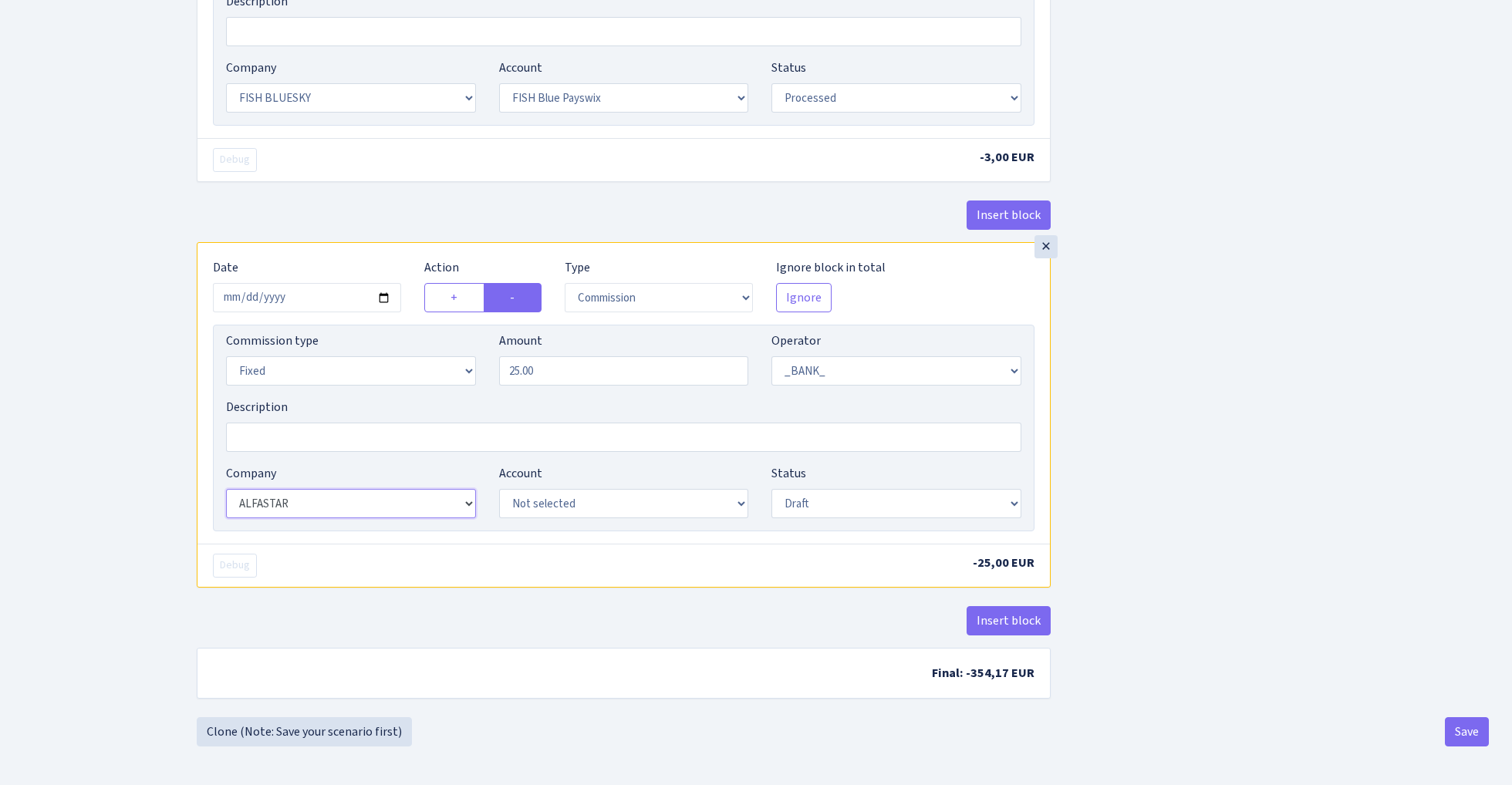
select select "23"
select select "68"
select select "processed"
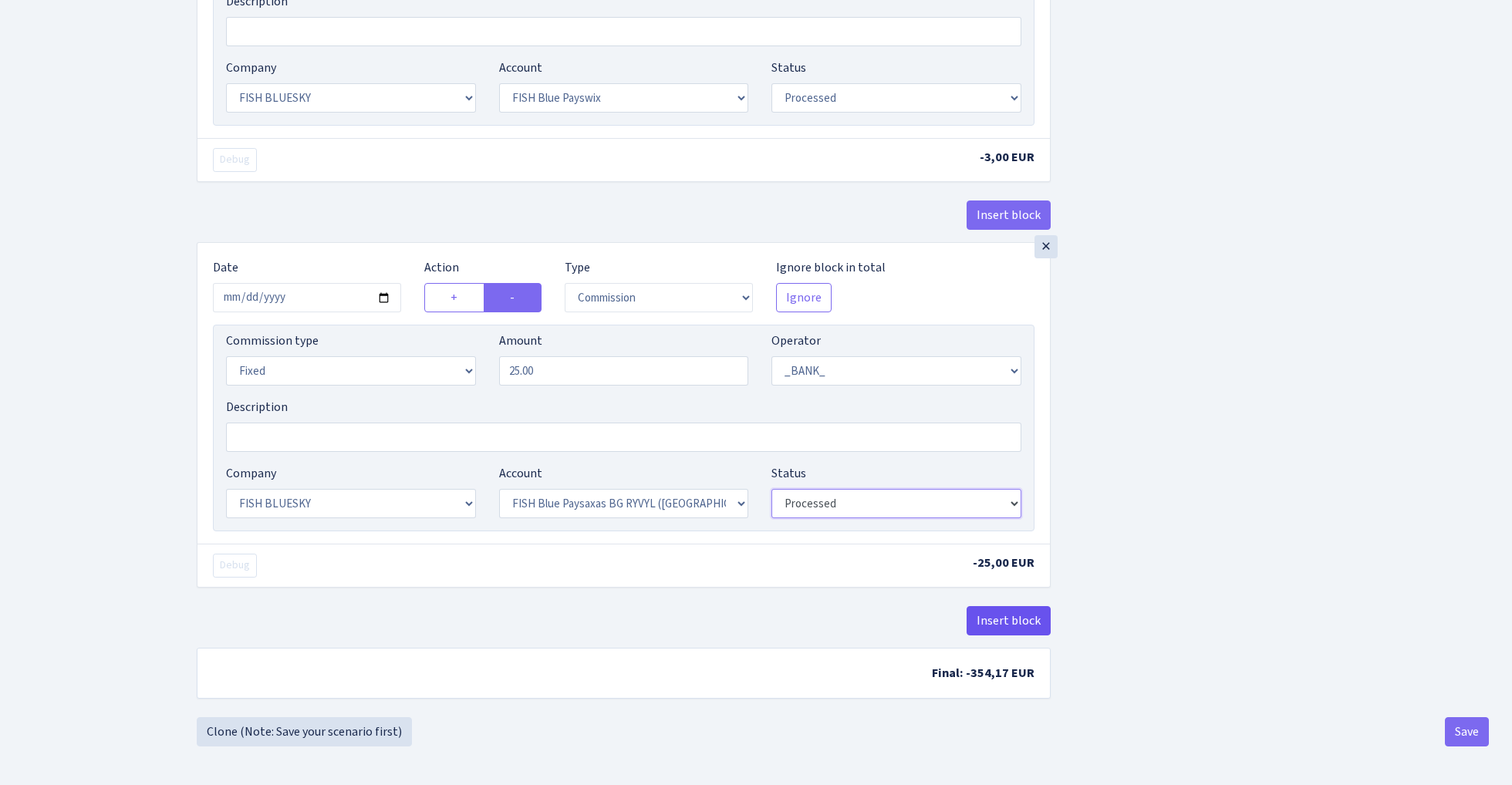
scroll to position [768, 0]
click at [1020, 615] on button "Insert block" at bounding box center [1009, 621] width 84 height 29
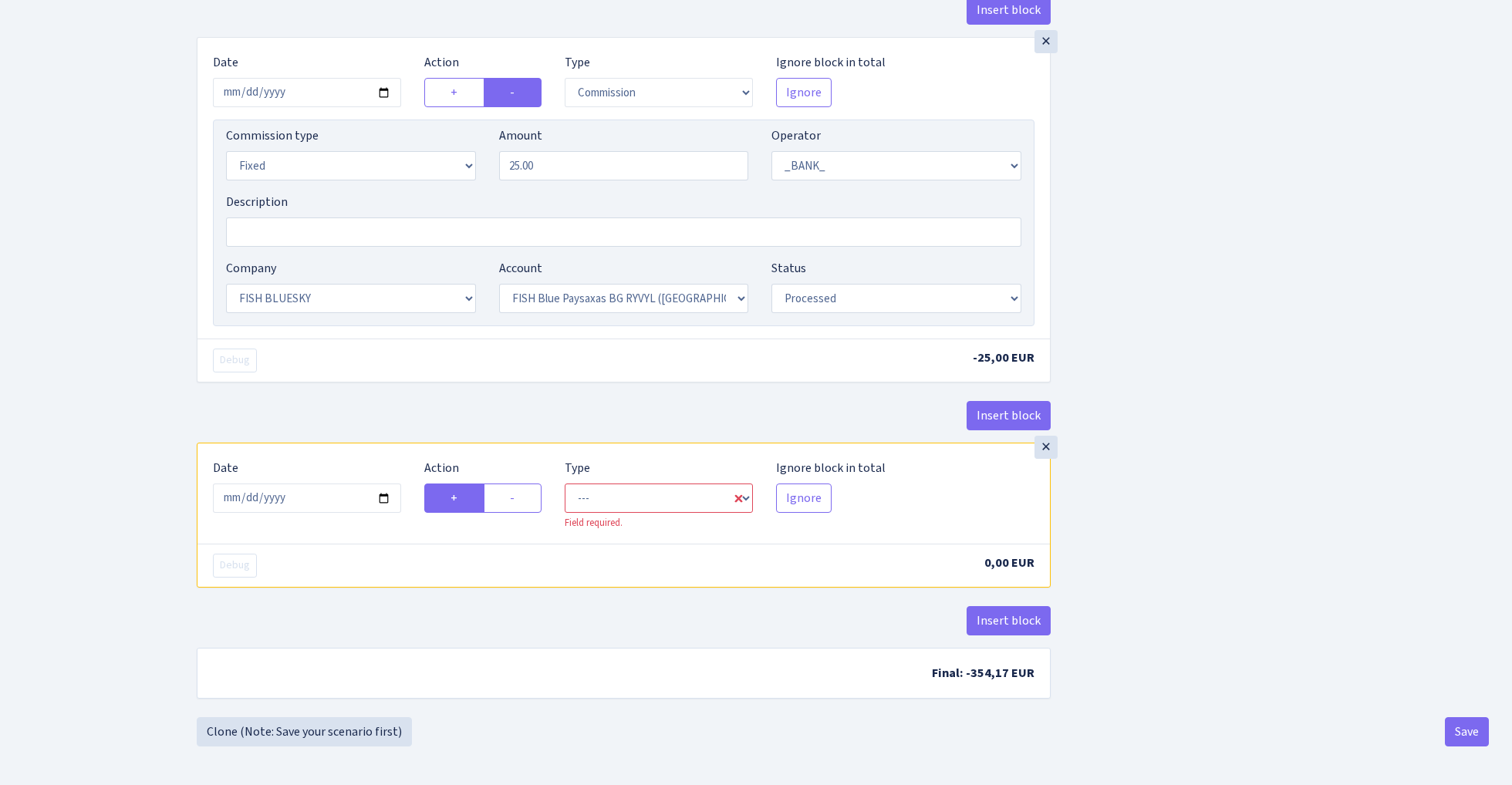
scroll to position [973, 0]
click at [312, 496] on input "2025-10-01" at bounding box center [306, 498] width 188 height 29
type input "2025-09-17"
click at [341, 444] on div "× Date 2025-09-17 Action + - Type --- In Out Commission Field required. Ignore …" at bounding box center [623, 493] width 852 height 99
select select "in"
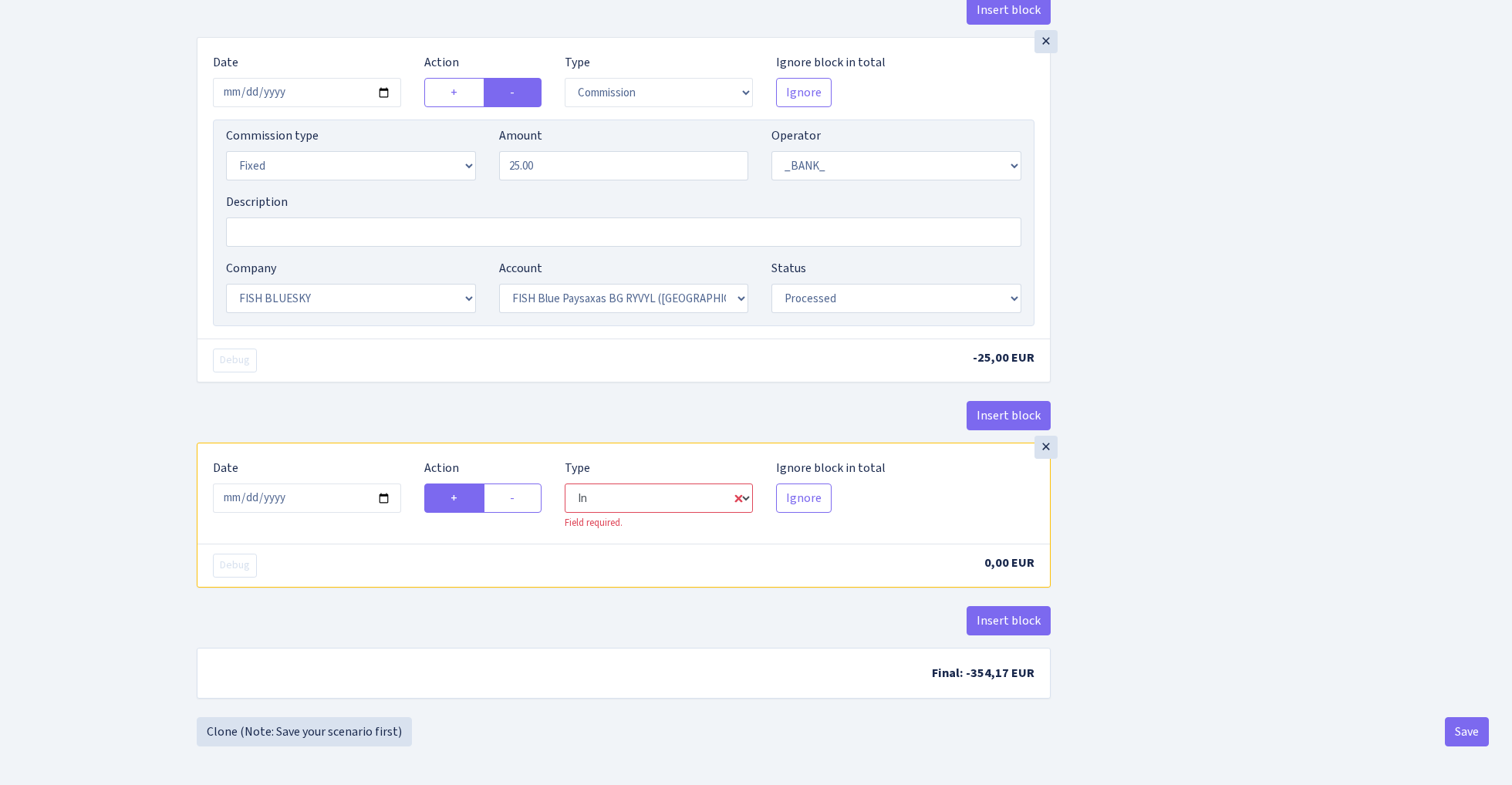
select select "1"
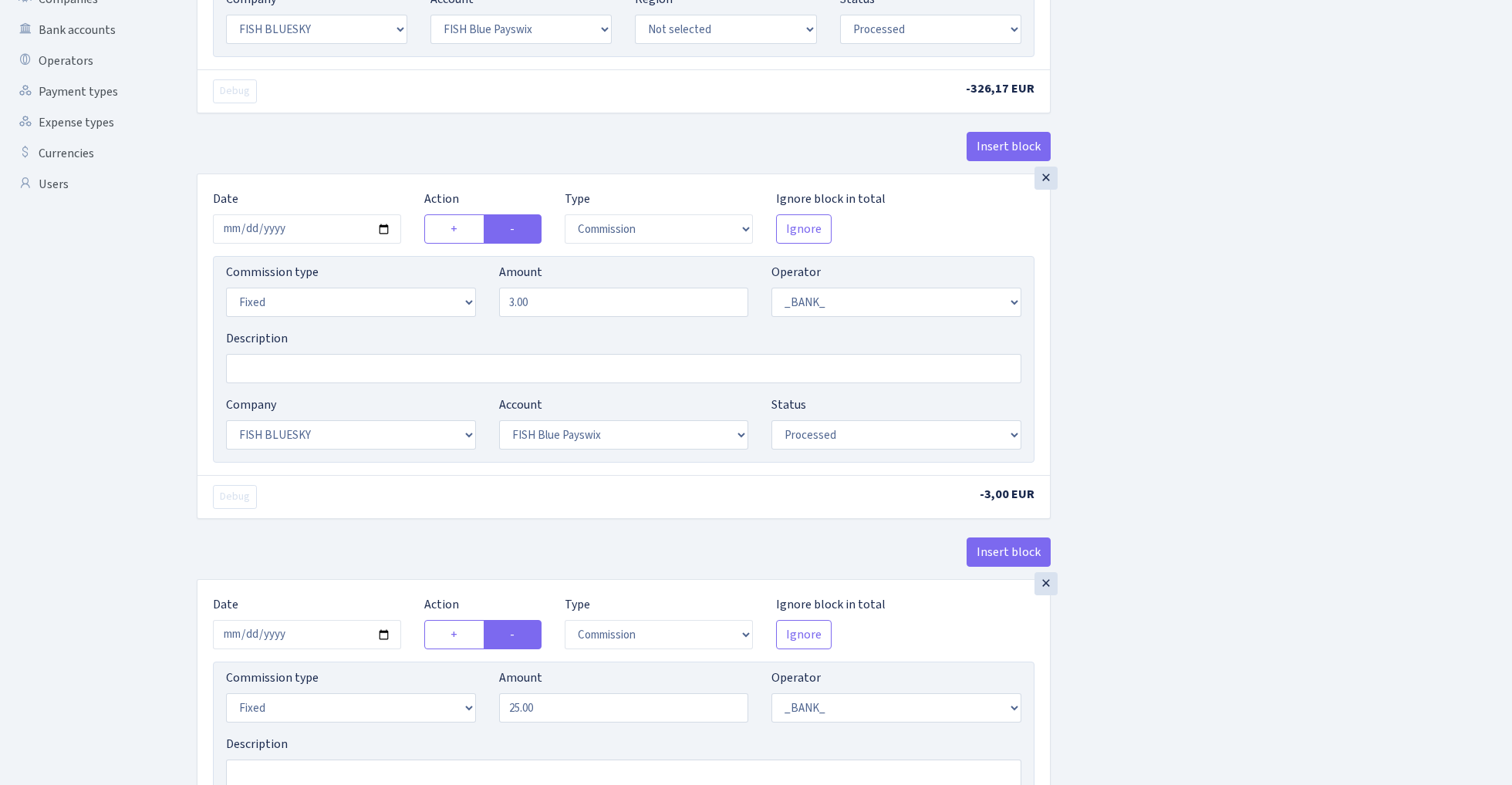
scroll to position [10, 0]
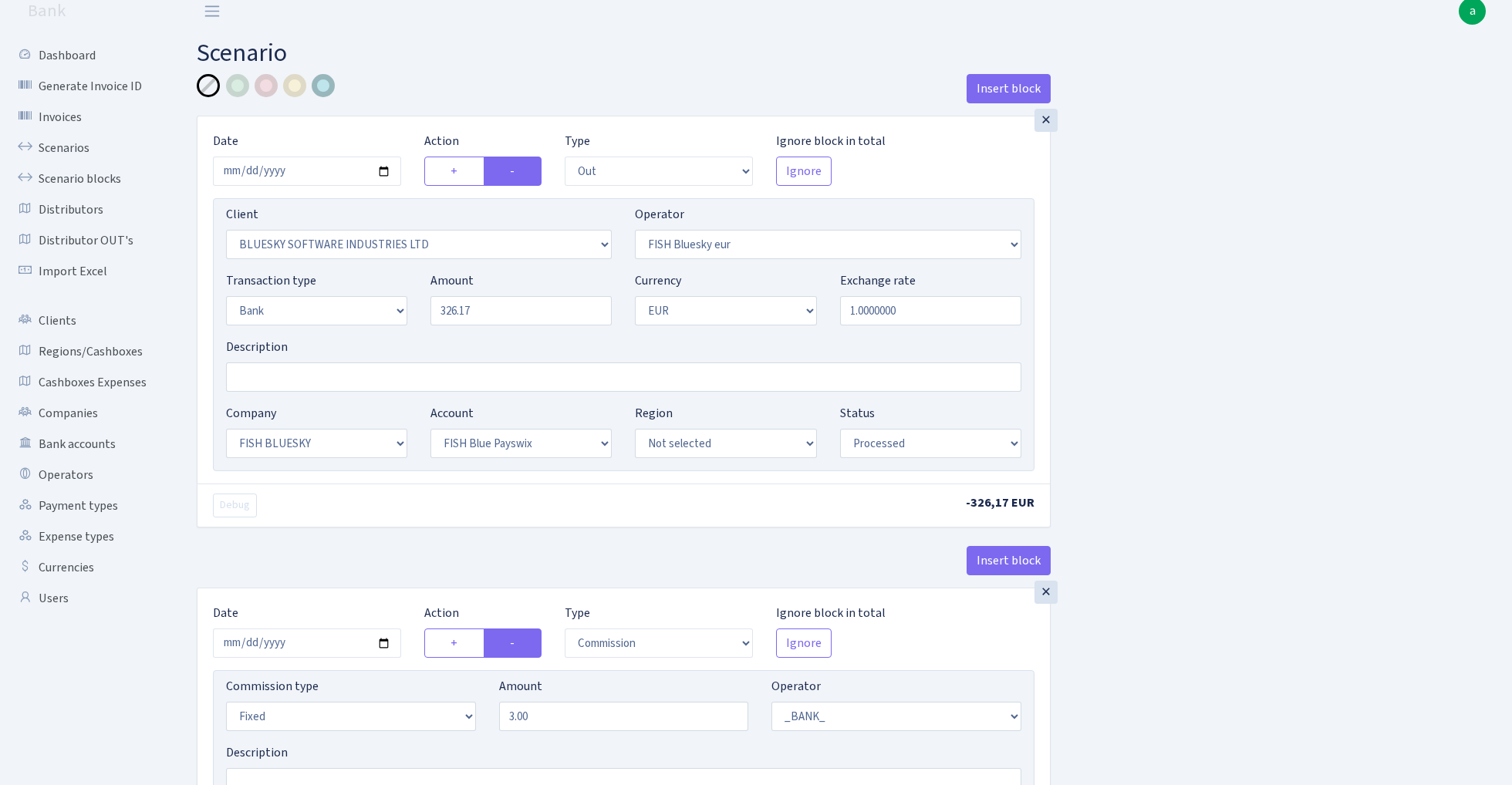
click at [323, 84] on div at bounding box center [323, 85] width 23 height 23
click at [270, 378] on input "Description" at bounding box center [623, 377] width 795 height 29
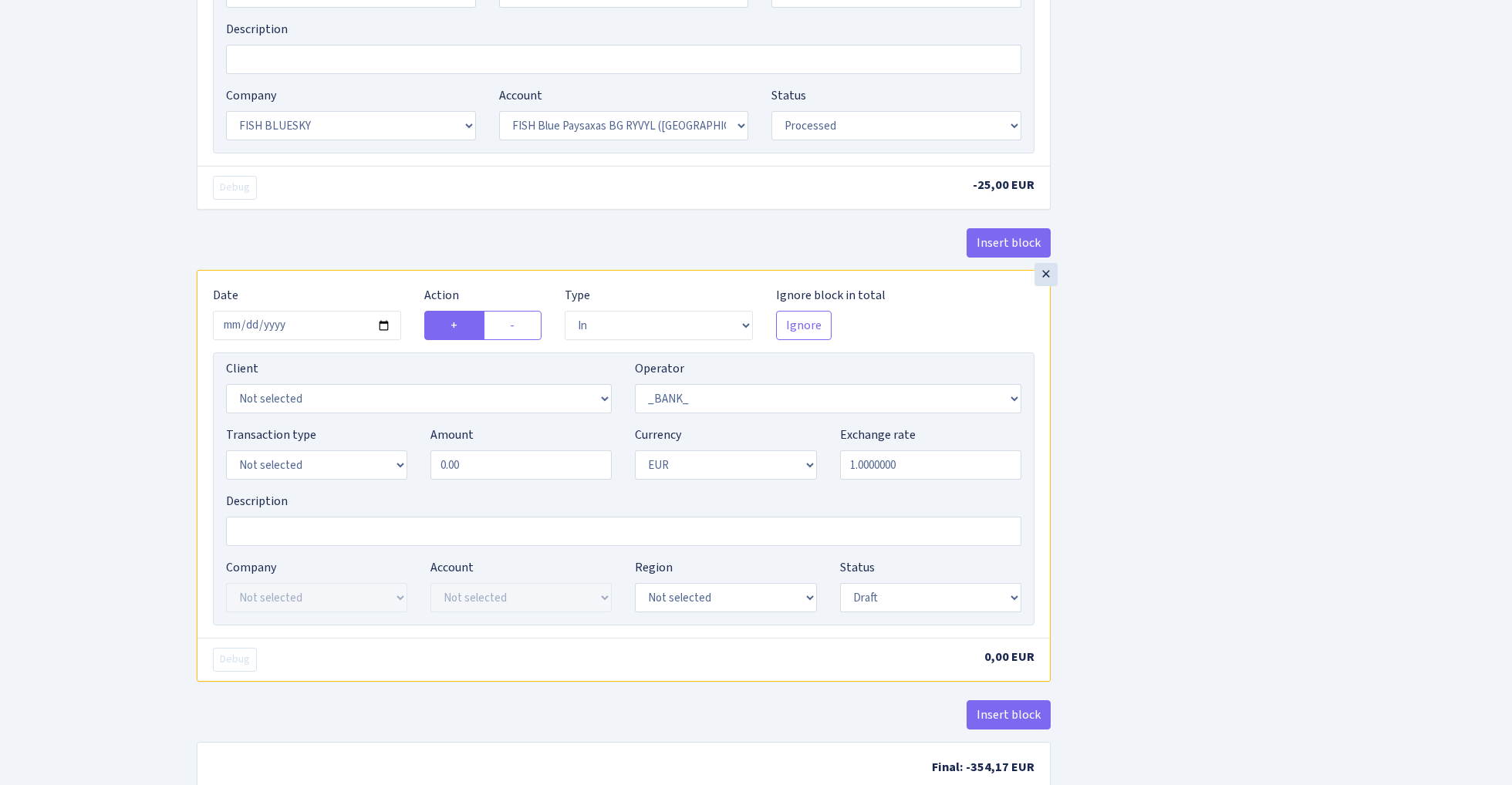
scroll to position [1133, 0]
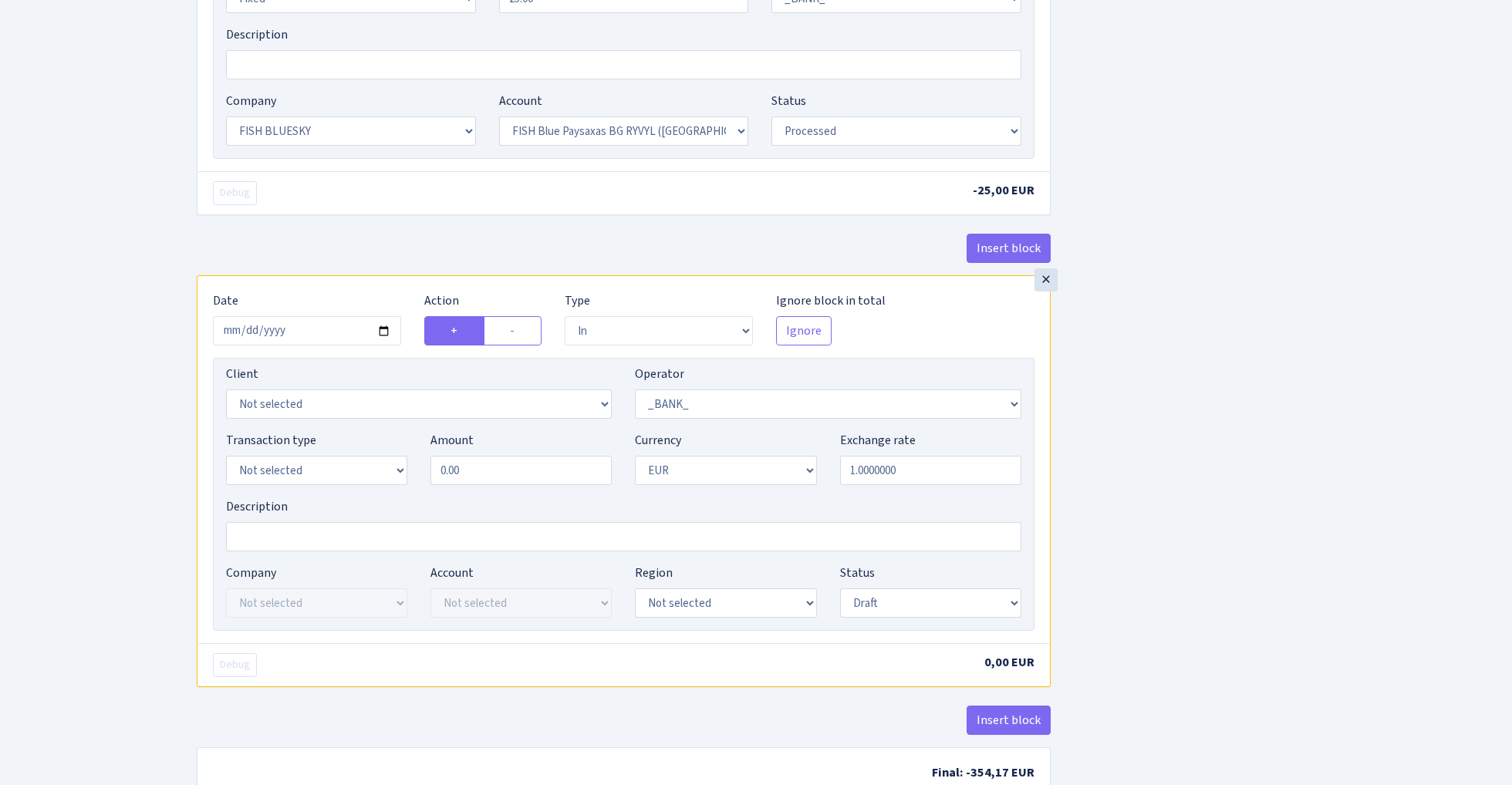
type input "Fish blue payswix - paysaxas"
select select "460"
select select "2867"
select select "2"
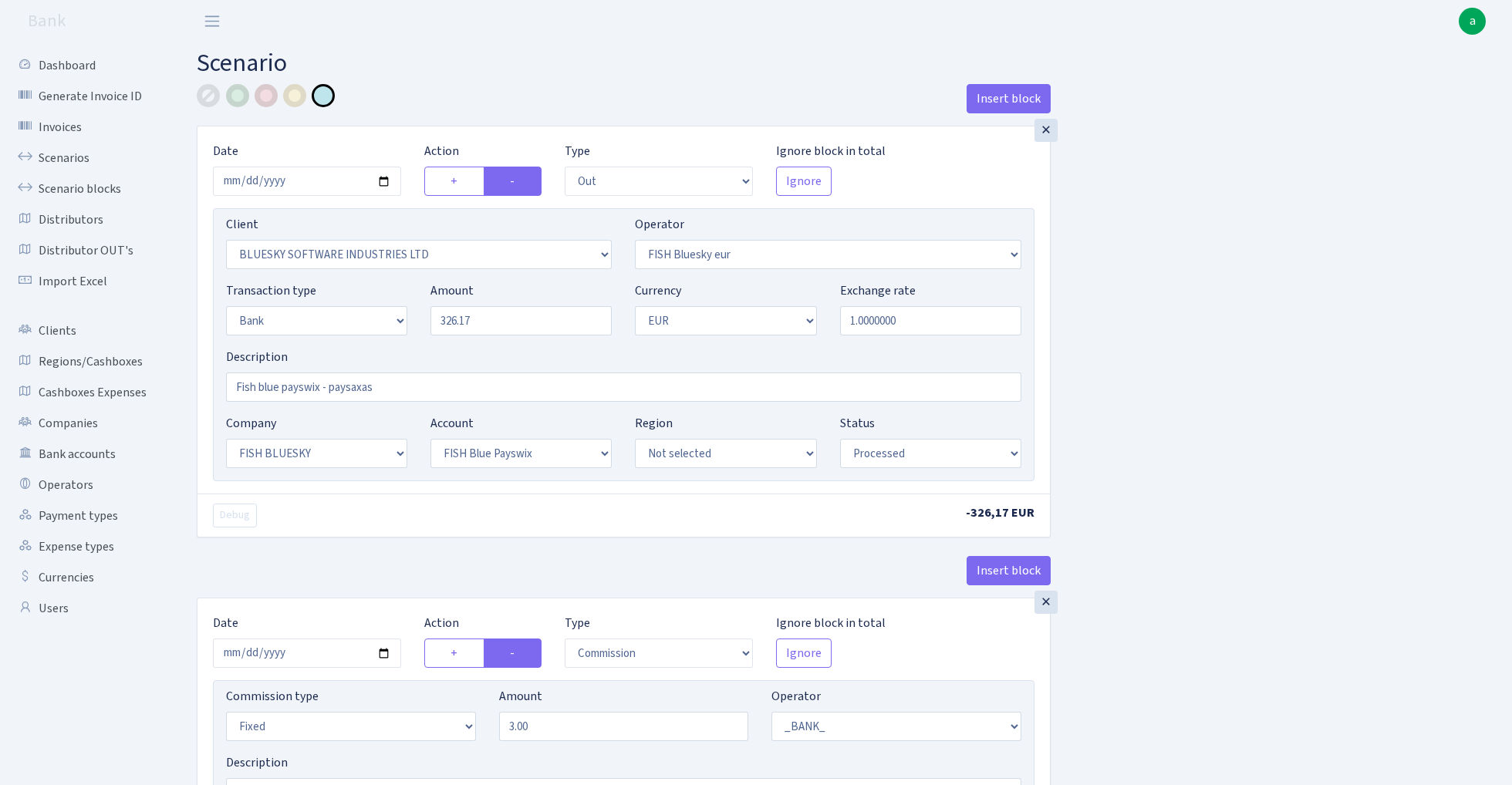
scroll to position [0, 0]
click at [507, 327] on input "326.17" at bounding box center [521, 321] width 182 height 29
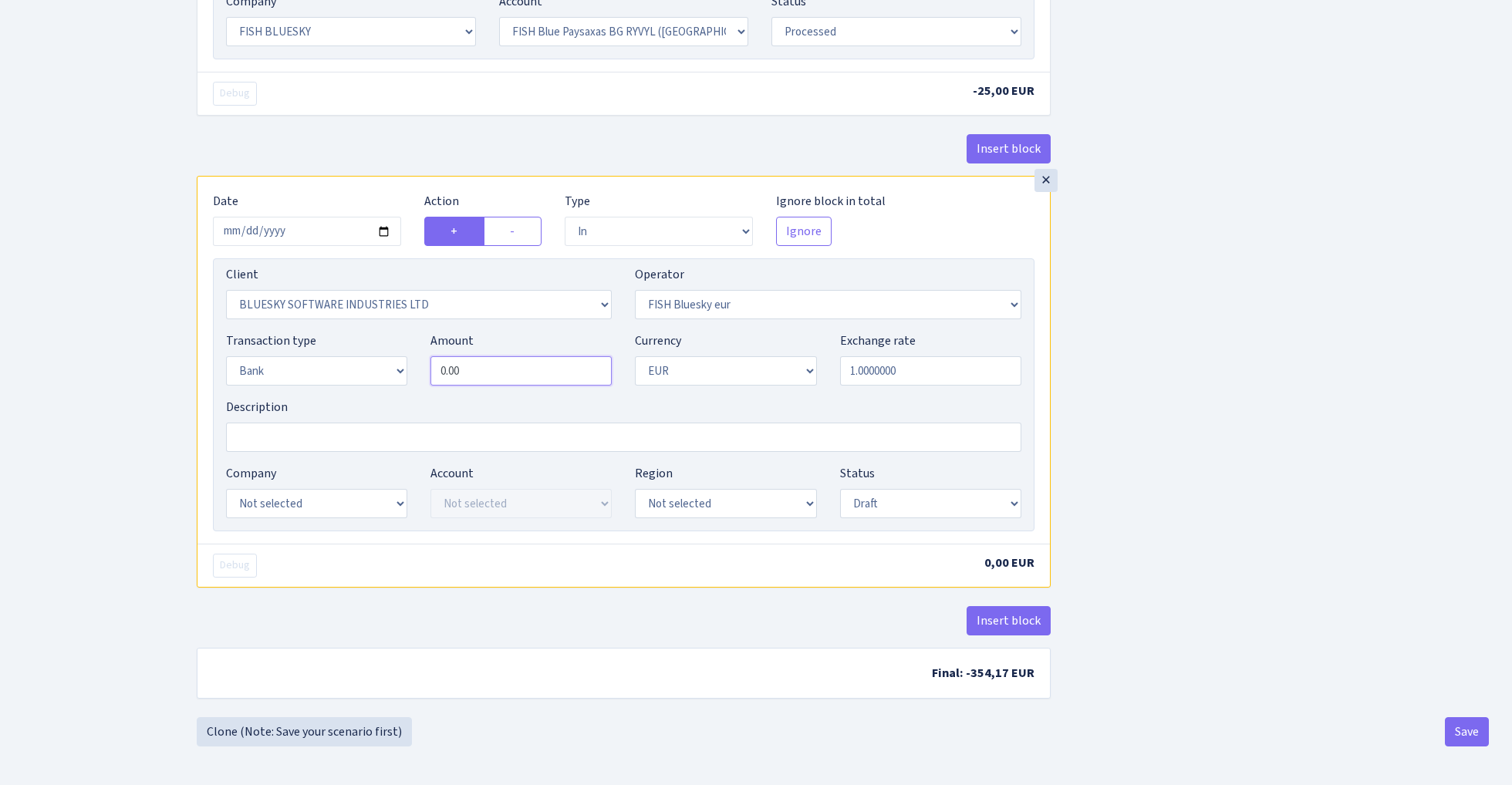
scroll to position [1235, 0]
click at [503, 377] on input "0.00" at bounding box center [521, 371] width 182 height 29
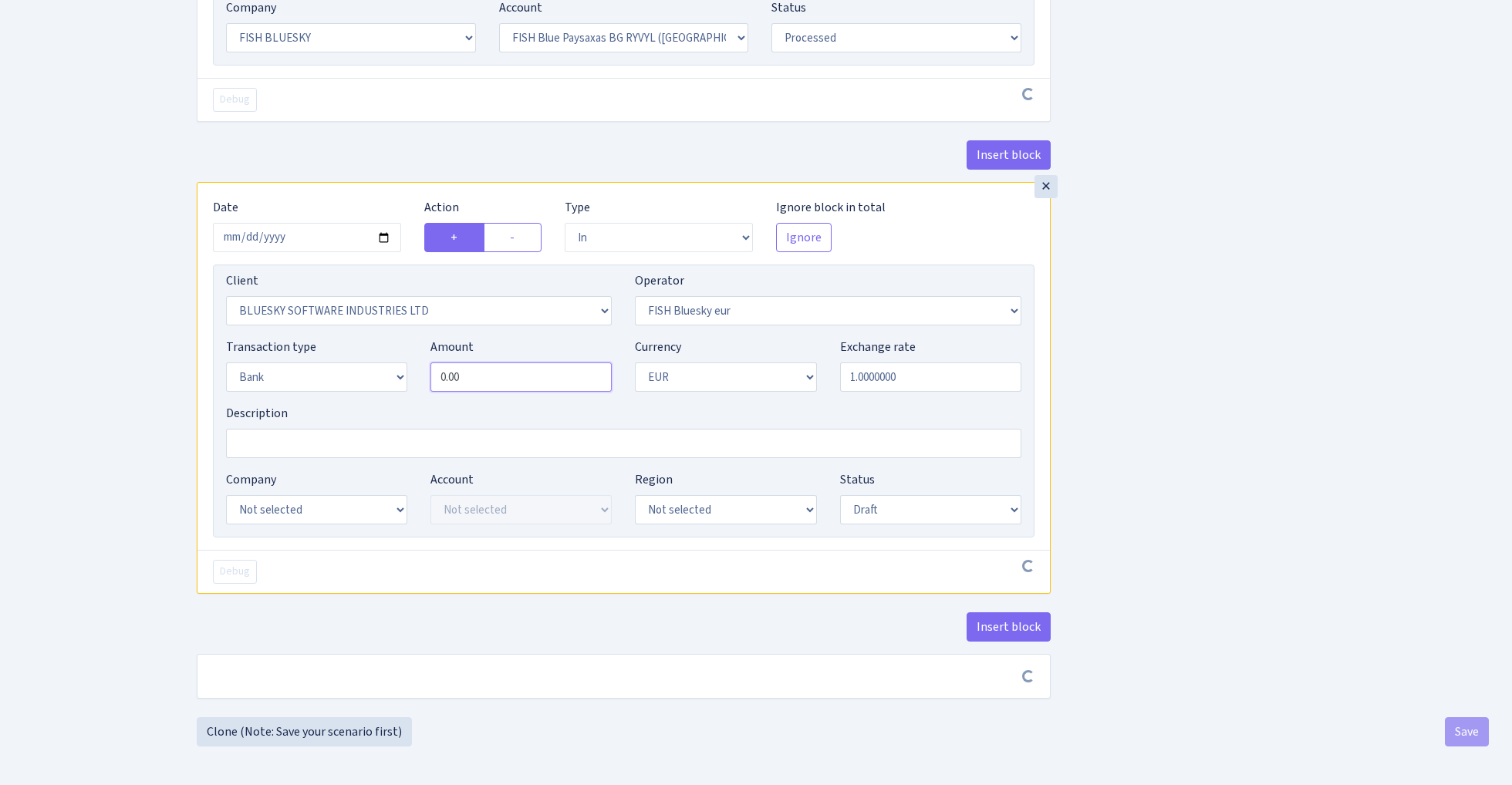
click at [503, 377] on input "0.00" at bounding box center [521, 377] width 182 height 29
paste input "326.17"
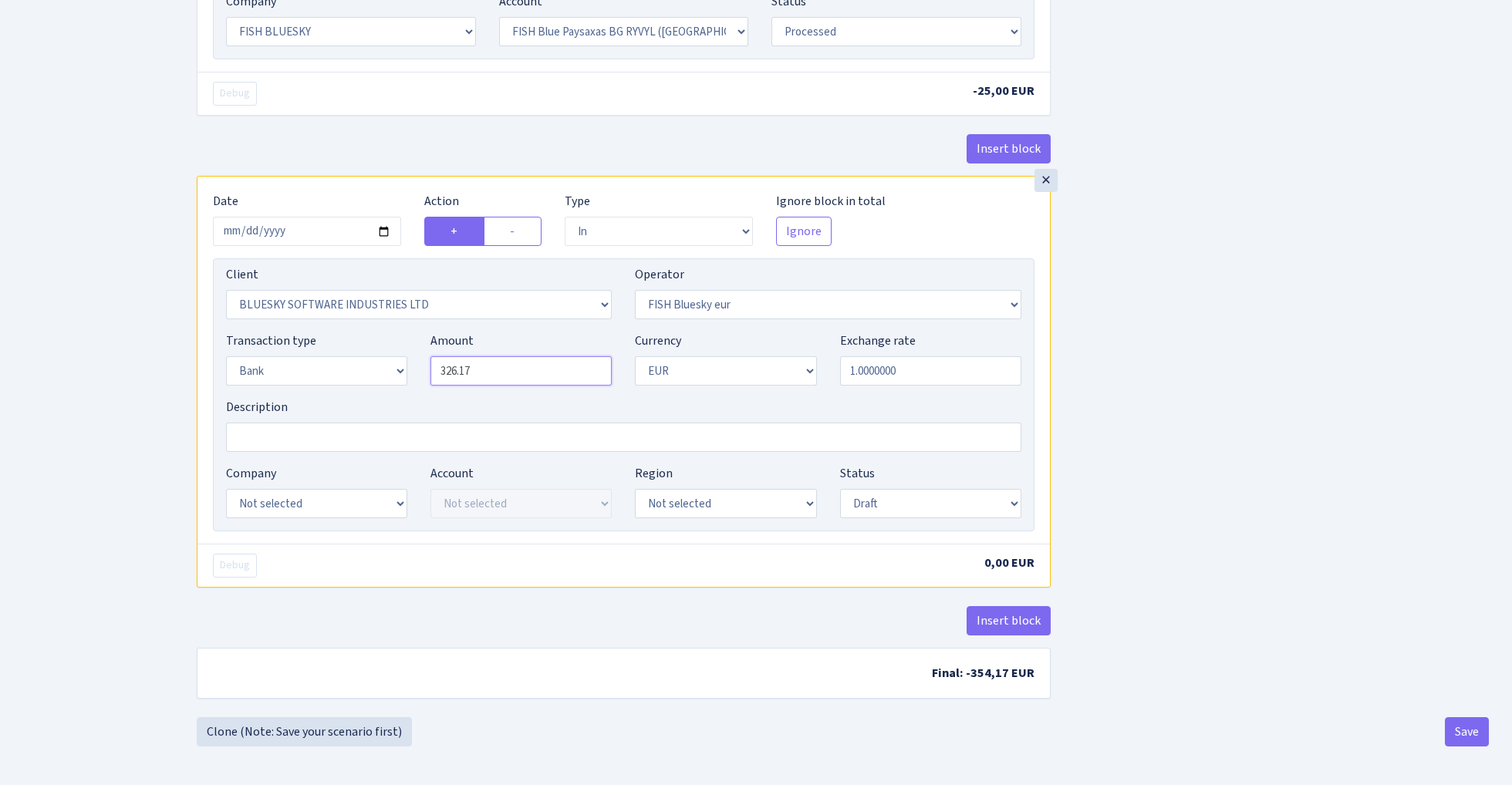
type input "326.17"
select select "23"
select select "68"
select select "processed"
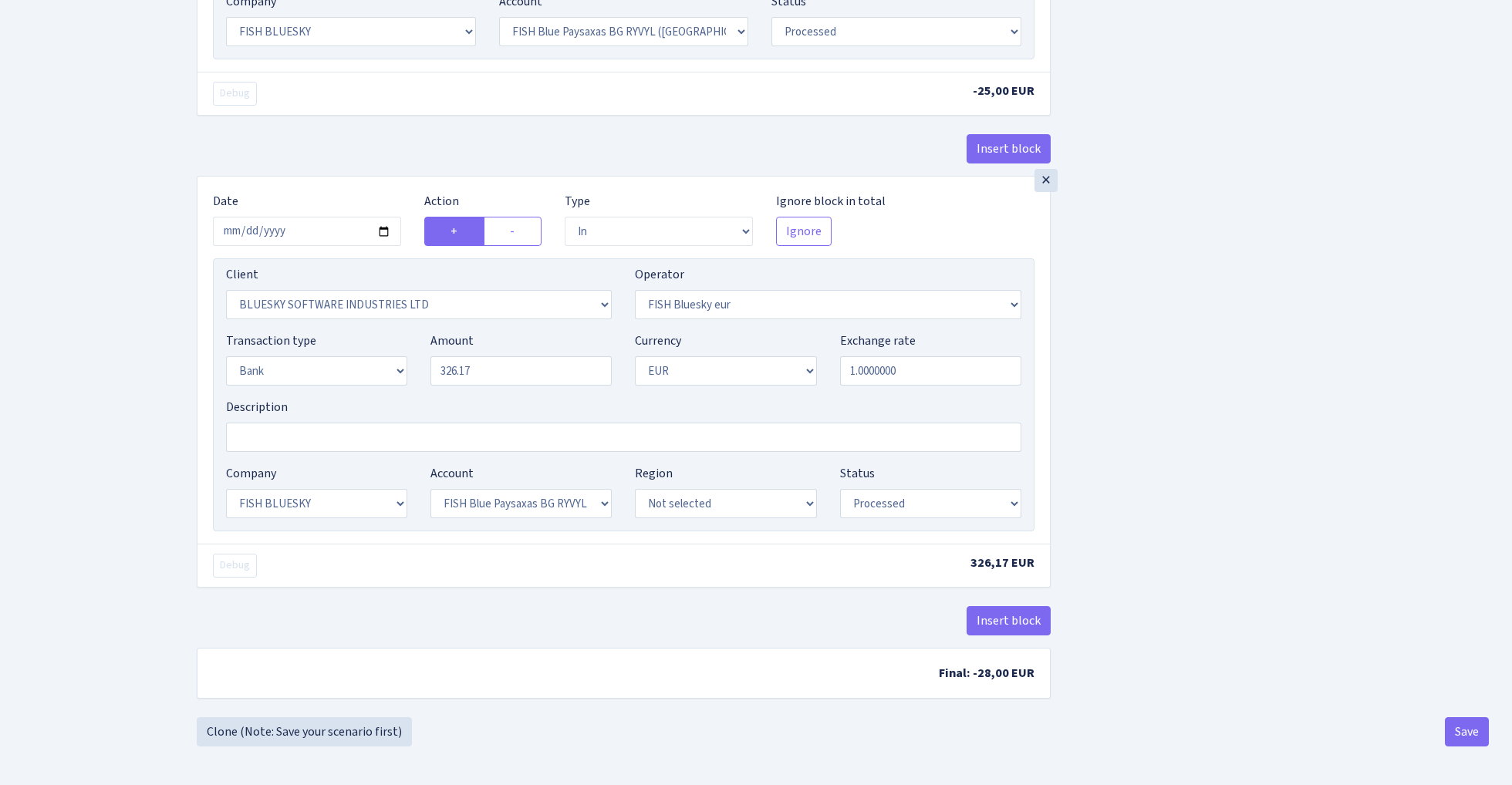
scroll to position [1242, 0]
click at [1473, 733] on button "Save" at bounding box center [1467, 732] width 44 height 29
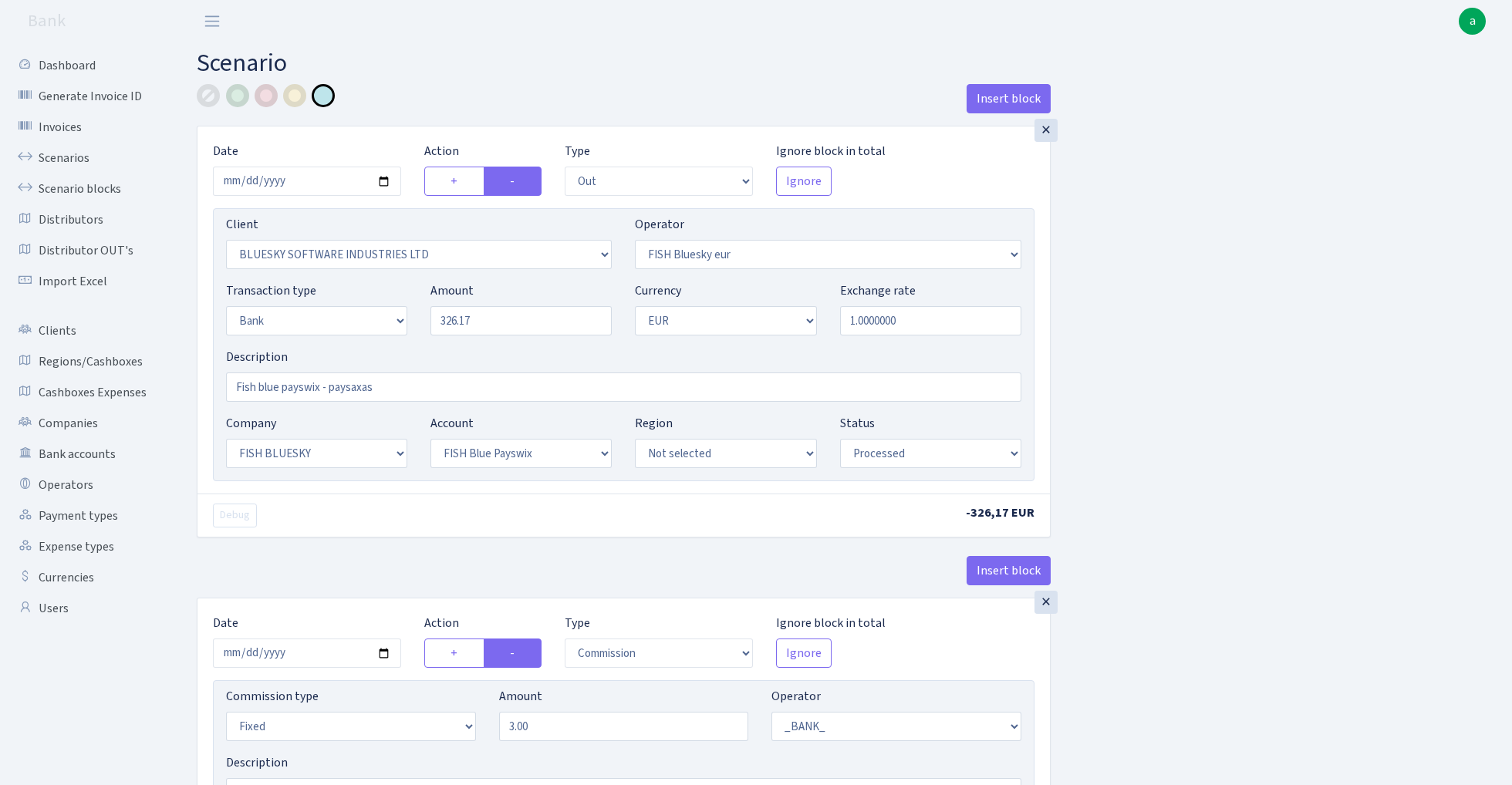
select select "out"
select select "2867"
select select "460"
select select "2"
select select "1"
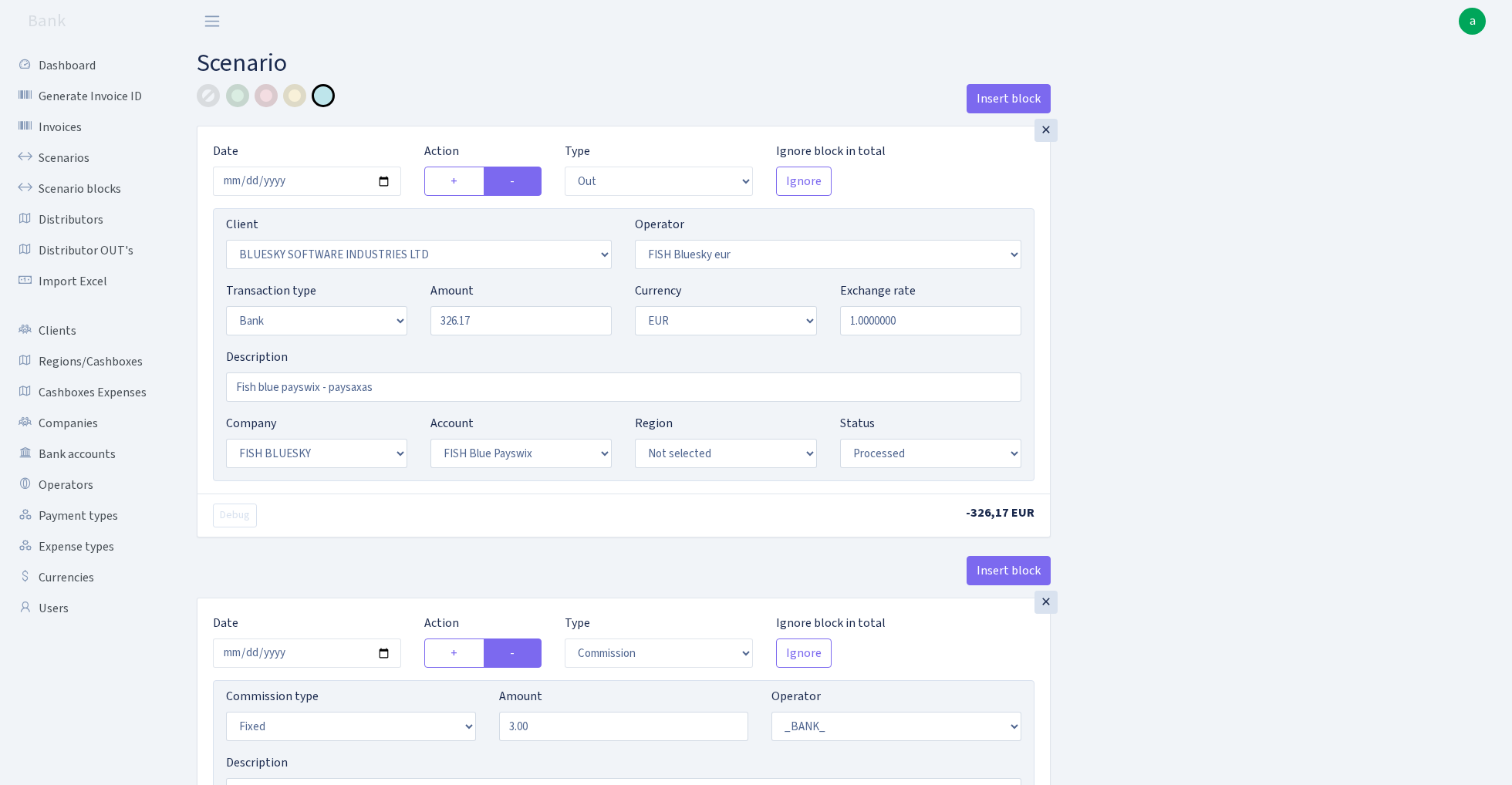
select select "23"
select select "69"
select select "processed"
select select "commission"
select select "fixed"
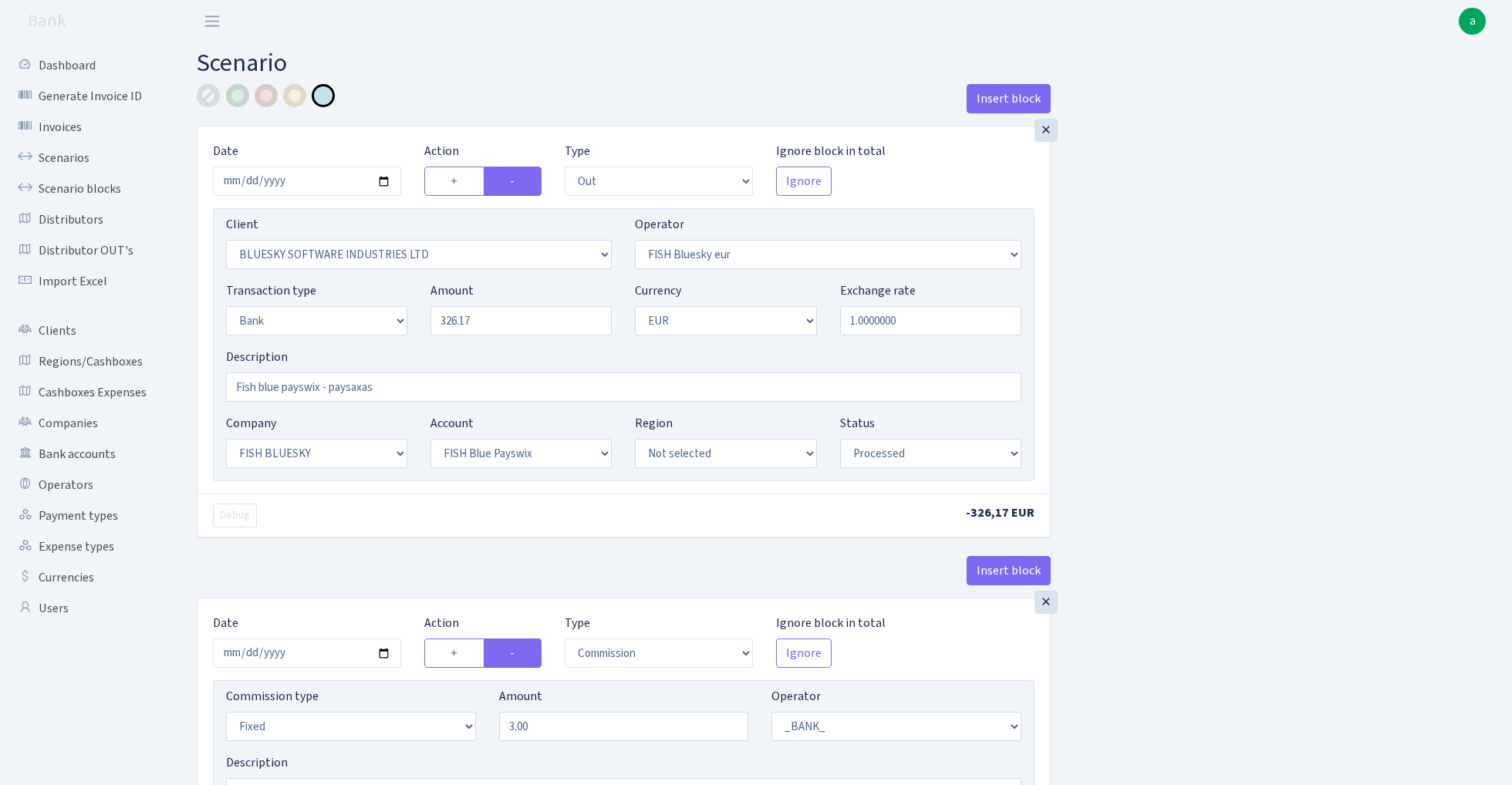
select select "1"
select select "23"
select select "69"
select select "processed"
select select "commission"
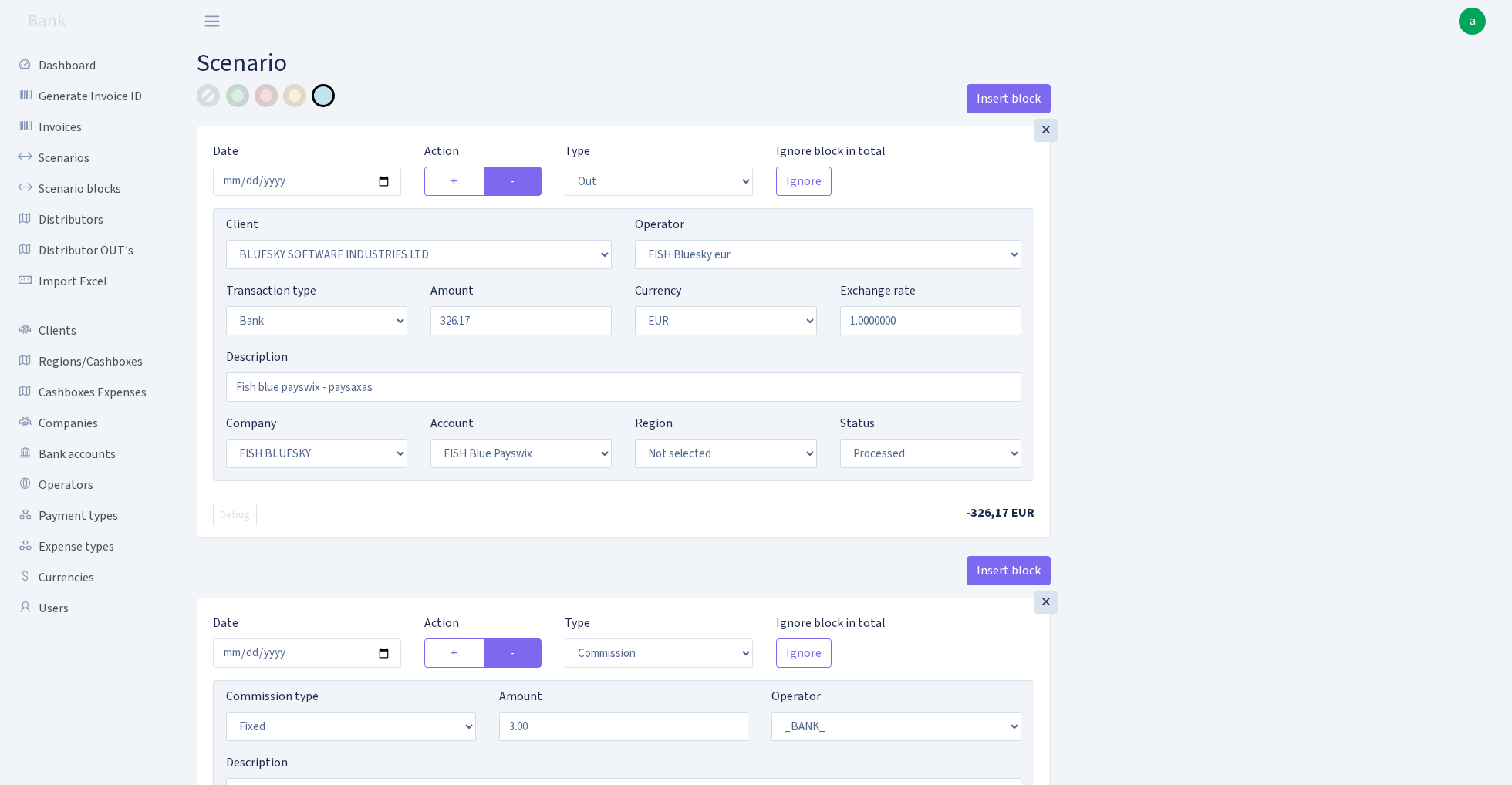
select select "fixed"
select select "1"
select select "23"
select select "68"
select select "processed"
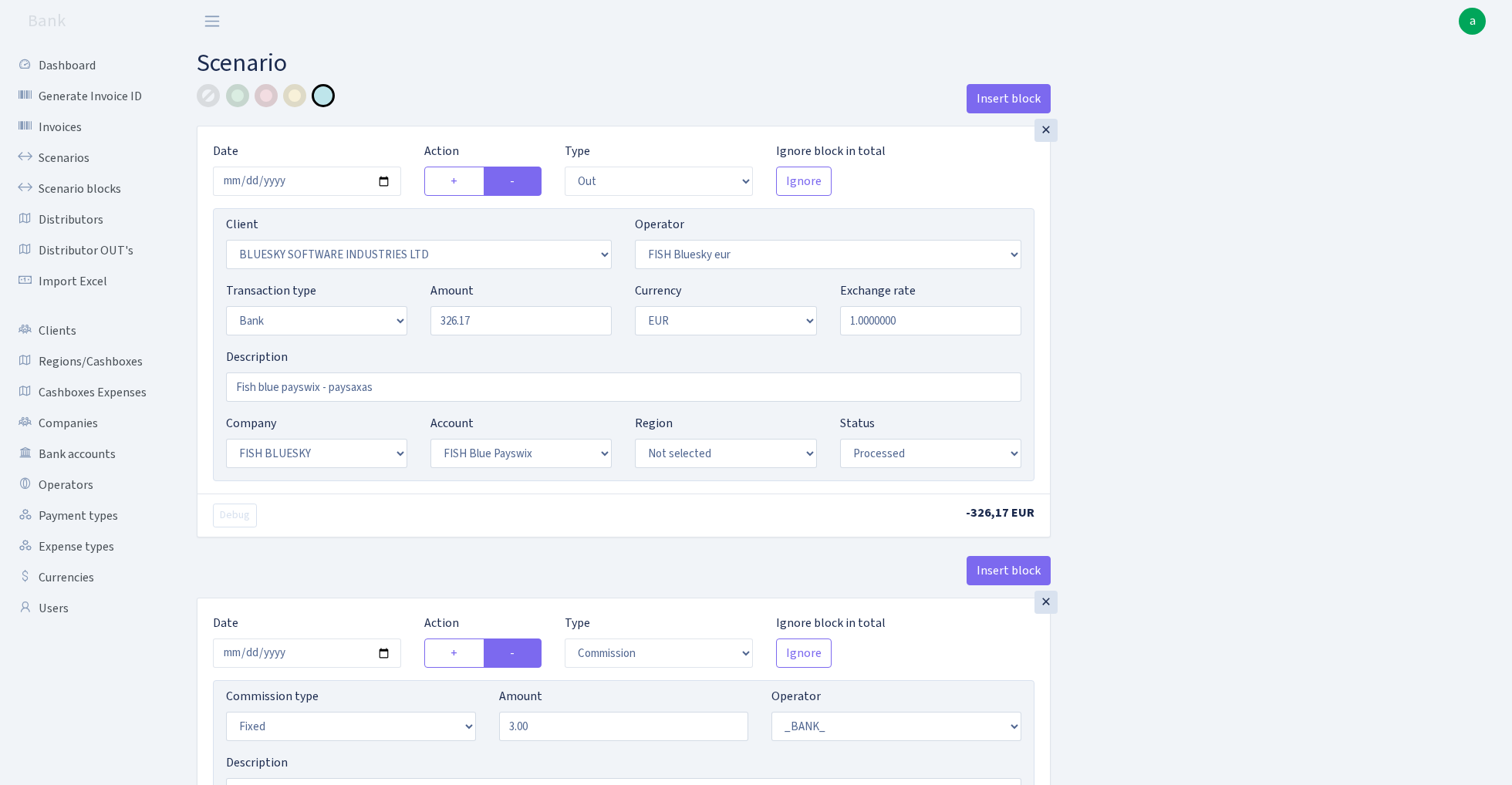
select select "in"
select select "2867"
select select "460"
select select "2"
select select "1"
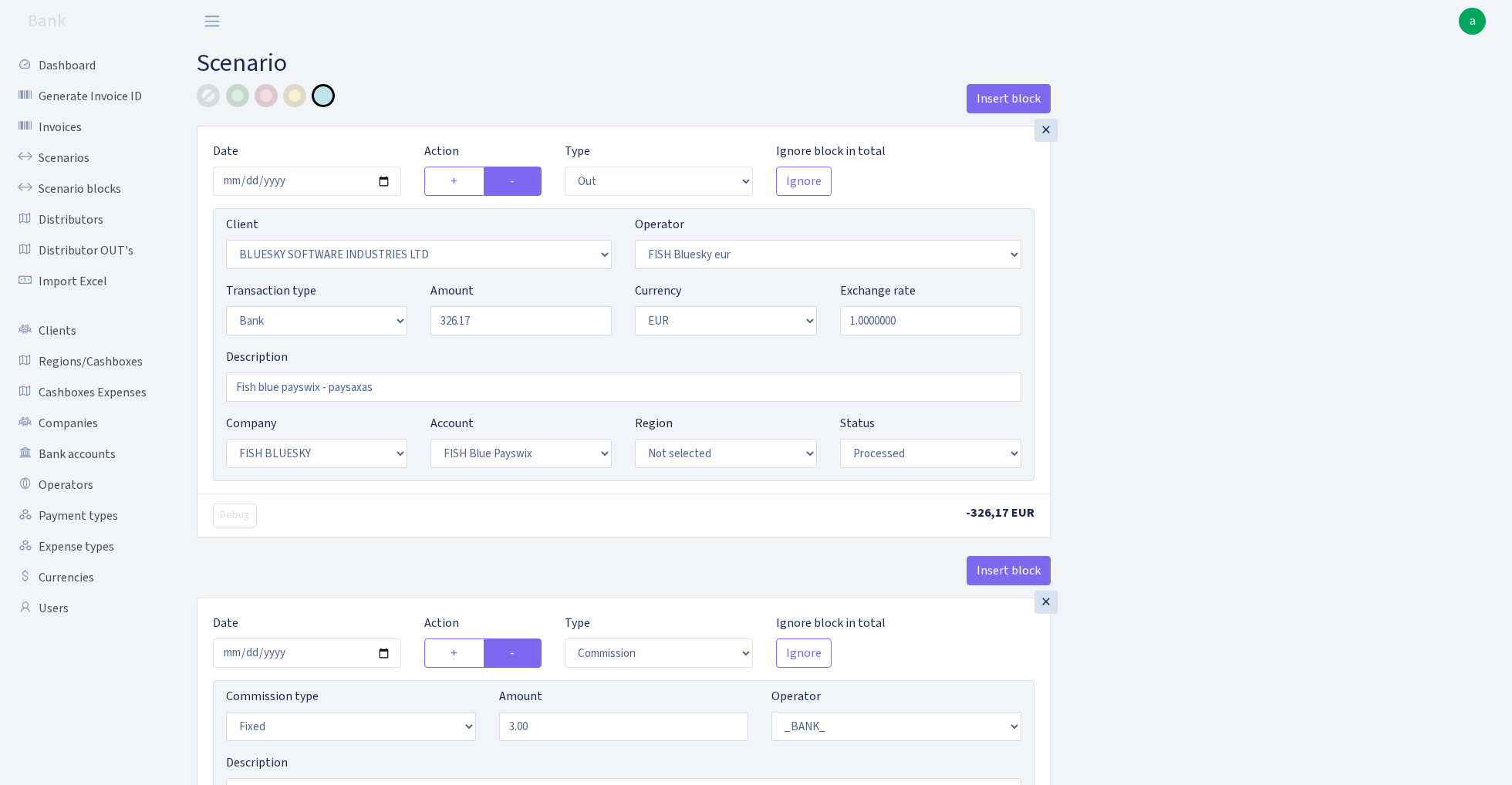
select select "23"
select select "68"
select select "processed"
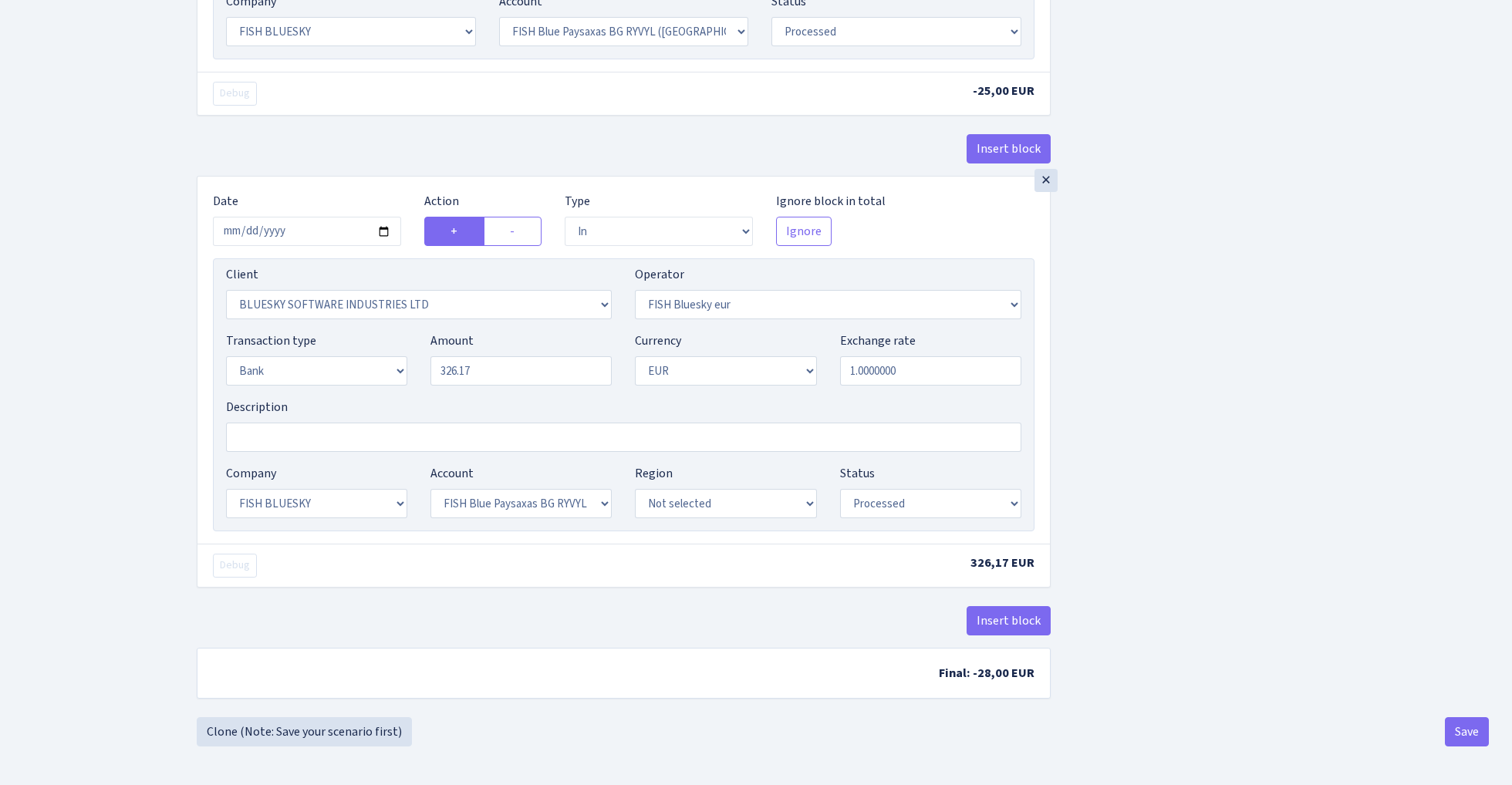
scroll to position [1242, 0]
click at [1463, 730] on button "Save" at bounding box center [1467, 732] width 44 height 29
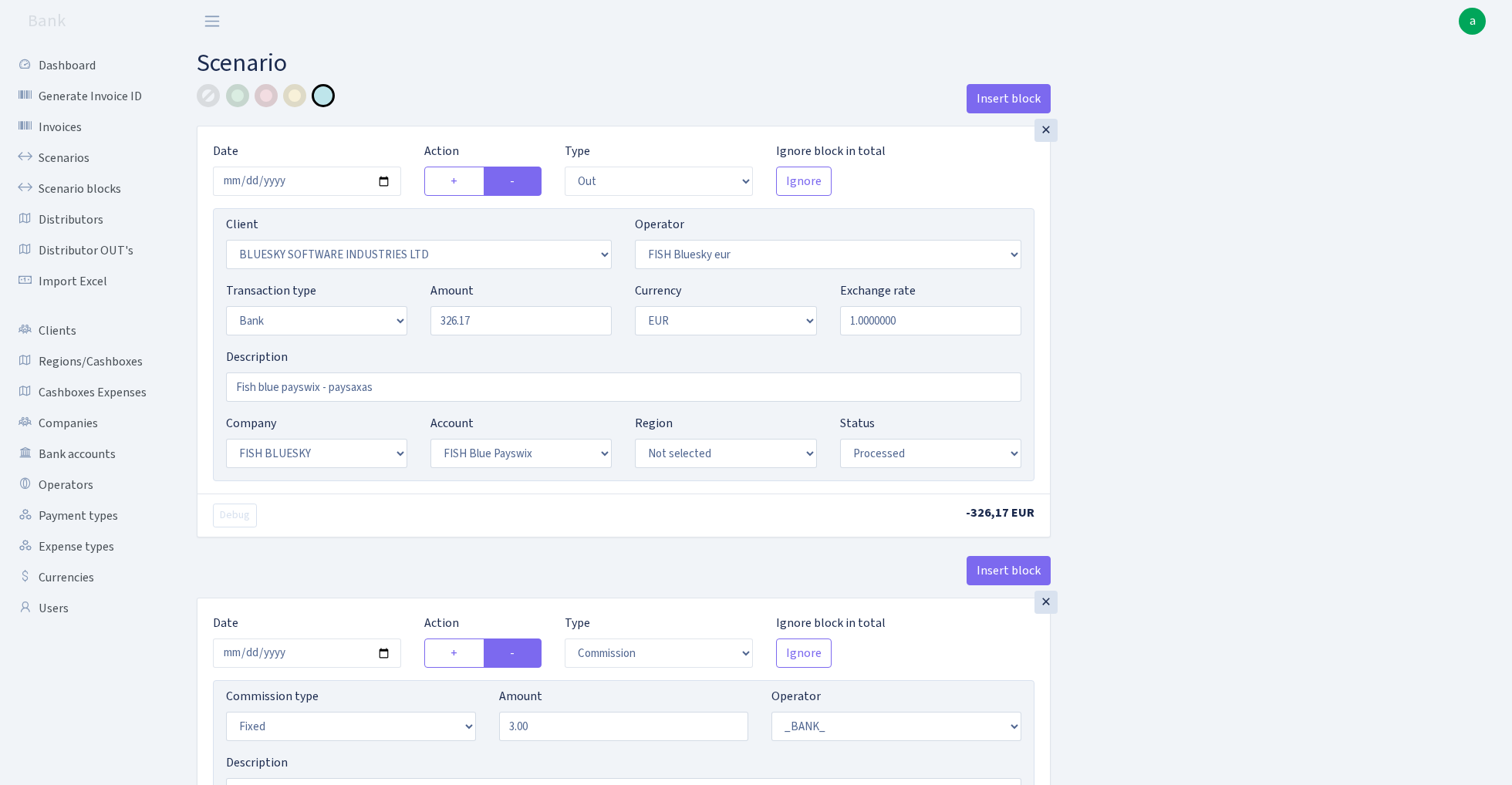
select select "out"
select select "2867"
select select "460"
select select "2"
select select "1"
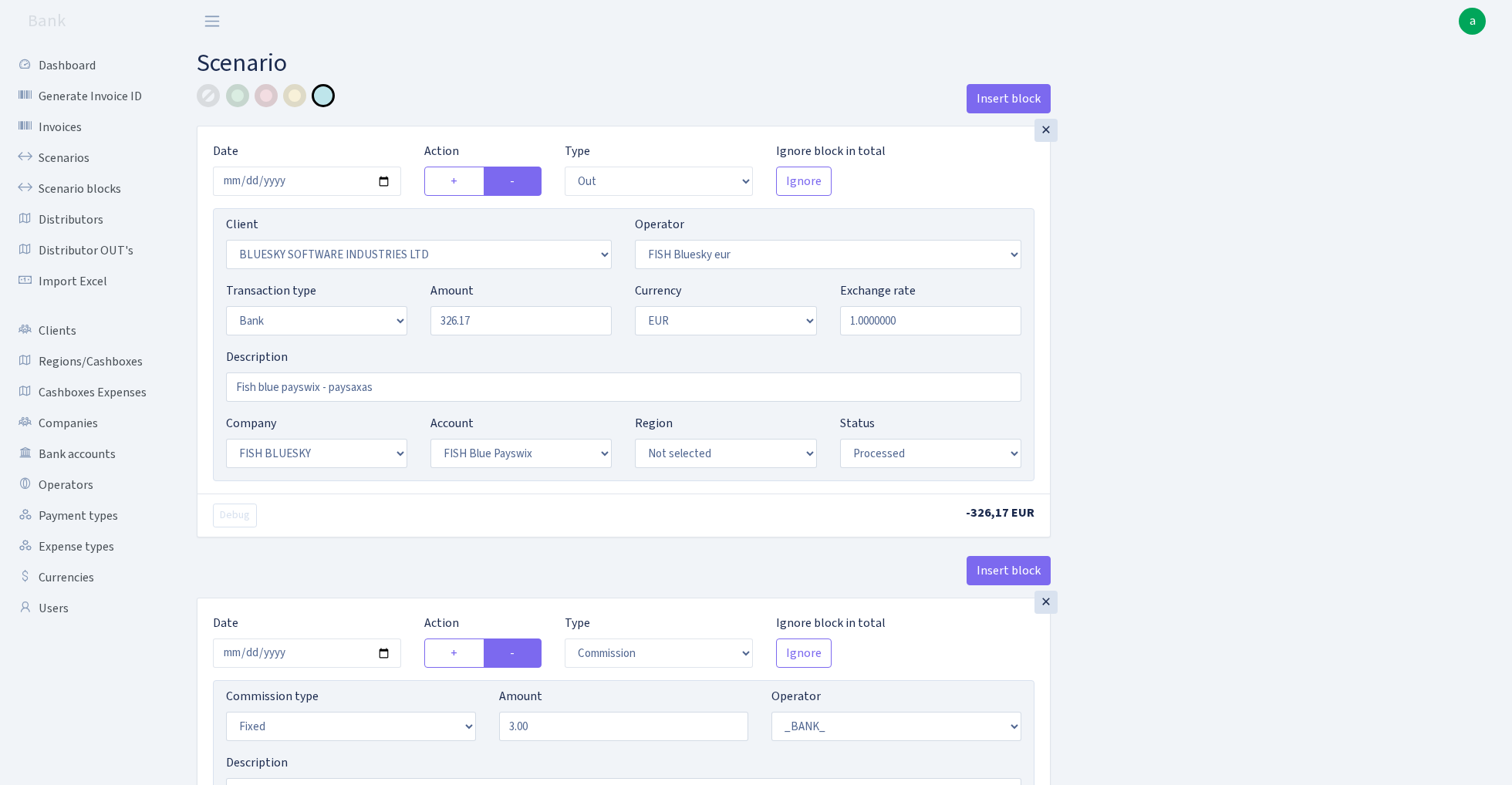
select select "23"
select select "69"
select select "processed"
select select "commission"
select select "fixed"
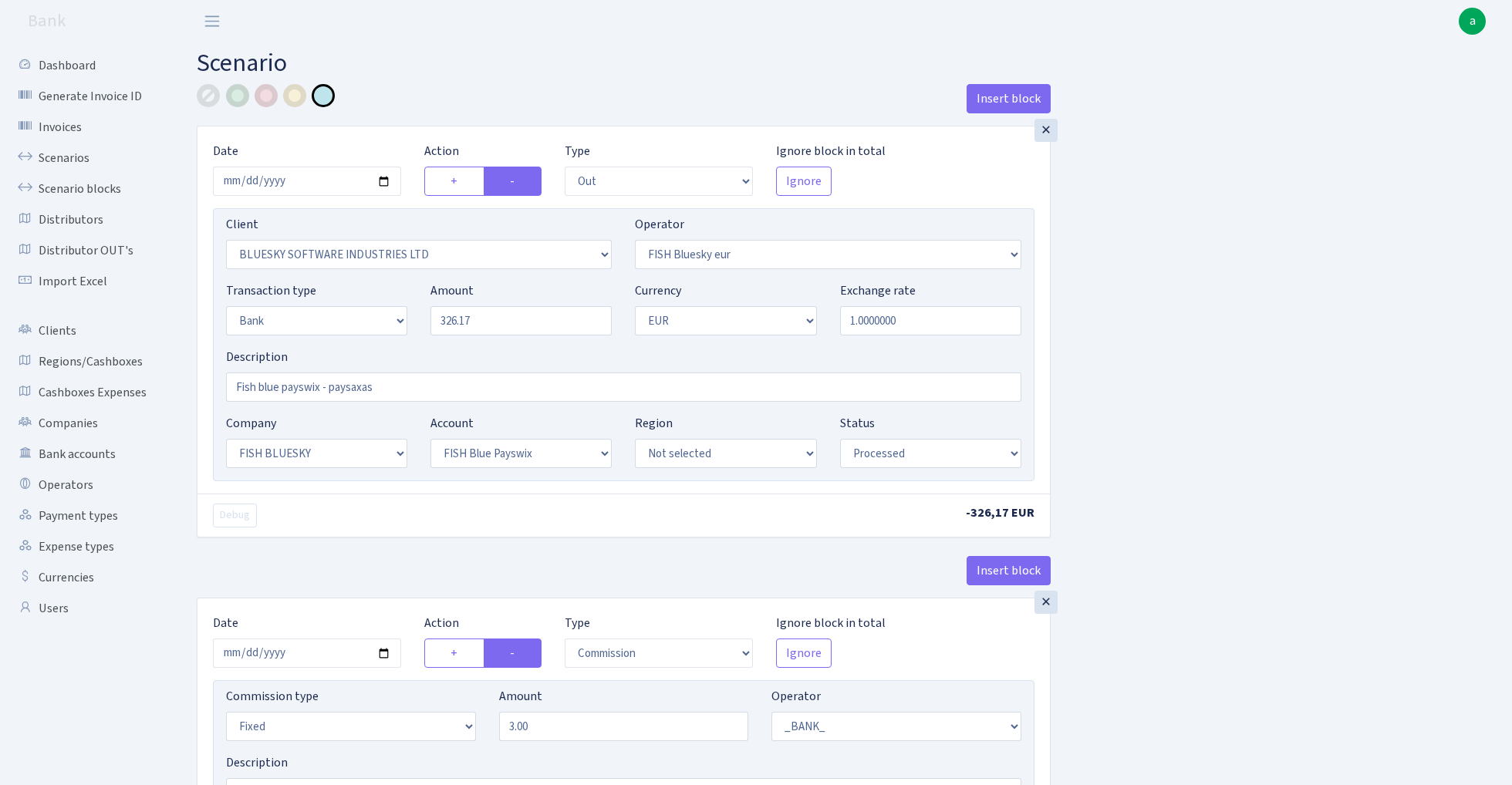
select select "1"
select select "23"
select select "69"
select select "processed"
select select "commission"
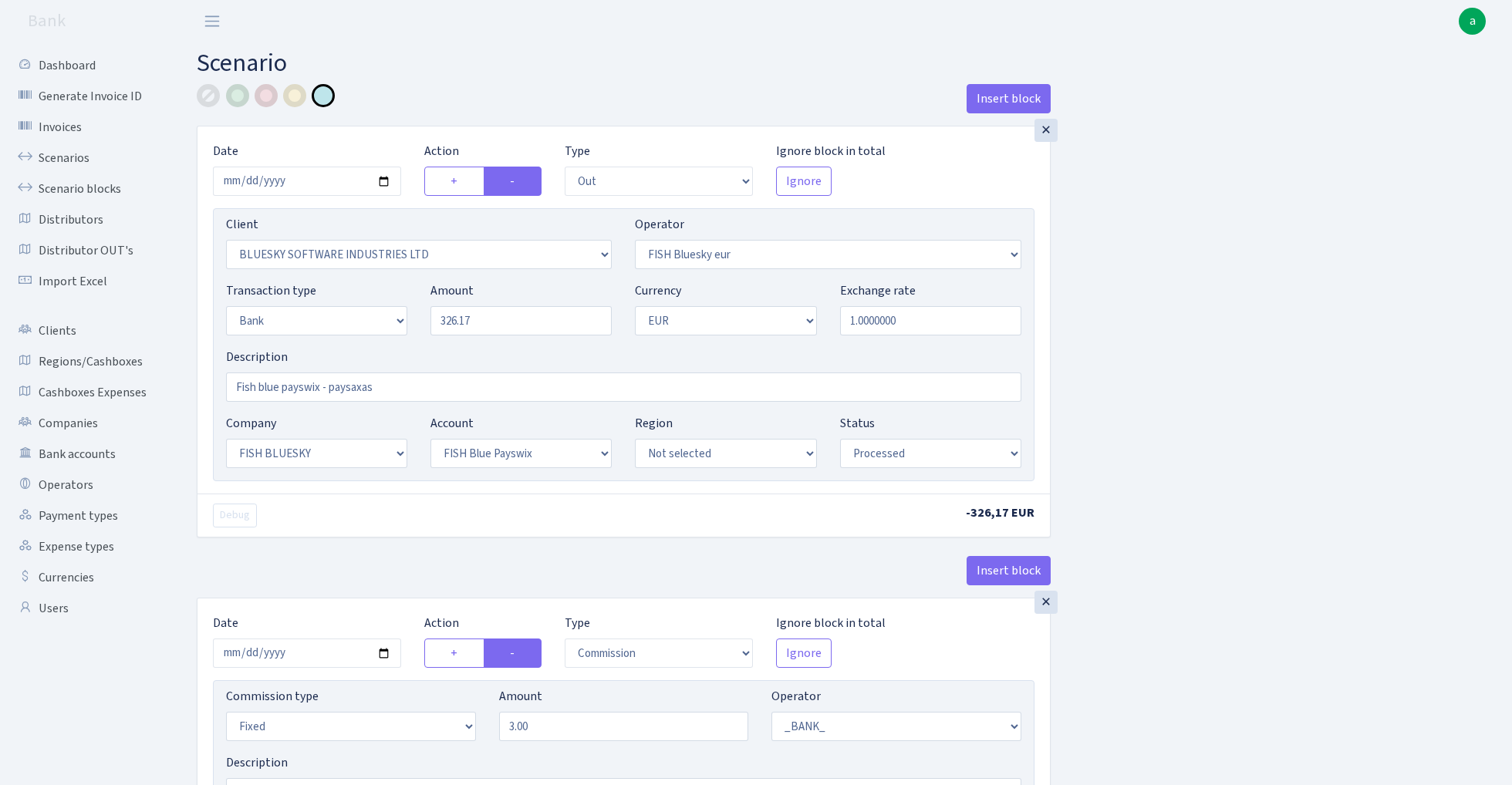
select select "fixed"
select select "1"
select select "23"
select select "68"
select select "processed"
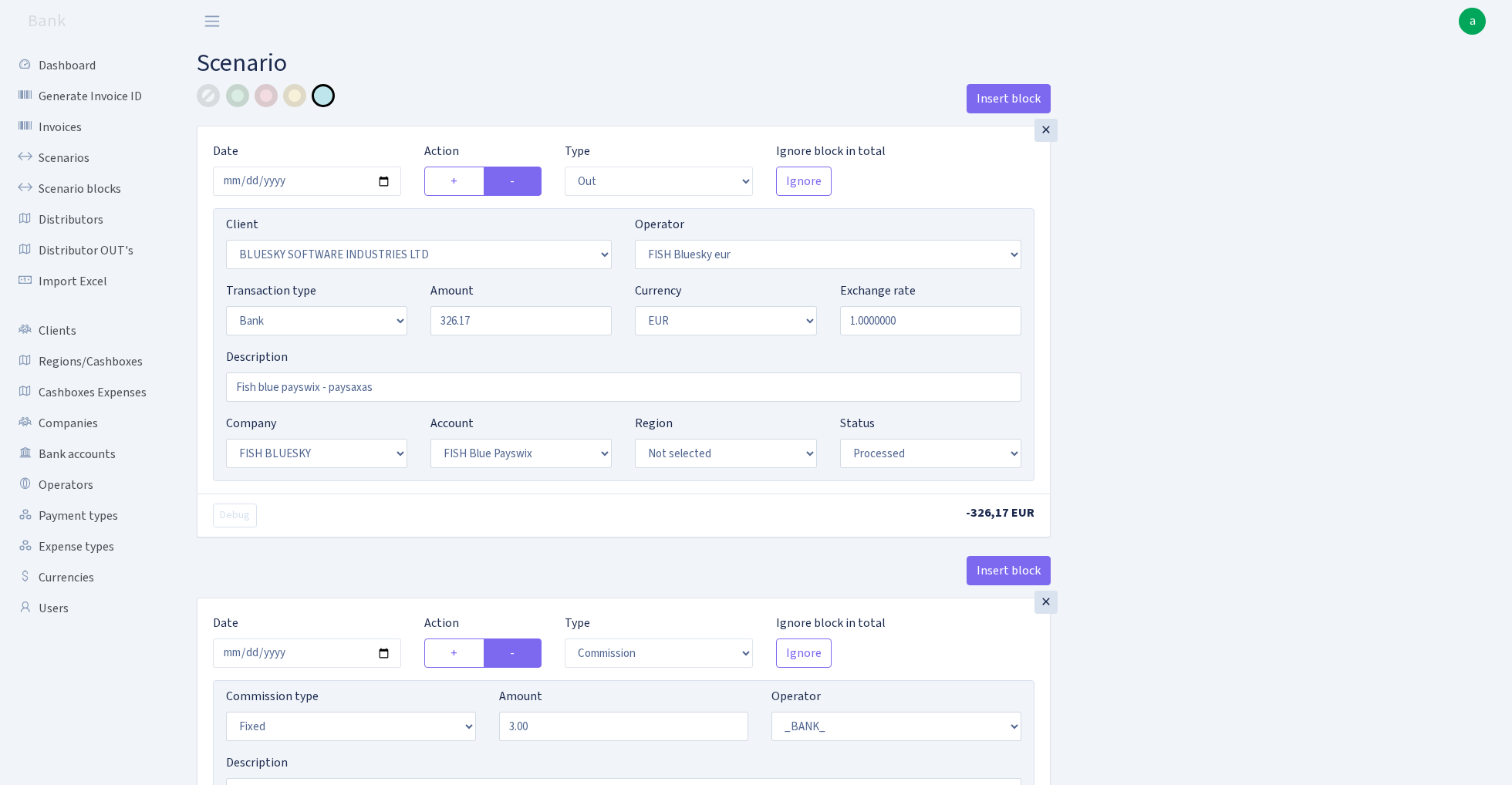
select select "in"
select select "2867"
select select "460"
select select "2"
select select "1"
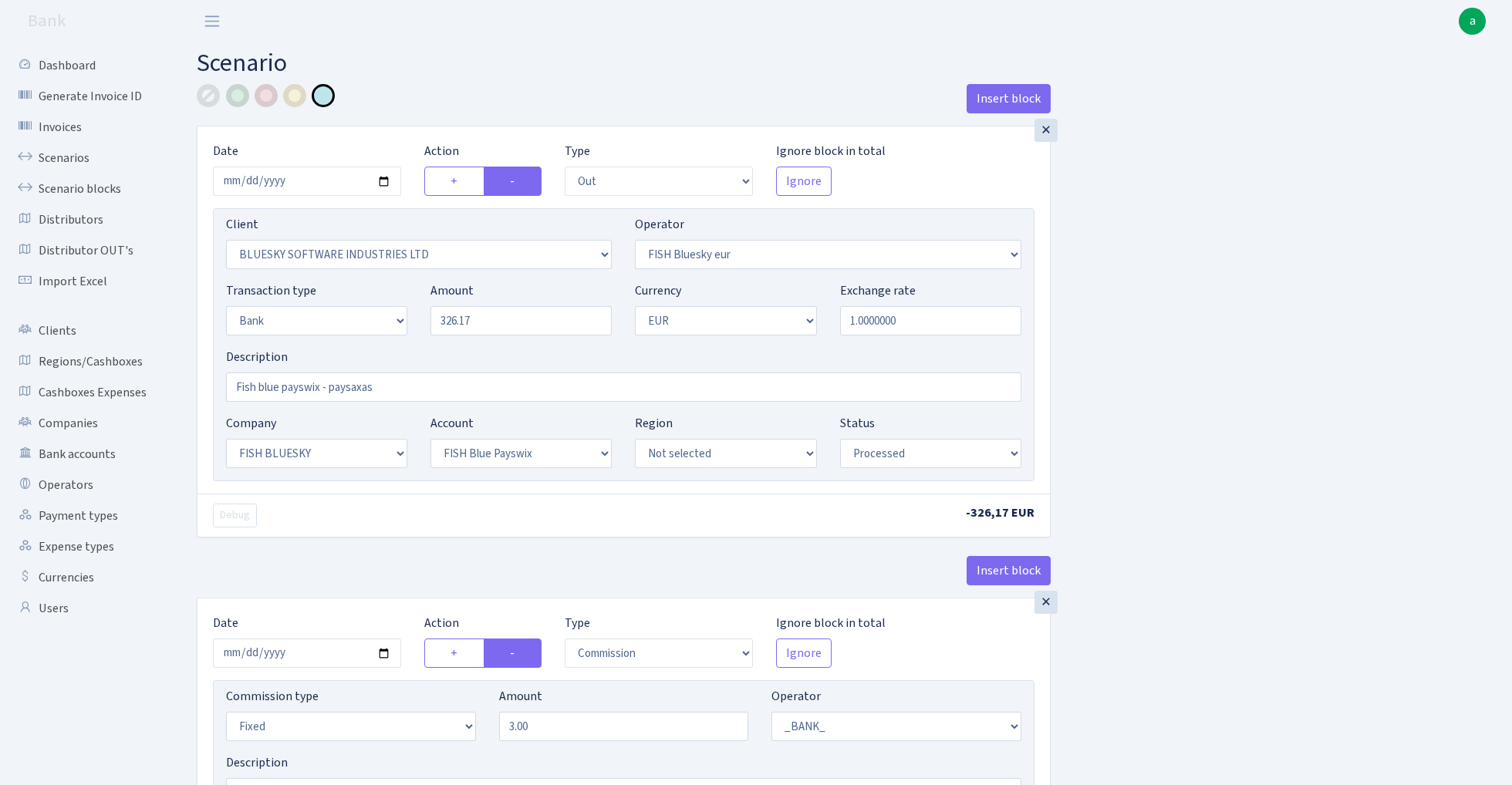
select select "23"
select select "68"
select select "processed"
click at [65, 152] on link "Scenarios" at bounding box center [84, 159] width 154 height 31
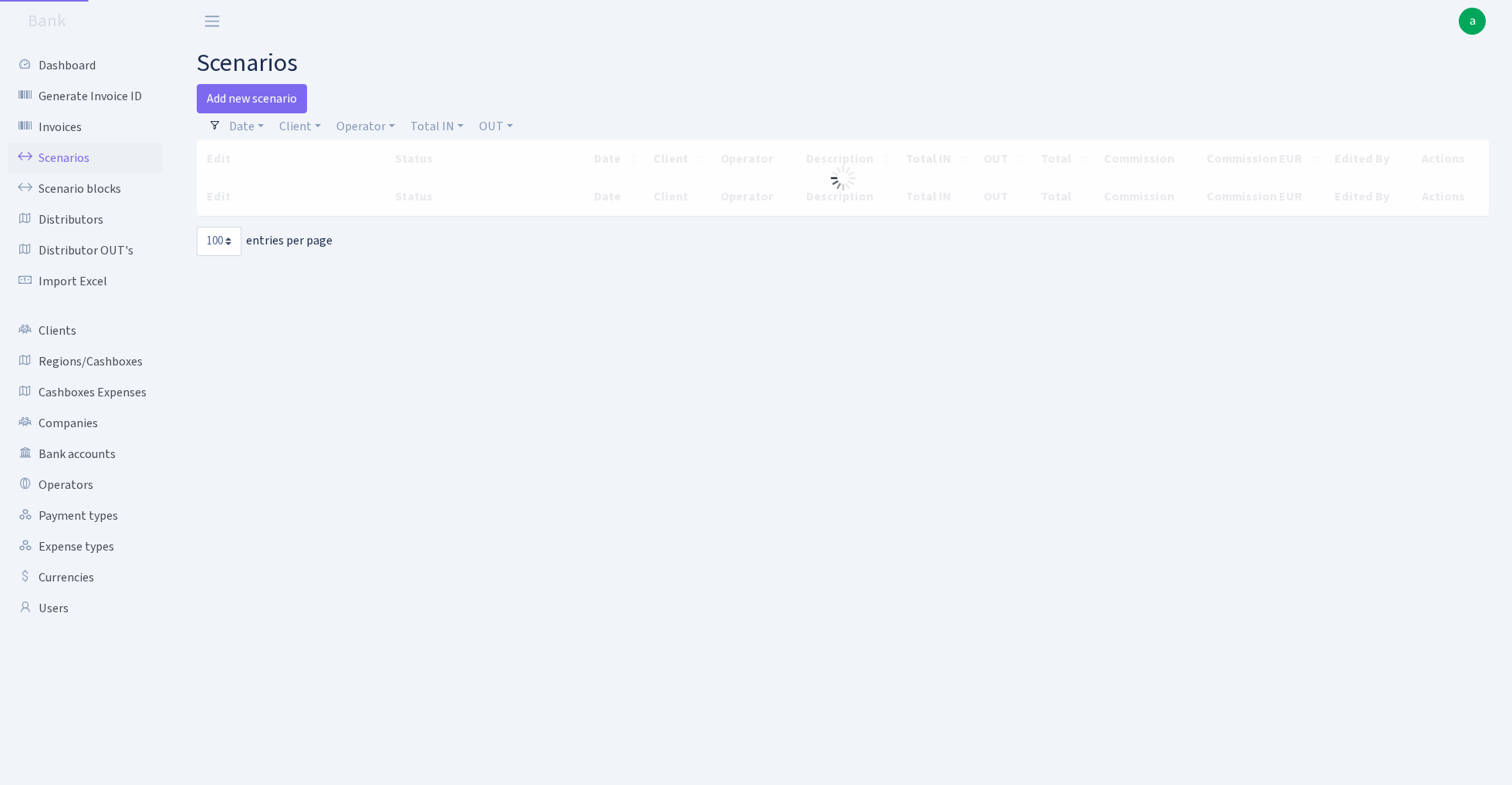
select select "100"
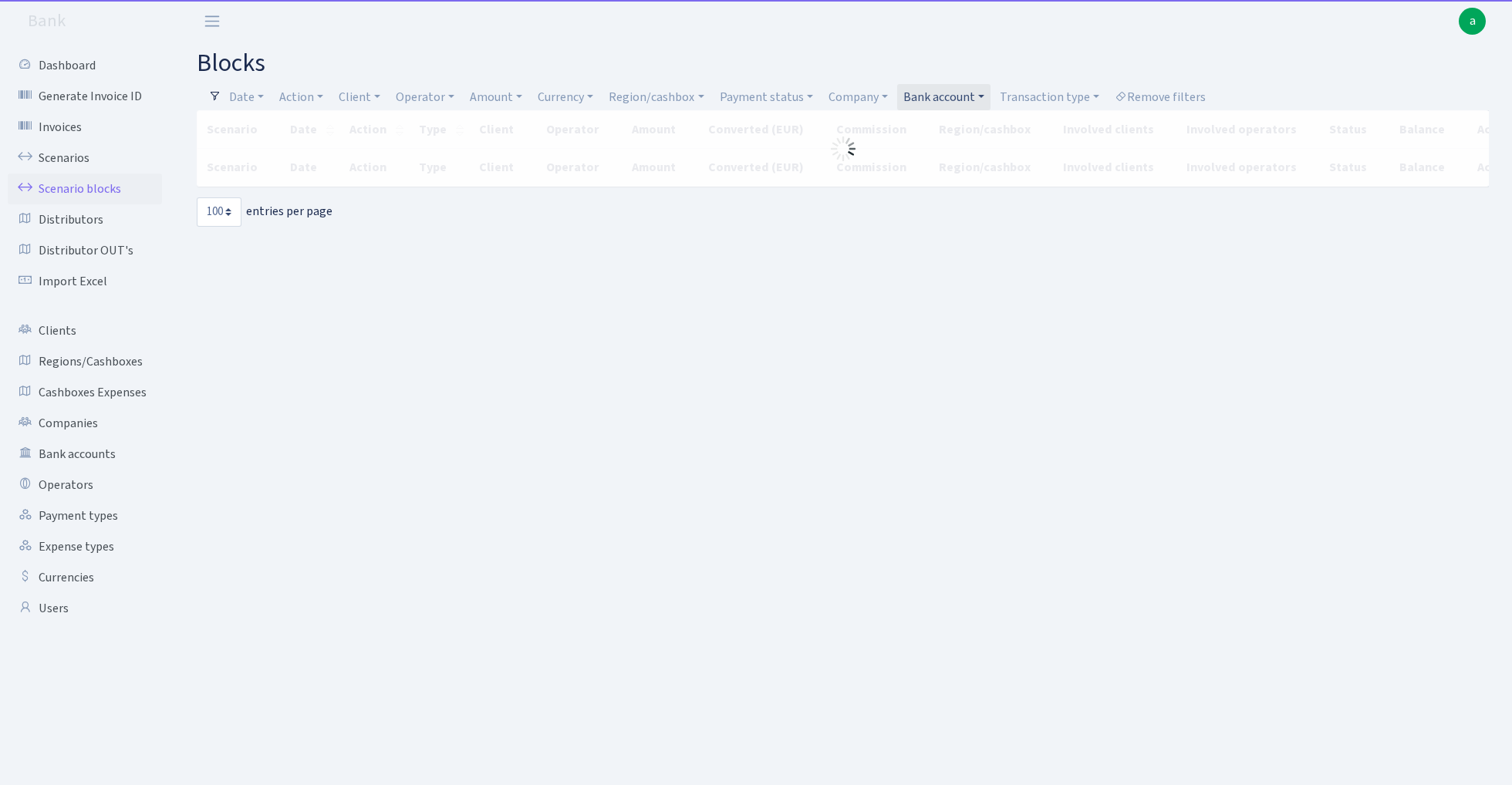
select select "100"
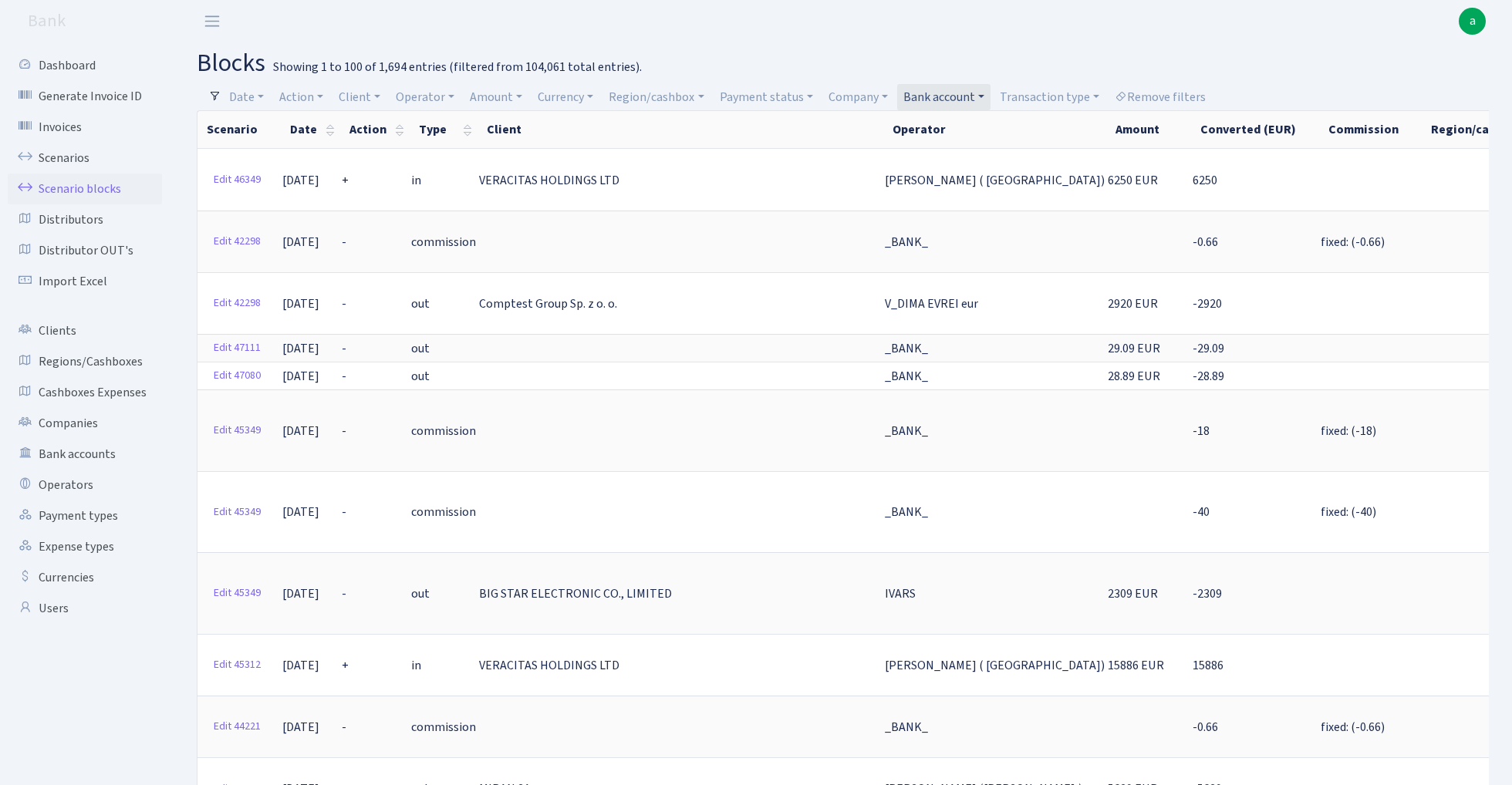
click at [949, 91] on link "Bank account" at bounding box center [944, 97] width 94 height 27
click at [954, 149] on input "search" at bounding box center [960, 152] width 116 height 24
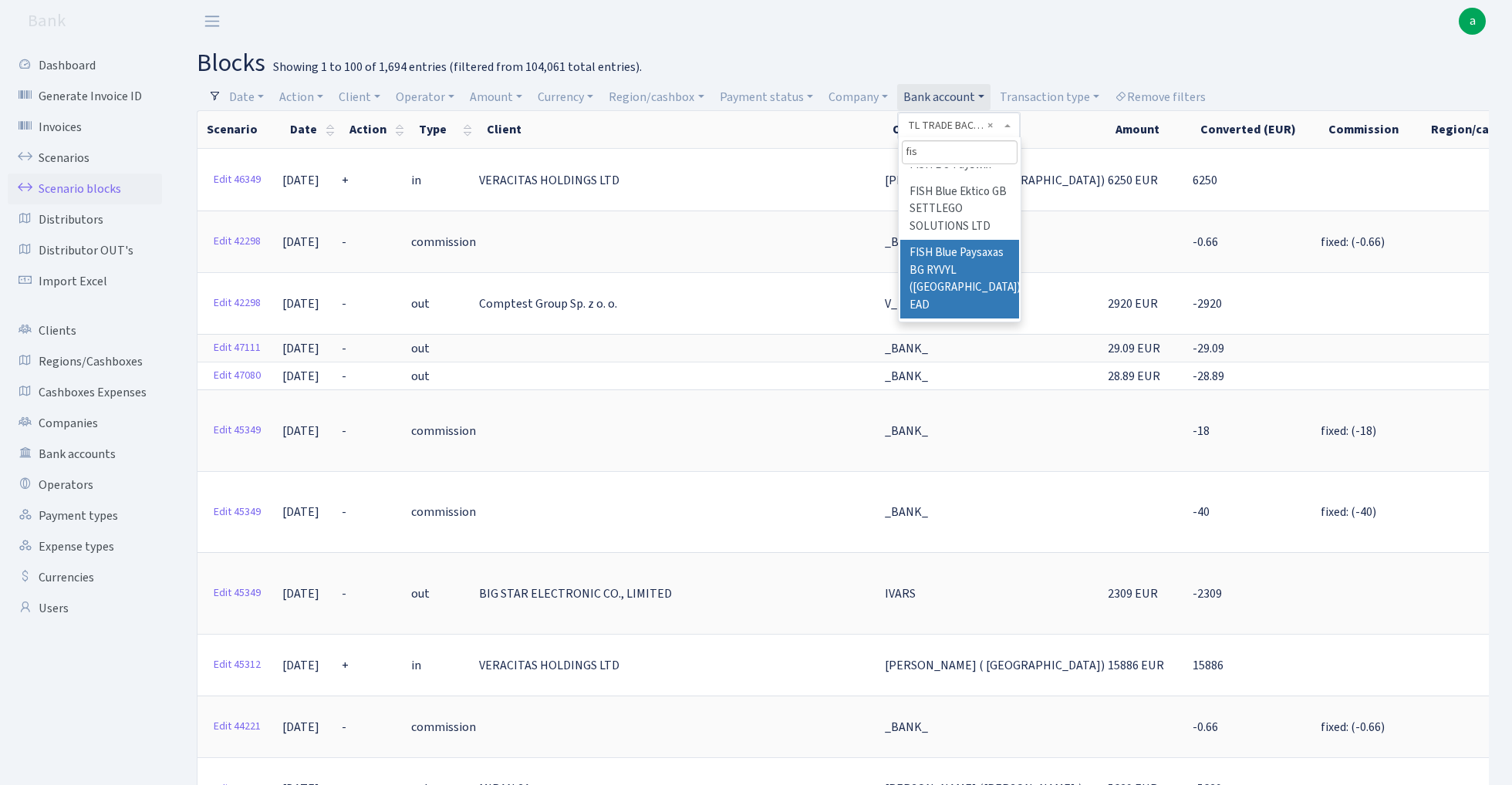
type input "fis"
click at [989, 247] on li "FISH Blue Paysaxas BG RYVYL ([GEOGRAPHIC_DATA]) EAD" at bounding box center [961, 280] width 119 height 79
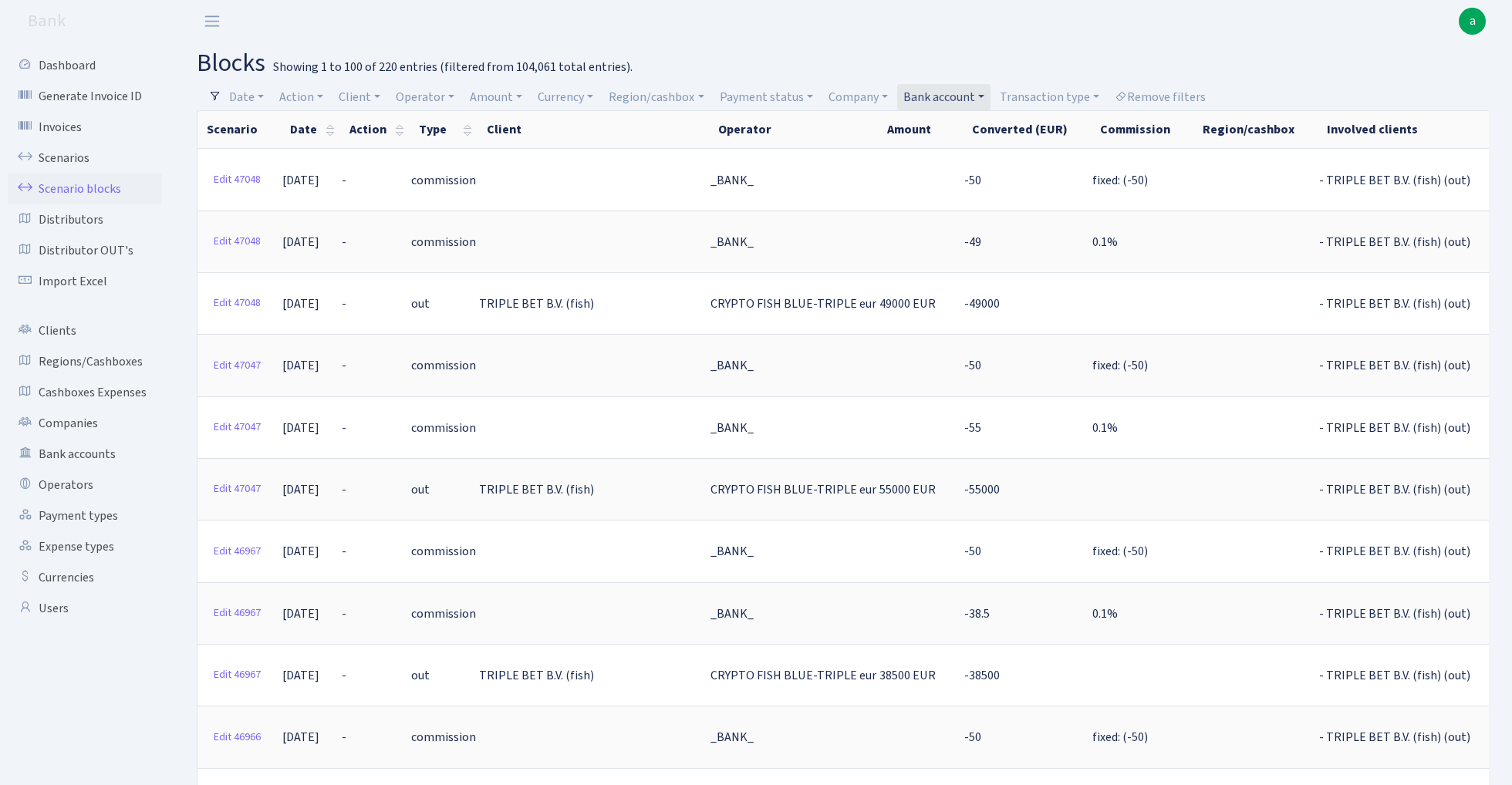
click at [957, 94] on link "Bank account" at bounding box center [944, 97] width 94 height 27
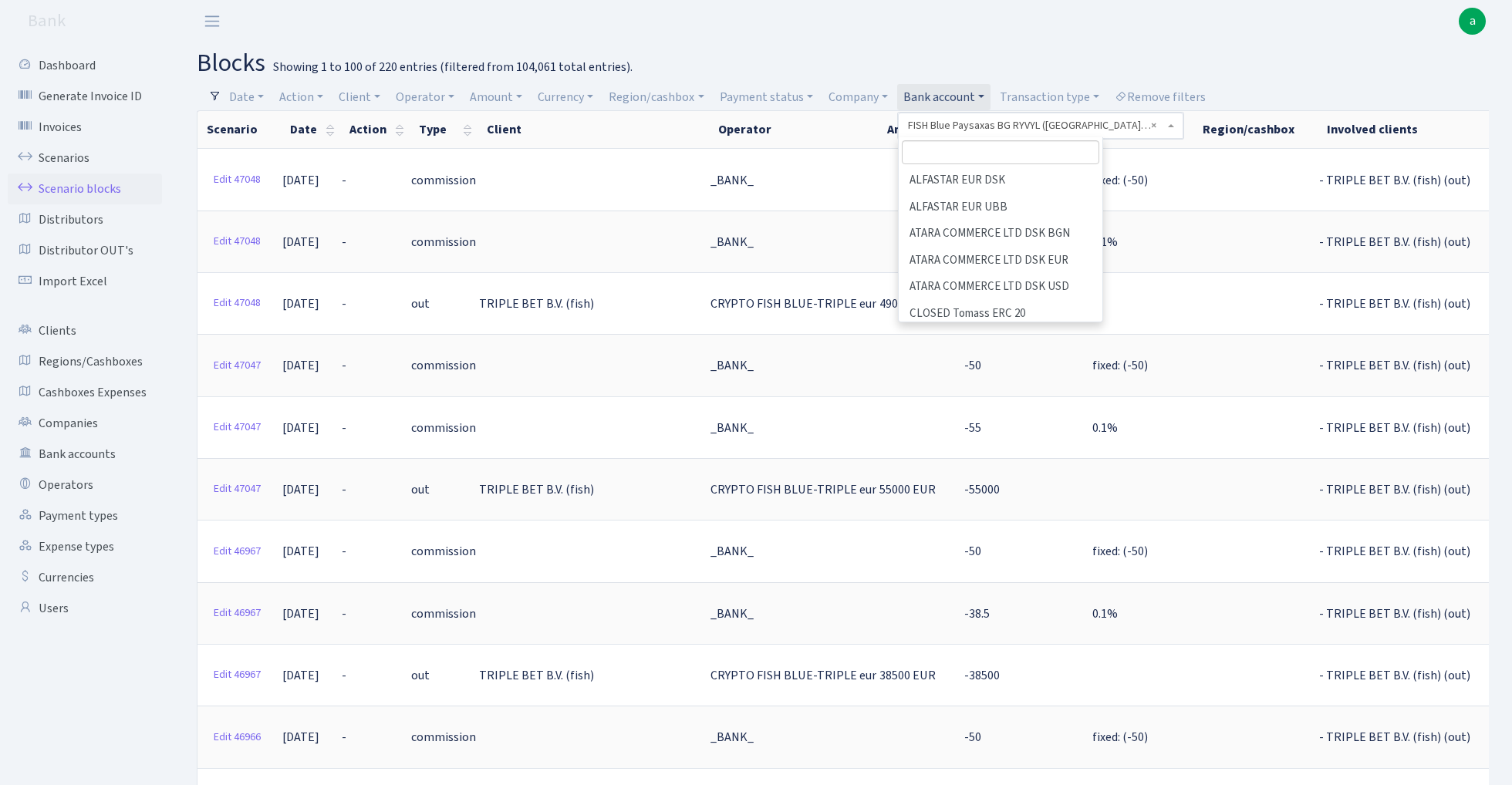
scroll to position [410, 0]
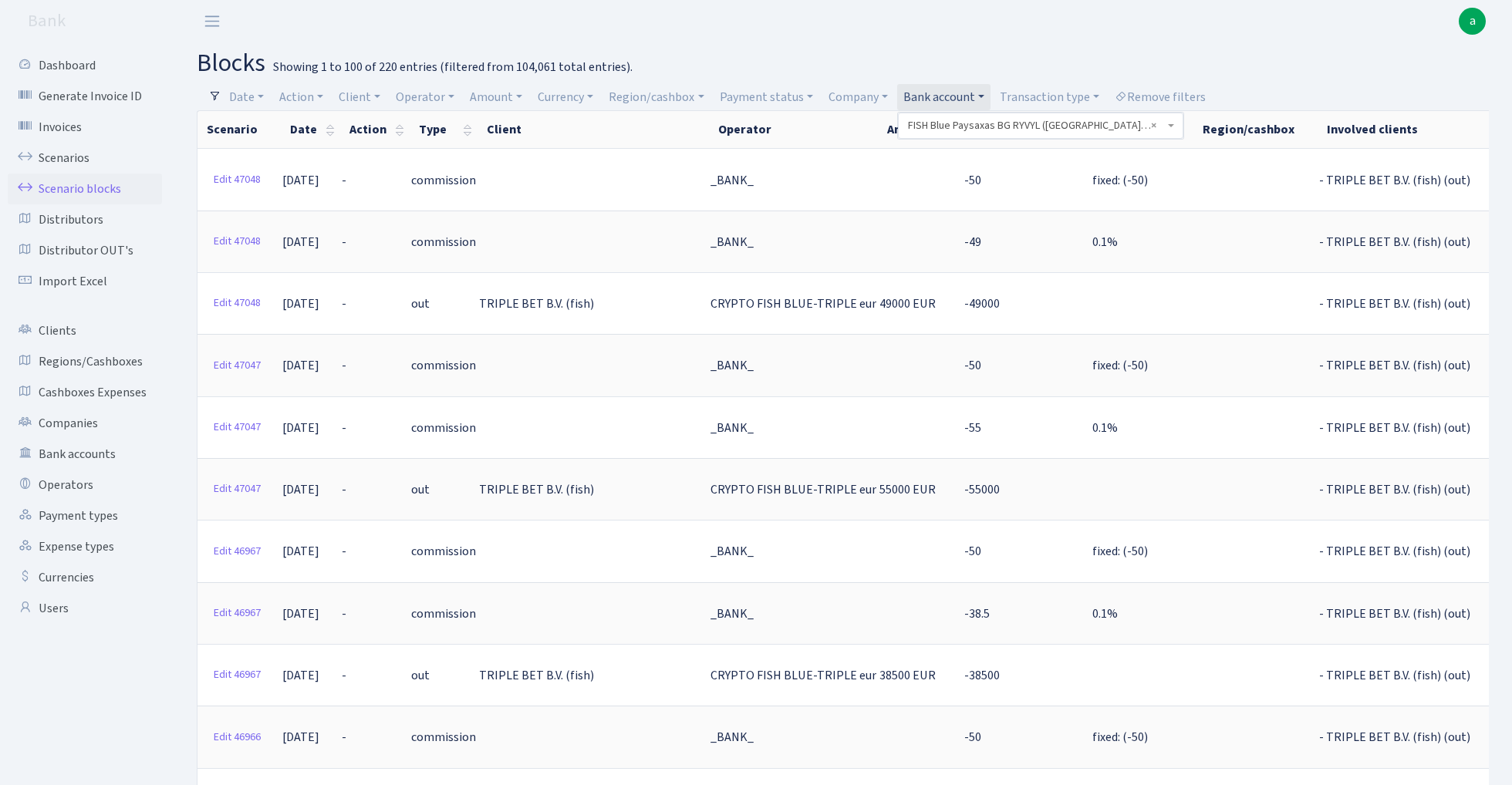
click at [955, 94] on link "Bank account" at bounding box center [944, 97] width 94 height 27
click at [958, 99] on link "Bank account" at bounding box center [944, 97] width 94 height 27
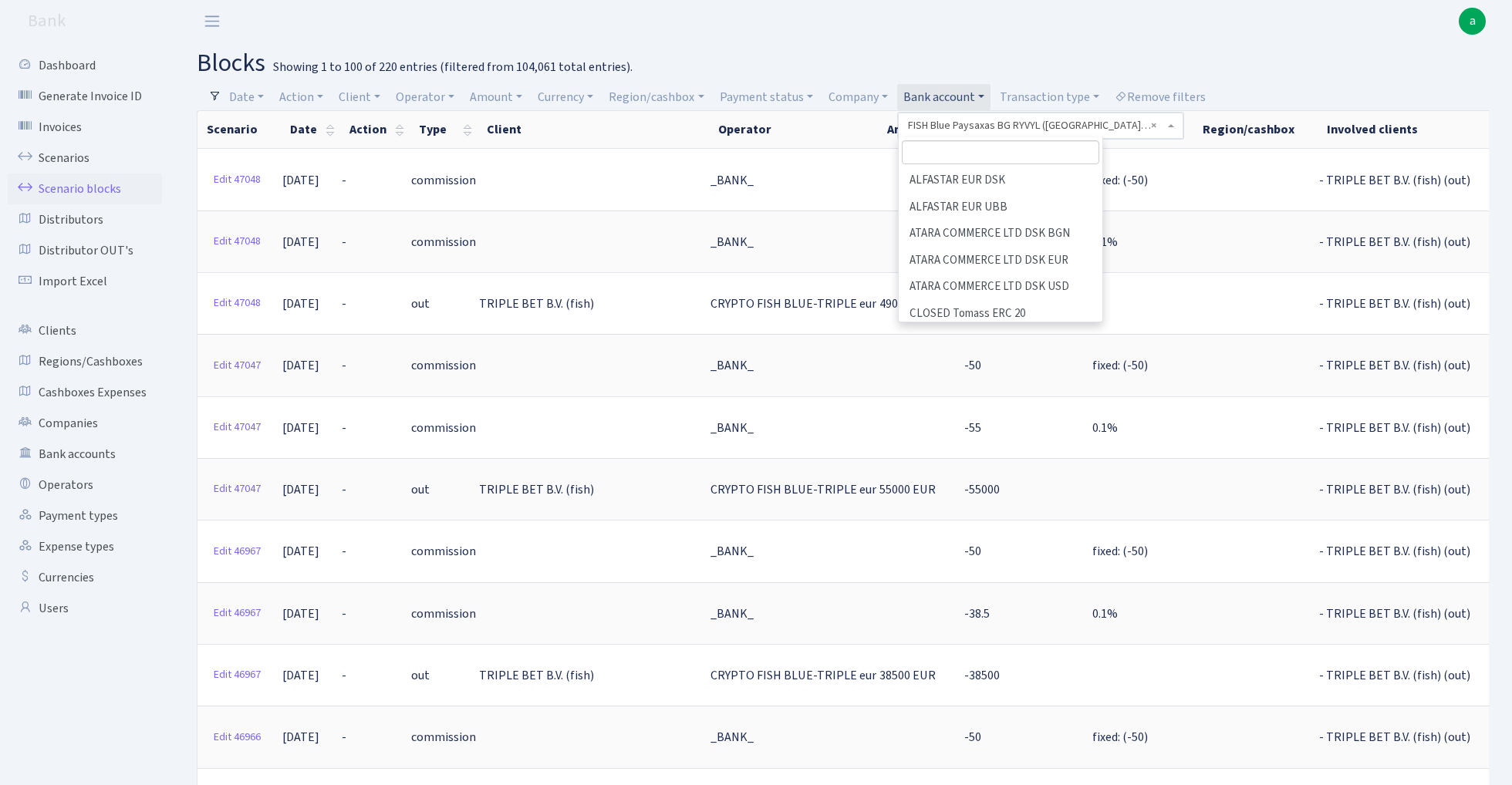
scroll to position [436, 0]
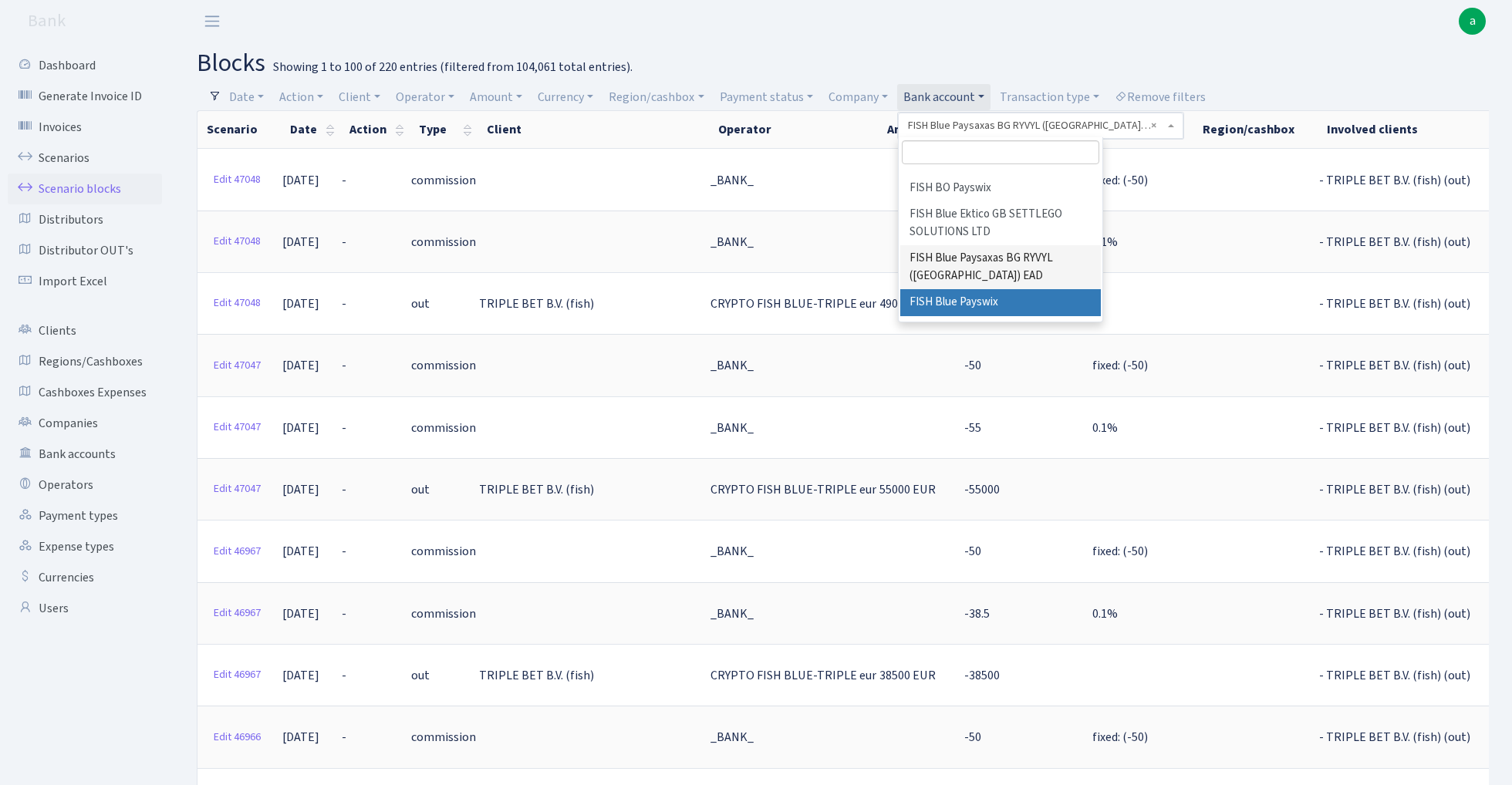
click at [988, 289] on li "FISH Blue Payswix" at bounding box center [1001, 302] width 201 height 27
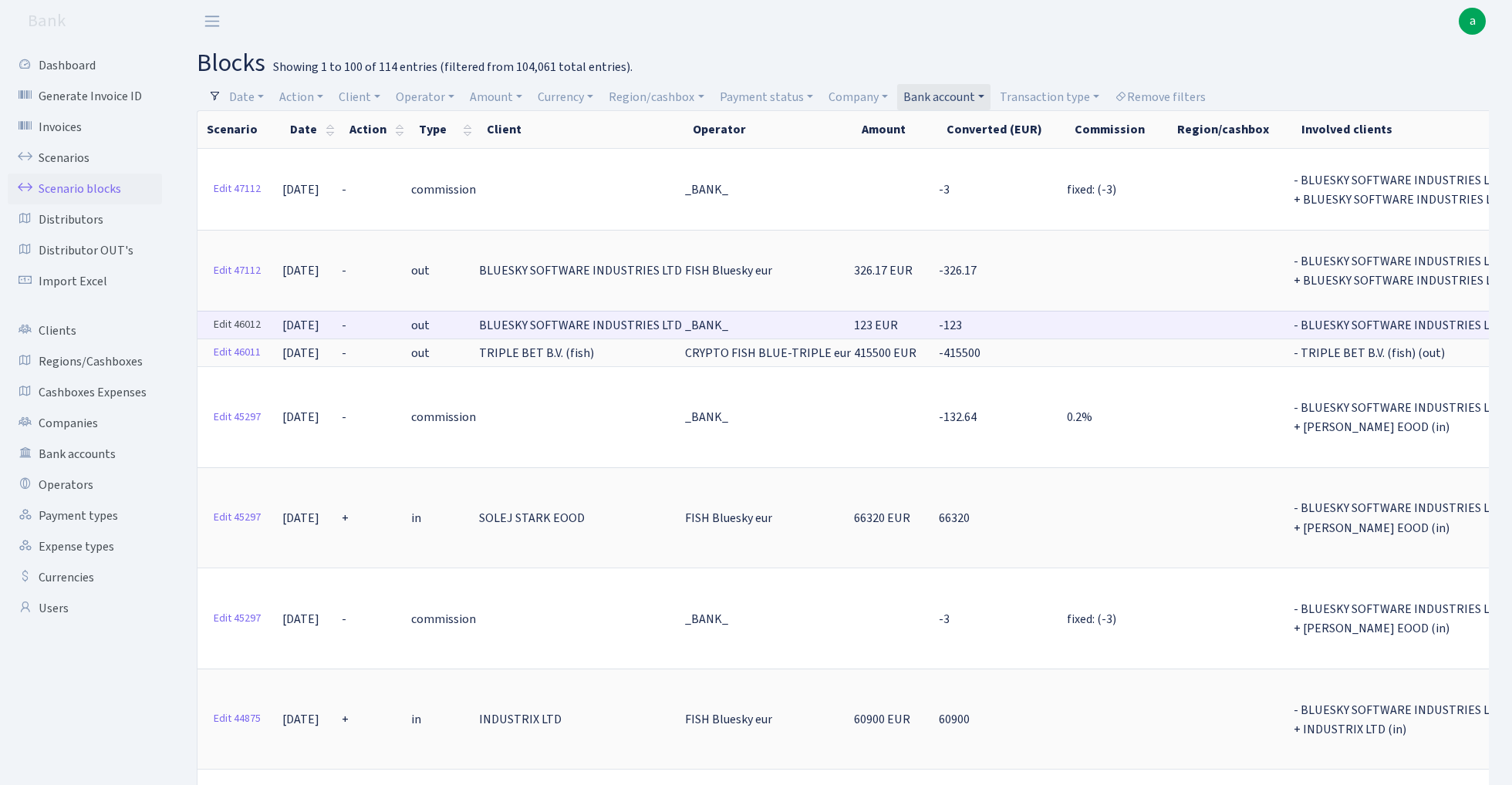
click at [223, 316] on link "Edit 46012" at bounding box center [237, 325] width 61 height 24
